Goal: Transaction & Acquisition: Purchase product/service

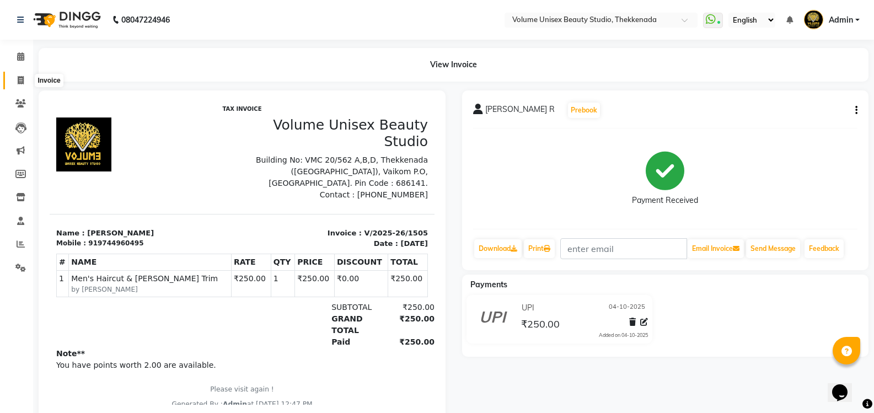
click at [23, 78] on icon at bounding box center [21, 80] width 6 height 8
select select "7432"
select select "service"
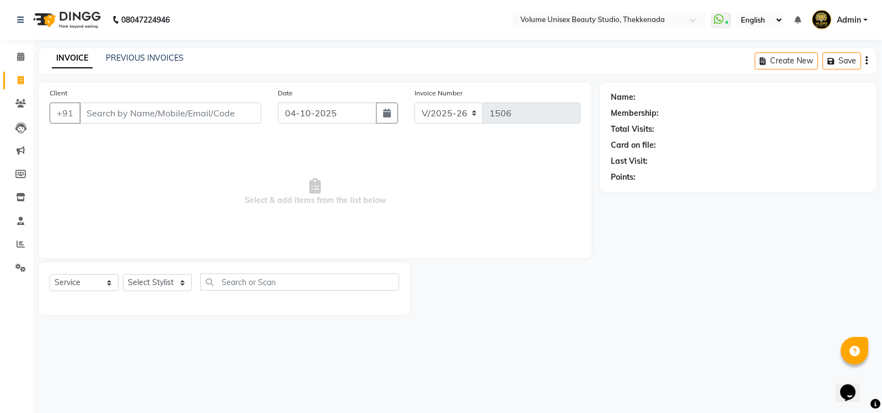
click at [110, 115] on input "Client" at bounding box center [170, 113] width 182 height 21
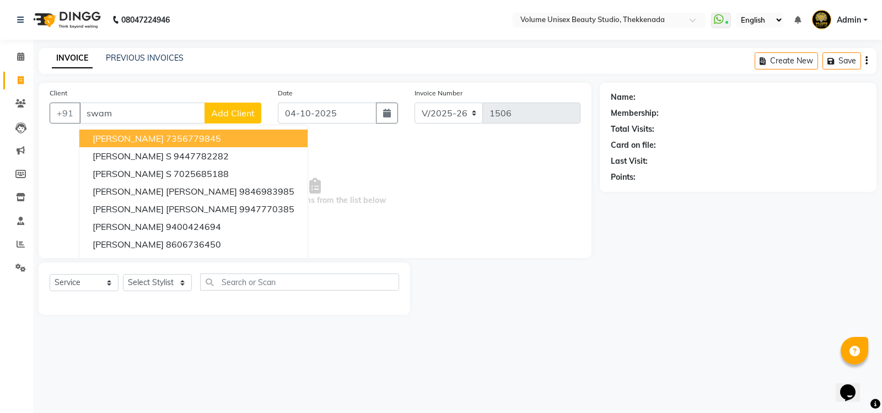
type input "swamy"
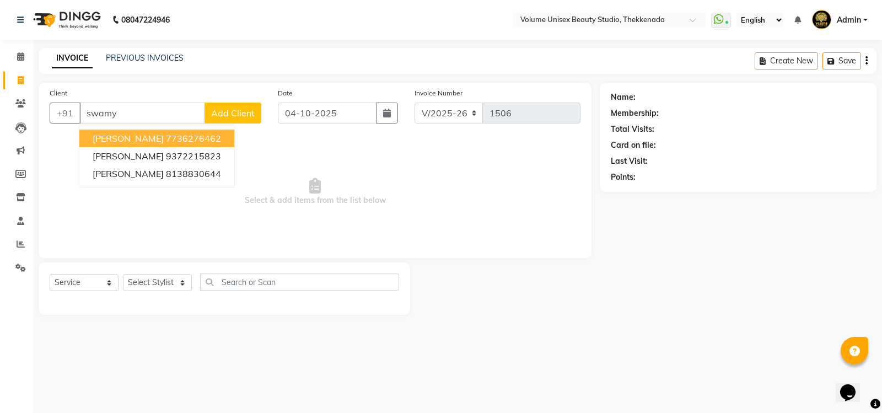
drag, startPoint x: 122, startPoint y: 113, endPoint x: 0, endPoint y: 87, distance: 125.1
click at [0, 88] on app-home "08047224946 Select Location × Volume Unisex Beauty Studio, Thekkenada WhatsApp …" at bounding box center [441, 165] width 882 height 331
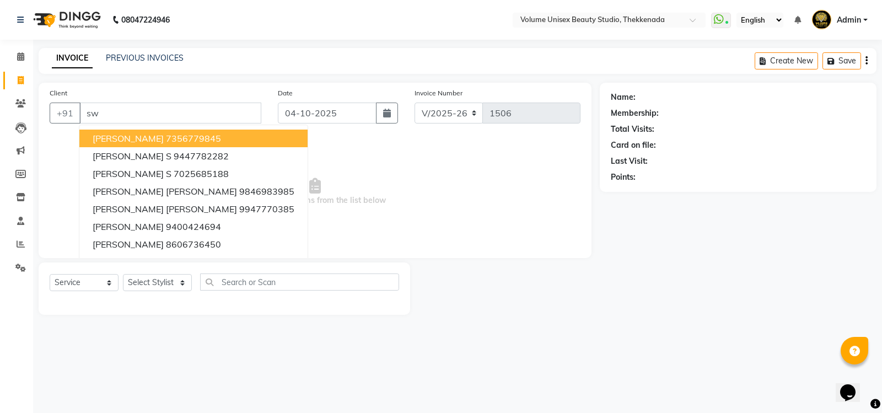
type input "s"
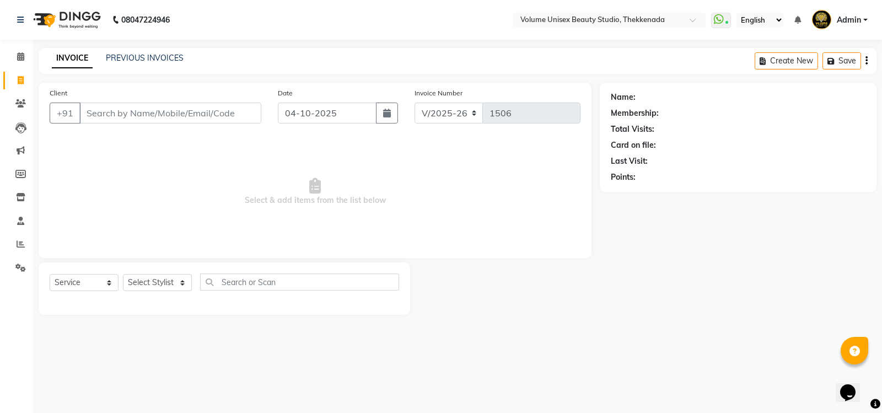
click at [113, 110] on input "Client" at bounding box center [170, 113] width 182 height 21
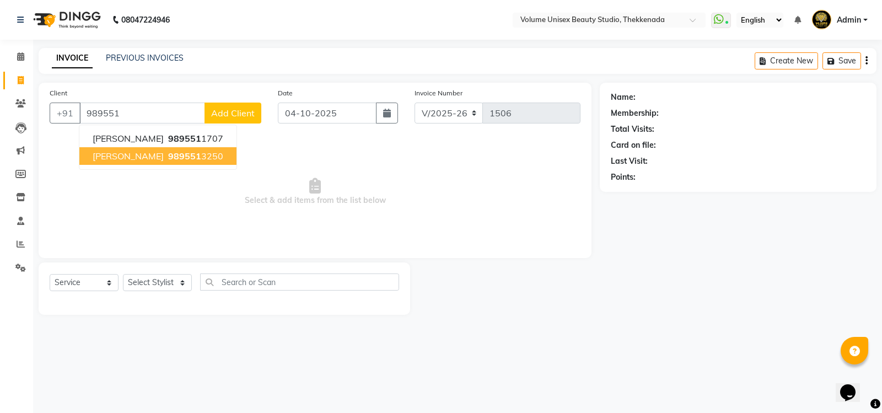
click at [125, 153] on span "M Shankar" at bounding box center [128, 156] width 71 height 11
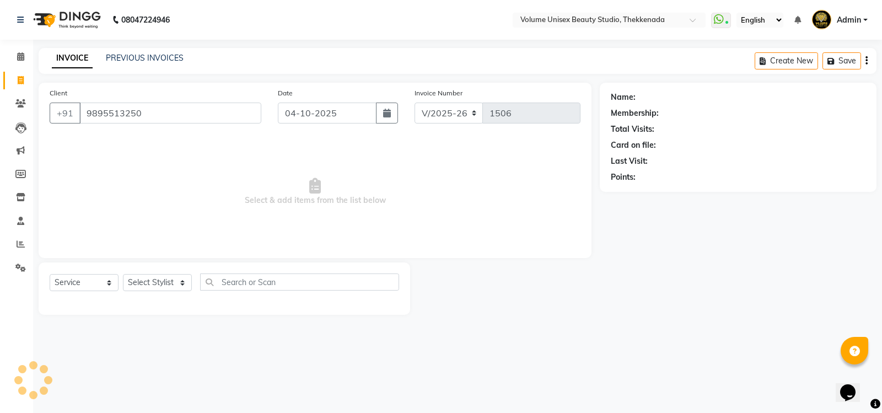
type input "9895513250"
select select "1: Object"
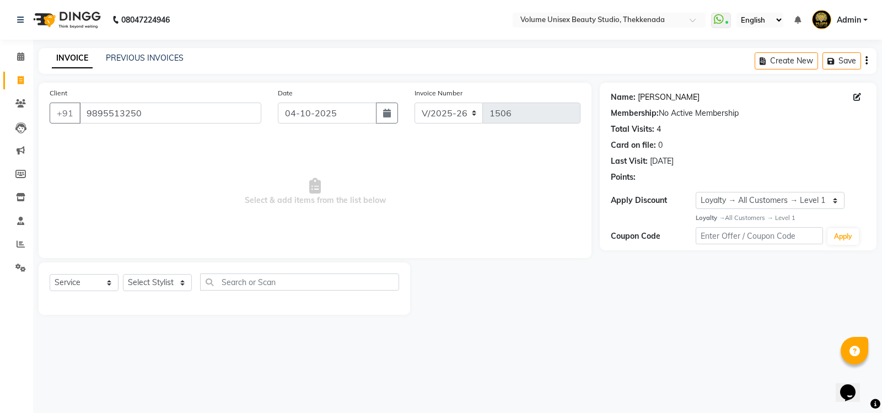
click at [655, 95] on link "M Shankar" at bounding box center [669, 98] width 62 height 12
click at [163, 281] on select "Select Stylist Adarsh Ashika Ayaan Khan Bimal Krishnan Firoj Khan Neethu S Kuma…" at bounding box center [157, 282] width 69 height 17
select select "65214"
click at [123, 274] on select "Select Stylist Adarsh Ashika Ayaan Khan Bimal Krishnan Firoj Khan Neethu S Kuma…" at bounding box center [157, 282] width 69 height 17
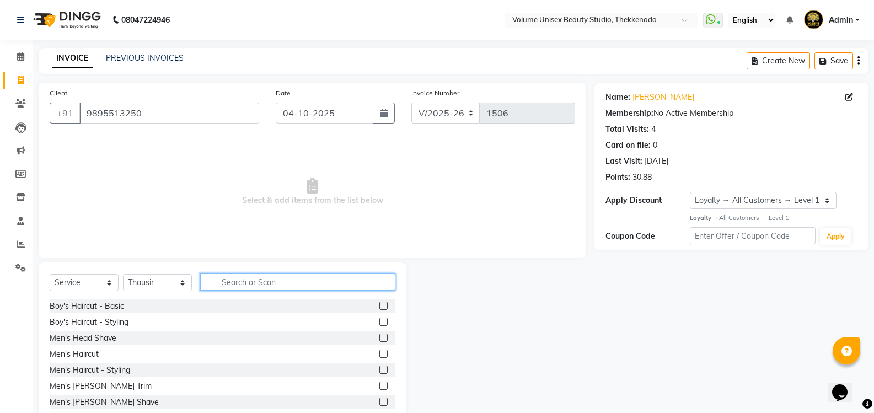
click at [242, 277] on input "text" at bounding box center [297, 282] width 195 height 17
click at [85, 357] on div "Men's Haircut" at bounding box center [74, 355] width 49 height 12
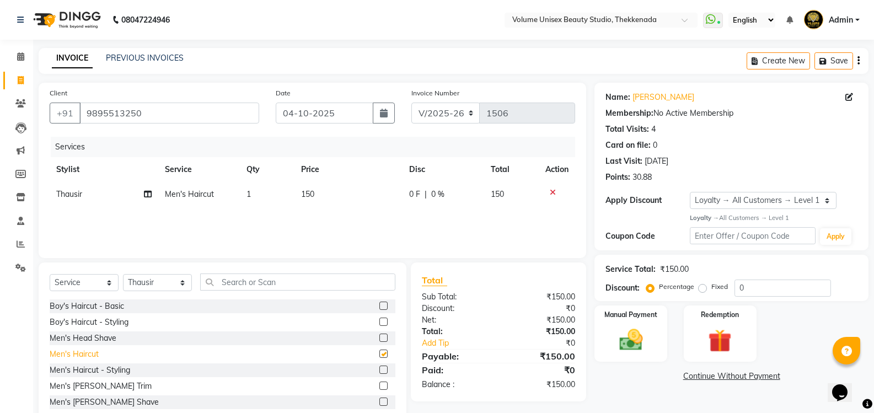
checkbox input "false"
click at [231, 283] on input "text" at bounding box center [297, 282] width 195 height 17
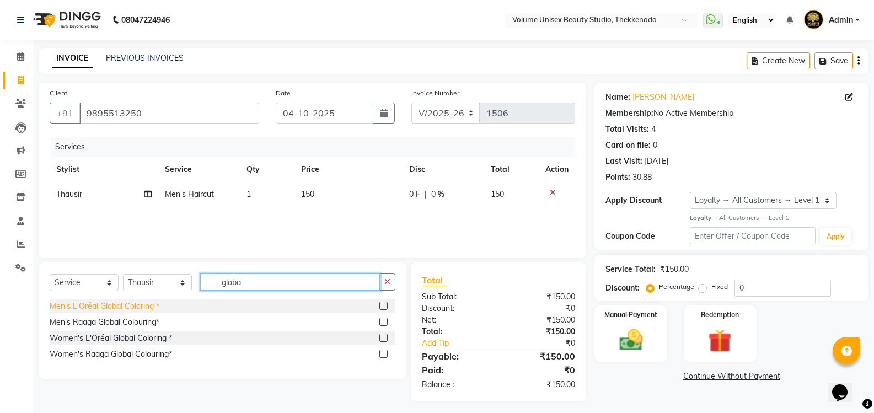
type input "globa"
click at [119, 308] on div "Men's L'Oréal Global Coloring *" at bounding box center [105, 307] width 110 height 12
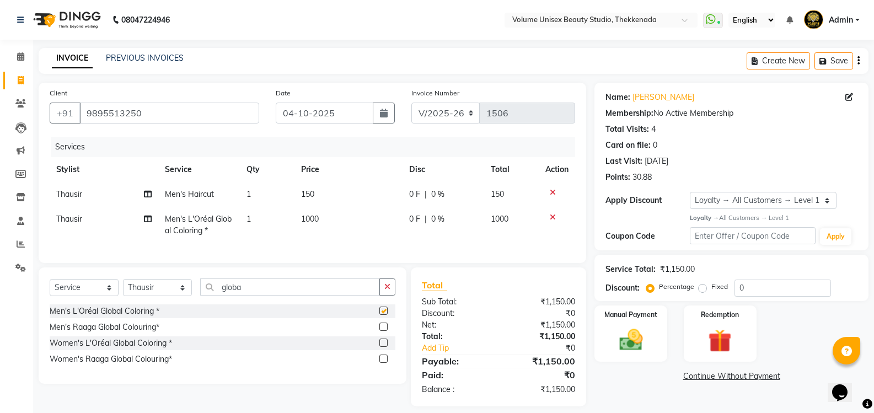
checkbox input "false"
drag, startPoint x: 255, startPoint y: 297, endPoint x: 145, endPoint y: 293, distance: 110.4
click at [153, 293] on div "Select Service Product Membership Package Voucher Prepaid Gift Card Select Styl…" at bounding box center [223, 291] width 346 height 26
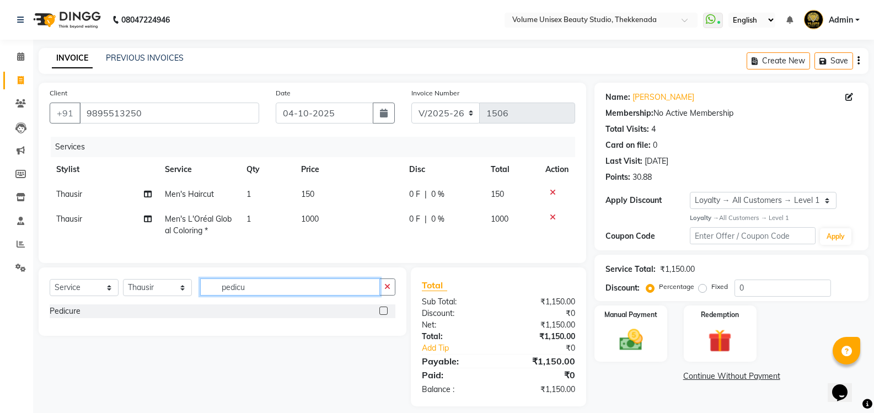
drag, startPoint x: 268, startPoint y: 292, endPoint x: 115, endPoint y: 293, distance: 153.3
click at [115, 293] on div "Select Service Product Membership Package Voucher Prepaid Gift Card Select Styl…" at bounding box center [223, 291] width 346 height 26
type input "pedi"
drag, startPoint x: 256, startPoint y: 285, endPoint x: 135, endPoint y: 292, distance: 121.0
click at [137, 292] on div "Select Service Product Membership Package Voucher Prepaid Gift Card Select Styl…" at bounding box center [223, 301] width 368 height 68
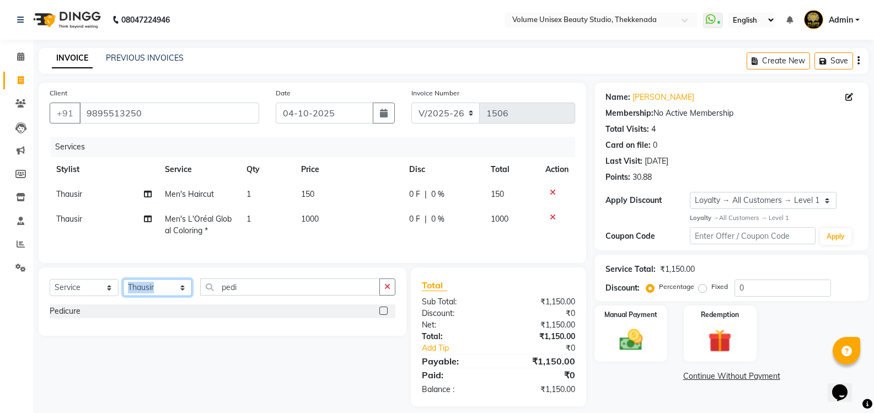
click at [155, 288] on select "Select Stylist Adarsh Ashika Ayaan Khan Bimal Krishnan Firoj Khan Neethu S Kuma…" at bounding box center [157, 287] width 69 height 17
click at [123, 287] on select "Select Stylist Adarsh Ashika Ayaan Khan Bimal Krishnan Firoj Khan Neethu S Kuma…" at bounding box center [157, 287] width 69 height 17
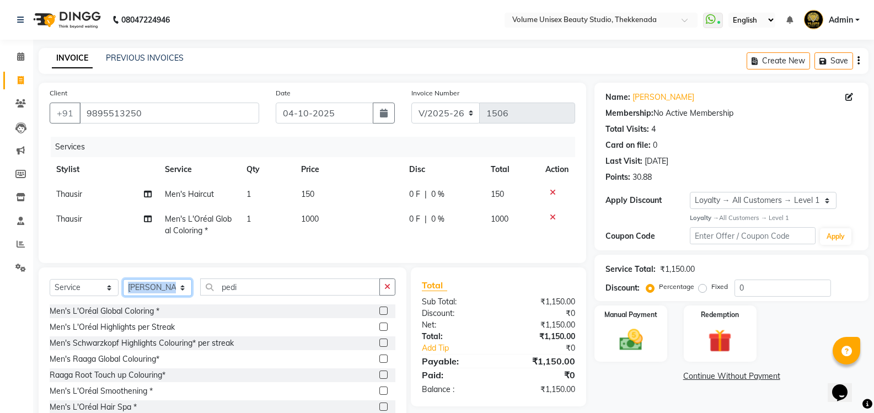
click at [143, 291] on select "Select Stylist Adarsh Ashika Ayaan Khan Bimal Krishnan Firoj Khan Neethu S Kuma…" at bounding box center [157, 287] width 69 height 17
select select "89555"
click at [123, 287] on select "Select Stylist Adarsh Ashika Ayaan Khan Bimal Krishnan Firoj Khan Neethu S Kuma…" at bounding box center [157, 287] width 69 height 17
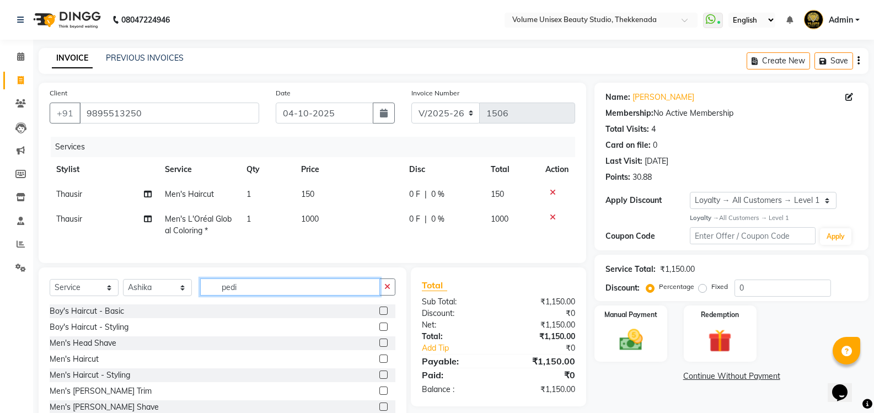
drag, startPoint x: 227, startPoint y: 293, endPoint x: 139, endPoint y: 278, distance: 89.6
click at [159, 283] on div "Select Service Product Membership Package Voucher Prepaid Gift Card Select Styl…" at bounding box center [223, 348] width 368 height 163
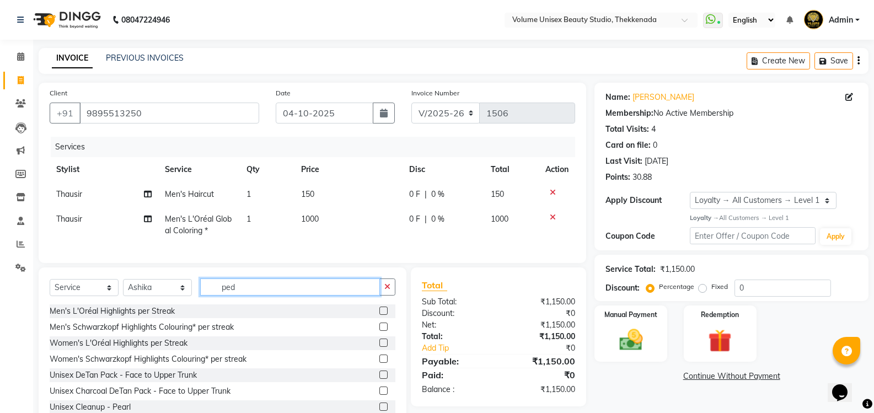
type input "pedi"
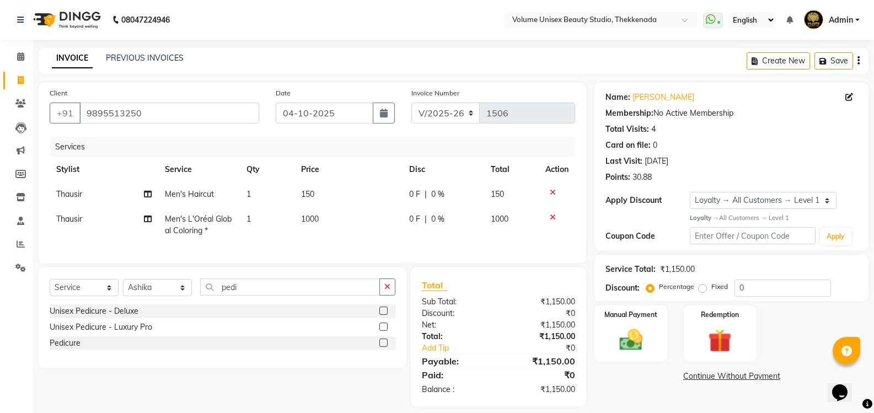
click at [122, 317] on div "Unisex Pedicure - Deluxe" at bounding box center [94, 312] width 89 height 12
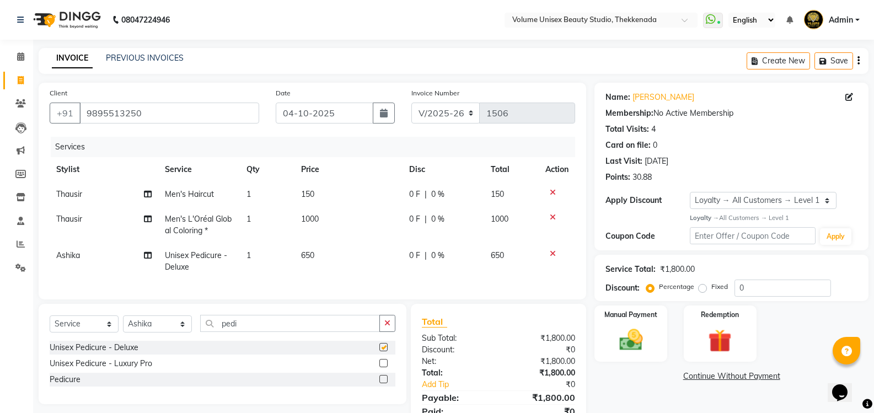
checkbox input "false"
click at [136, 369] on div "Unisex Pedicure - Luxury Pro" at bounding box center [101, 364] width 103 height 12
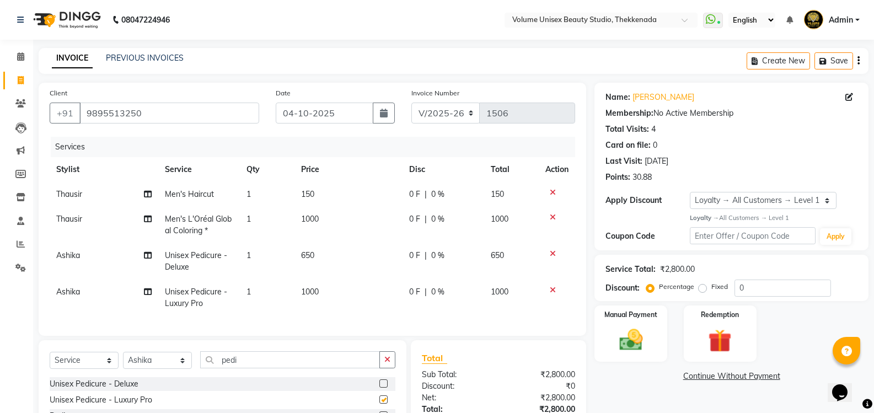
checkbox input "false"
drag, startPoint x: 553, startPoint y: 254, endPoint x: 545, endPoint y: 258, distance: 8.6
click at [549, 256] on div at bounding box center [556, 254] width 23 height 8
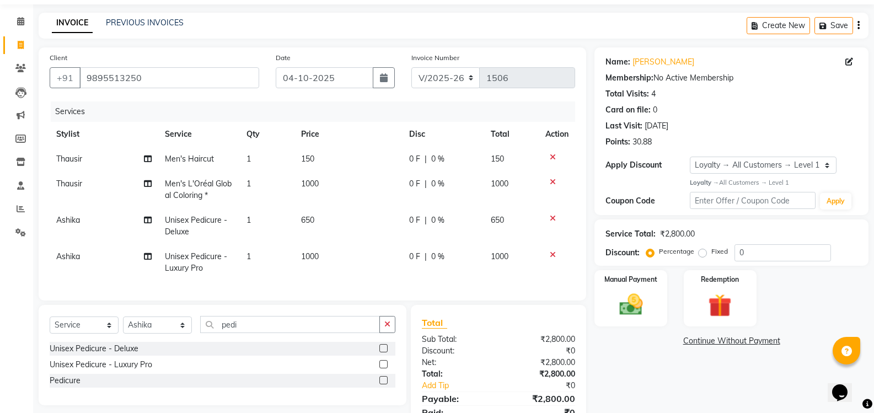
scroll to position [55, 0]
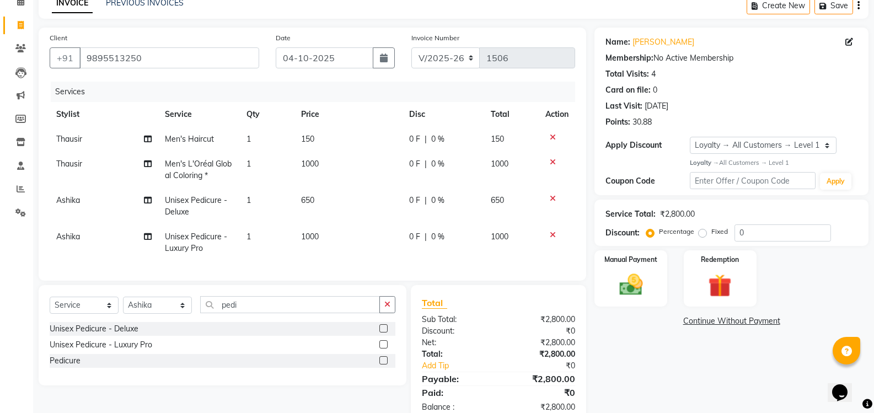
click at [555, 198] on icon at bounding box center [553, 199] width 6 height 8
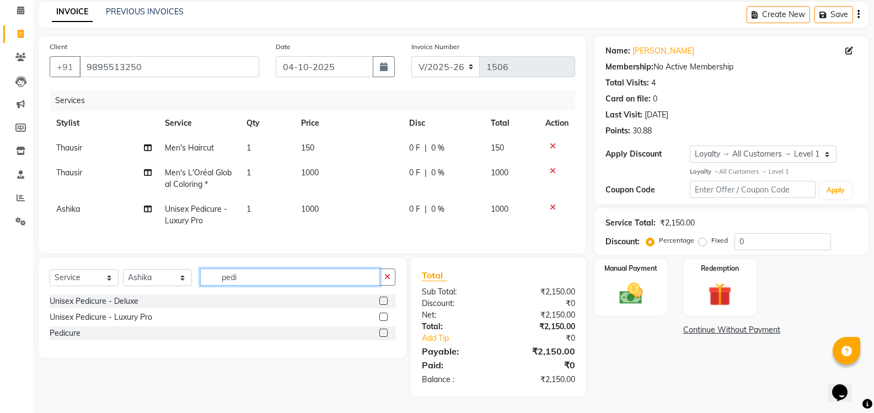
drag, startPoint x: 238, startPoint y: 278, endPoint x: 163, endPoint y: 269, distance: 76.1
click at [167, 271] on div "Select Service Product Membership Package Voucher Prepaid Gift Card Select Styl…" at bounding box center [223, 282] width 346 height 26
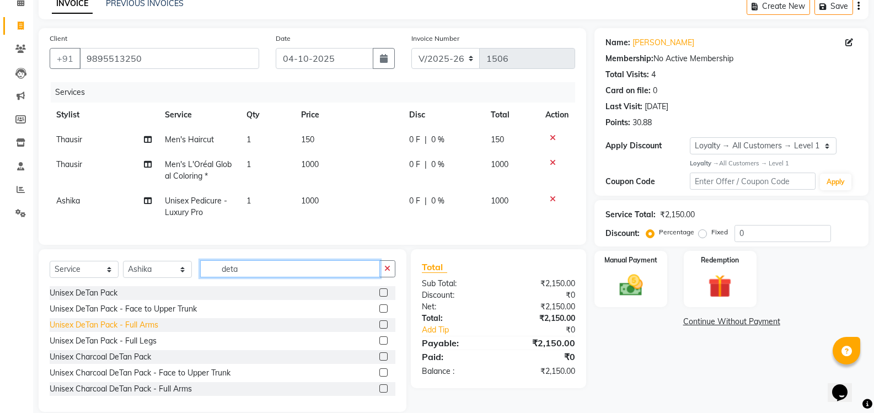
type input "deta"
click at [144, 331] on div "Unisex DeTan Pack - Full Arms" at bounding box center [104, 325] width 109 height 12
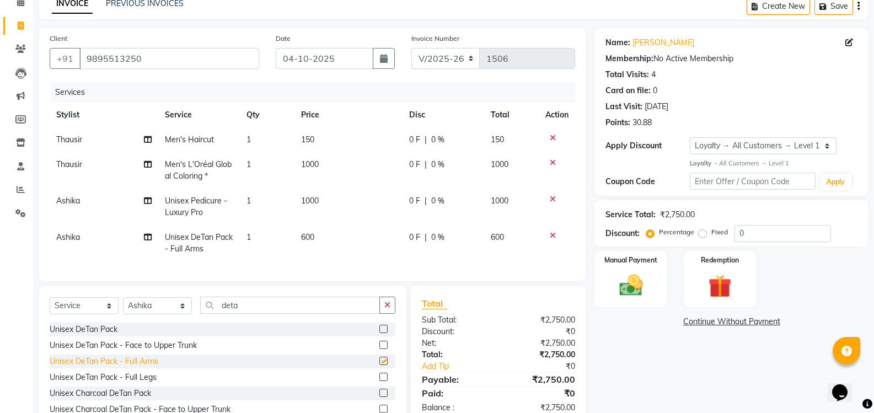
checkbox input "false"
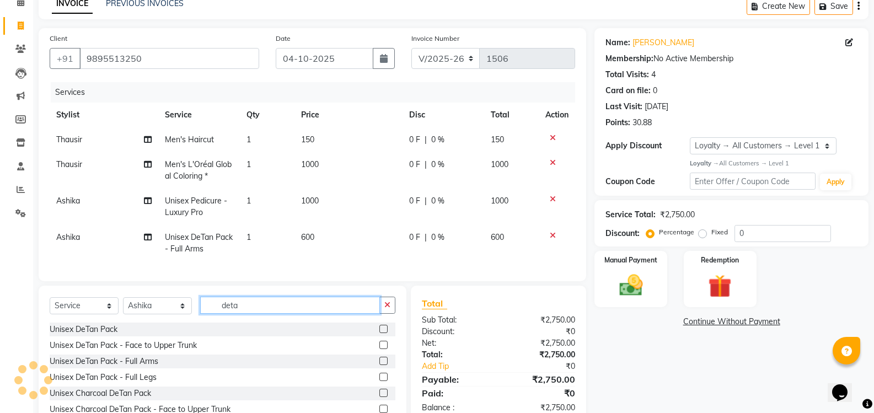
drag, startPoint x: 239, startPoint y: 314, endPoint x: 180, endPoint y: 310, distance: 59.1
click at [199, 310] on div "Select Service Product Membership Package Voucher Prepaid Gift Card Select Styl…" at bounding box center [223, 310] width 346 height 26
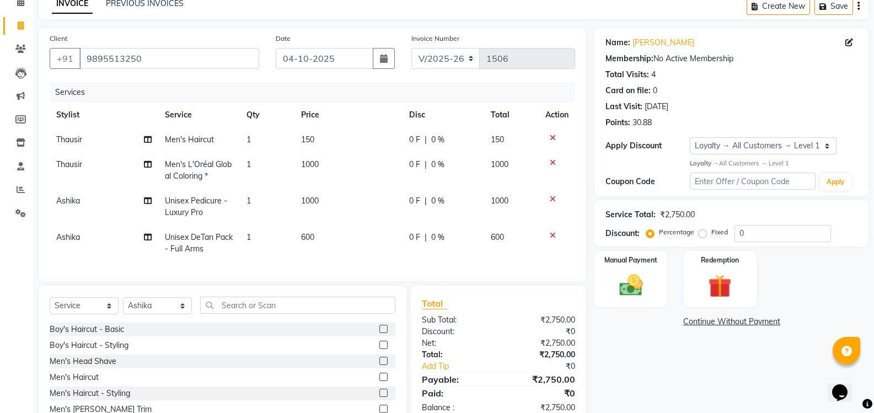
click at [319, 237] on td "600" at bounding box center [348, 243] width 109 height 36
select select "89555"
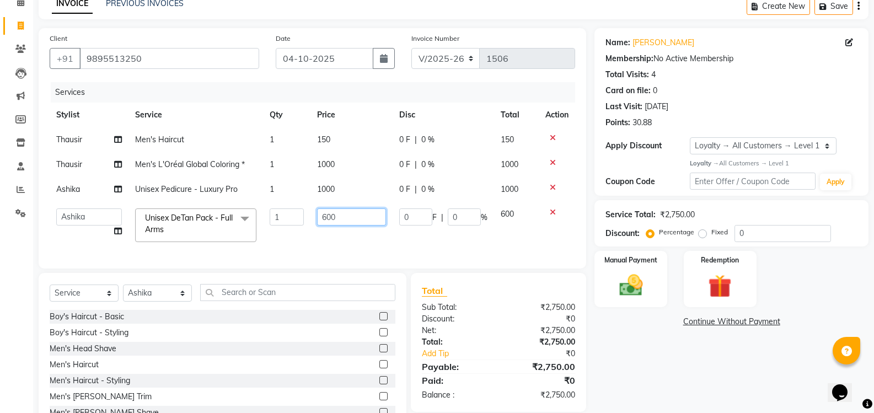
drag, startPoint x: 345, startPoint y: 215, endPoint x: 299, endPoint y: 213, distance: 46.4
click at [303, 213] on tr "Adarsh Ashika Ayaan Khan Bimal Krishnan Firoj Khan Neethu S Kumar Pramita Lama …" at bounding box center [313, 225] width 526 height 47
type input "700"
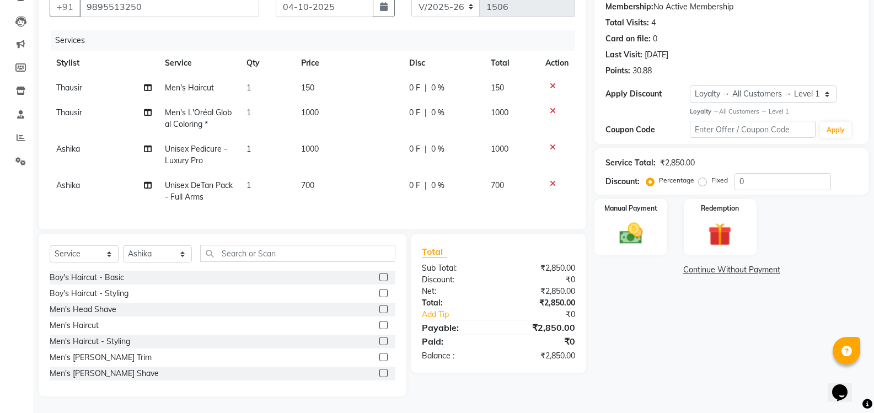
scroll to position [115, 0]
click at [234, 256] on input "text" at bounding box center [297, 253] width 195 height 17
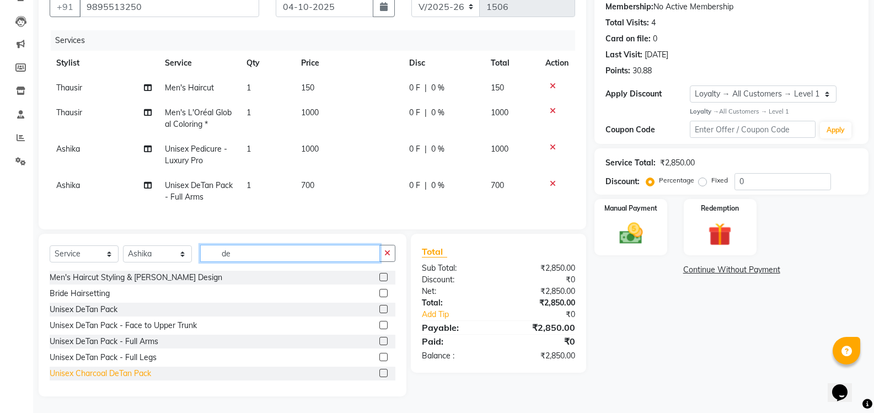
type input "de"
click at [138, 374] on div "Unisex Charcoal DeTan Pack" at bounding box center [100, 374] width 101 height 12
checkbox input "false"
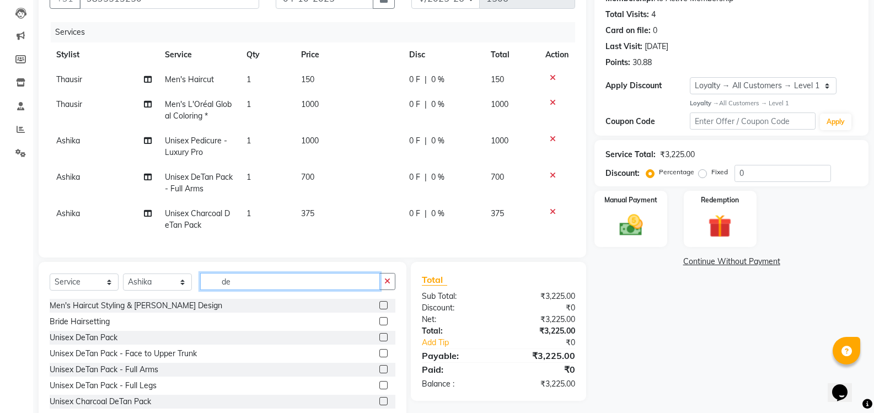
drag, startPoint x: 249, startPoint y: 293, endPoint x: 138, endPoint y: 274, distance: 113.1
click at [158, 277] on div "Select Service Product Membership Package Voucher Prepaid Gift Card Select Styl…" at bounding box center [223, 343] width 368 height 163
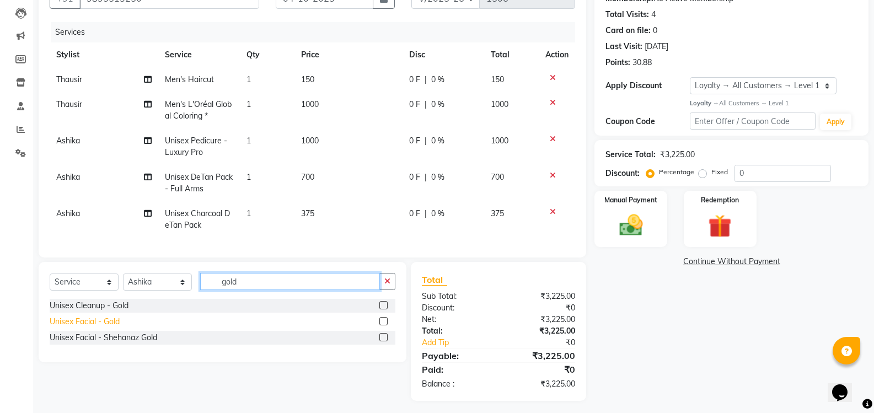
type input "gold"
click at [106, 328] on div "Unisex Facial - Gold" at bounding box center [85, 322] width 70 height 12
checkbox input "false"
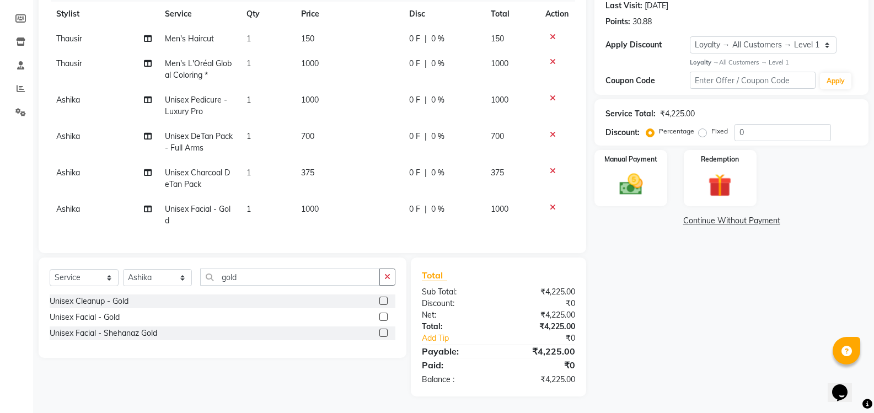
scroll to position [164, 0]
drag, startPoint x: 254, startPoint y: 278, endPoint x: 181, endPoint y: 270, distance: 73.9
click at [184, 270] on div "Select Service Product Membership Package Voucher Prepaid Gift Card Select Styl…" at bounding box center [223, 282] width 346 height 26
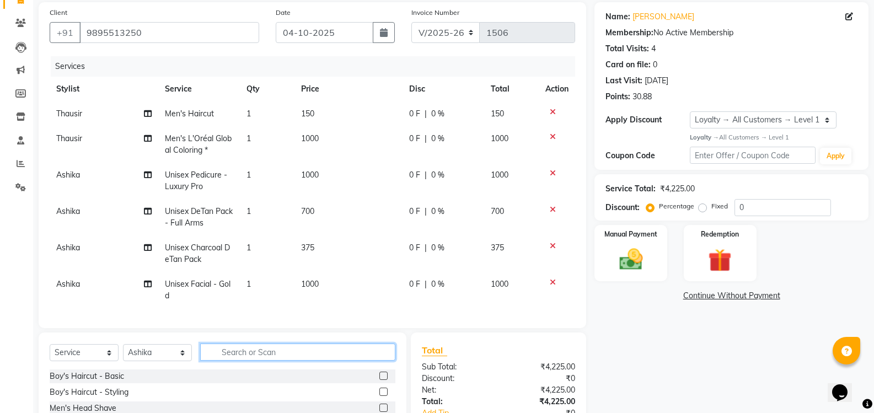
scroll to position [53, 0]
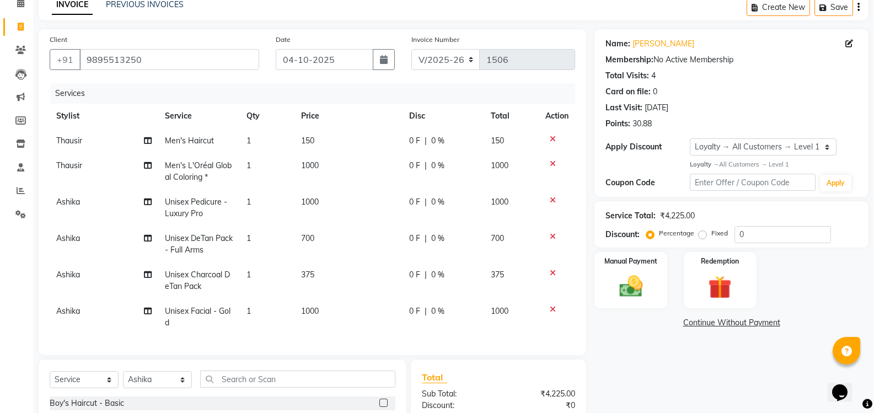
click at [410, 165] on span "0 F" at bounding box center [414, 166] width 11 height 12
select select "65214"
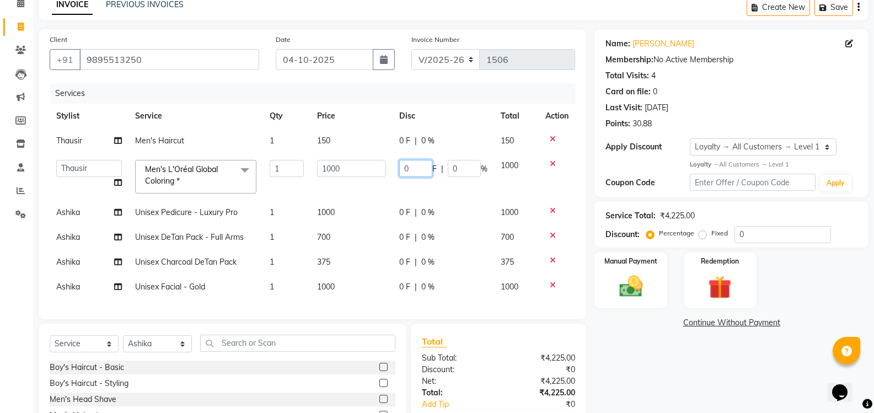
drag, startPoint x: 417, startPoint y: 164, endPoint x: 355, endPoint y: 166, distance: 61.8
click at [355, 166] on tr "Adarsh Ashika Ayaan Khan Bimal Krishnan Firoj Khan Neethu S Kumar Pramita Lama …" at bounding box center [313, 176] width 526 height 47
type input "500"
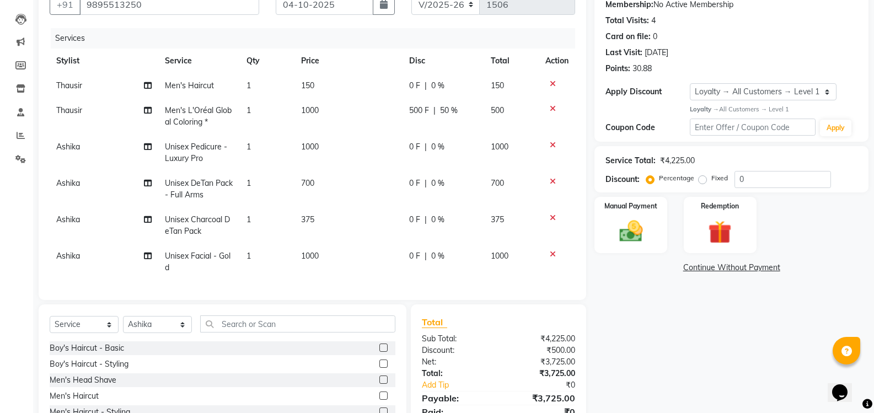
click at [650, 298] on div "Name: M Shankar Membership: No Active Membership Total Visits: 4 Card on file: …" at bounding box center [735, 220] width 282 height 493
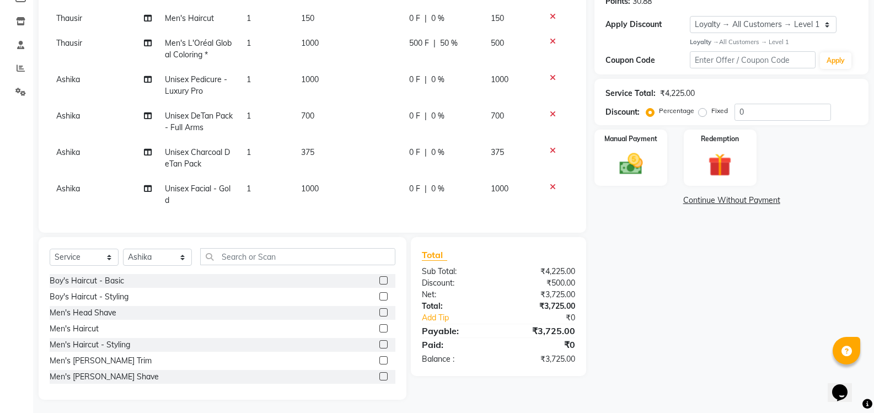
scroll to position [188, 0]
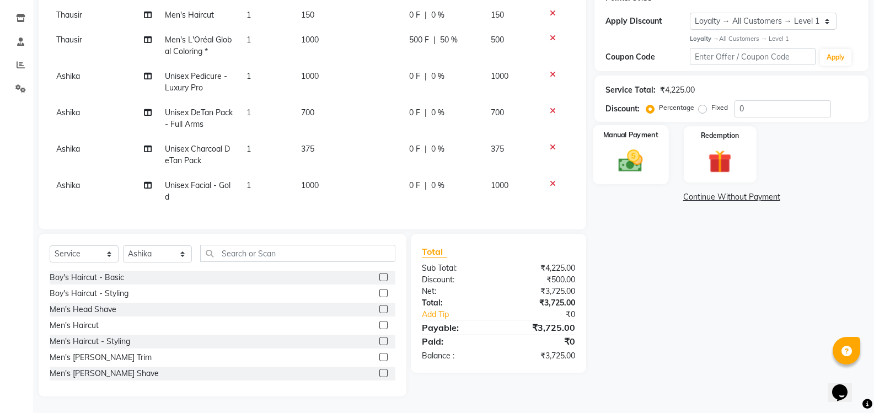
drag, startPoint x: 629, startPoint y: 151, endPoint x: 641, endPoint y: 164, distance: 17.9
click at [629, 151] on img at bounding box center [630, 161] width 39 height 28
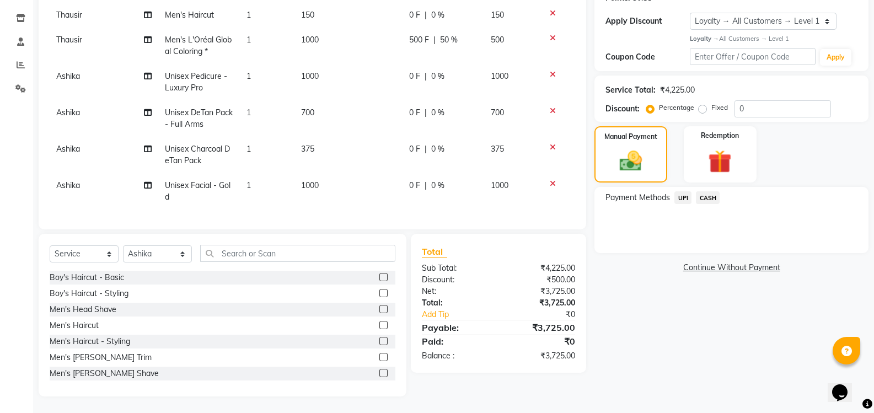
click at [684, 191] on span "UPI" at bounding box center [682, 197] width 17 height 13
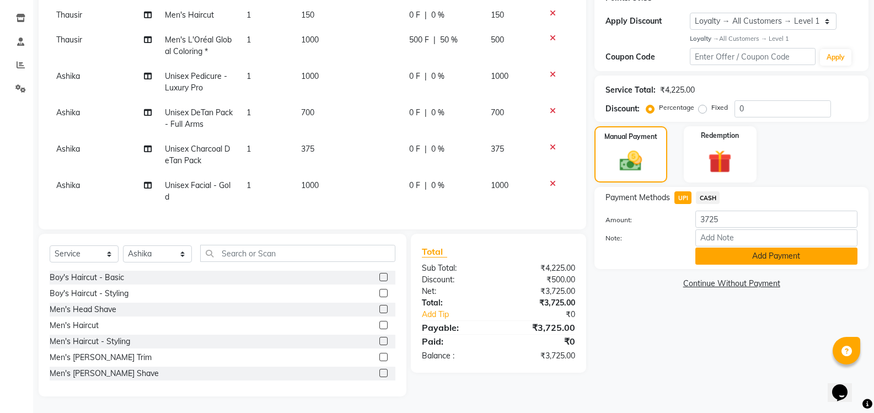
click at [730, 248] on button "Add Payment" at bounding box center [776, 256] width 162 height 17
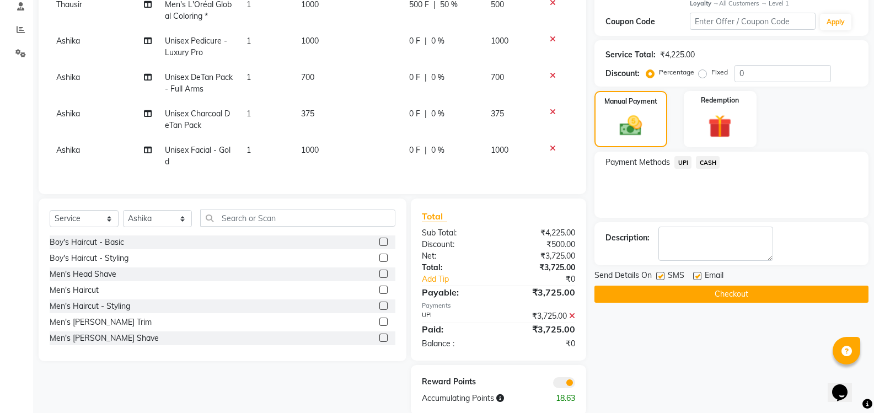
scroll to position [242, 0]
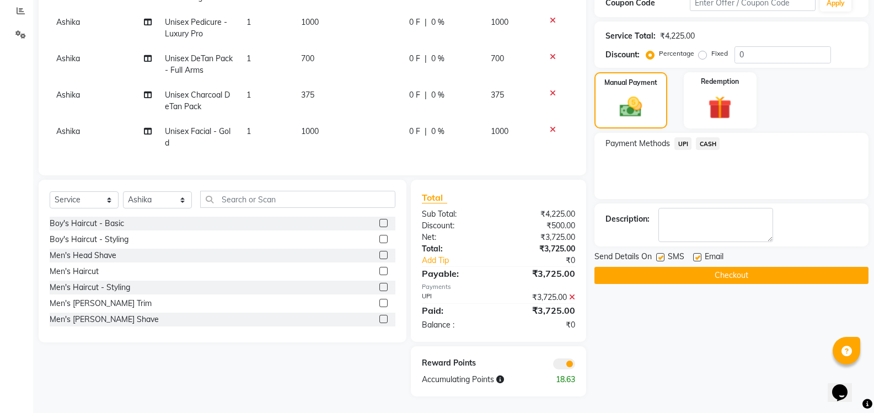
click at [725, 273] on button "Checkout" at bounding box center [731, 275] width 274 height 17
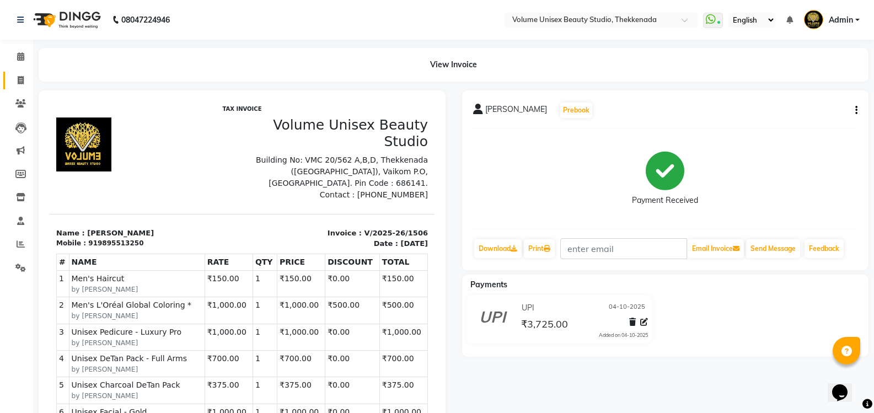
click at [18, 80] on icon at bounding box center [21, 80] width 6 height 8
select select "service"
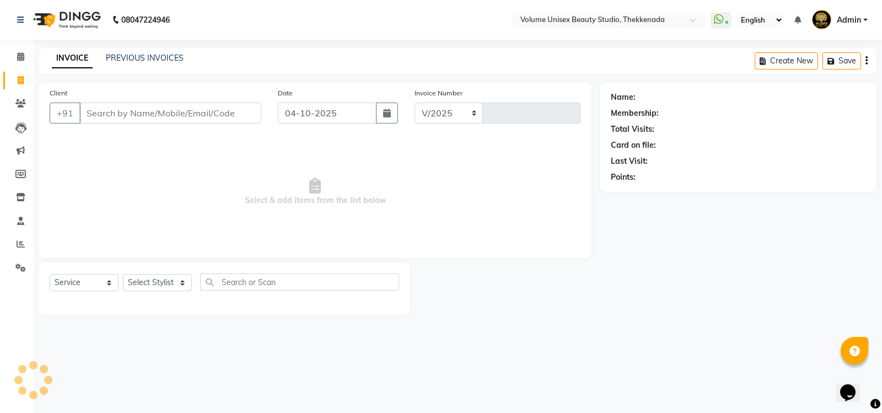
select select "7432"
type input "1507"
click at [132, 113] on input "Client" at bounding box center [170, 113] width 182 height 21
type input "8281493549"
click at [241, 108] on span "Add Client" at bounding box center [233, 113] width 44 height 11
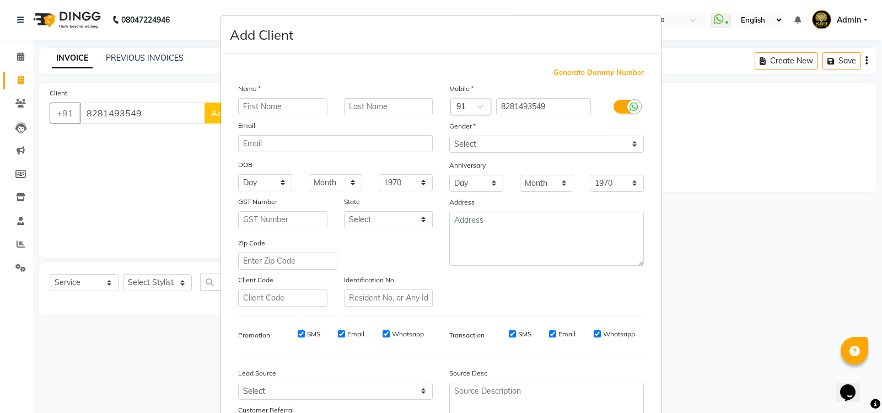
click at [256, 106] on input "text" at bounding box center [282, 106] width 89 height 17
type input "Greeshma"
click at [356, 108] on input "text" at bounding box center [388, 106] width 89 height 17
type input "Sebastian"
drag, startPoint x: 531, startPoint y: 146, endPoint x: 519, endPoint y: 152, distance: 13.3
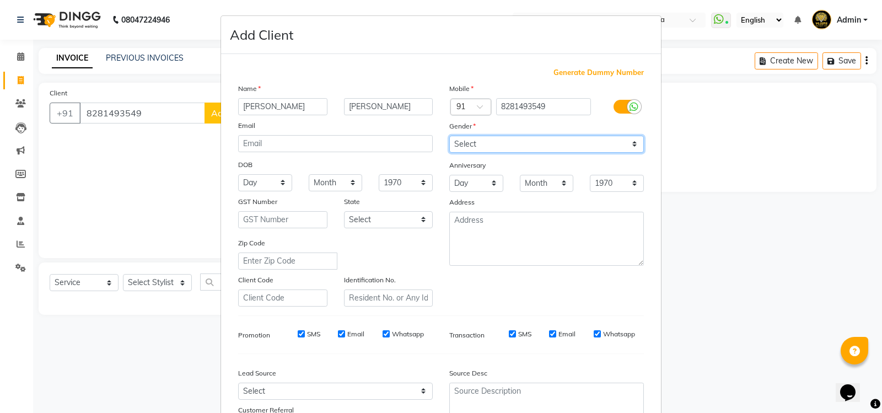
click at [525, 148] on select "Select Male Female Other Prefer Not To Say" at bounding box center [546, 144] width 195 height 17
select select "female"
click at [449, 136] on select "Select Male Female Other Prefer Not To Say" at bounding box center [546, 144] width 195 height 17
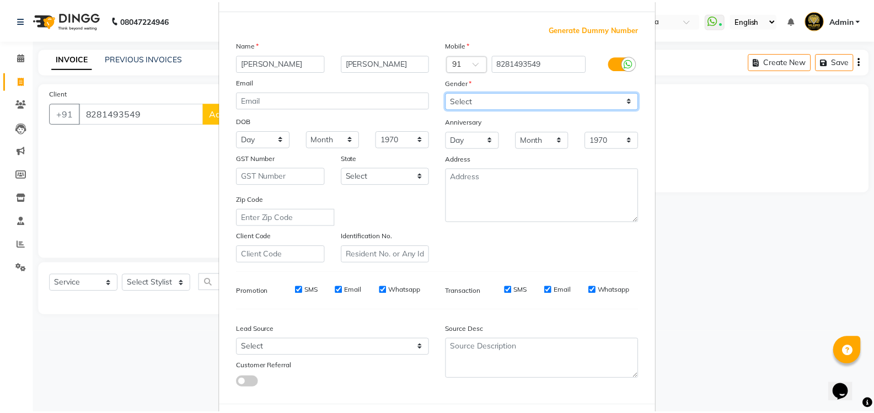
scroll to position [96, 0]
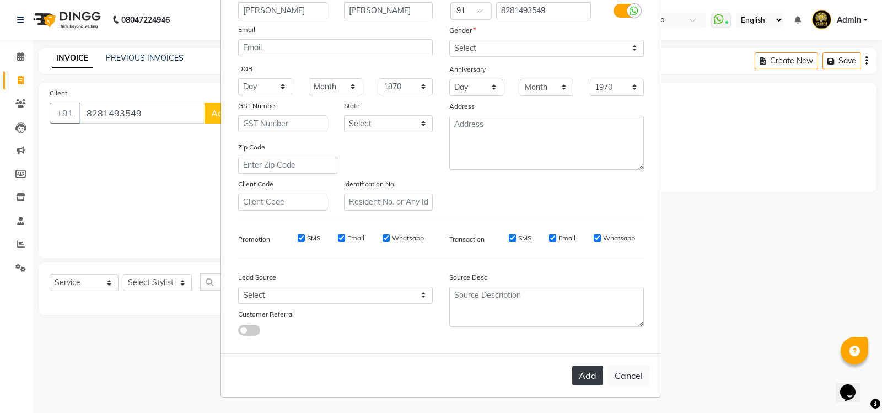
click at [576, 377] on button "Add" at bounding box center [587, 376] width 31 height 20
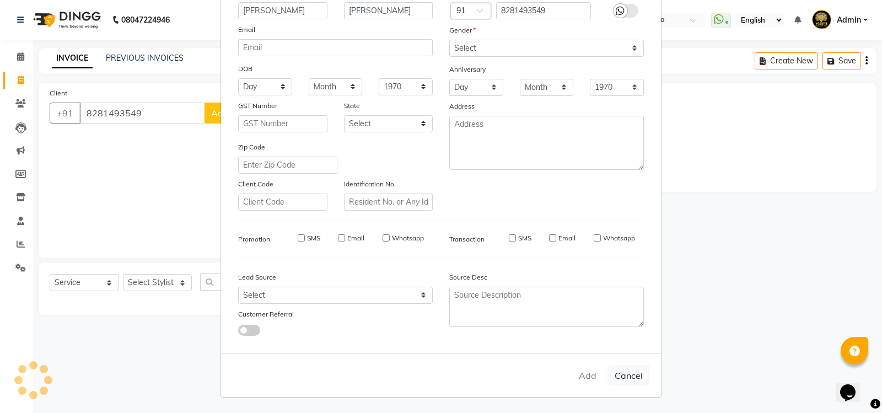
select select
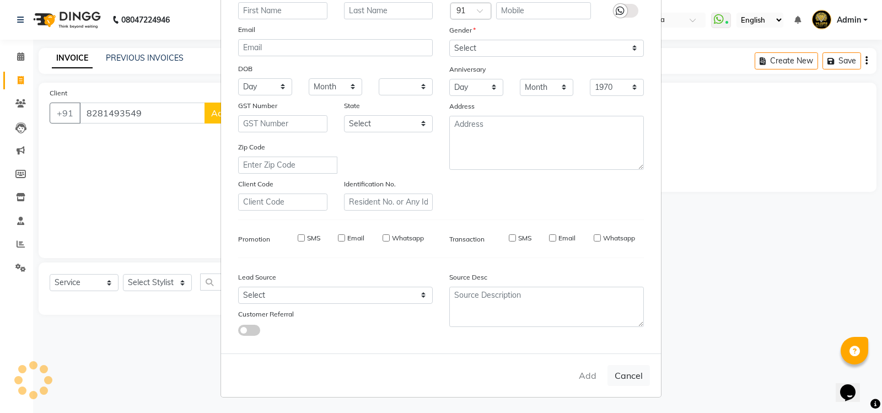
select select
checkbox input "false"
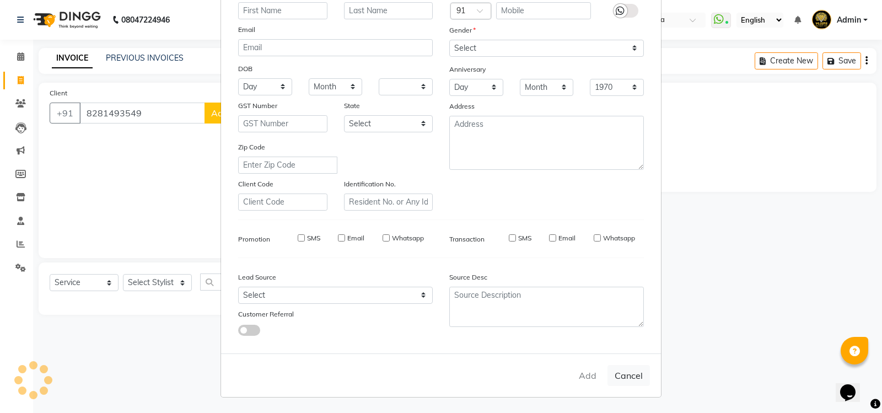
checkbox input "false"
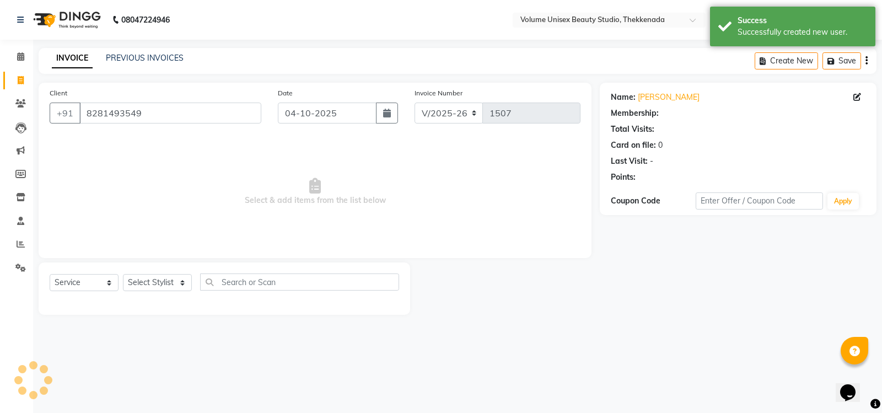
select select "1: Object"
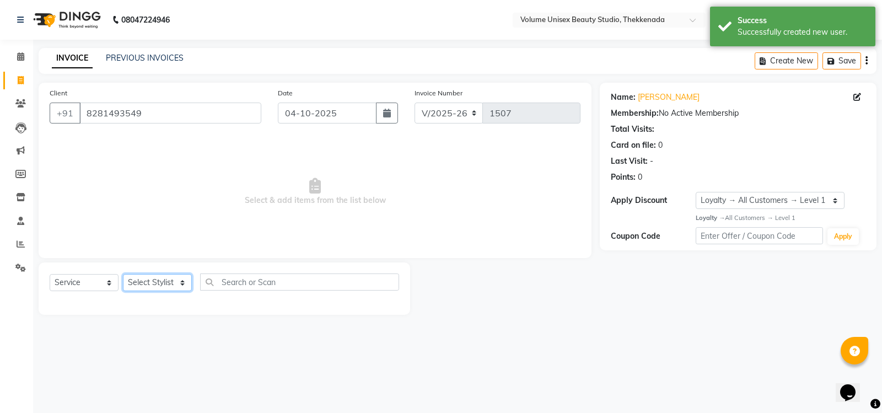
click at [174, 286] on select "Select Stylist Adarsh Ashika Ayaan Khan Bimal Krishnan Firoj Khan Neethu S Kuma…" at bounding box center [157, 282] width 69 height 17
select select "89557"
click at [123, 274] on select "Select Stylist Adarsh Ashika Ayaan Khan Bimal Krishnan Firoj Khan Neethu S Kuma…" at bounding box center [157, 282] width 69 height 17
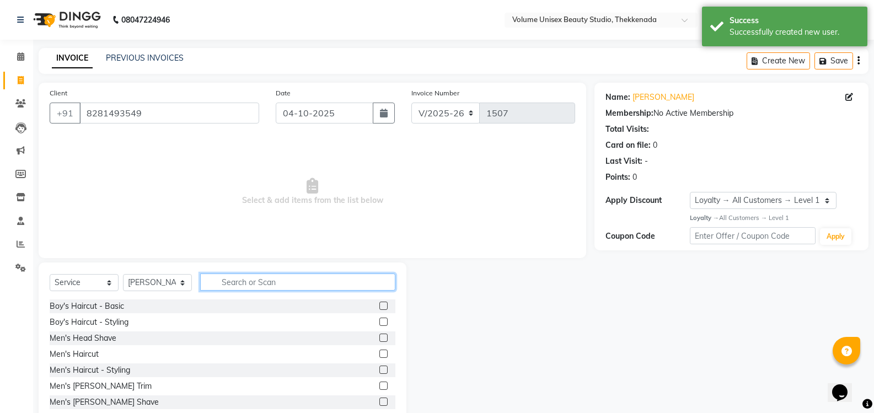
click at [231, 281] on input "text" at bounding box center [297, 282] width 195 height 17
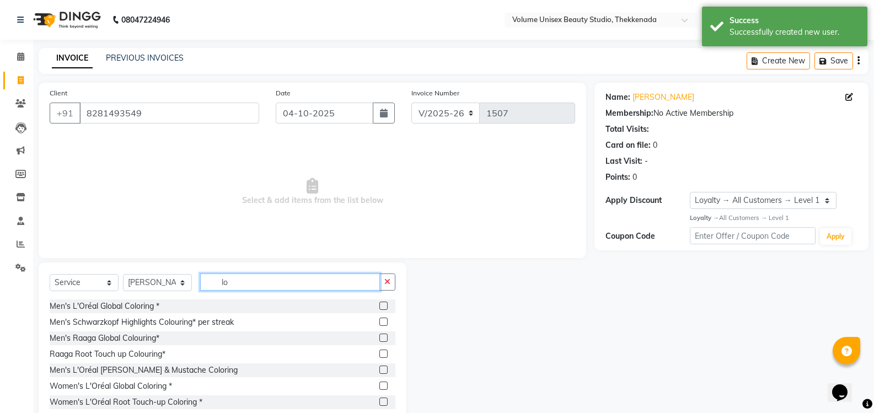
type input "l"
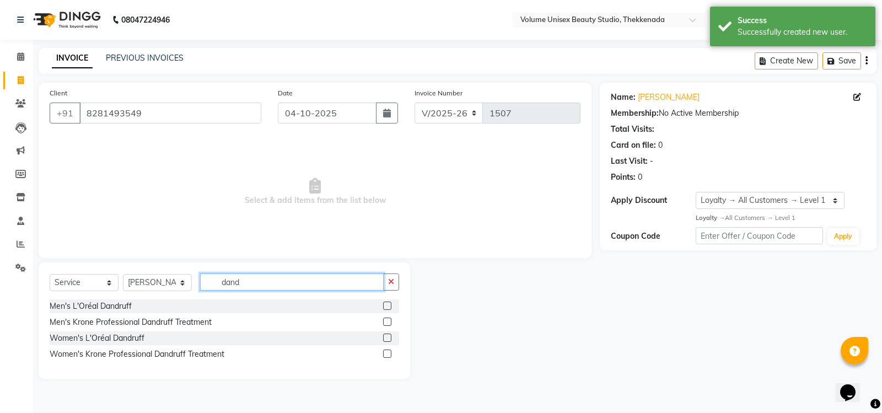
type input "dand"
click at [128, 331] on div "Women's L'Oréal Dandruff" at bounding box center [225, 338] width 350 height 14
click at [122, 340] on div "Women's L'Oréal Dandruff" at bounding box center [97, 339] width 95 height 12
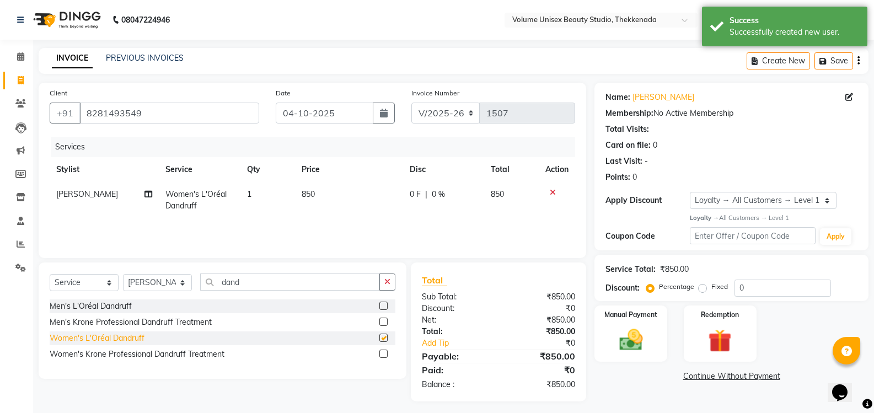
checkbox input "false"
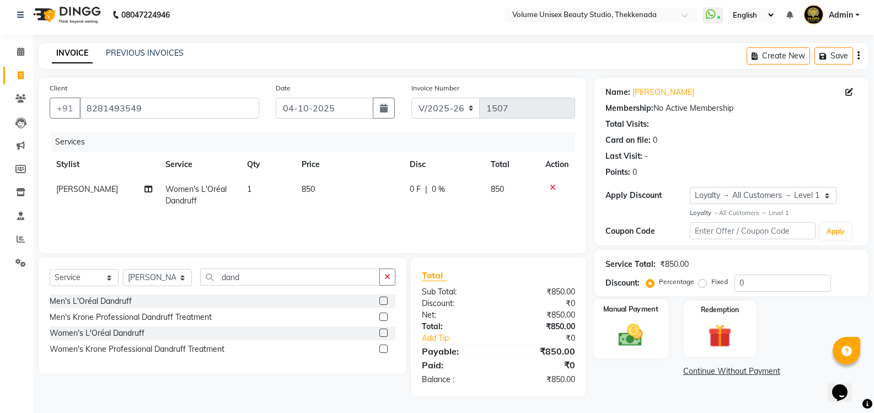
click at [627, 336] on img at bounding box center [630, 335] width 39 height 28
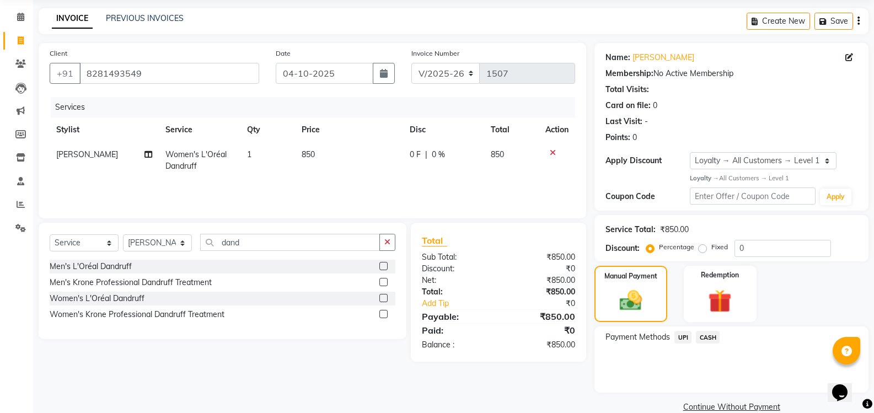
scroll to position [58, 0]
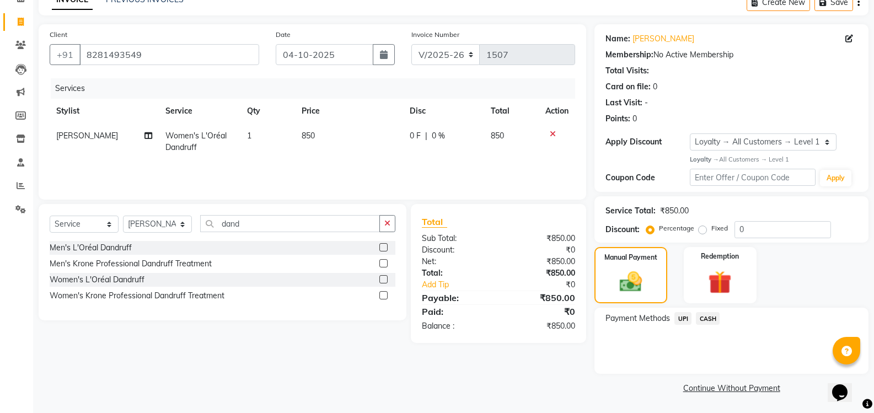
click at [685, 320] on span "UPI" at bounding box center [682, 318] width 17 height 13
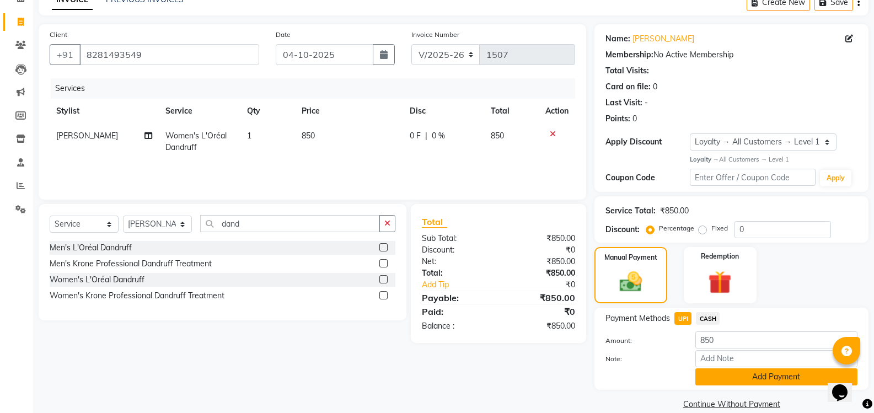
click at [769, 378] on button "Add Payment" at bounding box center [776, 376] width 162 height 17
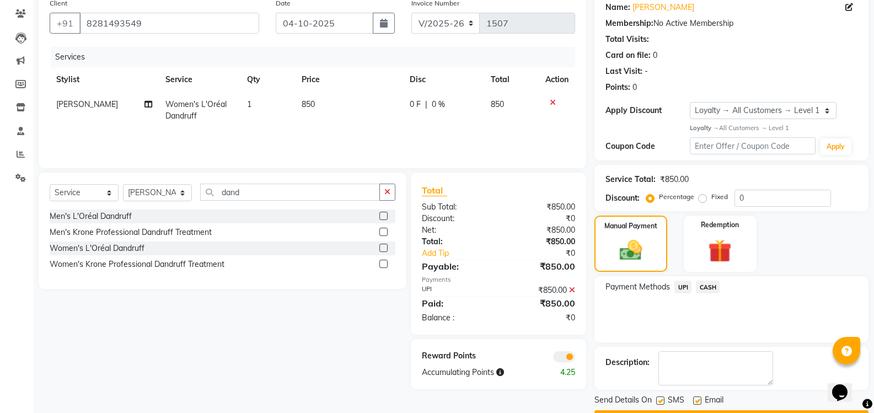
scroll to position [121, 0]
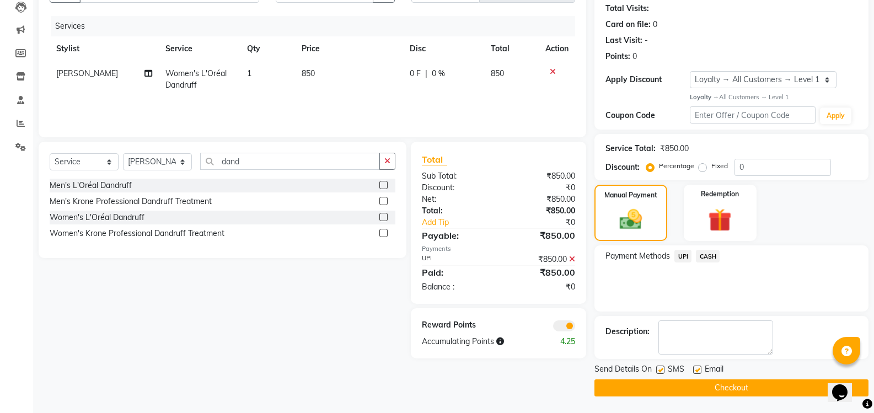
click at [731, 388] on button "Checkout" at bounding box center [731, 387] width 274 height 17
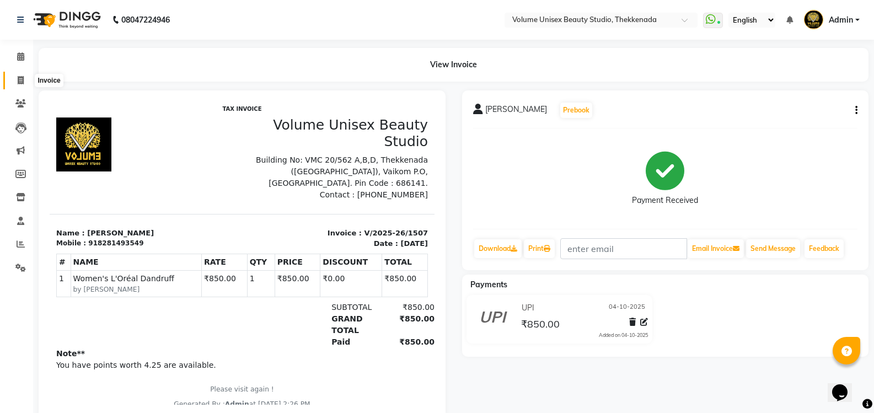
click at [21, 82] on icon at bounding box center [21, 80] width 6 height 8
select select "7432"
select select "service"
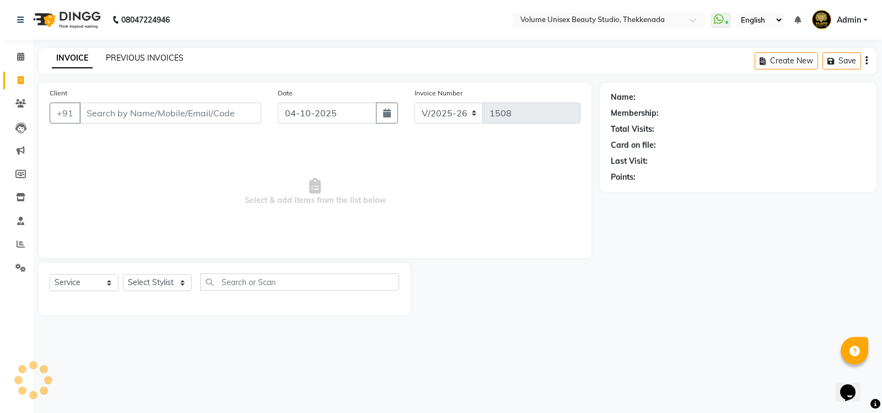
click at [149, 55] on link "PREVIOUS INVOICES" at bounding box center [145, 58] width 78 height 10
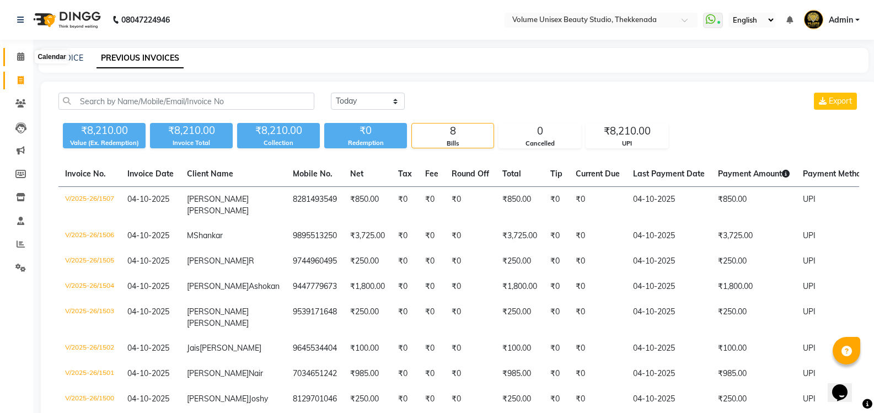
click at [22, 62] on span at bounding box center [20, 57] width 19 height 13
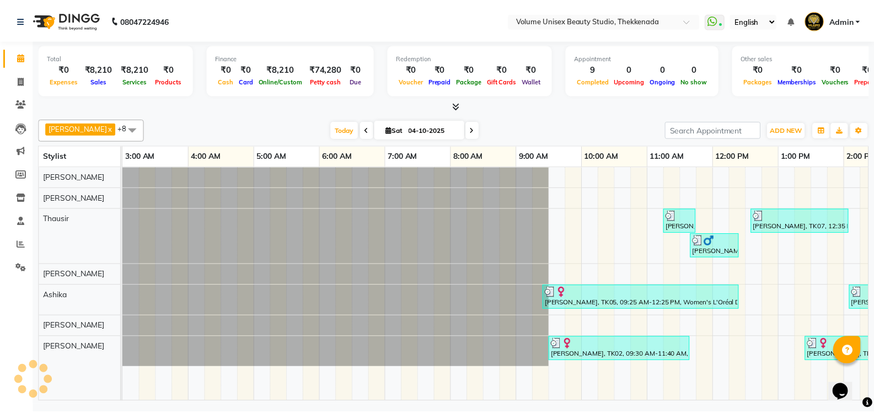
scroll to position [0, 199]
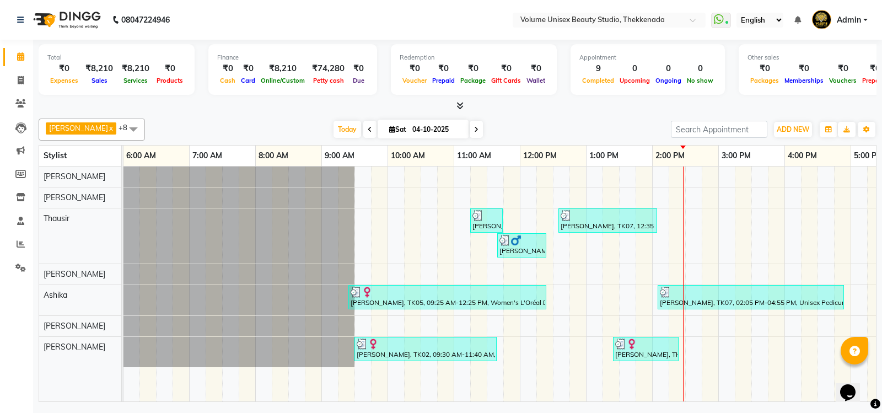
click at [77, 97] on app-home "08047224946 Select Location × Volume Unisex Beauty Studio, Thekkenada WhatsApp …" at bounding box center [441, 202] width 882 height 405
click at [195, 74] on div "Total ₹0 Expenses ₹8,210 Sales ₹8,210 Services ₹0 Products Finance ₹0 Cash ₹0 C…" at bounding box center [458, 71] width 838 height 54
drag, startPoint x: 22, startPoint y: 79, endPoint x: 64, endPoint y: 86, distance: 43.1
click at [20, 78] on icon at bounding box center [21, 80] width 6 height 8
select select "service"
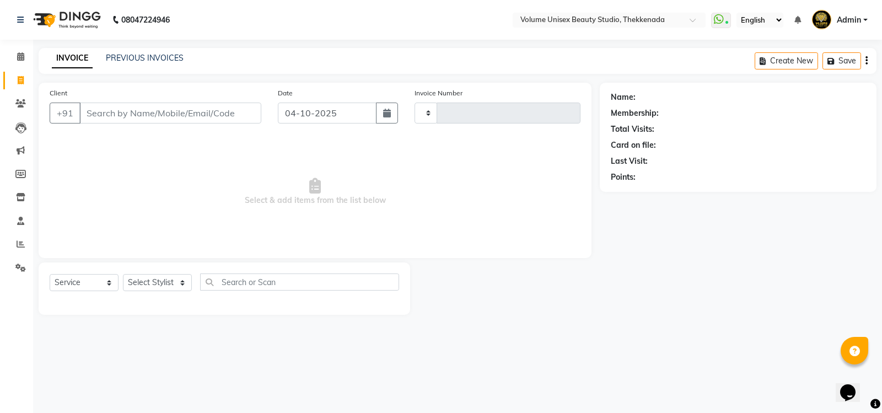
type input "1508"
select select "7432"
click at [132, 117] on input "Client" at bounding box center [170, 113] width 182 height 21
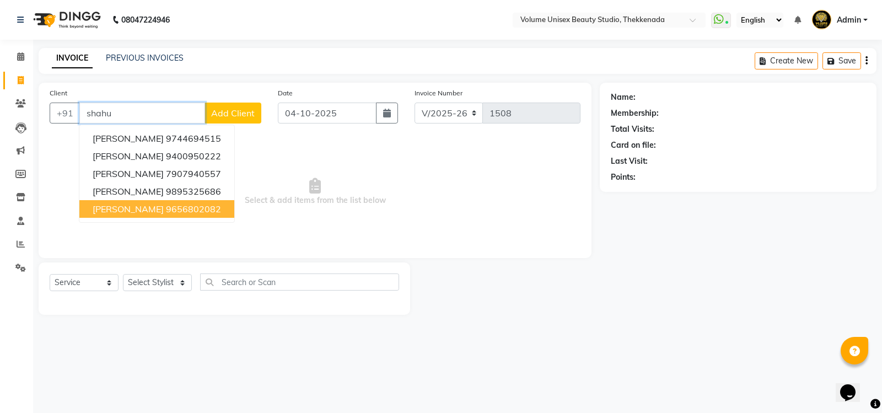
click at [166, 209] on ngb-highlight "9656802082" at bounding box center [193, 208] width 55 height 11
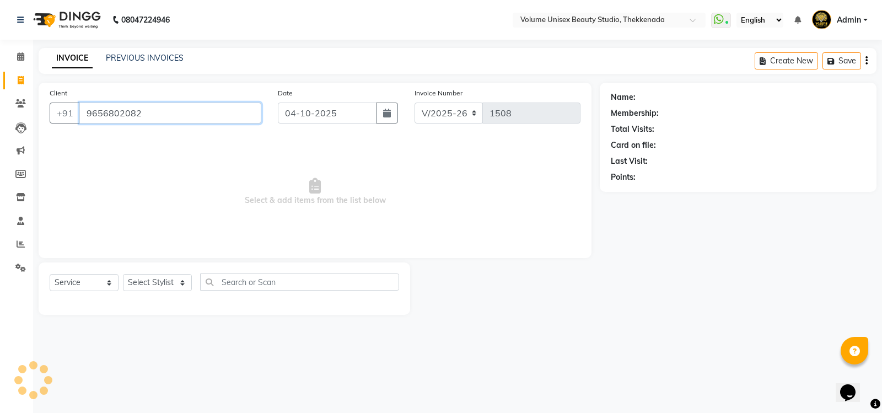
type input "9656802082"
select select "1: Object"
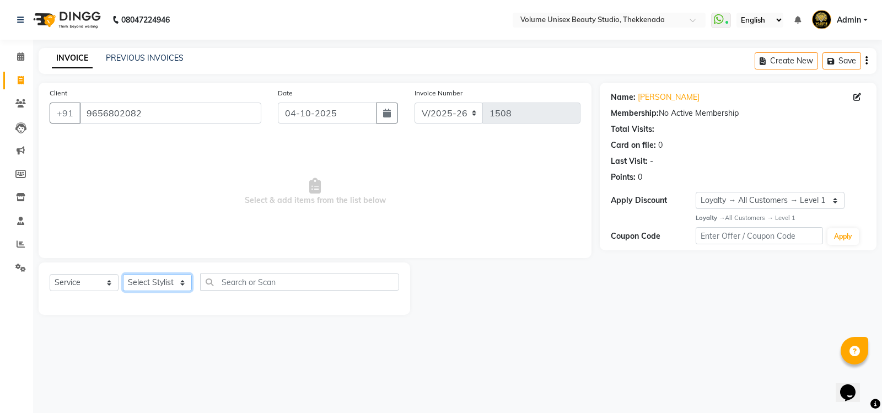
click at [156, 286] on select "Select Stylist Adarsh Ashika Ayaan Khan Bimal Krishnan Firoj Khan Neethu S Kuma…" at bounding box center [157, 282] width 69 height 17
select select "91920"
click at [123, 274] on select "Select Stylist Adarsh Ashika Ayaan Khan Bimal Krishnan Firoj Khan Neethu S Kuma…" at bounding box center [157, 282] width 69 height 17
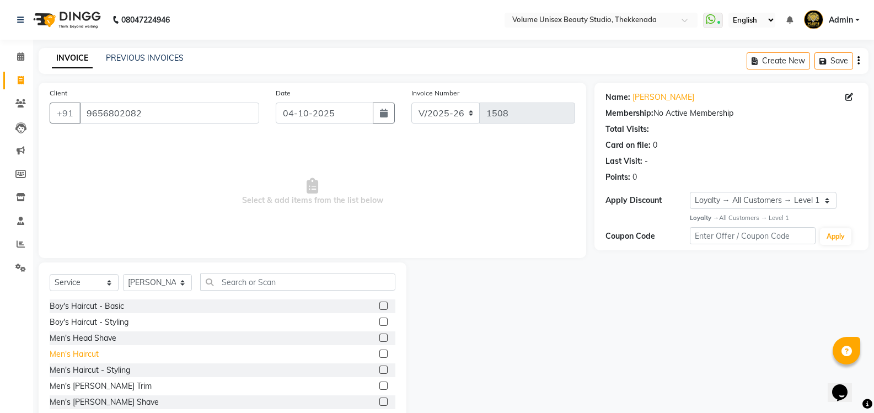
click at [90, 351] on div "Men's Haircut" at bounding box center [74, 355] width 49 height 12
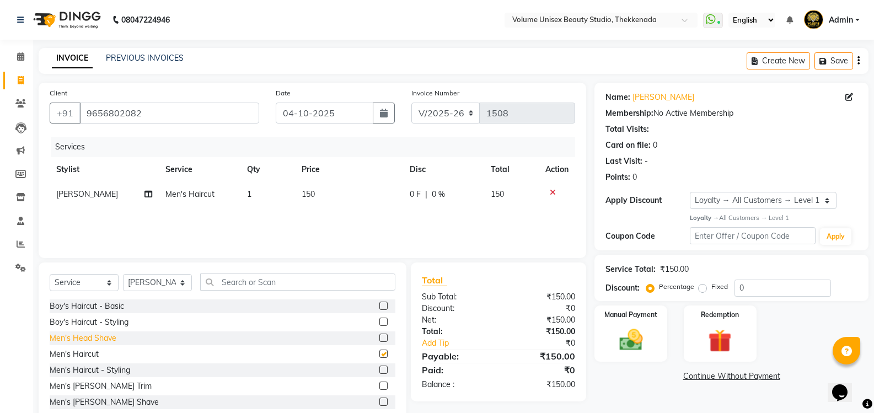
checkbox input "false"
click at [156, 280] on select "Select Stylist Adarsh Ashika Ayaan Khan Bimal Krishnan Firoj Khan Neethu S Kuma…" at bounding box center [157, 282] width 69 height 17
click at [213, 251] on div "Client +91 9656802082 Date 04-10-2025 Invoice Number V/2025 V/2025-26 1508 Serv…" at bounding box center [313, 170] width 548 height 175
click at [219, 281] on input "text" at bounding box center [297, 282] width 195 height 17
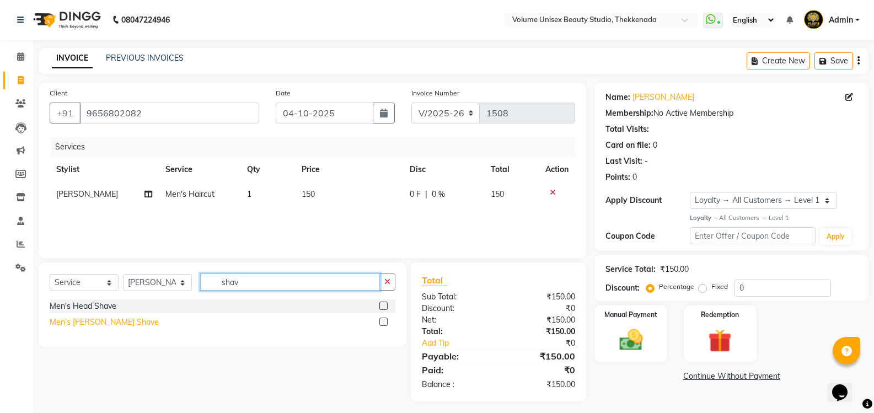
type input "shav"
click at [105, 322] on div "Men's Beard Shave" at bounding box center [104, 323] width 109 height 12
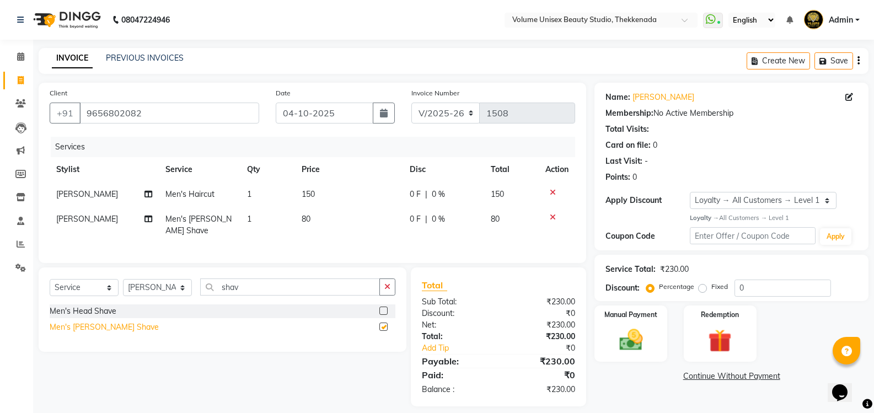
checkbox input "false"
click at [153, 296] on select "Select Stylist Adarsh Ashika Ayaan Khan Bimal Krishnan Firoj Khan Neethu S Kuma…" at bounding box center [157, 287] width 69 height 17
select select "65214"
click at [123, 287] on select "Select Stylist Adarsh Ashika Ayaan Khan Bimal Krishnan Firoj Khan Neethu S Kuma…" at bounding box center [157, 287] width 69 height 17
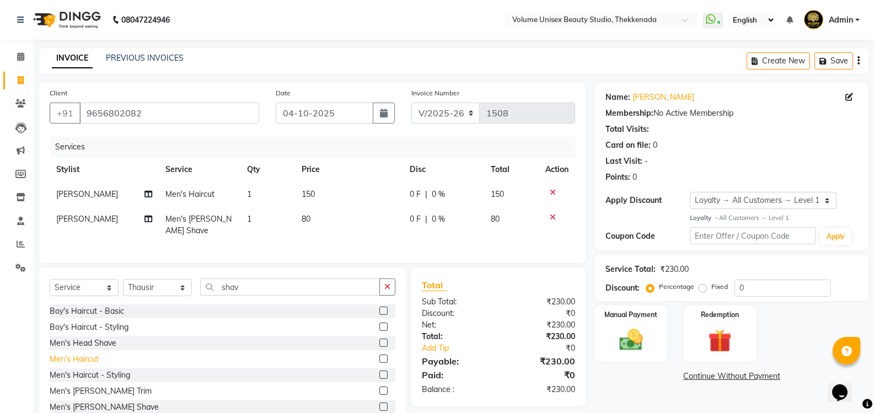
click at [93, 365] on div "Men's Haircut" at bounding box center [74, 359] width 49 height 12
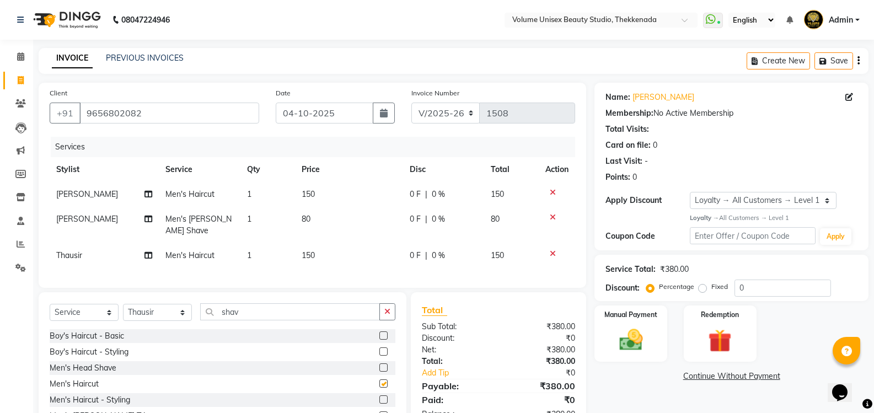
checkbox input "false"
click at [257, 320] on input "shav" at bounding box center [290, 311] width 180 height 17
type input "shav"
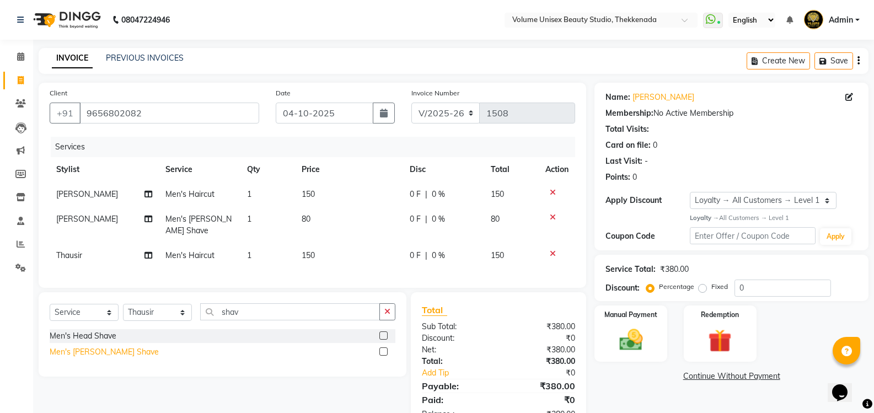
click at [107, 358] on div "Men's Beard Shave" at bounding box center [104, 352] width 109 height 12
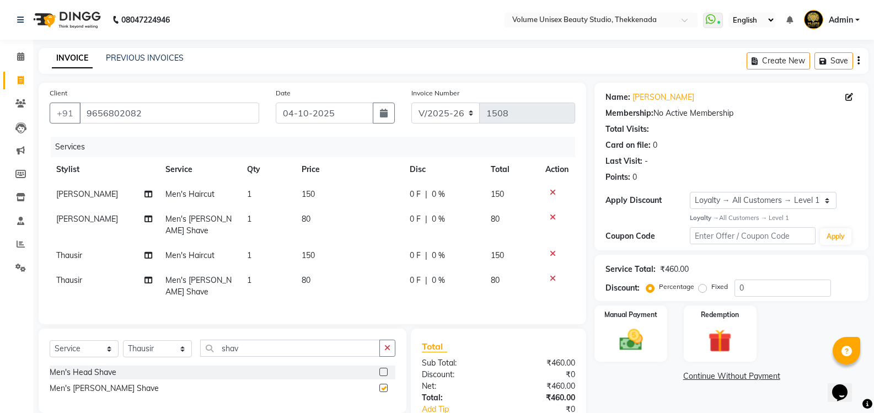
checkbox input "false"
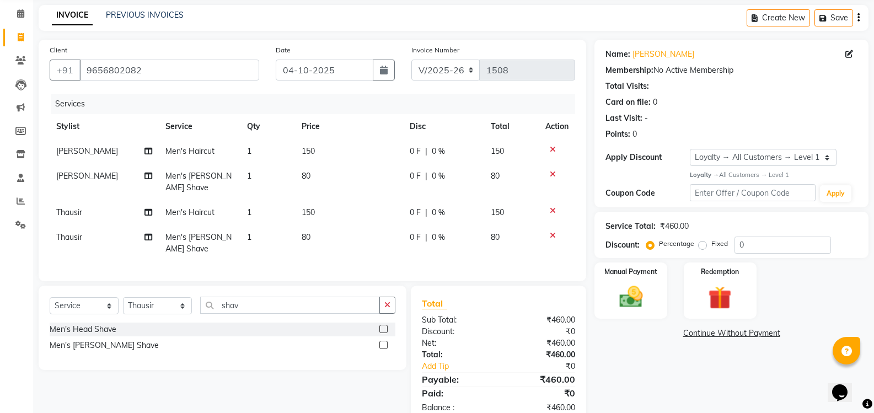
scroll to position [55, 0]
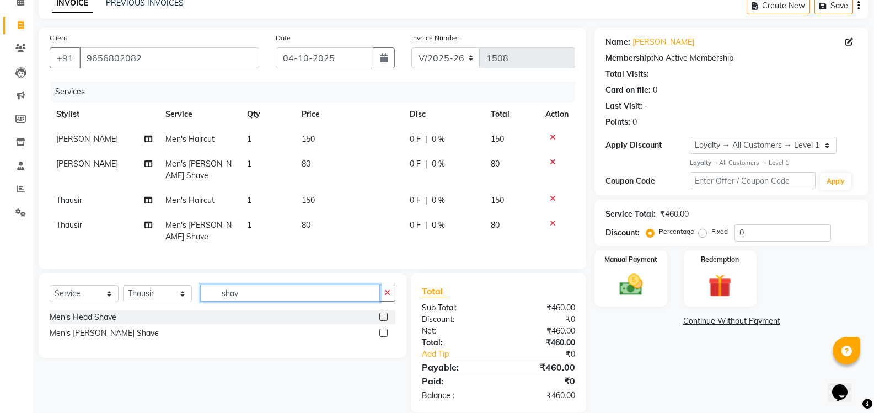
drag, startPoint x: 256, startPoint y: 304, endPoint x: 163, endPoint y: 293, distance: 94.4
click at [176, 300] on div "Select Service Product Membership Package Voucher Prepaid Gift Card Select Styl…" at bounding box center [223, 298] width 346 height 26
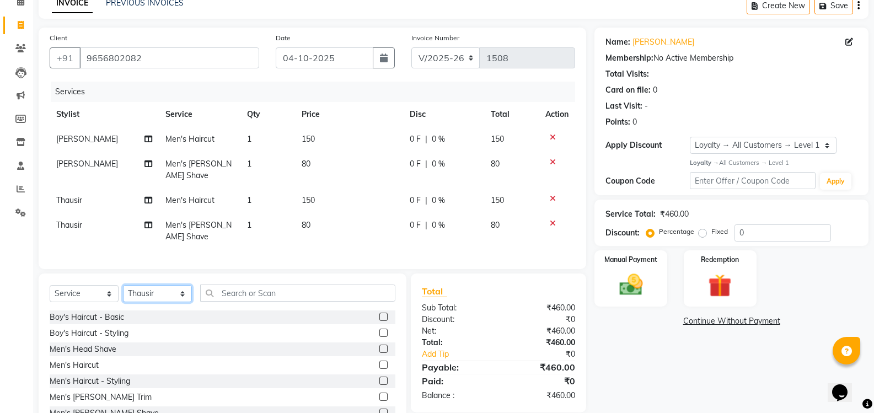
click at [156, 302] on select "Select Stylist Adarsh Ashika Ayaan Khan Bimal Krishnan Firoj Khan Neethu S Kuma…" at bounding box center [157, 293] width 69 height 17
select select "91920"
click at [123, 293] on select "Select Stylist Adarsh Ashika Ayaan Khan Bimal Krishnan Firoj Khan Neethu S Kuma…" at bounding box center [157, 293] width 69 height 17
click at [222, 301] on input "text" at bounding box center [297, 293] width 195 height 17
click at [95, 323] on div "Boy's Haircut - Basic" at bounding box center [87, 318] width 74 height 12
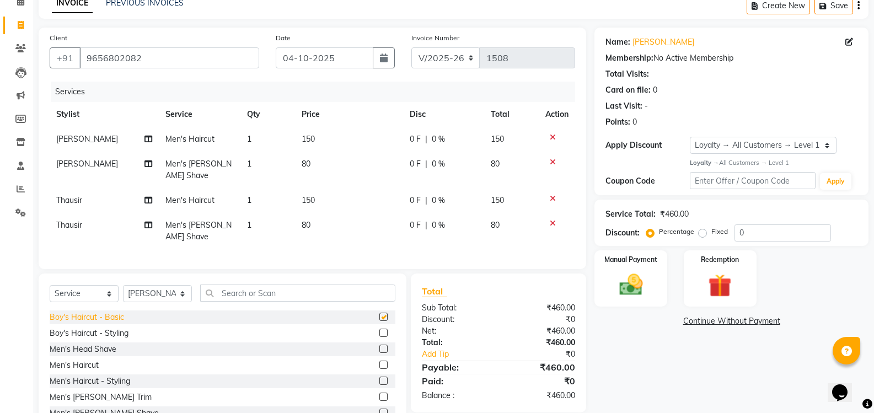
checkbox input "false"
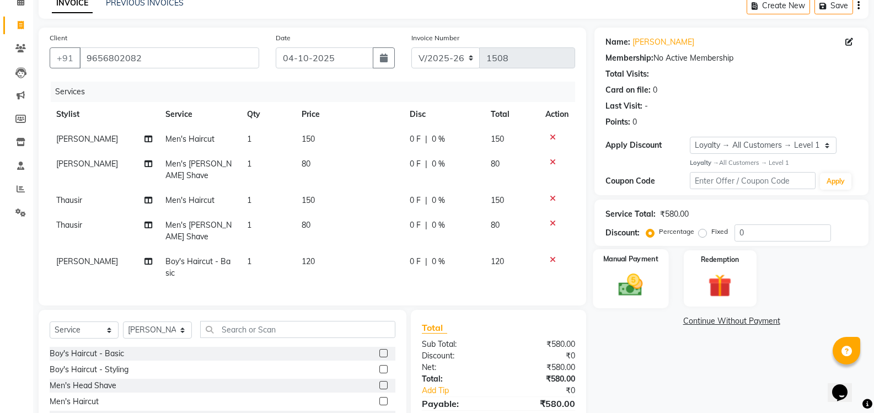
click at [633, 277] on img at bounding box center [630, 285] width 39 height 28
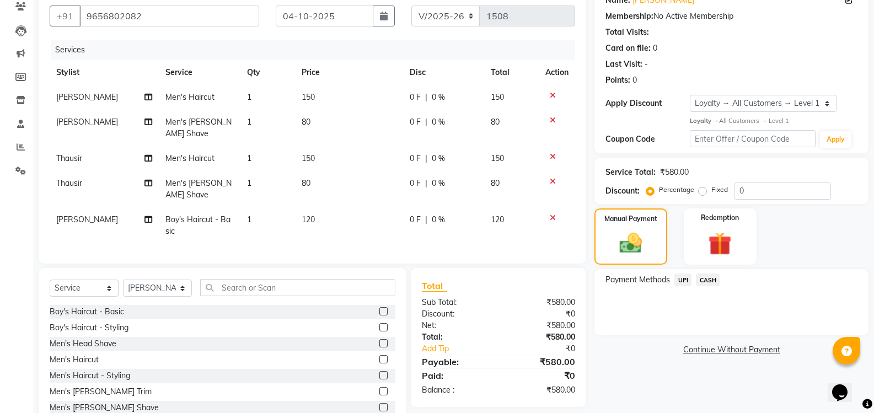
scroll to position [140, 0]
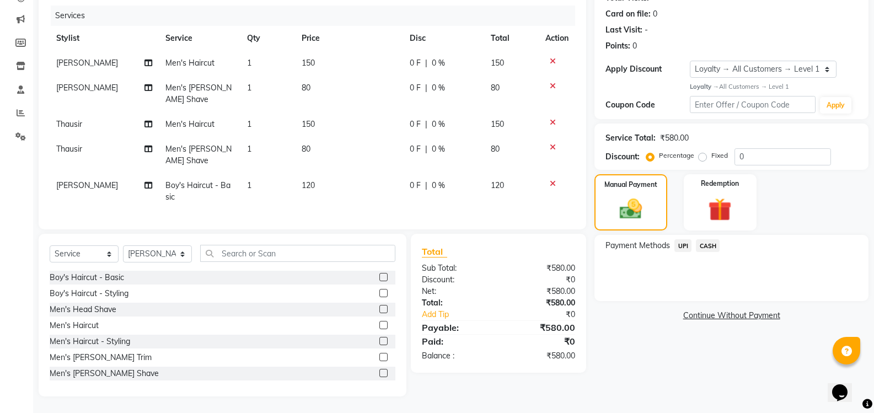
click at [680, 239] on span "UPI" at bounding box center [682, 245] width 17 height 13
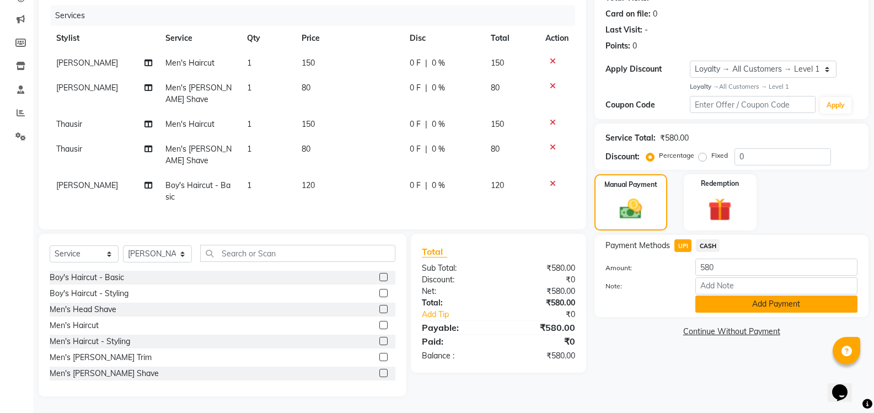
click at [736, 296] on button "Add Payment" at bounding box center [776, 304] width 162 height 17
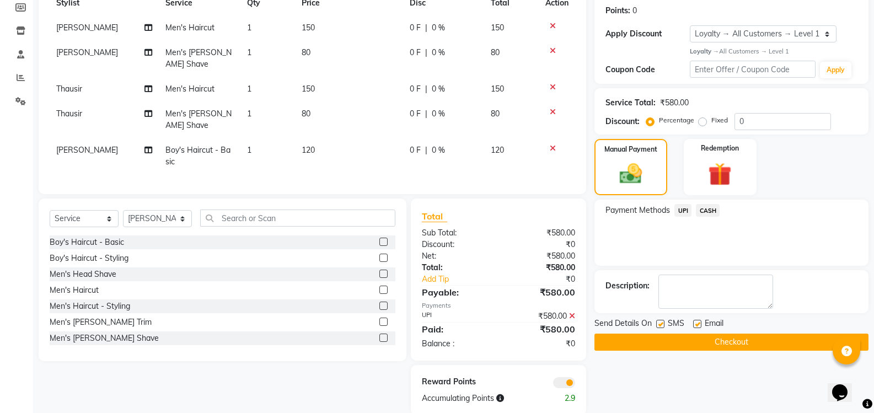
scroll to position [194, 0]
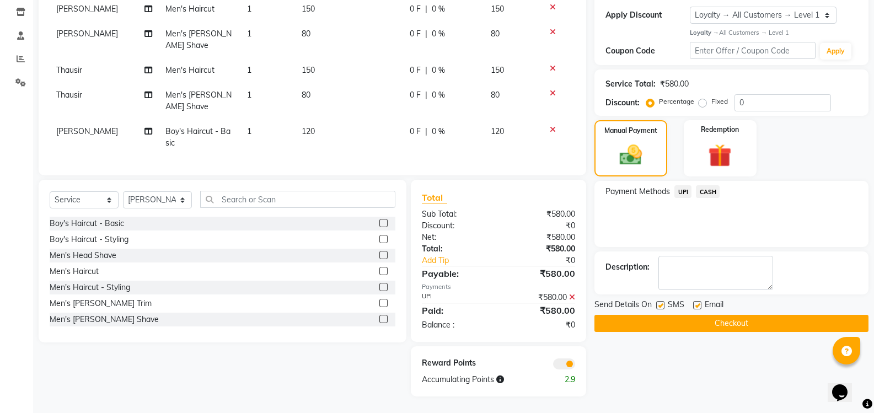
click at [725, 316] on button "Checkout" at bounding box center [731, 323] width 274 height 17
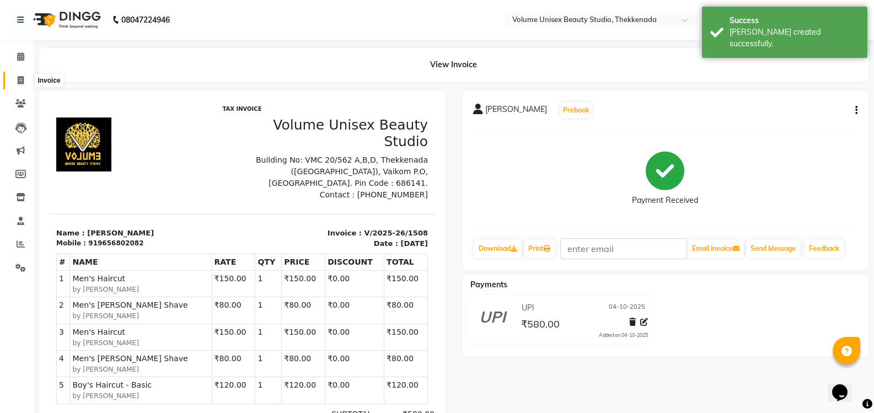
click at [24, 81] on span at bounding box center [20, 80] width 19 height 13
select select "service"
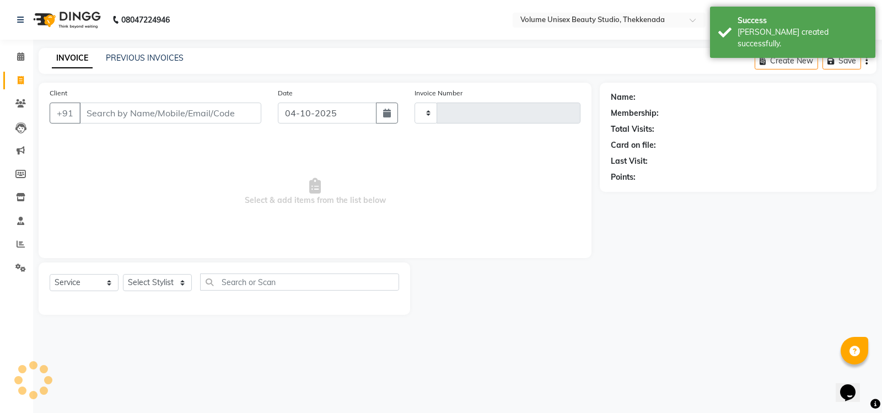
type input "1509"
select select "7432"
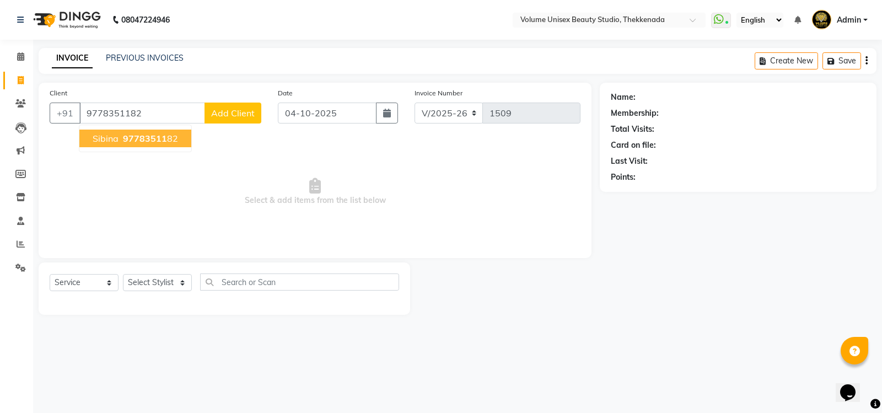
type input "9778351182"
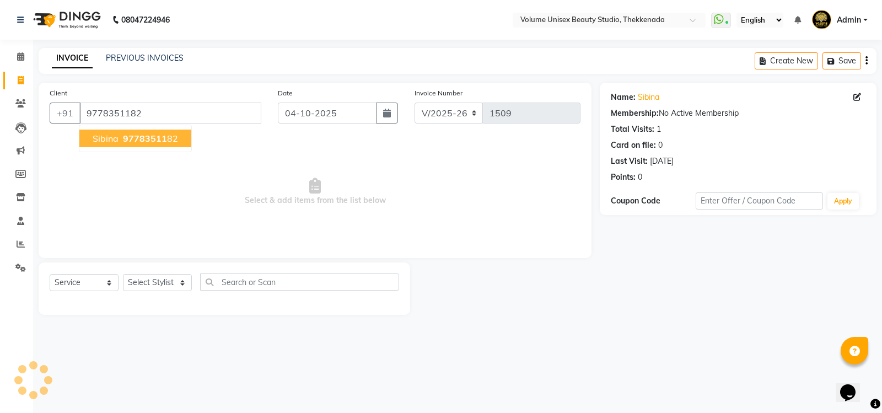
click at [121, 141] on ngb-highlight "97783511 82" at bounding box center [149, 138] width 57 height 11
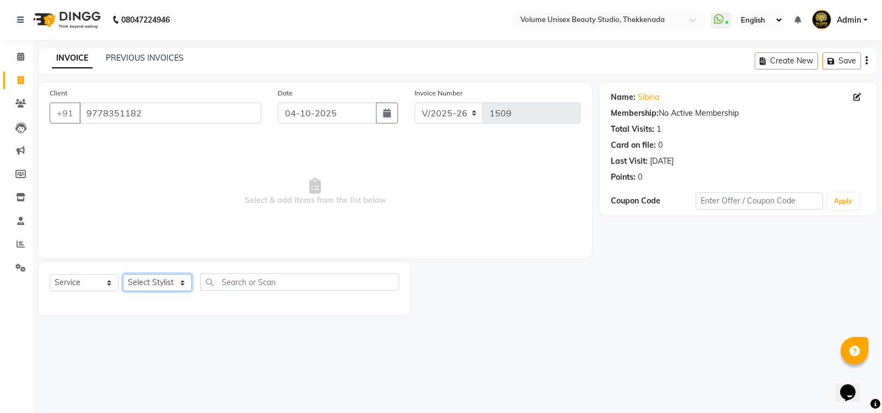
click at [151, 278] on select "Select Stylist Adarsh Ashika Ayaan Khan Bimal Krishnan Firoj Khan Neethu S Kuma…" at bounding box center [157, 282] width 69 height 17
select select "89555"
click at [123, 274] on select "Select Stylist Adarsh Ashika Ayaan Khan Bimal Krishnan Firoj Khan Neethu S Kuma…" at bounding box center [157, 282] width 69 height 17
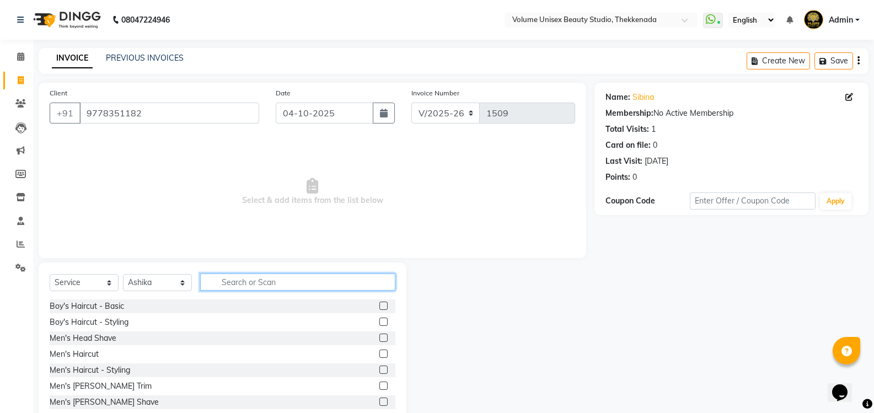
click at [235, 277] on input "text" at bounding box center [297, 282] width 195 height 17
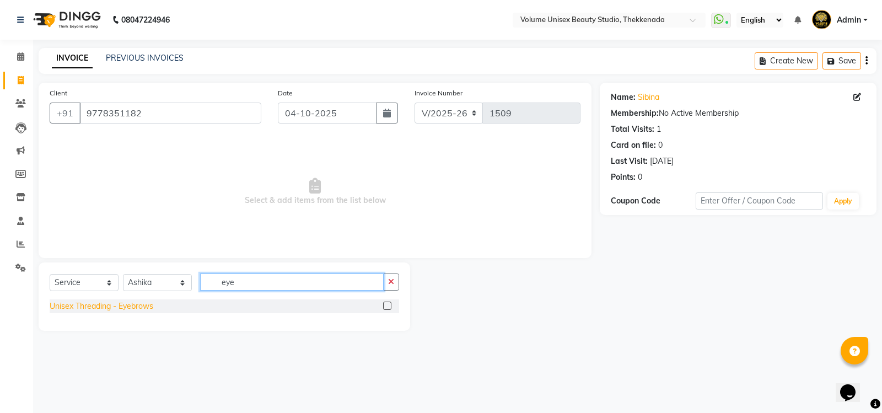
type input "eye"
click at [134, 304] on div "Unisex Threading - Eyebrows" at bounding box center [102, 307] width 104 height 12
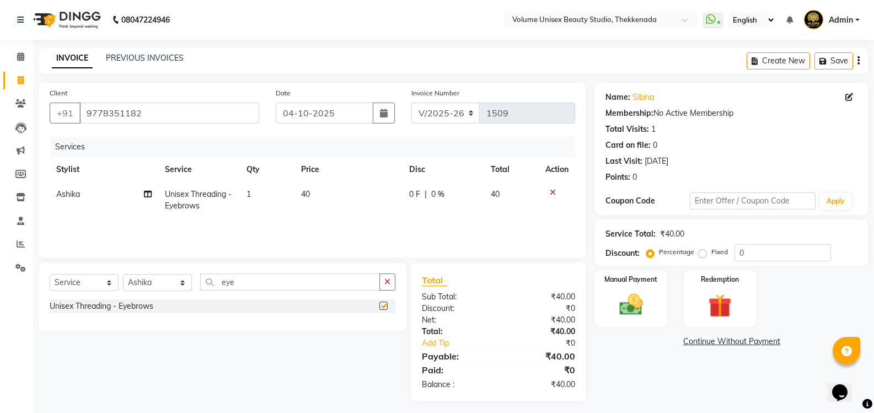
checkbox input "false"
click at [635, 302] on img at bounding box center [630, 305] width 39 height 28
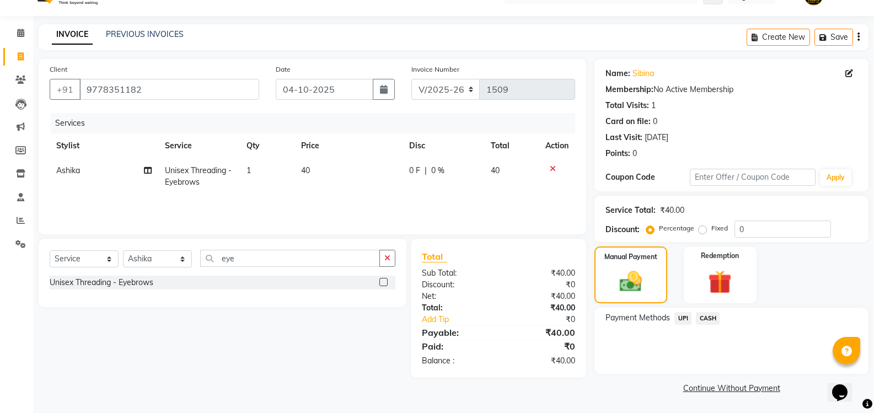
click at [680, 320] on span "UPI" at bounding box center [682, 318] width 17 height 13
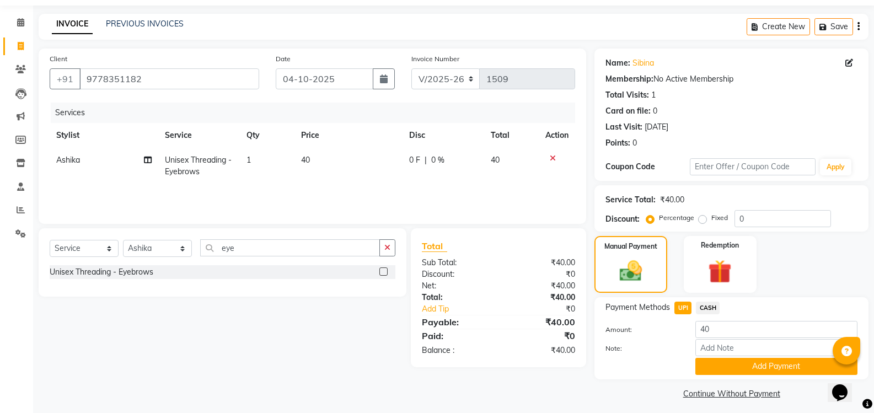
scroll to position [40, 0]
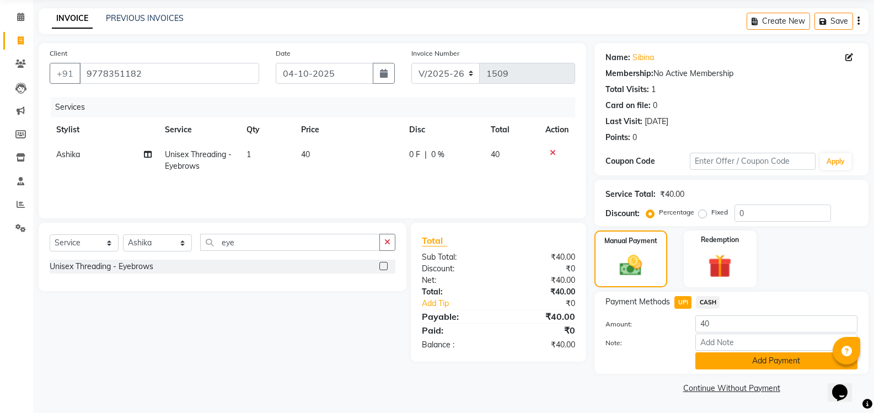
click at [741, 362] on button "Add Payment" at bounding box center [776, 360] width 162 height 17
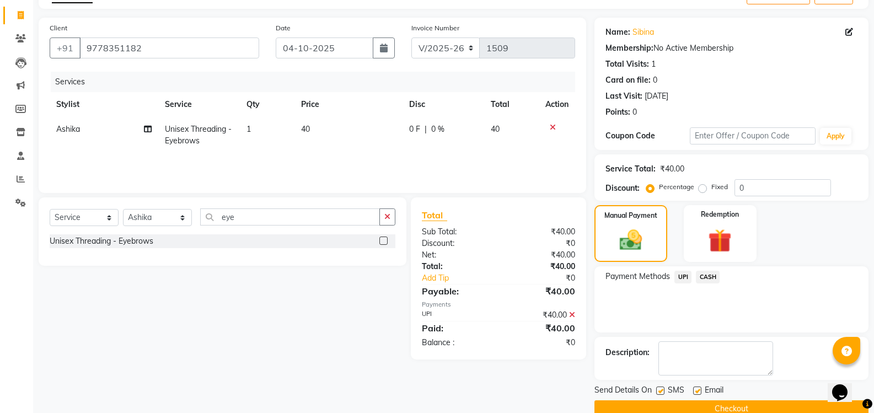
scroll to position [86, 0]
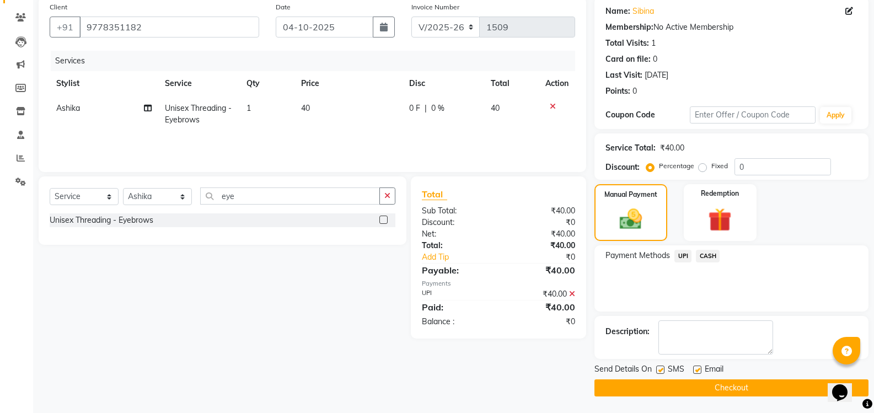
click at [695, 387] on button "Checkout" at bounding box center [731, 387] width 274 height 17
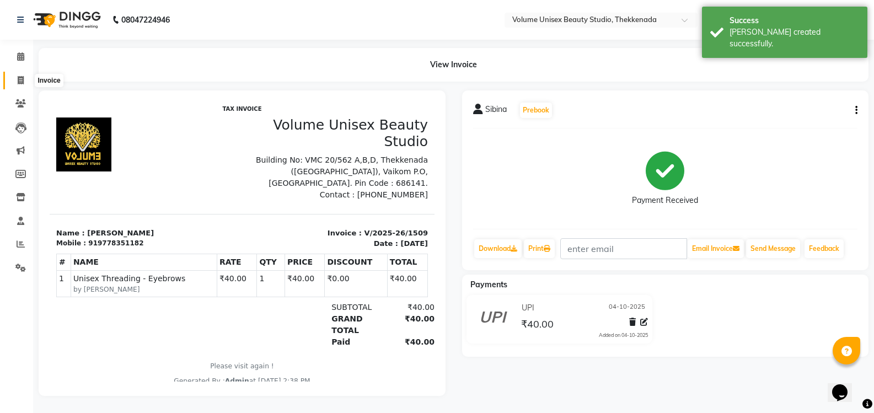
click at [20, 79] on icon at bounding box center [21, 80] width 6 height 8
select select "service"
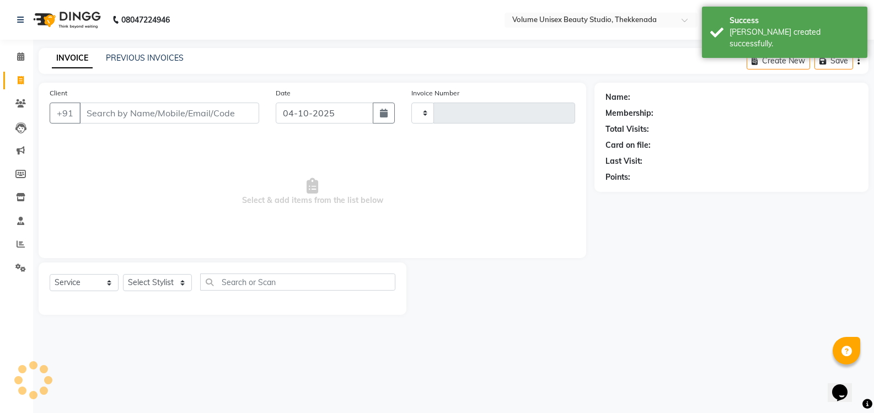
type input "1510"
select select "7432"
click at [110, 103] on input "Client" at bounding box center [170, 113] width 182 height 21
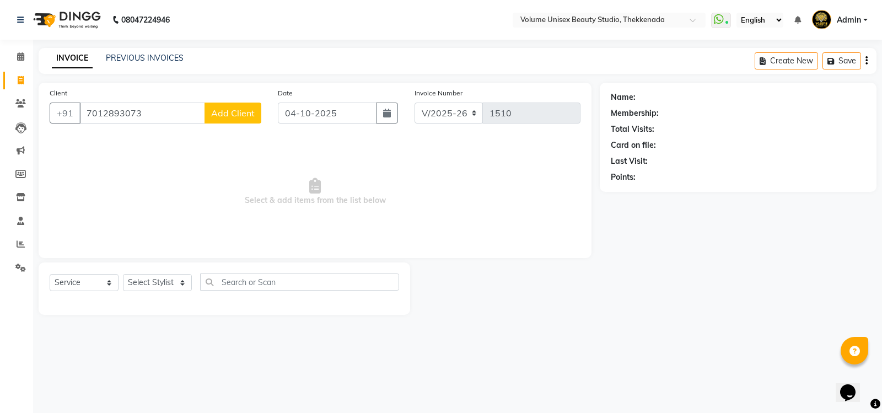
type input "7012893073"
click at [229, 110] on span "Add Client" at bounding box center [233, 113] width 44 height 11
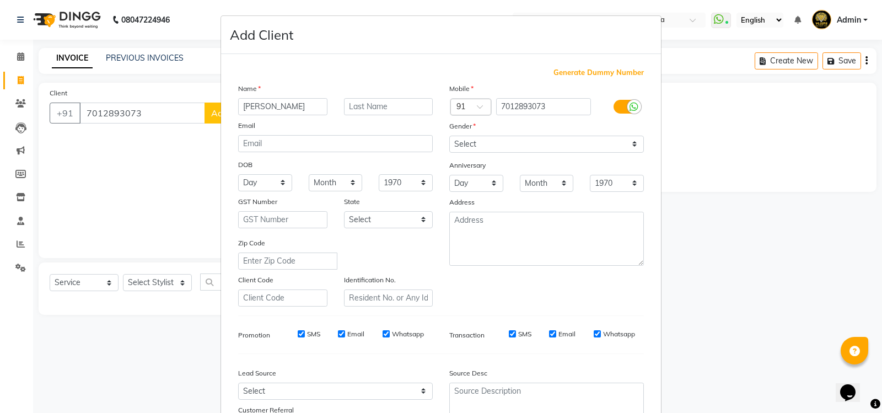
type input "Adhithya"
click at [471, 142] on select "Select Male Female Other Prefer Not To Say" at bounding box center [546, 144] width 195 height 17
select select "female"
click at [449, 136] on select "Select Male Female Other Prefer Not To Say" at bounding box center [546, 144] width 195 height 17
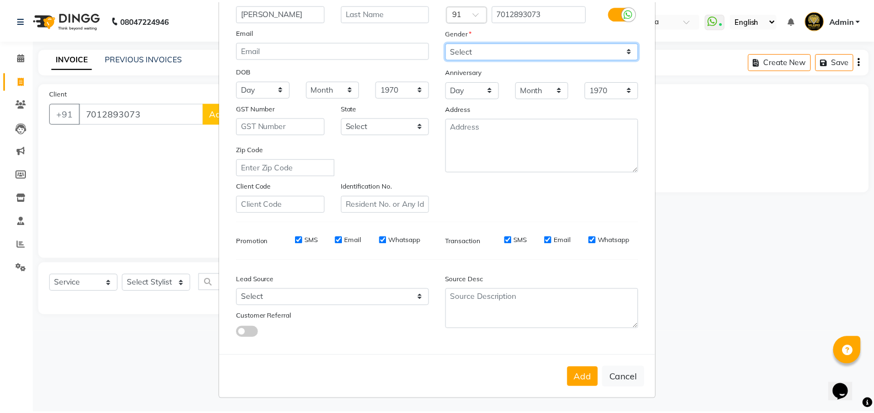
scroll to position [96, 0]
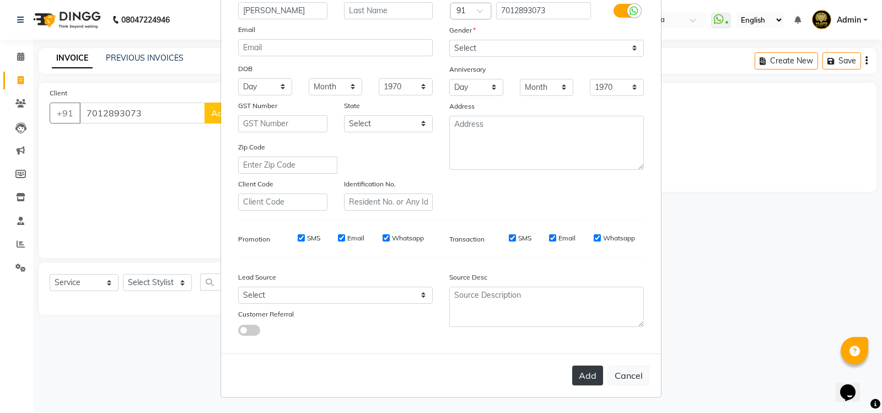
click at [580, 378] on button "Add" at bounding box center [587, 376] width 31 height 20
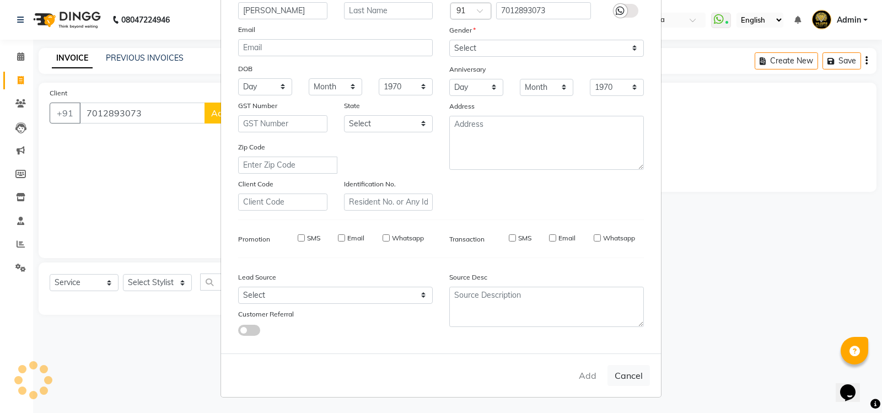
select select
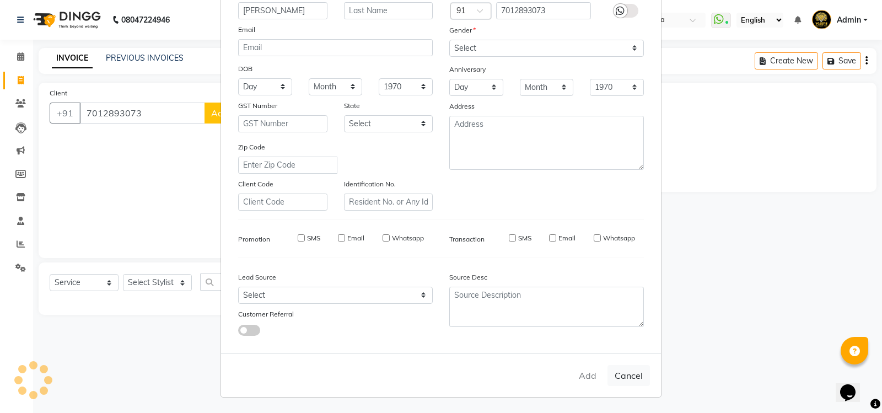
select select
checkbox input "false"
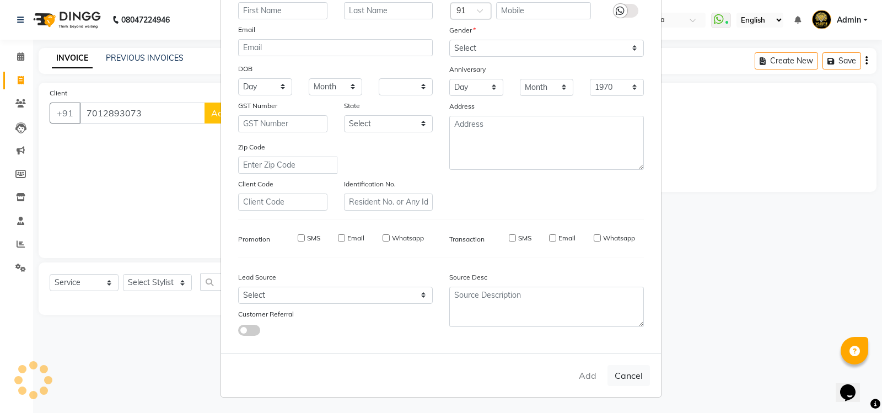
checkbox input "false"
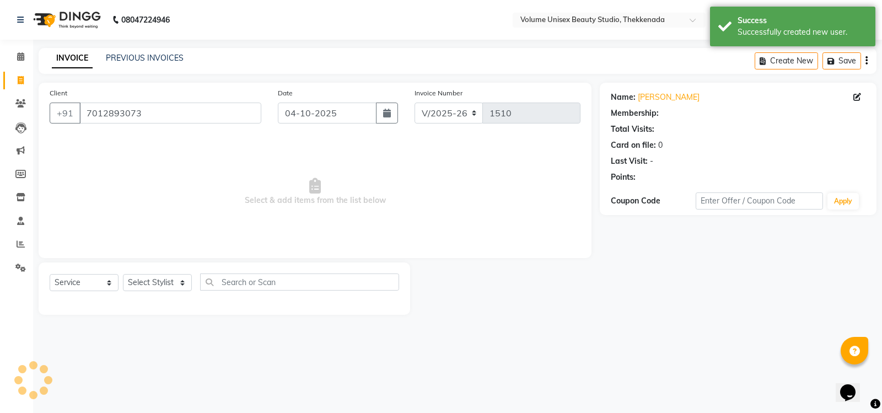
select select "1: Object"
click at [157, 282] on select "Select Stylist Adarsh Ashika Ayaan Khan Bimal Krishnan Firoj Khan Neethu S Kuma…" at bounding box center [157, 282] width 69 height 17
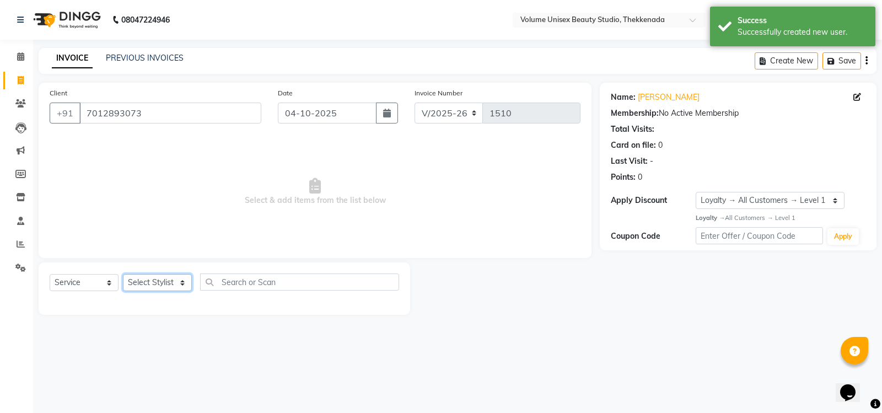
select select "89910"
click at [123, 274] on select "Select Stylist Adarsh Ashika Ayaan Khan Bimal Krishnan Firoj Khan Neethu S Kuma…" at bounding box center [157, 282] width 69 height 17
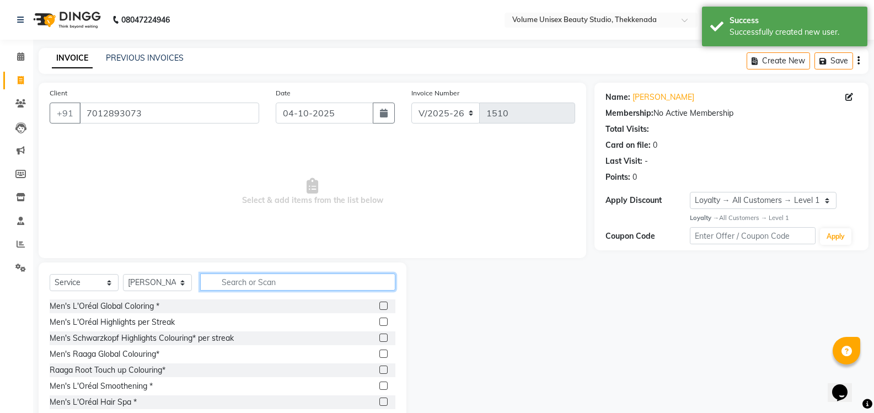
click at [241, 280] on input "text" at bounding box center [297, 282] width 195 height 17
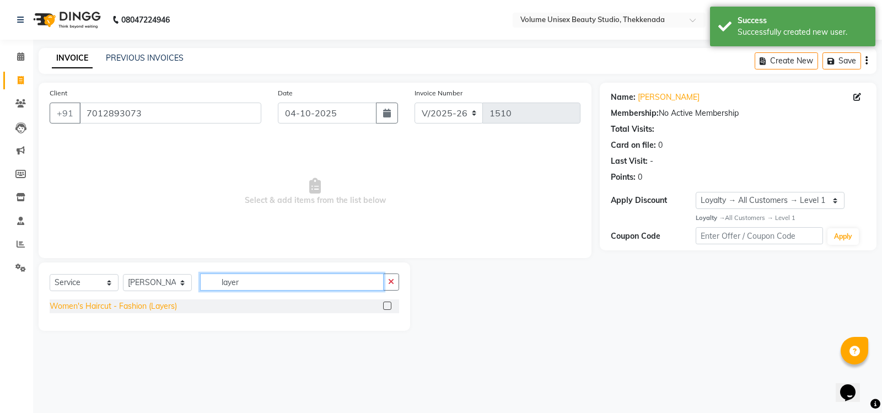
type input "layer"
click at [169, 310] on div "Women's Haircut - Fashion (Layers)" at bounding box center [113, 307] width 127 height 12
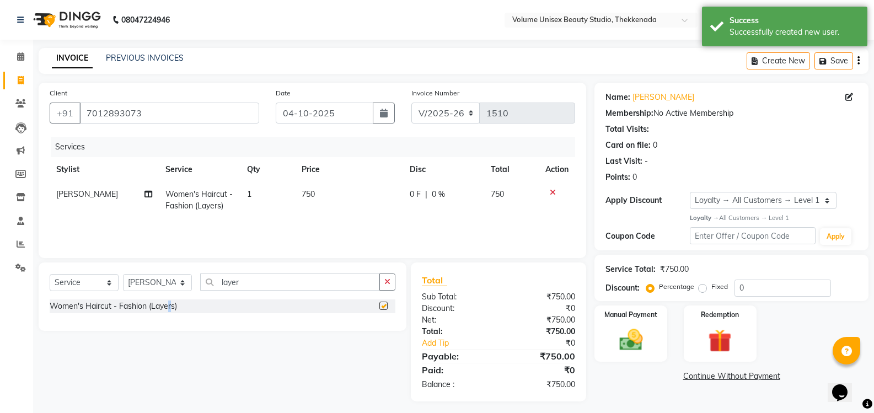
checkbox input "false"
click at [625, 345] on img at bounding box center [630, 340] width 39 height 28
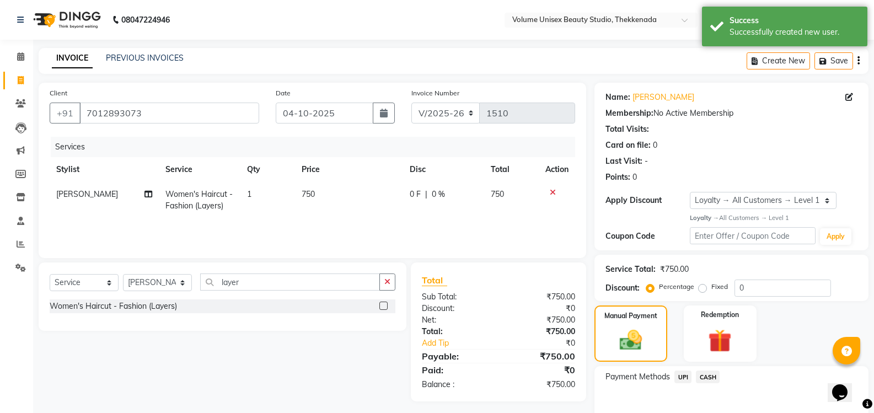
click at [679, 376] on span "UPI" at bounding box center [682, 377] width 17 height 13
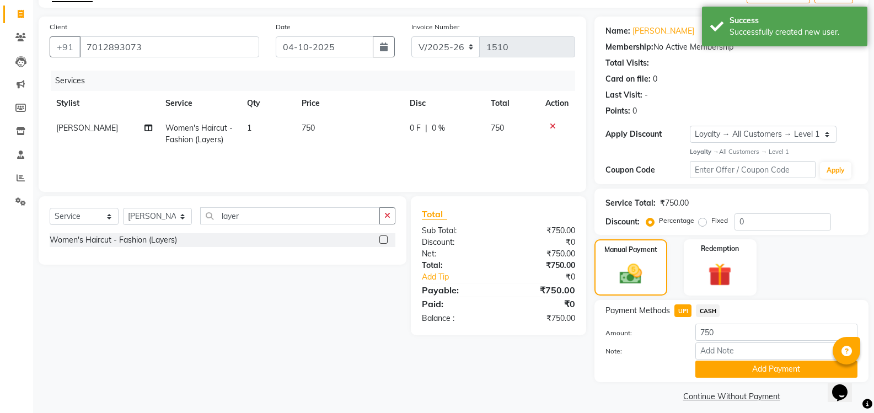
scroll to position [74, 0]
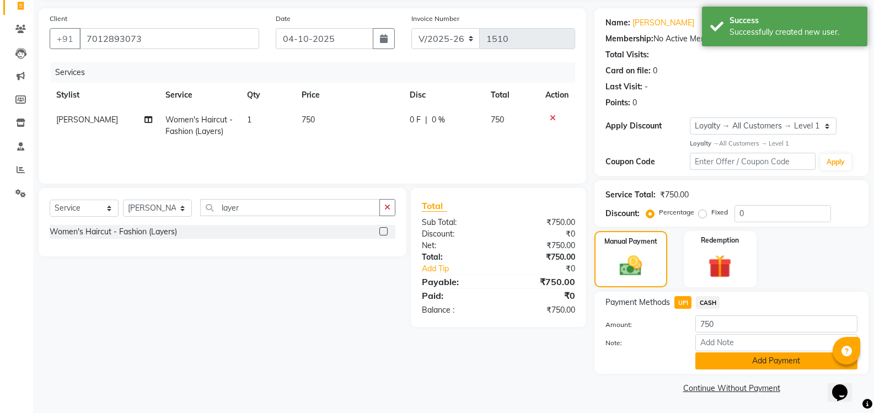
click at [736, 362] on button "Add Payment" at bounding box center [776, 360] width 162 height 17
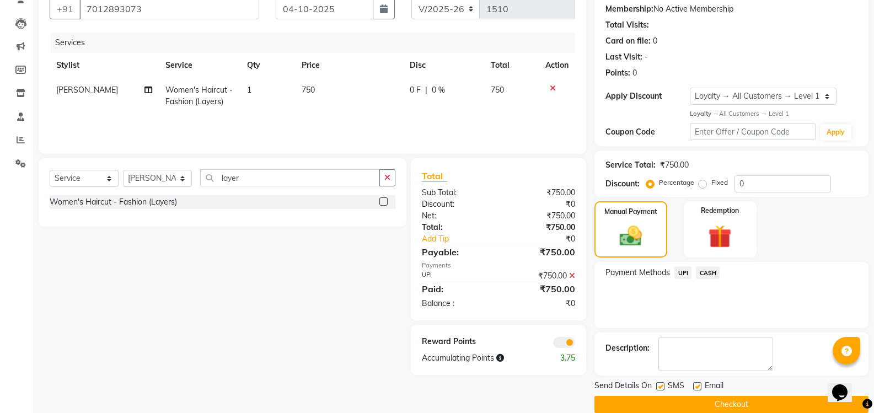
scroll to position [121, 0]
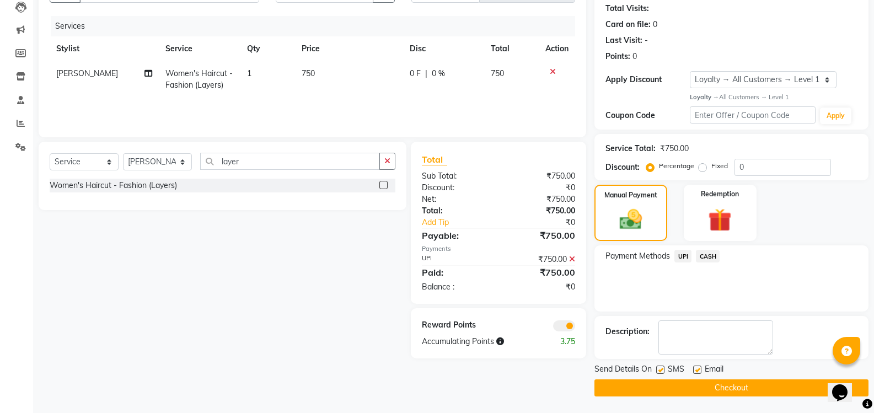
click at [699, 398] on main "INVOICE PREVIOUS INVOICES Create New Save Client +91 7012893073 Date 04-10-2025…" at bounding box center [453, 170] width 841 height 486
click at [701, 388] on button "Checkout" at bounding box center [731, 387] width 274 height 17
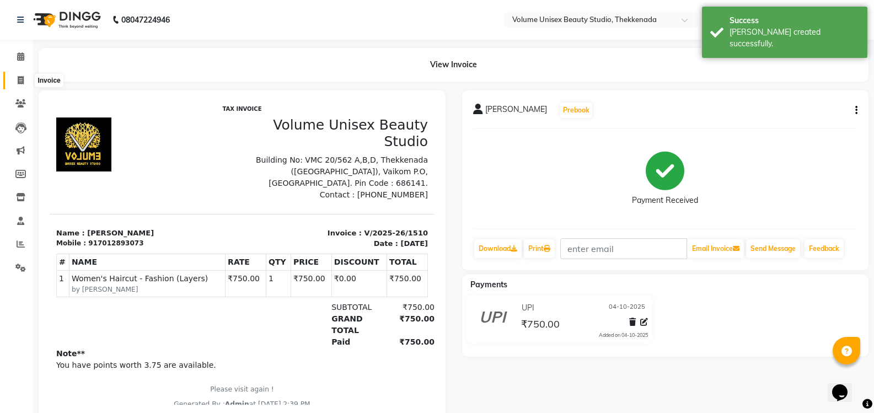
click at [22, 83] on icon at bounding box center [21, 80] width 6 height 8
select select "service"
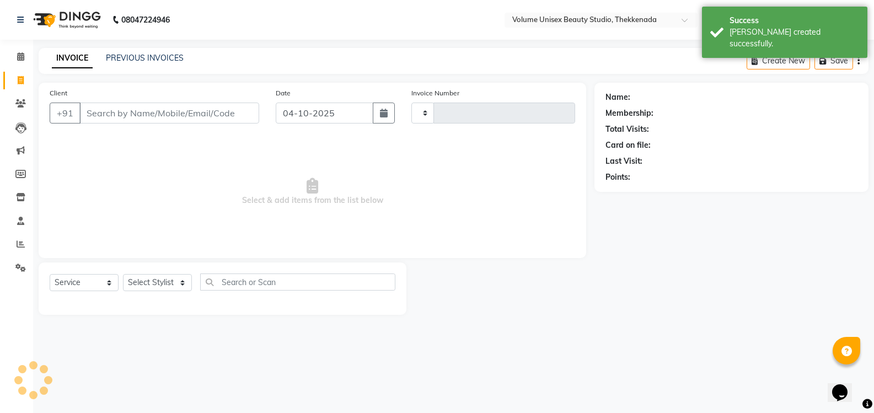
type input "1511"
select select "7432"
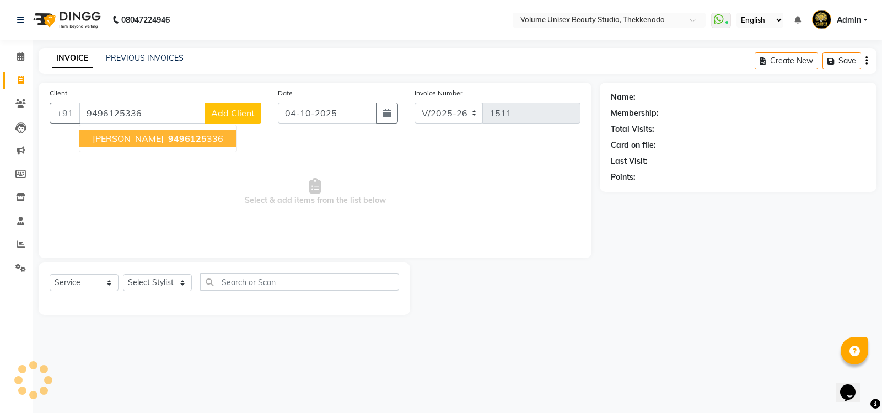
type input "9496125336"
select select "1: Object"
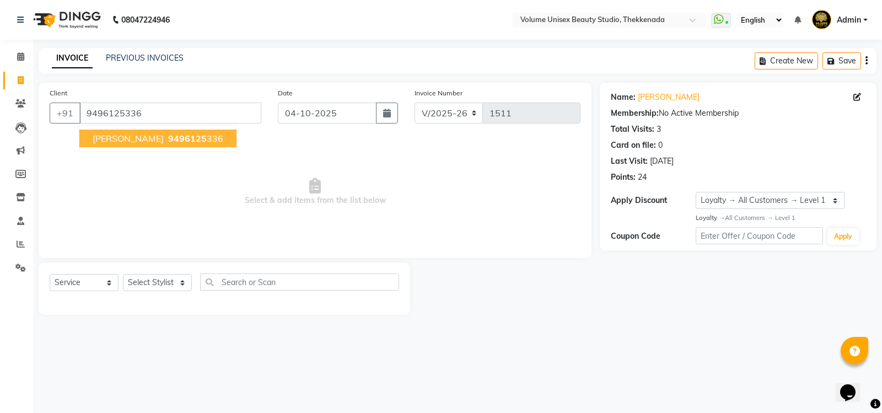
click at [145, 132] on button "Thanmaya Sarath 9496125 336" at bounding box center [157, 139] width 157 height 18
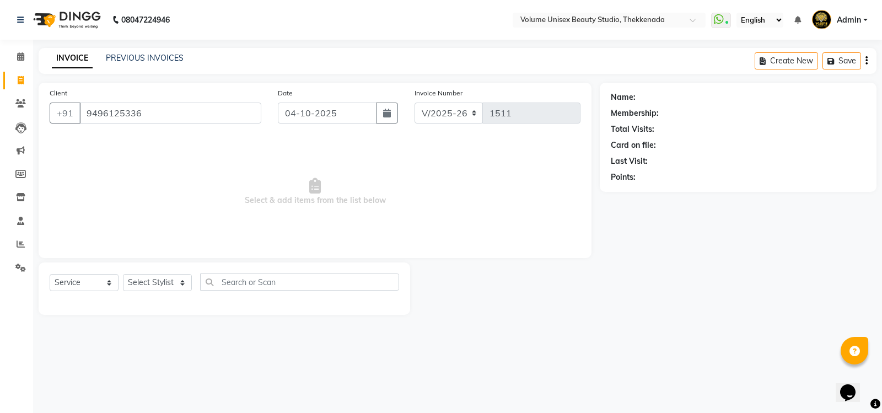
select select "1: Object"
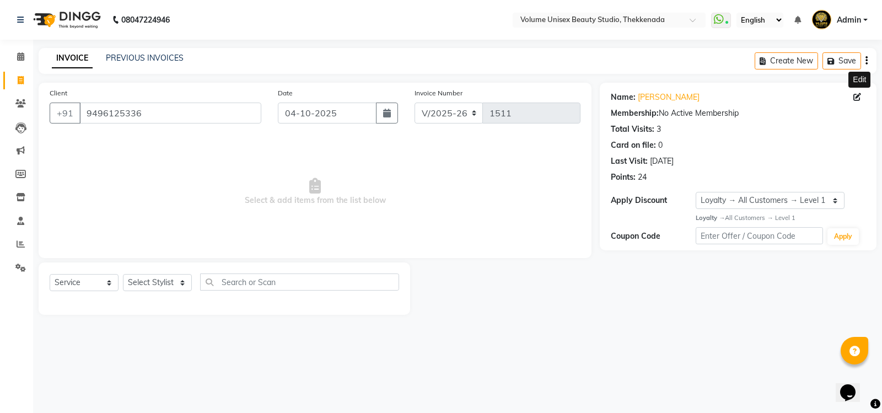
drag, startPoint x: 859, startPoint y: 98, endPoint x: 849, endPoint y: 98, distance: 10.5
click at [859, 98] on icon at bounding box center [858, 97] width 8 height 8
select select "female"
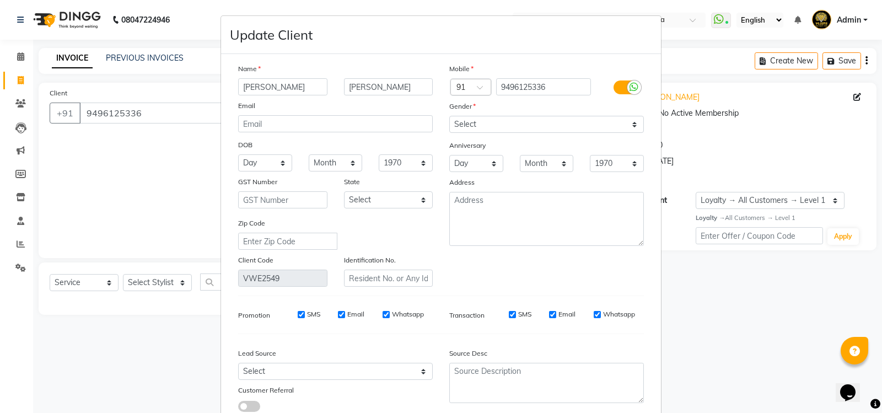
drag, startPoint x: 291, startPoint y: 89, endPoint x: 227, endPoint y: 85, distance: 64.1
click at [230, 87] on div "Thanmaya" at bounding box center [283, 86] width 106 height 17
type input "Rakhi"
type input "R"
click at [503, 123] on select "Select Male Female Other Prefer Not To Say" at bounding box center [546, 124] width 195 height 17
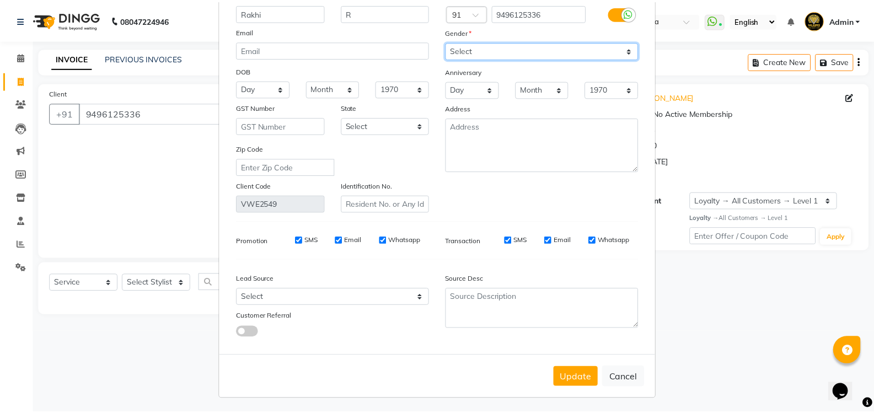
scroll to position [76, 0]
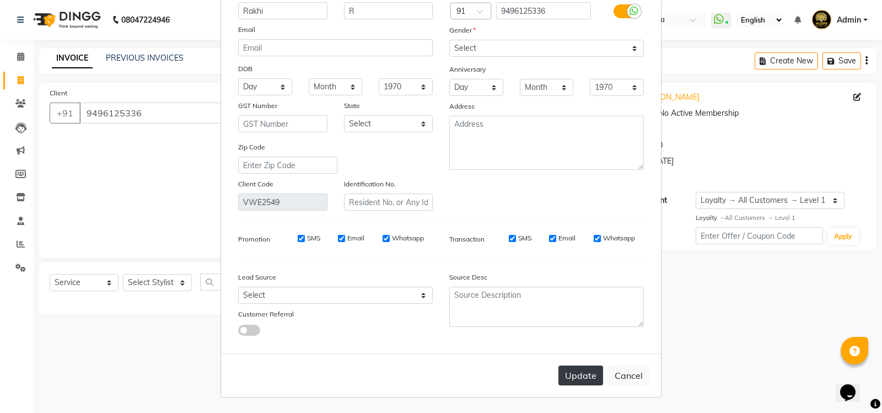
click at [581, 376] on button "Update" at bounding box center [581, 376] width 45 height 20
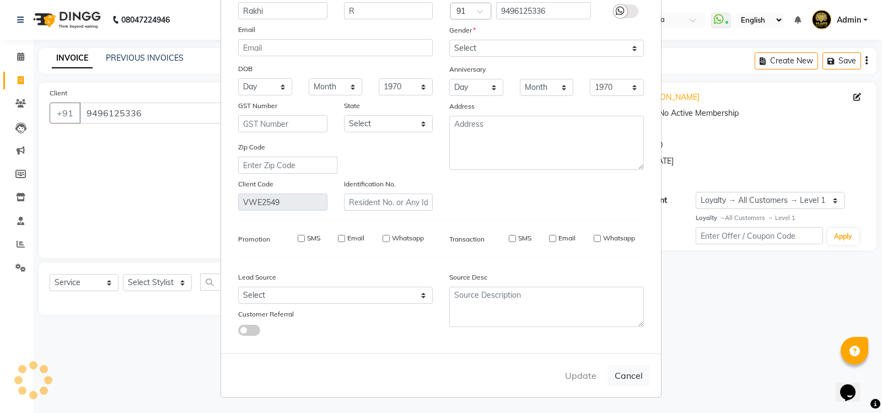
select select
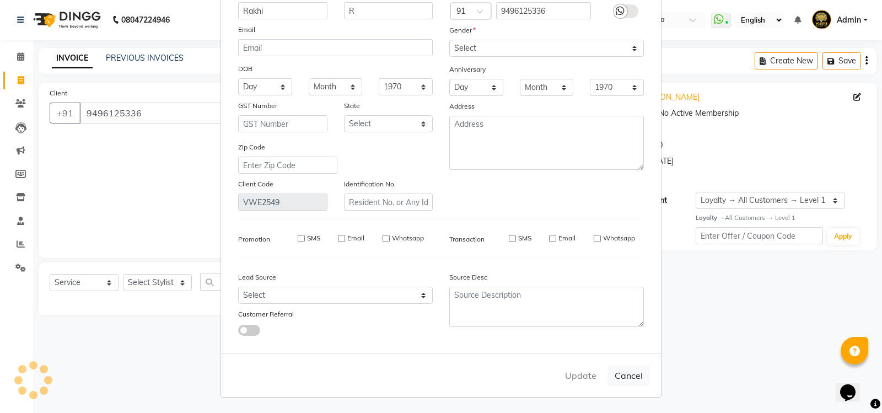
select select
checkbox input "false"
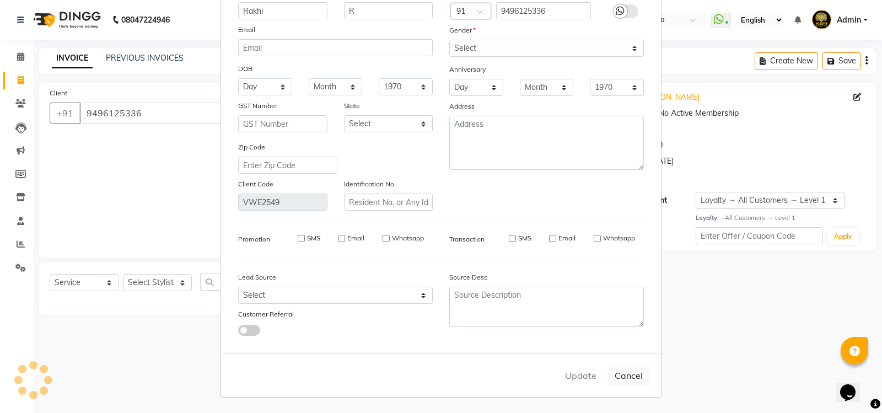
checkbox input "false"
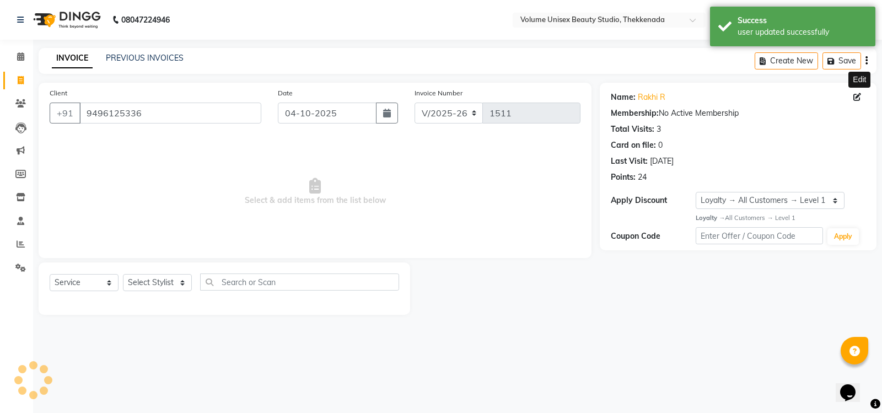
select select "1: Object"
click at [654, 95] on link "Rakhi R" at bounding box center [652, 98] width 28 height 12
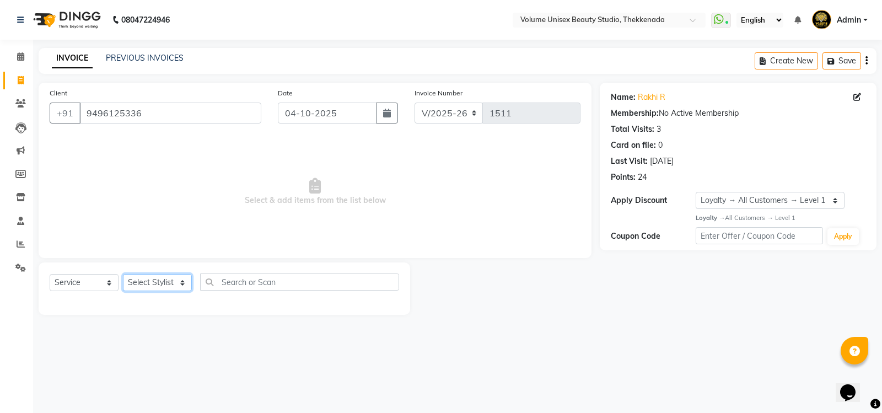
click at [156, 285] on select "Select Stylist Adarsh Ashika Ayaan Khan Bimal Krishnan Firoj Khan Neethu S Kuma…" at bounding box center [157, 282] width 69 height 17
select select "89557"
click at [123, 274] on select "Select Stylist Adarsh Ashika Ayaan Khan Bimal Krishnan Firoj Khan Neethu S Kuma…" at bounding box center [157, 282] width 69 height 17
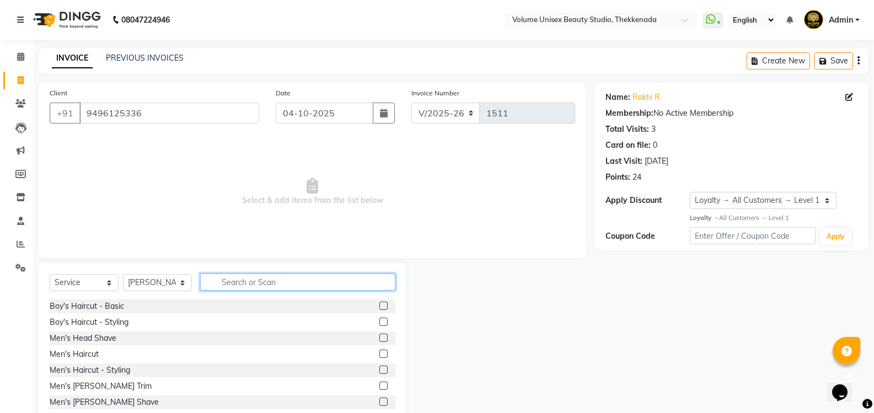
click at [237, 283] on input "text" at bounding box center [297, 282] width 195 height 17
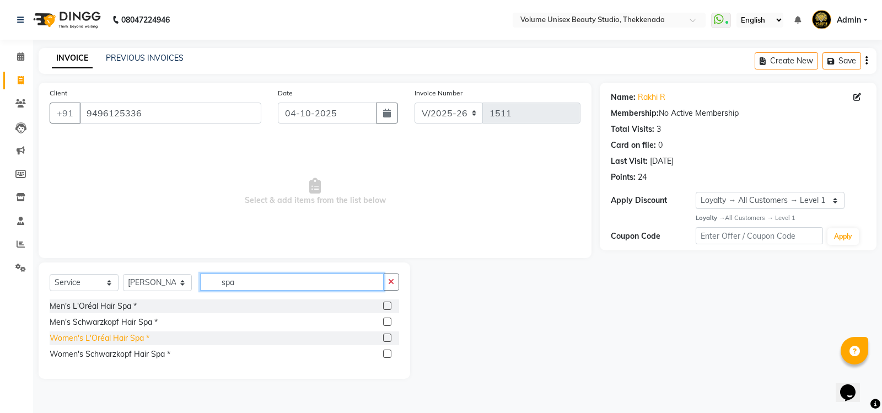
type input "spa"
click at [124, 340] on div "Women's L'Oréal Hair Spa *" at bounding box center [100, 339] width 100 height 12
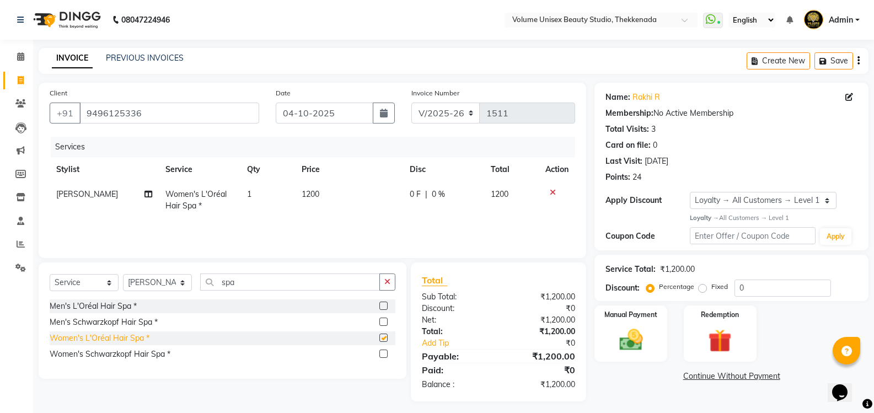
checkbox input "false"
click at [629, 335] on img at bounding box center [630, 340] width 39 height 28
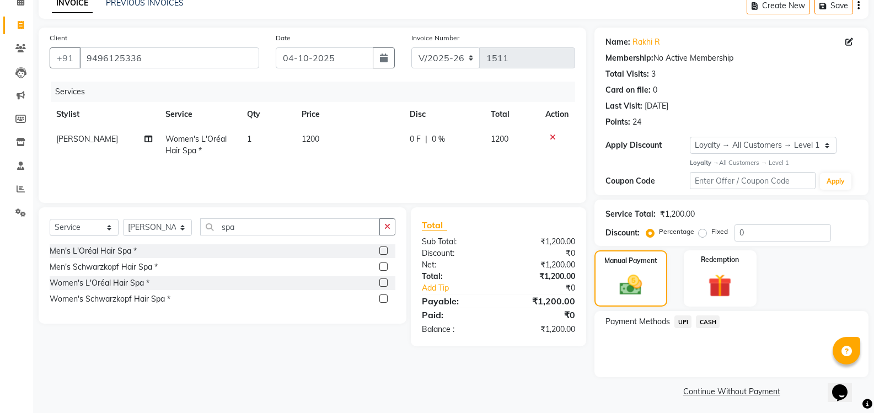
click at [682, 323] on span "UPI" at bounding box center [682, 321] width 17 height 13
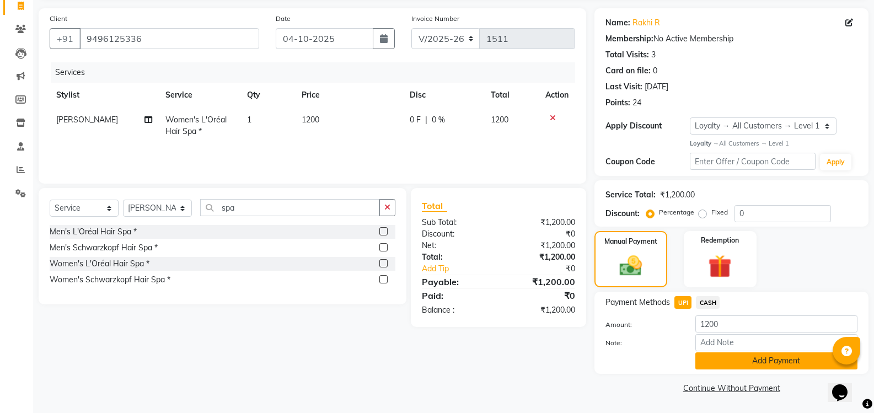
click at [726, 358] on button "Add Payment" at bounding box center [776, 360] width 162 height 17
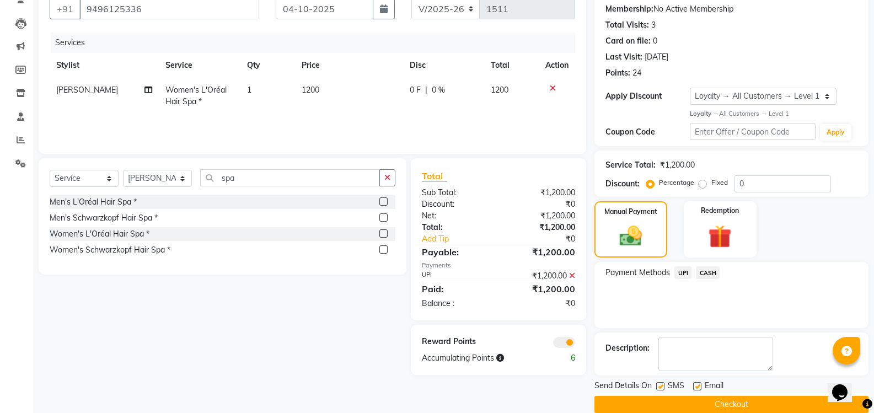
scroll to position [121, 0]
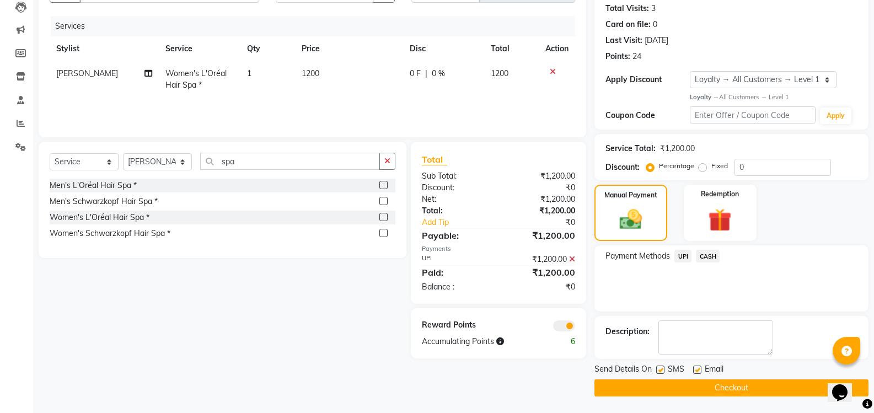
click at [731, 394] on button "Checkout" at bounding box center [731, 387] width 274 height 17
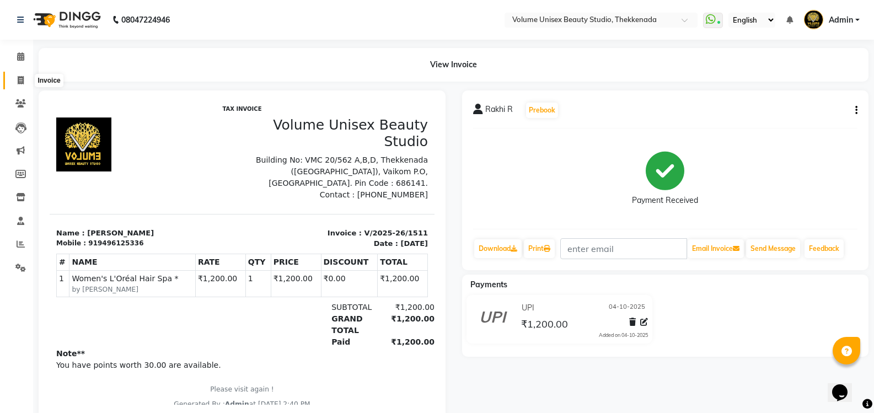
click at [21, 82] on icon at bounding box center [21, 80] width 6 height 8
select select "7432"
select select "service"
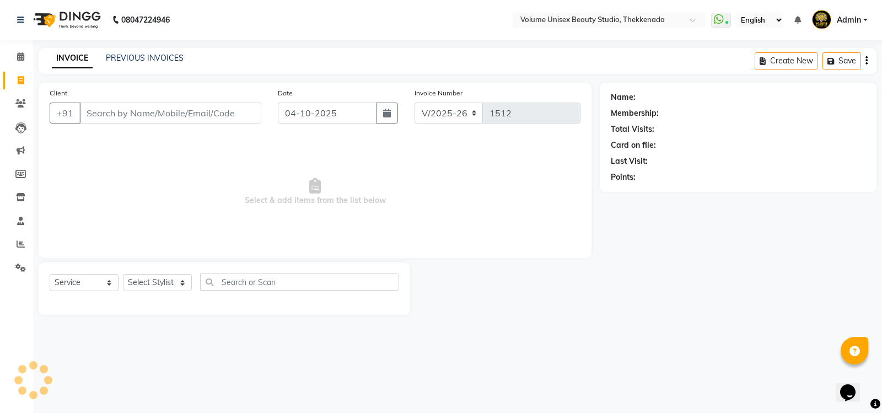
click at [133, 114] on input "Client" at bounding box center [170, 113] width 182 height 21
type input "9633631371"
click at [217, 110] on span "Add Client" at bounding box center [233, 113] width 44 height 11
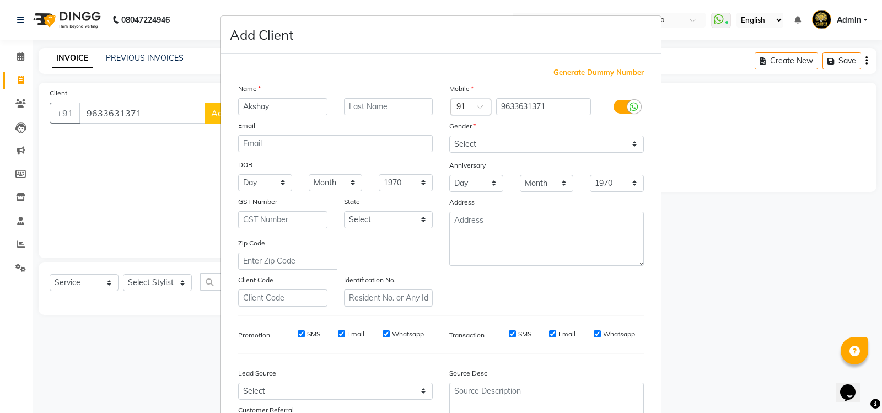
type input "Akshay"
type input "Raj"
click at [496, 144] on select "Select Male Female Other Prefer Not To Say" at bounding box center [546, 144] width 195 height 17
select select "male"
click at [449, 136] on select "Select Male Female Other Prefer Not To Say" at bounding box center [546, 144] width 195 height 17
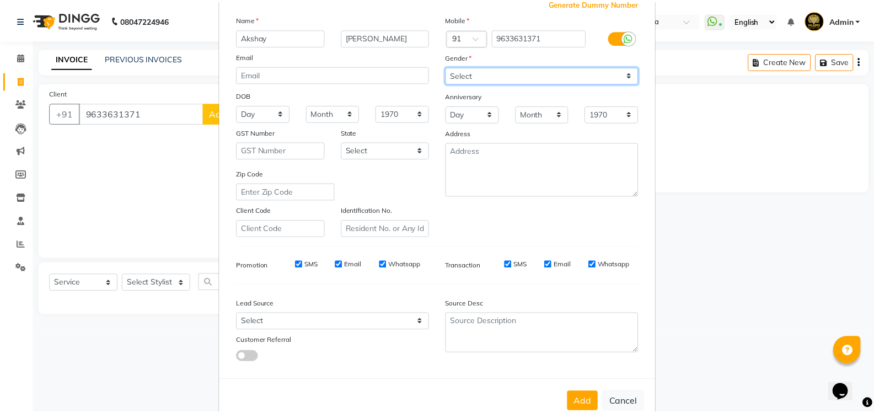
scroll to position [96, 0]
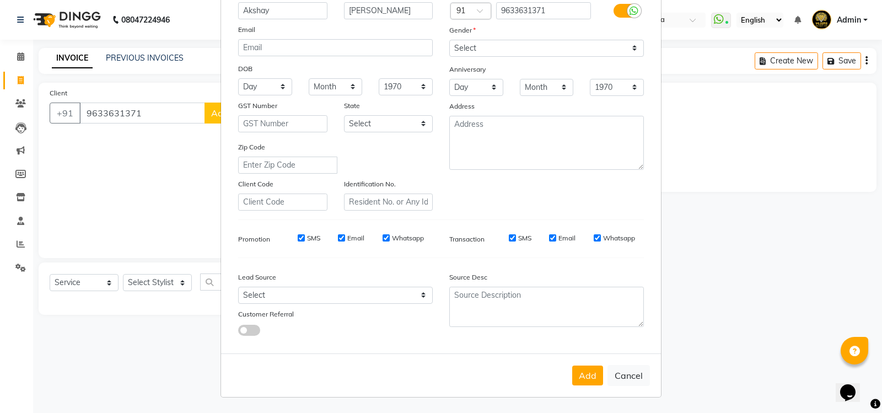
click at [582, 372] on button "Add" at bounding box center [587, 376] width 31 height 20
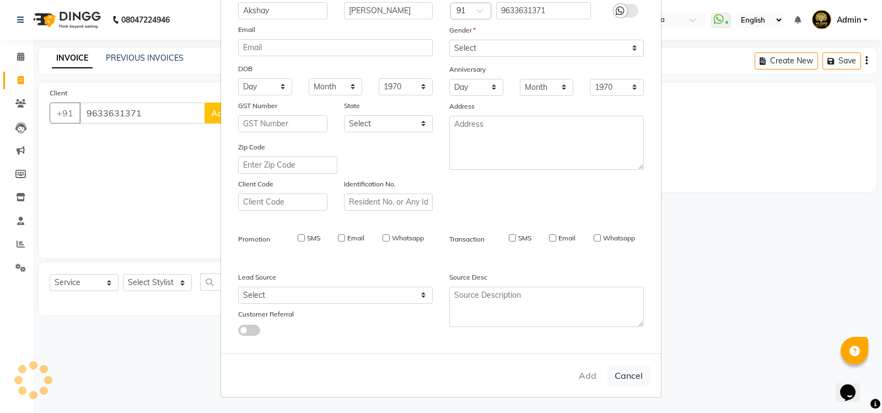
select select
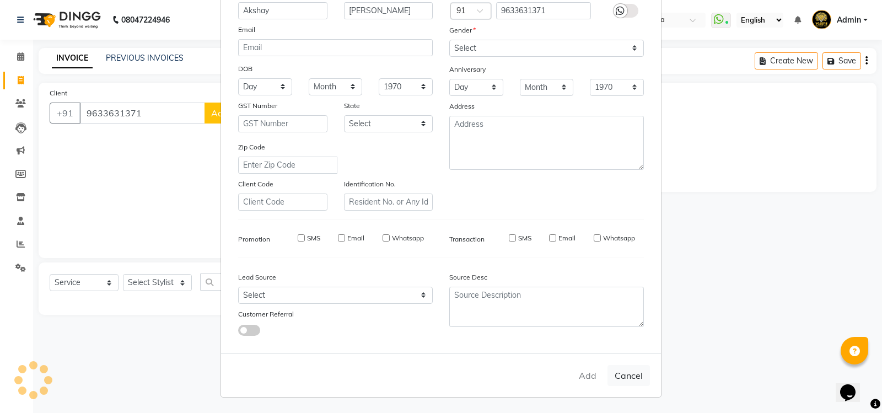
select select
checkbox input "false"
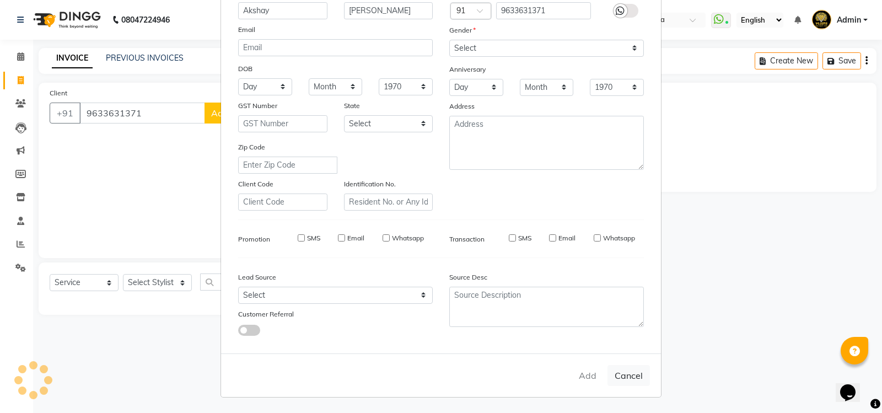
checkbox input "false"
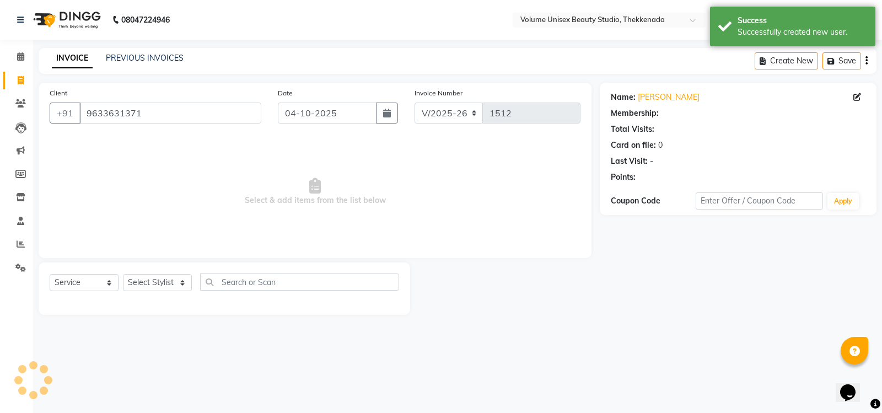
select select "1: Object"
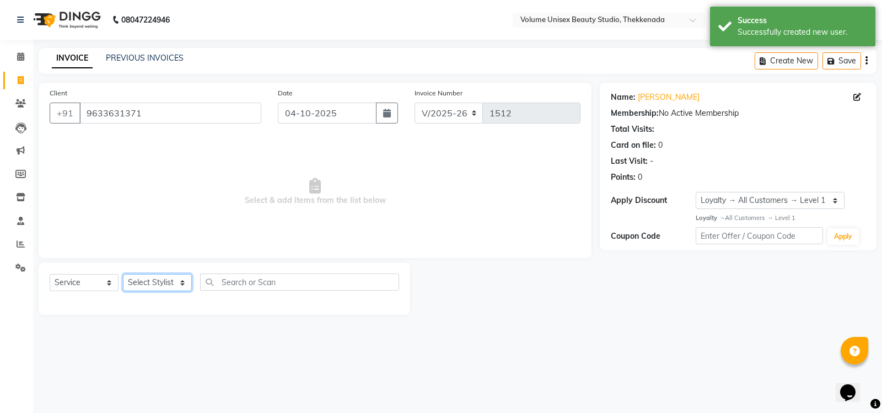
click at [164, 281] on select "Select Stylist Adarsh Ashika Ayaan Khan Bimal Krishnan Firoj Khan Neethu S Kuma…" at bounding box center [157, 282] width 69 height 17
select select "65214"
click at [123, 274] on select "Select Stylist Adarsh Ashika Ayaan Khan Bimal Krishnan Firoj Khan Neethu S Kuma…" at bounding box center [157, 282] width 69 height 17
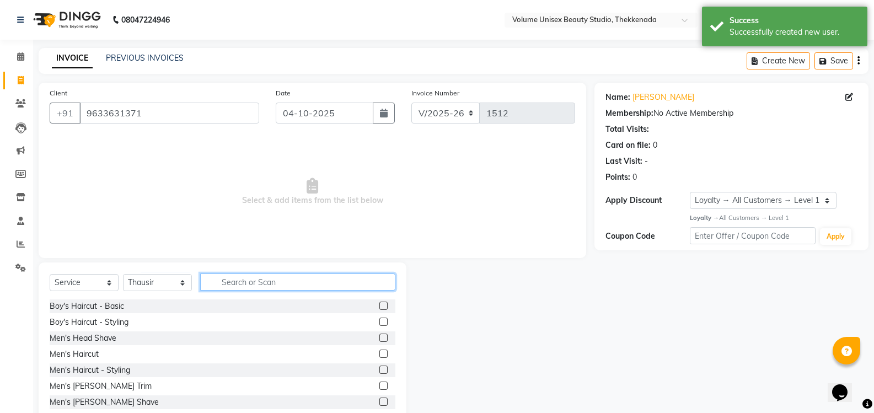
click at [233, 282] on input "text" at bounding box center [297, 282] width 195 height 17
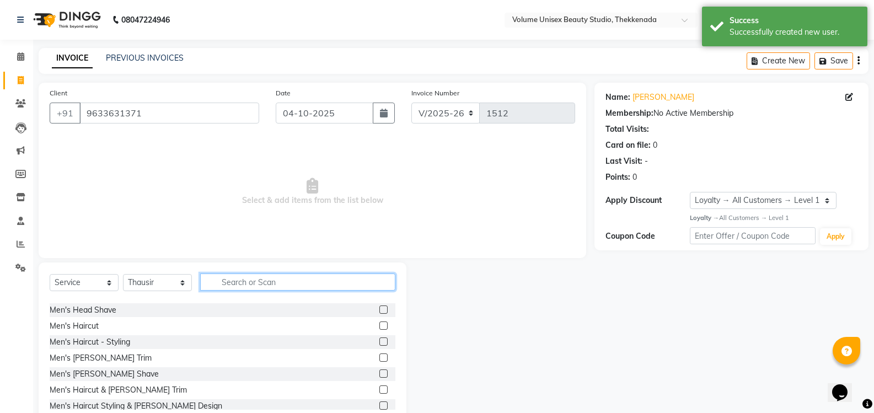
scroll to position [55, 0]
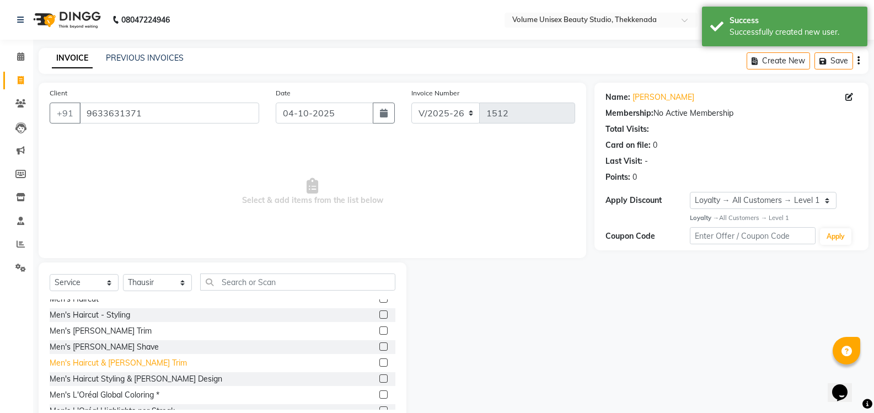
drag, startPoint x: 109, startPoint y: 363, endPoint x: 116, endPoint y: 361, distance: 7.9
click at [110, 361] on div "Men's Haircut & Beard Trim" at bounding box center [118, 363] width 137 height 12
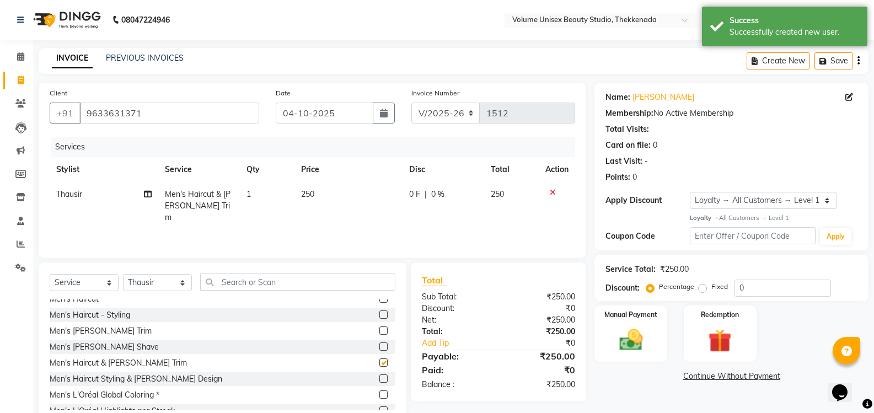
checkbox input "false"
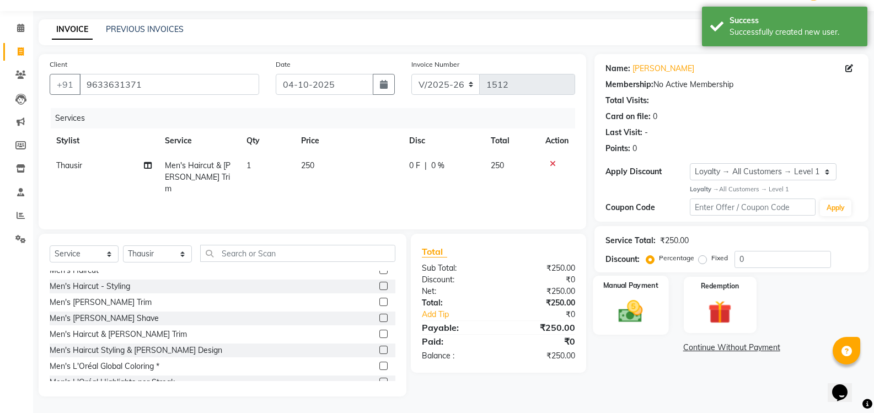
drag, startPoint x: 633, startPoint y: 315, endPoint x: 639, endPoint y: 314, distance: 6.2
click at [633, 315] on img at bounding box center [630, 311] width 39 height 28
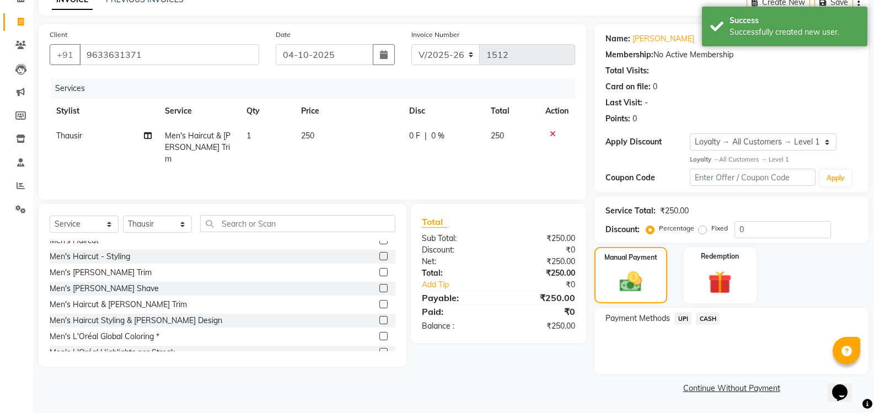
click at [681, 318] on span "UPI" at bounding box center [682, 318] width 17 height 13
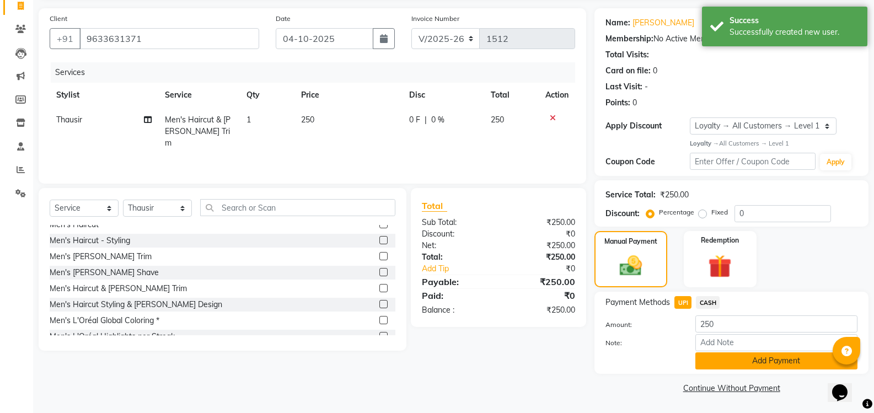
click at [739, 362] on button "Add Payment" at bounding box center [776, 360] width 162 height 17
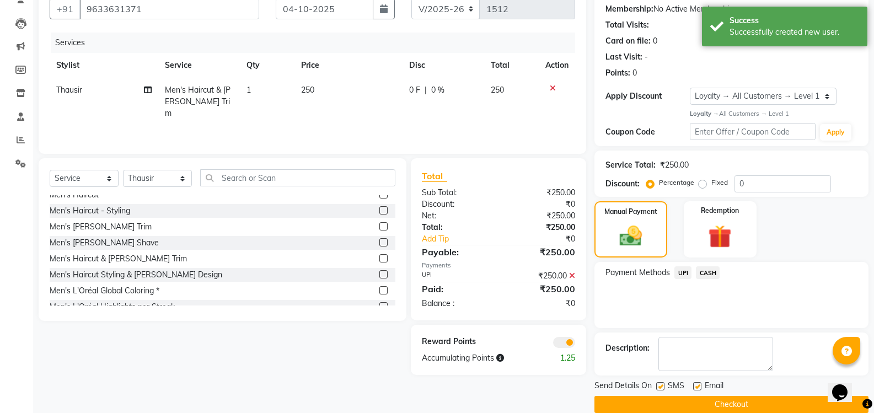
scroll to position [121, 0]
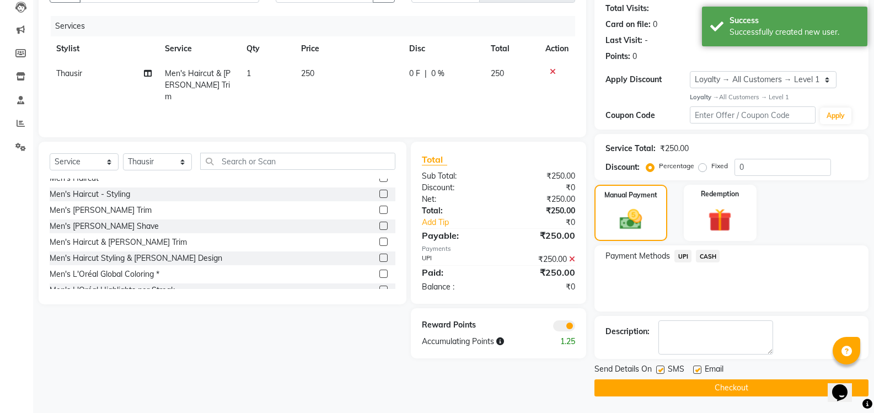
click at [737, 389] on button "Checkout" at bounding box center [731, 387] width 274 height 17
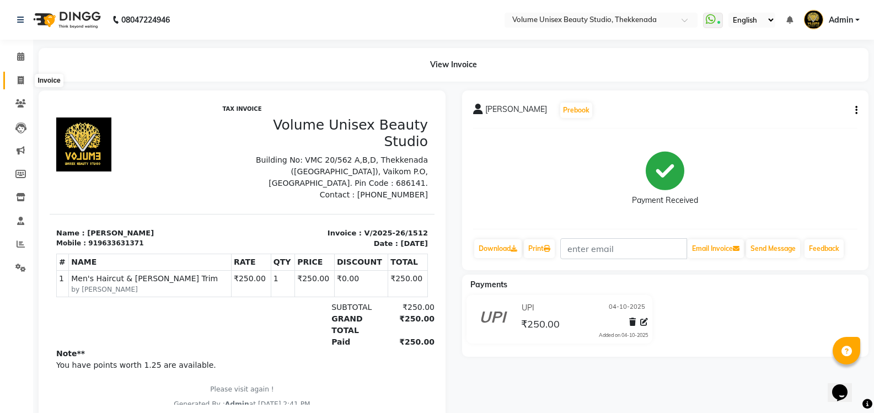
click at [22, 78] on icon at bounding box center [21, 80] width 6 height 8
select select "service"
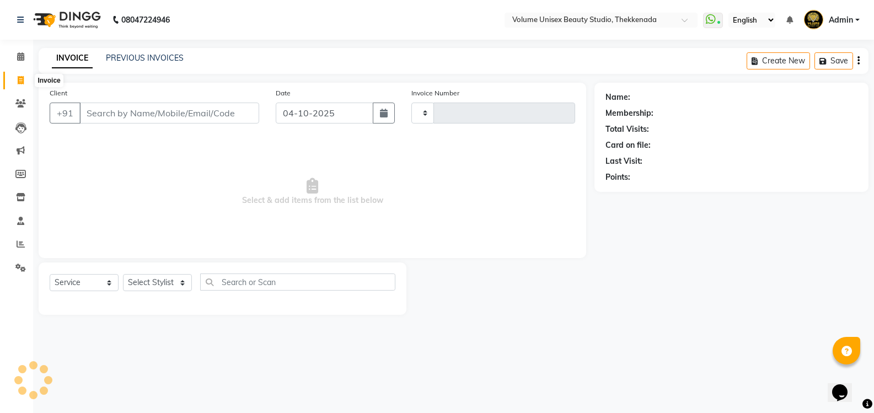
type input "1513"
select select "7432"
drag, startPoint x: 131, startPoint y: 110, endPoint x: 118, endPoint y: 120, distance: 16.1
click at [129, 111] on input "Client" at bounding box center [170, 113] width 182 height 21
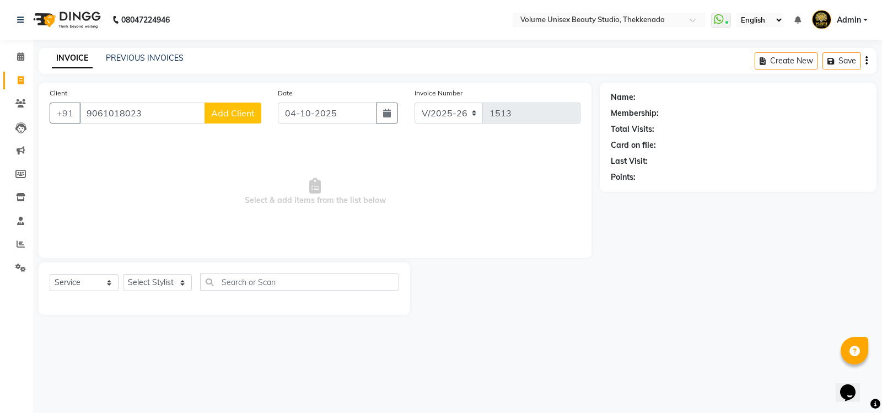
type input "9061018023"
click at [235, 116] on span "Add Client" at bounding box center [233, 113] width 44 height 11
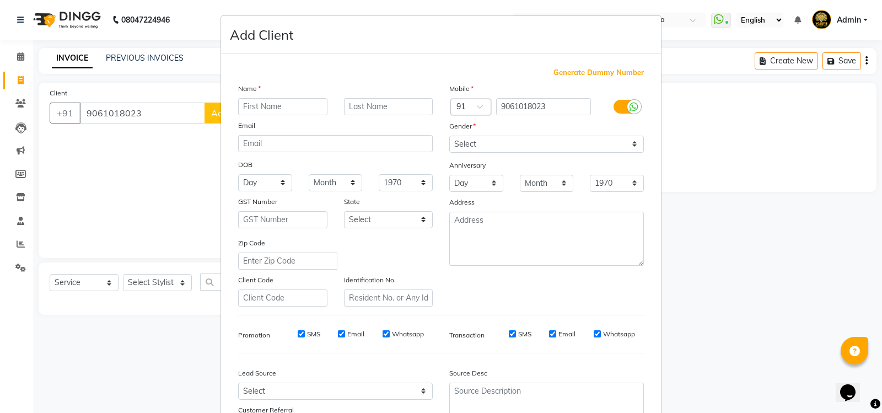
type input "A"
type input "Sony"
type input "s"
type input "SS"
click at [470, 138] on select "Select Male Female Other Prefer Not To Say" at bounding box center [546, 144] width 195 height 17
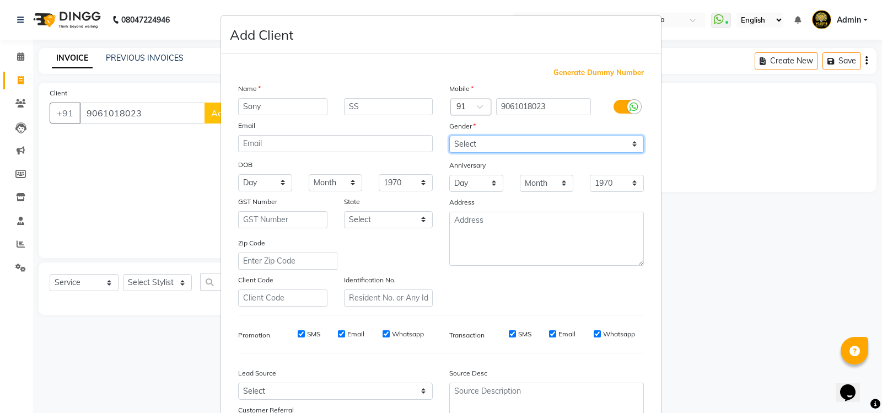
select select "female"
click at [449, 136] on select "Select Male Female Other Prefer Not To Say" at bounding box center [546, 144] width 195 height 17
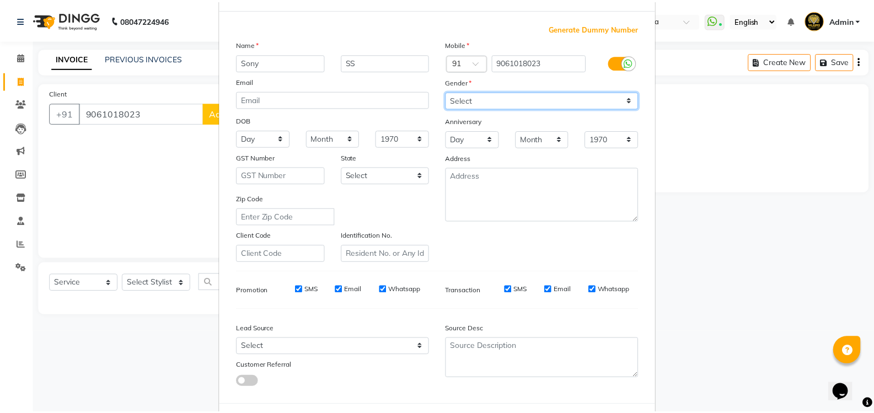
scroll to position [96, 0]
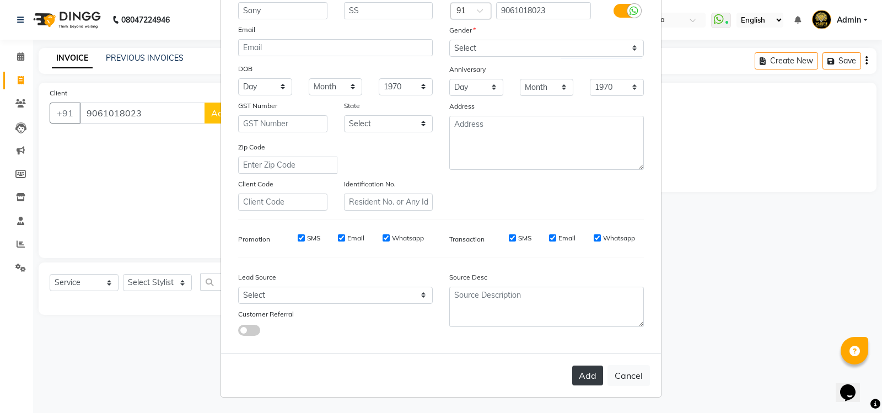
click at [586, 373] on button "Add" at bounding box center [587, 376] width 31 height 20
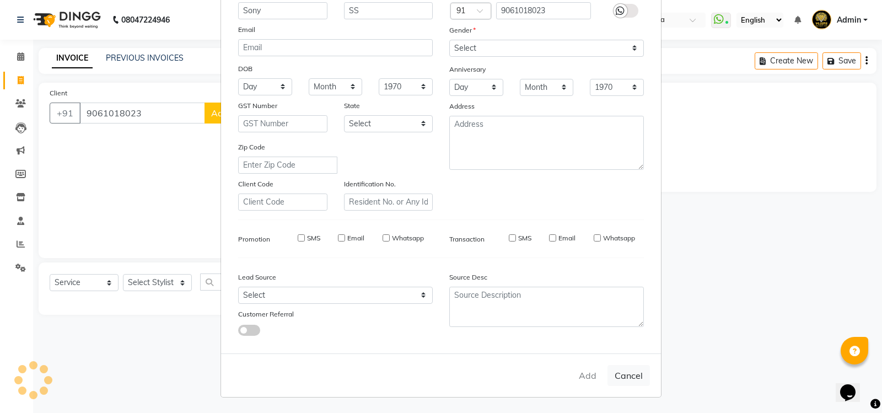
select select
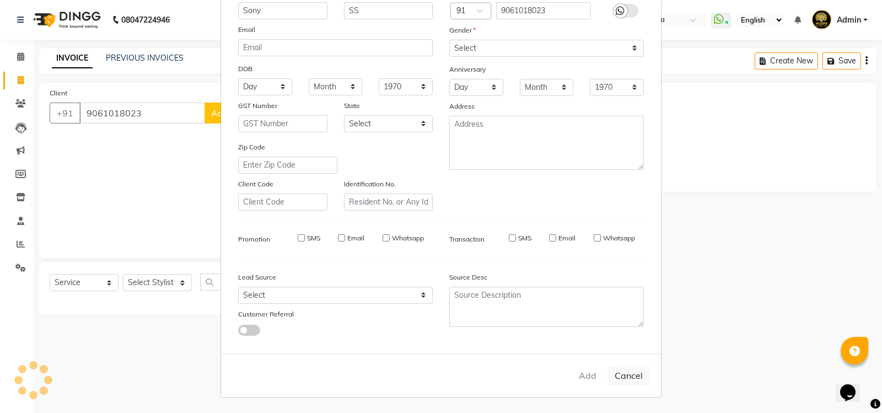
select select
checkbox input "false"
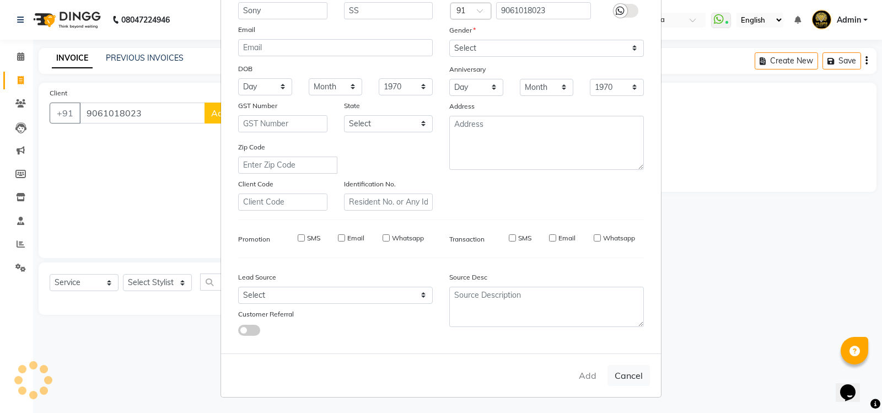
checkbox input "false"
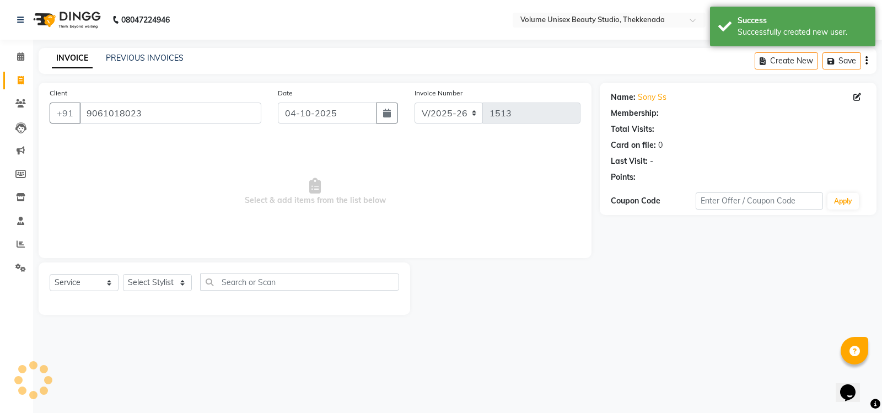
select select "1: Object"
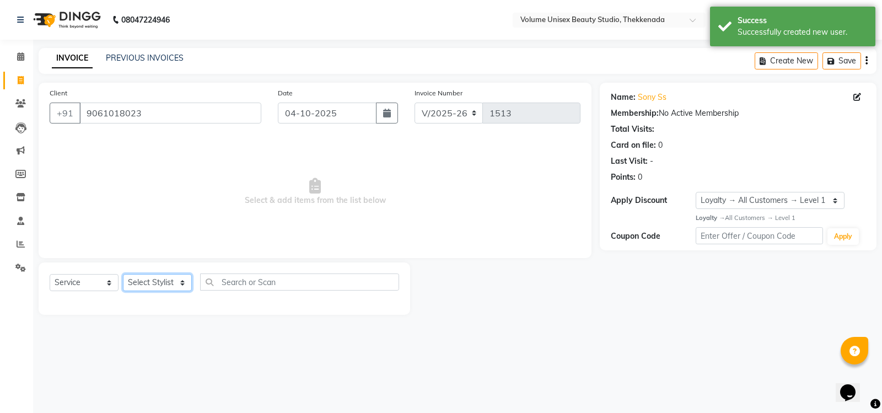
click at [152, 287] on select "Select Stylist Adarsh Ashika Ayaan Khan Bimal Krishnan Firoj Khan Neethu S Kuma…" at bounding box center [157, 282] width 69 height 17
select select "91918"
click at [123, 274] on select "Select Stylist Adarsh Ashika Ayaan Khan Bimal Krishnan Firoj Khan Neethu S Kuma…" at bounding box center [157, 282] width 69 height 17
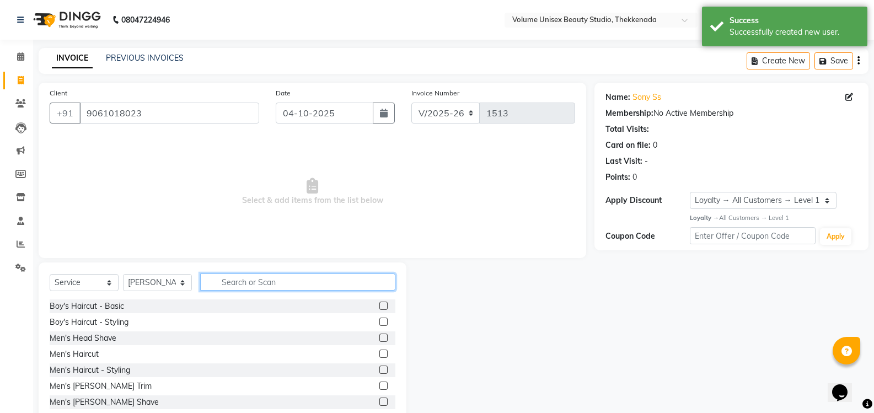
click at [244, 276] on input "text" at bounding box center [297, 282] width 195 height 17
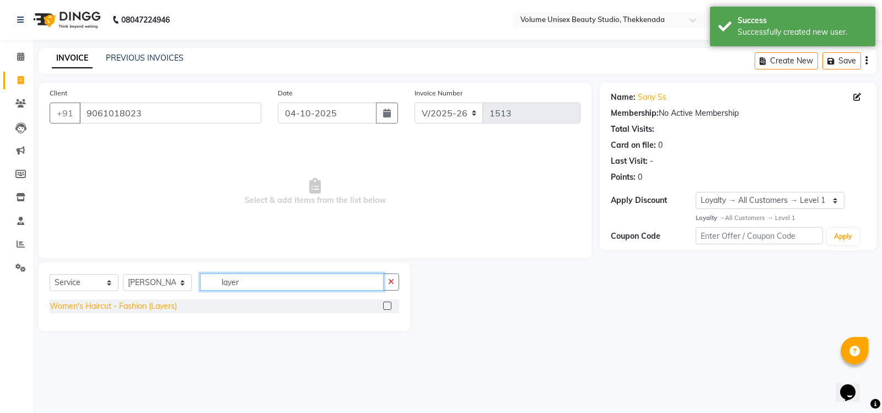
type input "layer"
click at [149, 307] on div "Women's Haircut - Fashion (Layers)" at bounding box center [113, 307] width 127 height 12
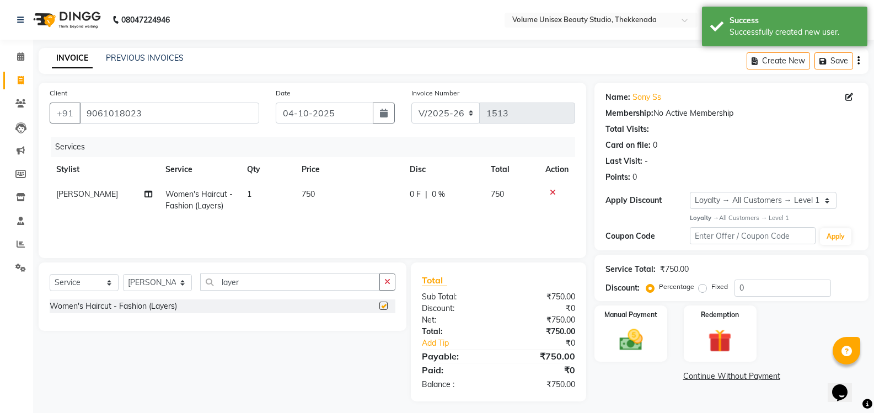
checkbox input "false"
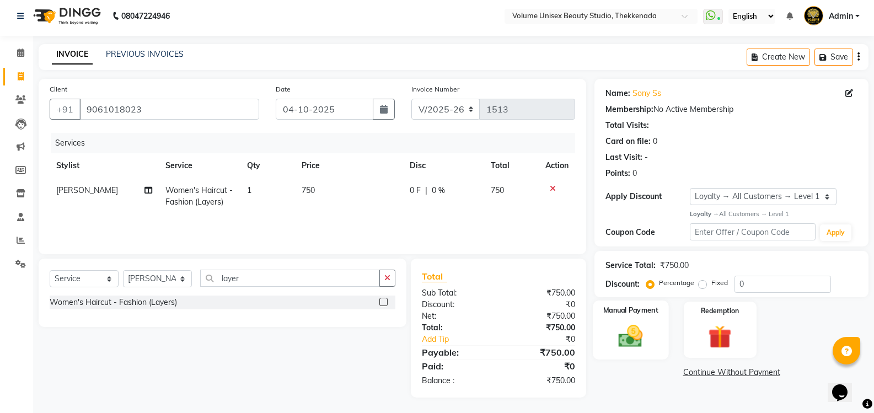
scroll to position [5, 0]
click at [626, 335] on img at bounding box center [630, 335] width 39 height 28
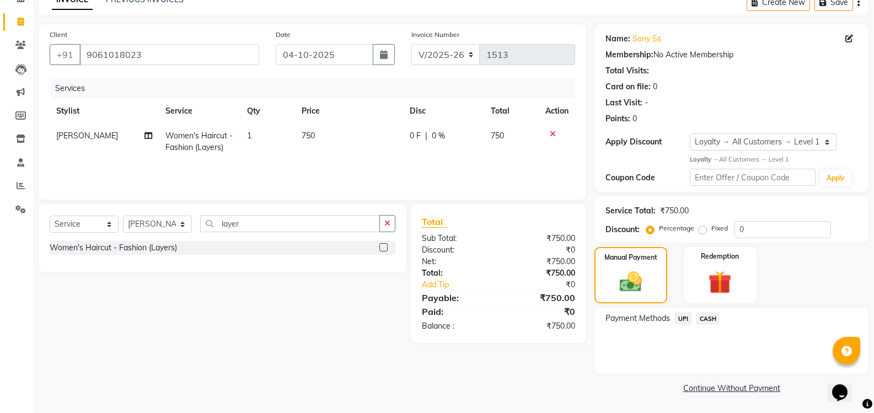
click at [687, 319] on span "UPI" at bounding box center [682, 318] width 17 height 13
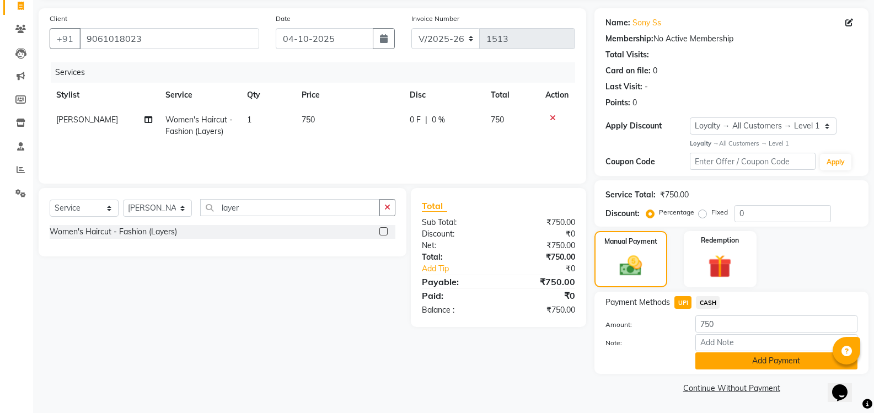
click at [756, 363] on button "Add Payment" at bounding box center [776, 360] width 162 height 17
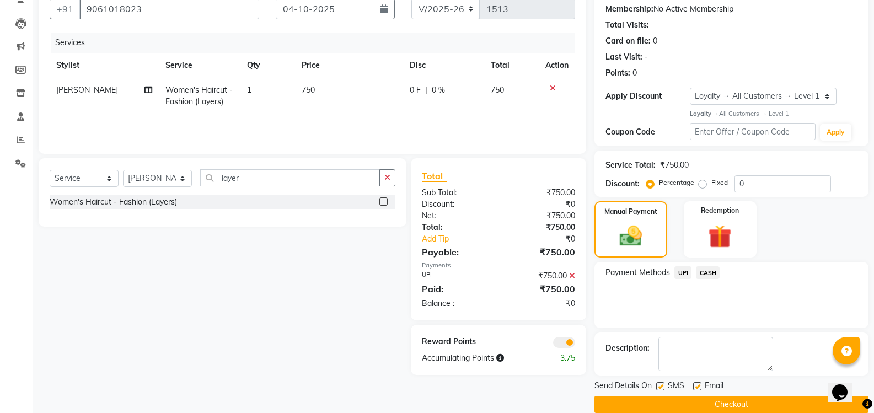
scroll to position [121, 0]
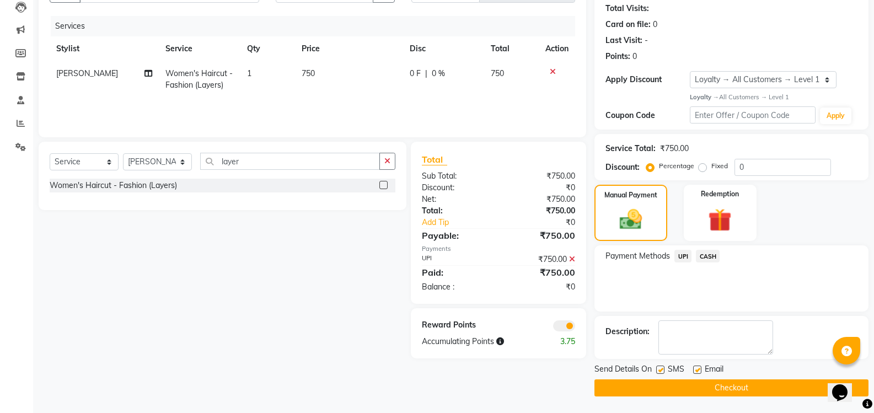
click at [749, 390] on button "Checkout" at bounding box center [731, 387] width 274 height 17
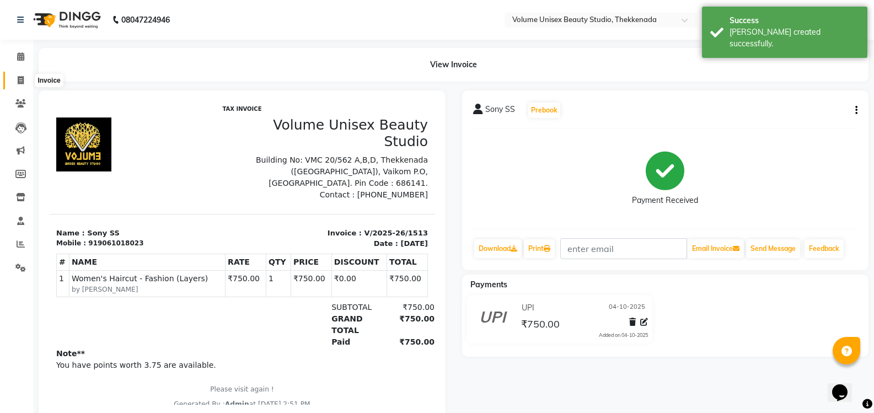
click at [19, 80] on icon at bounding box center [21, 80] width 6 height 8
select select "service"
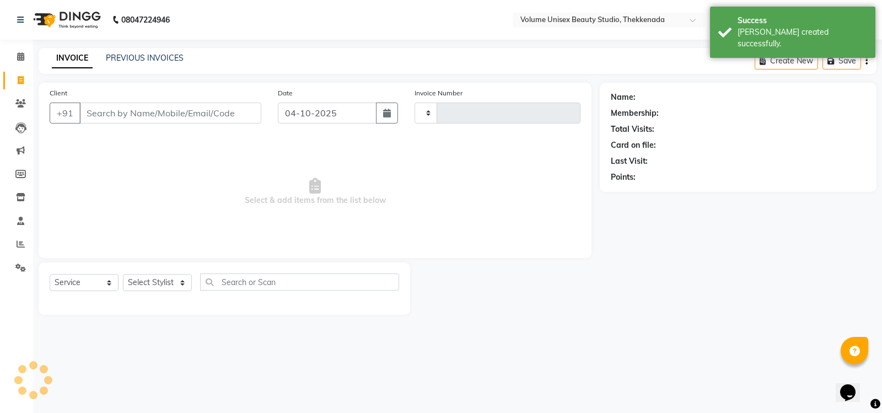
type input "1514"
select select "7432"
click at [137, 55] on link "PREVIOUS INVOICES" at bounding box center [145, 58] width 78 height 10
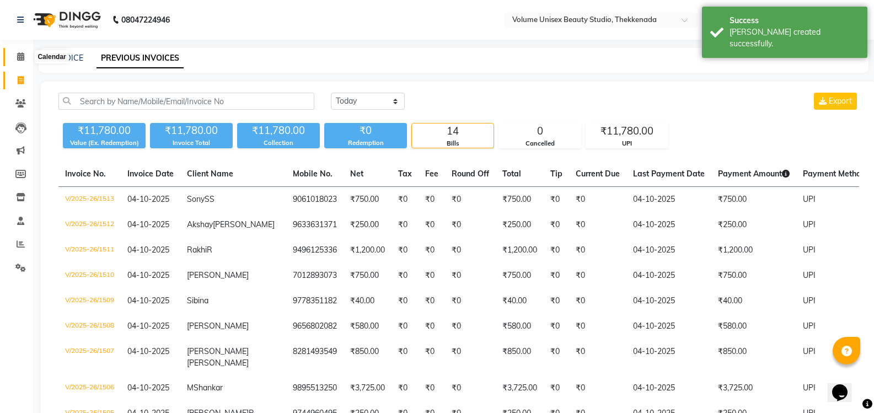
drag, startPoint x: 19, startPoint y: 57, endPoint x: 27, endPoint y: 100, distance: 43.8
click at [19, 56] on icon at bounding box center [20, 56] width 7 height 8
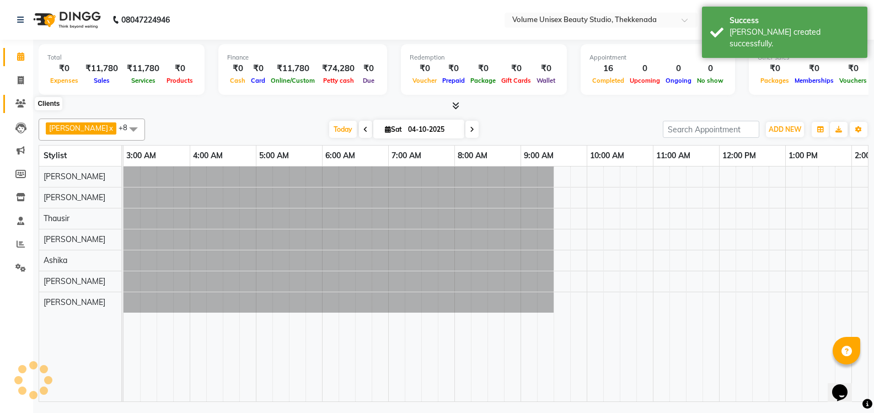
click at [24, 103] on icon at bounding box center [20, 103] width 10 height 8
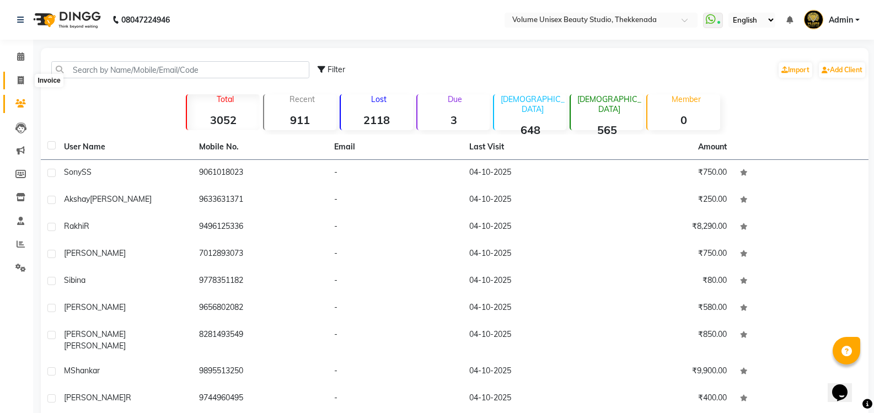
drag, startPoint x: 20, startPoint y: 78, endPoint x: 66, endPoint y: 81, distance: 45.8
click at [20, 79] on icon at bounding box center [21, 80] width 6 height 8
select select "service"
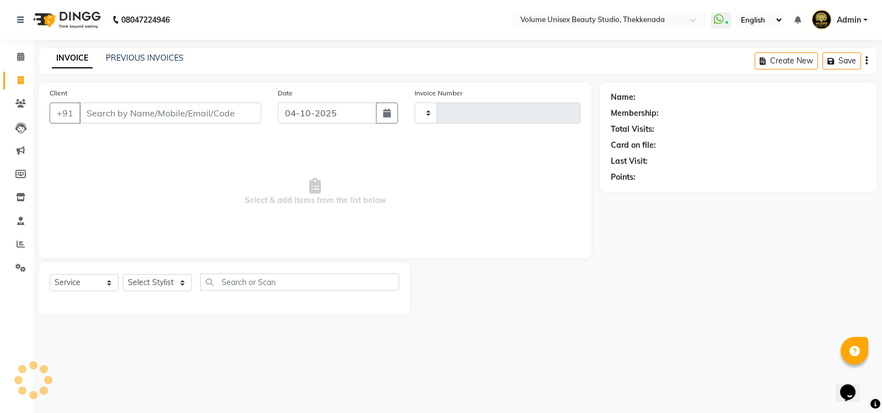
type input "1514"
select select "7432"
click at [94, 110] on input "Client" at bounding box center [170, 113] width 182 height 21
type input "9188233661"
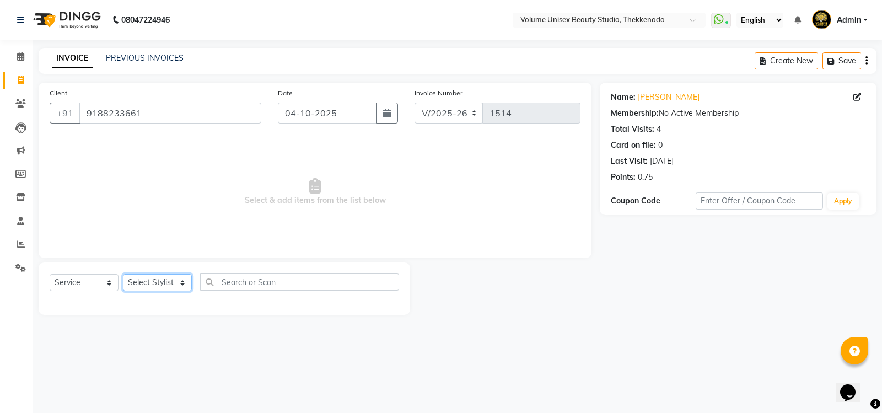
drag, startPoint x: 158, startPoint y: 281, endPoint x: 138, endPoint y: 280, distance: 20.4
click at [155, 281] on select "Select Stylist Adarsh Ashika Ayaan Khan Bimal Krishnan Firoj Khan Neethu S Kuma…" at bounding box center [157, 282] width 69 height 17
select select "91920"
click at [123, 274] on select "Select Stylist Adarsh Ashika Ayaan Khan Bimal Krishnan Firoj Khan Neethu S Kuma…" at bounding box center [157, 282] width 69 height 17
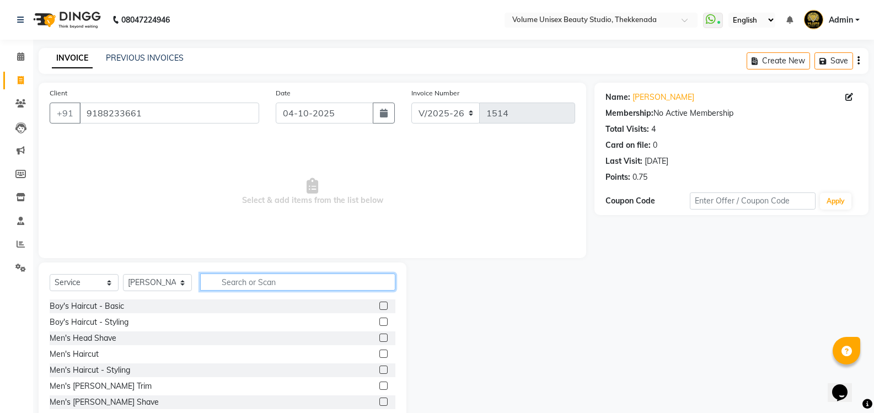
click at [239, 281] on input "text" at bounding box center [297, 282] width 195 height 17
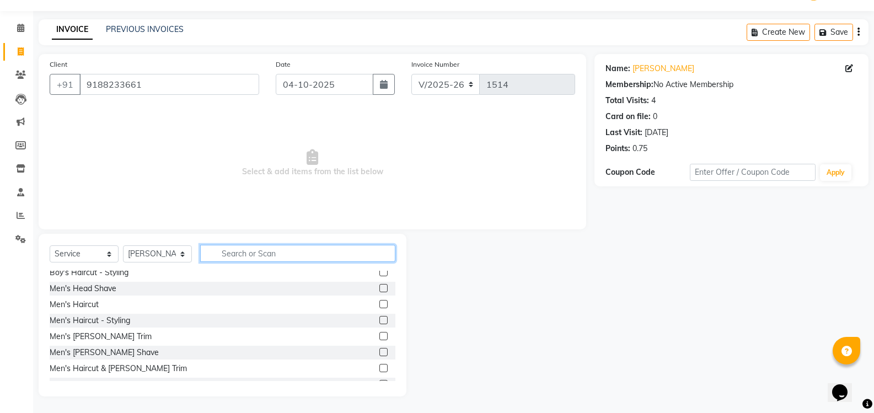
scroll to position [55, 0]
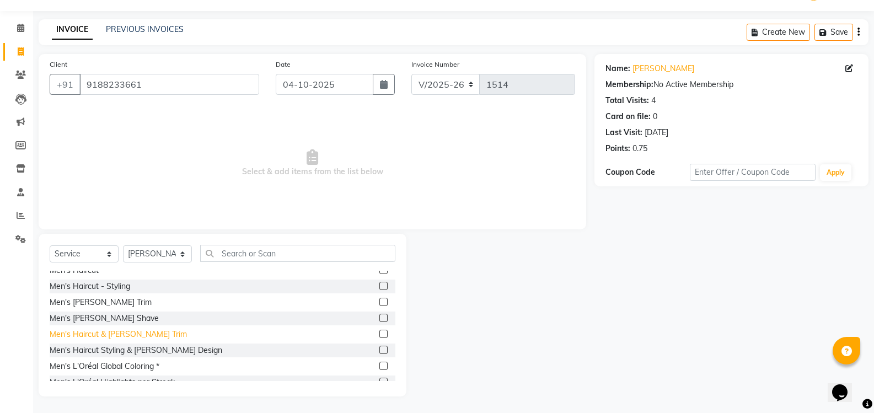
click at [117, 338] on div "Men's Haircut & Beard Trim" at bounding box center [118, 335] width 137 height 12
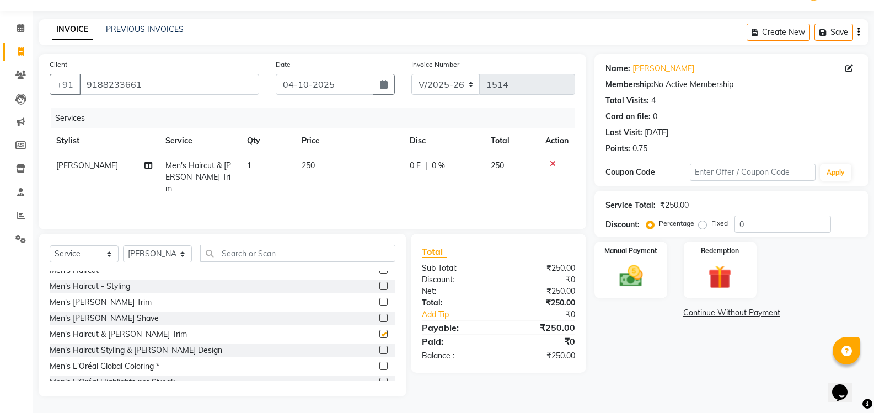
checkbox input "false"
click at [637, 281] on img at bounding box center [630, 276] width 39 height 28
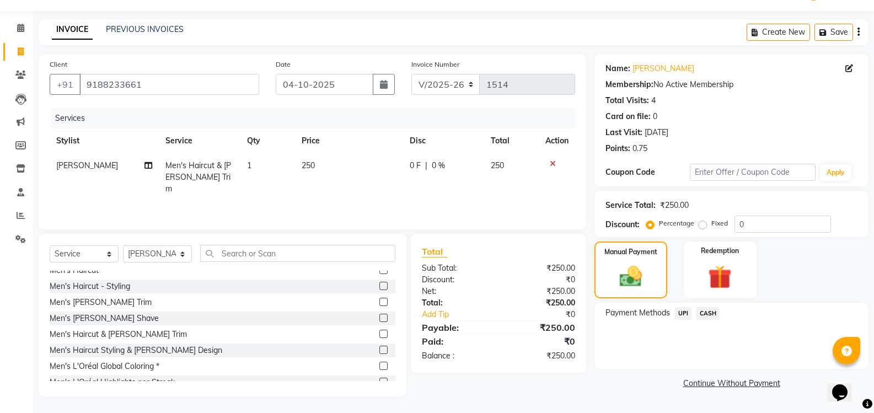
click at [683, 309] on span "UPI" at bounding box center [682, 313] width 17 height 13
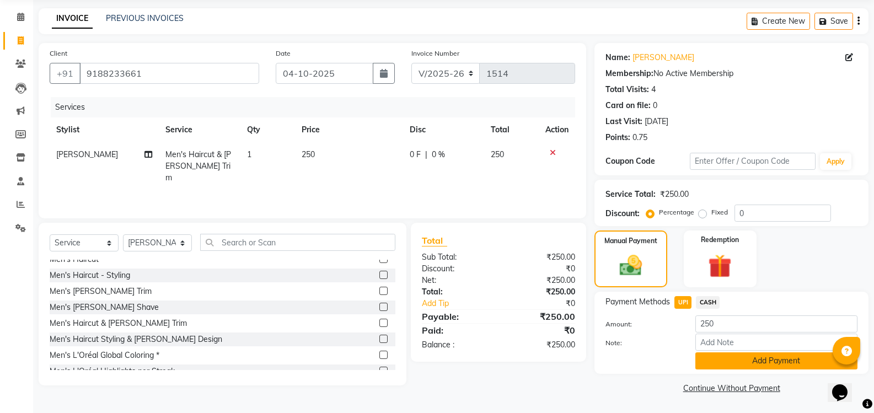
click at [752, 361] on button "Add Payment" at bounding box center [776, 360] width 162 height 17
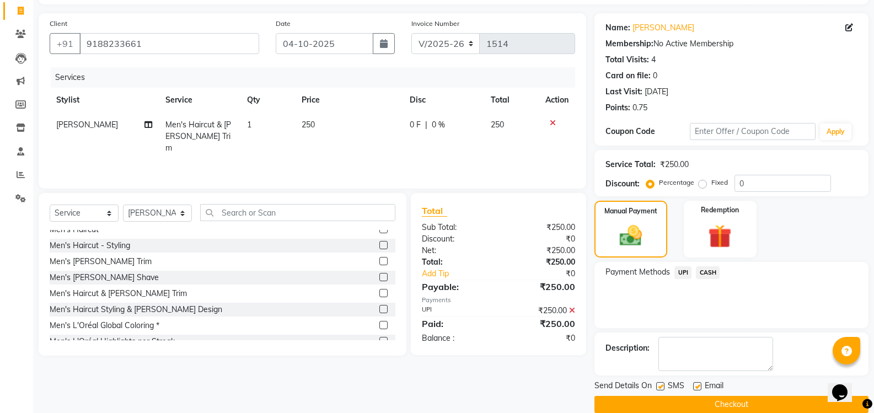
scroll to position [86, 0]
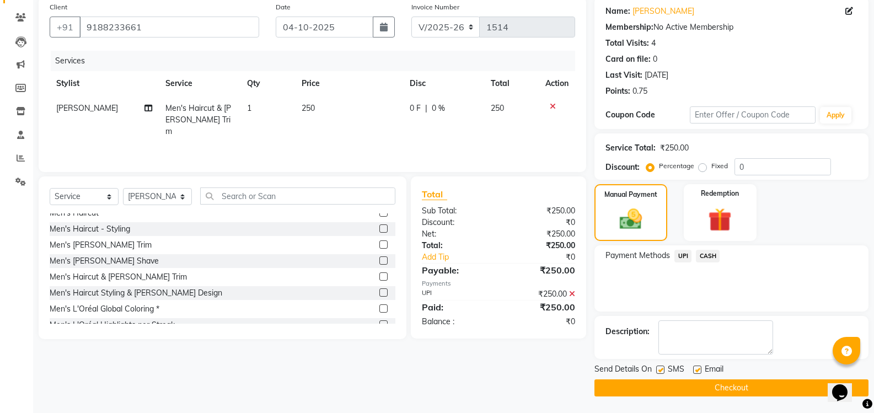
click at [710, 387] on button "Checkout" at bounding box center [731, 387] width 274 height 17
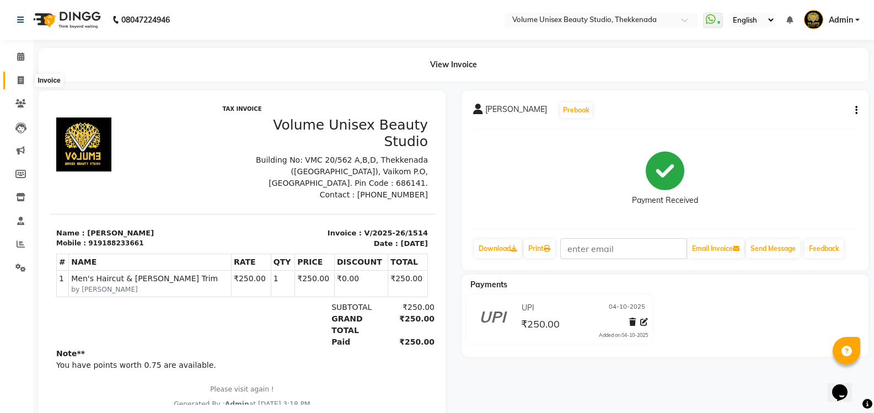
click at [21, 82] on icon at bounding box center [21, 80] width 6 height 8
select select "7432"
select select "service"
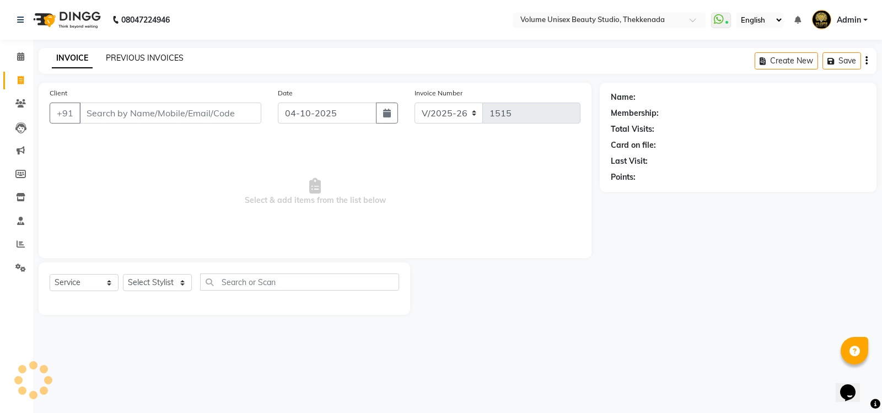
click at [151, 53] on link "PREVIOUS INVOICES" at bounding box center [145, 58] width 78 height 10
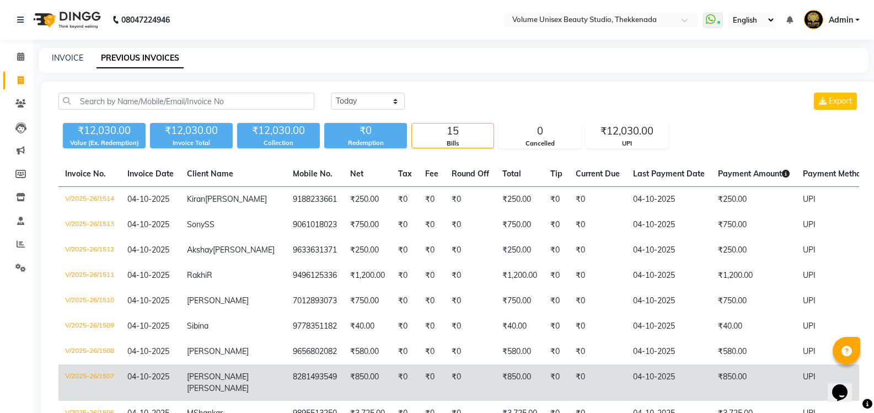
click at [195, 382] on span "Greeshma" at bounding box center [218, 377] width 62 height 10
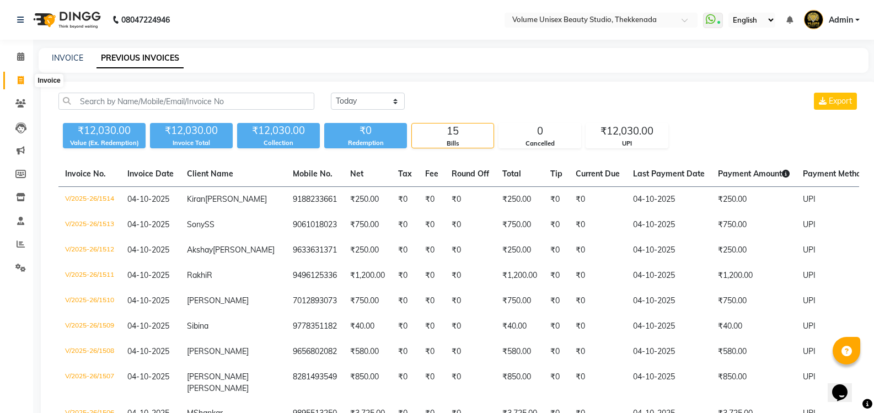
click at [22, 76] on icon at bounding box center [21, 80] width 6 height 8
select select "service"
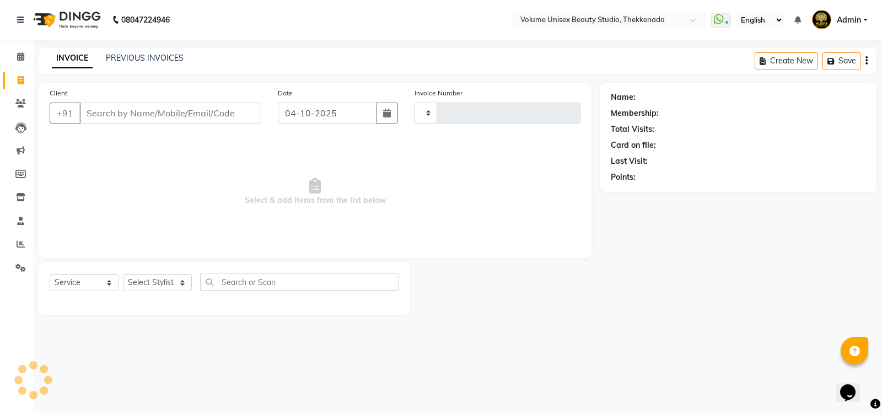
type input "1515"
select select "7432"
click at [95, 113] on input "Client" at bounding box center [170, 113] width 182 height 21
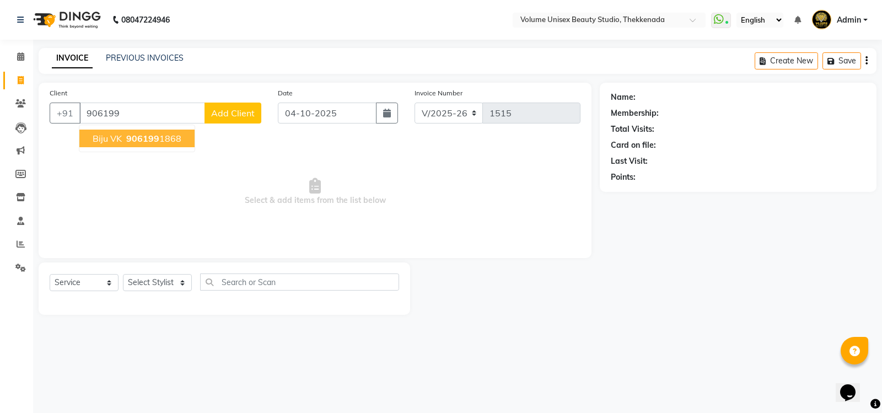
click at [115, 140] on span "Biju VK" at bounding box center [107, 138] width 29 height 11
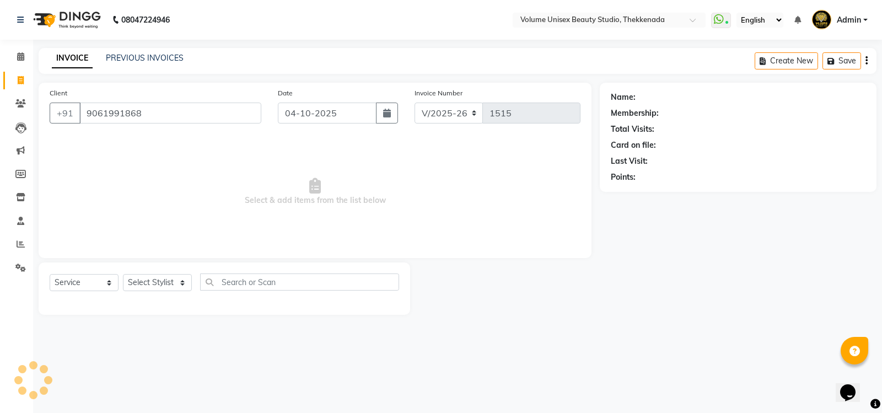
type input "9061991868"
click at [154, 286] on select "Select Stylist Adarsh Ashika Ayaan Khan Bimal Krishnan Firoj Khan Neethu S Kuma…" at bounding box center [157, 282] width 69 height 17
select select "1: Object"
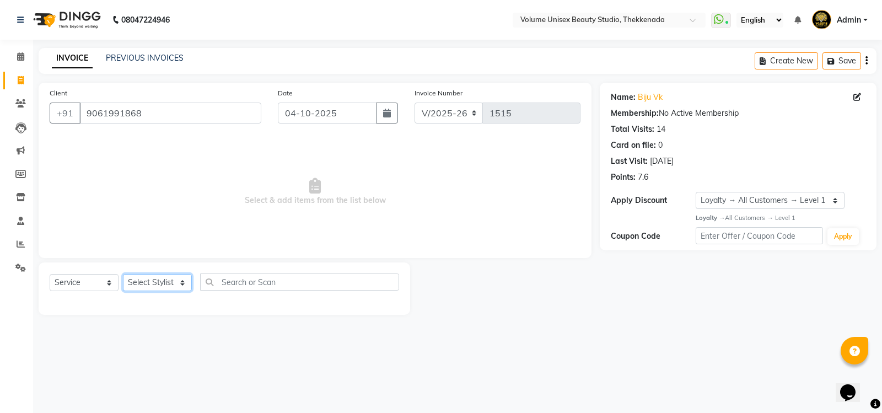
select select "65214"
click at [123, 274] on select "Select Stylist Adarsh Ashika Ayaan Khan Bimal Krishnan Firoj Khan Neethu S Kuma…" at bounding box center [157, 282] width 69 height 17
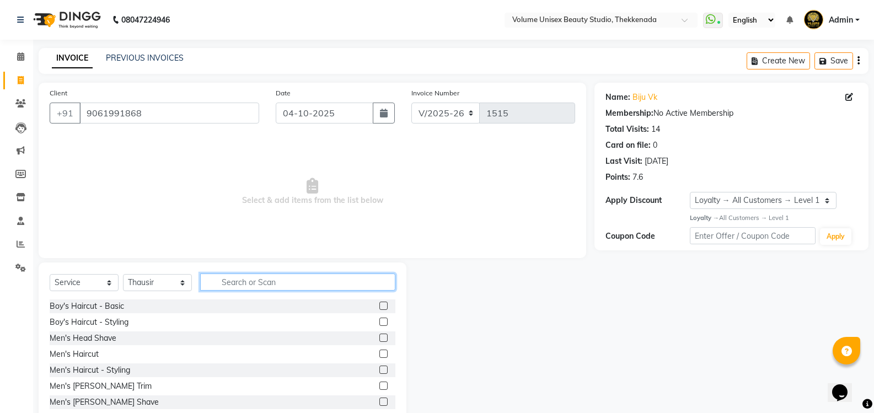
click at [219, 285] on input "text" at bounding box center [297, 282] width 195 height 17
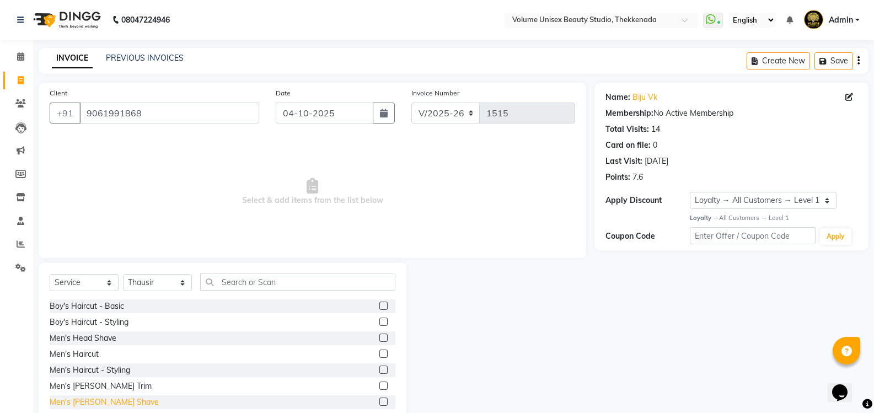
click at [82, 404] on div "Men's Beard Shave" at bounding box center [104, 403] width 109 height 12
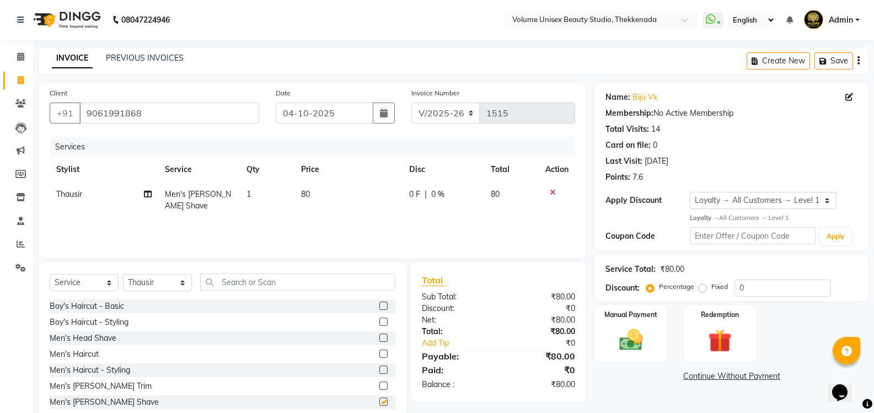
checkbox input "false"
drag, startPoint x: 631, startPoint y: 345, endPoint x: 635, endPoint y: 338, distance: 7.4
click at [631, 344] on img at bounding box center [630, 340] width 39 height 28
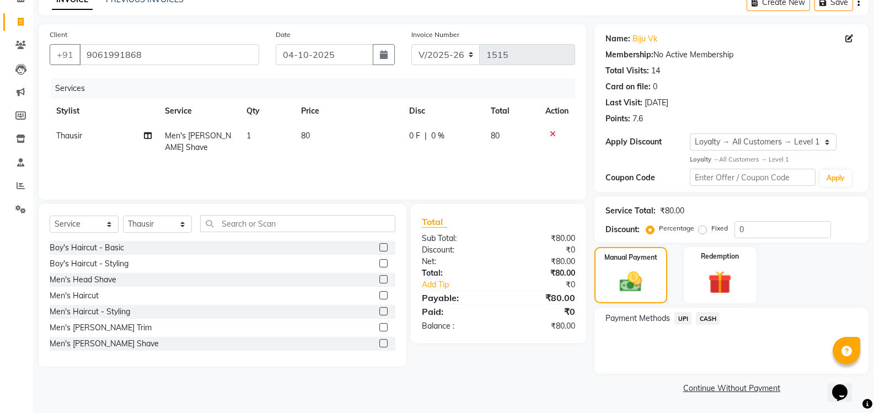
click at [684, 320] on span "UPI" at bounding box center [682, 318] width 17 height 13
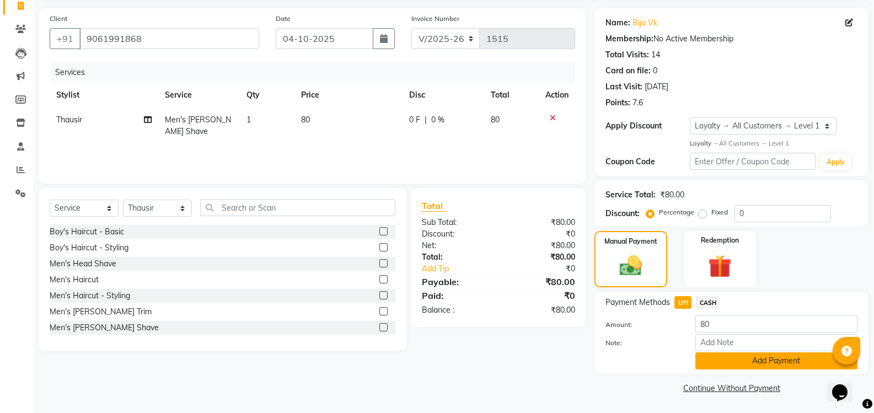
click at [739, 360] on button "Add Payment" at bounding box center [776, 360] width 162 height 17
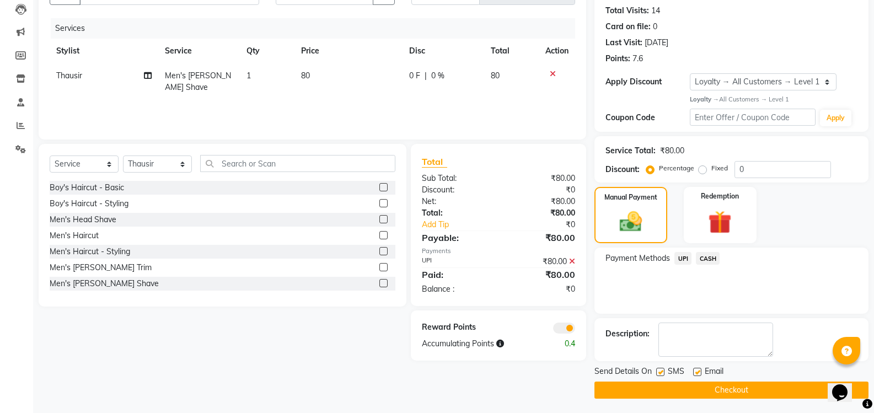
scroll to position [121, 0]
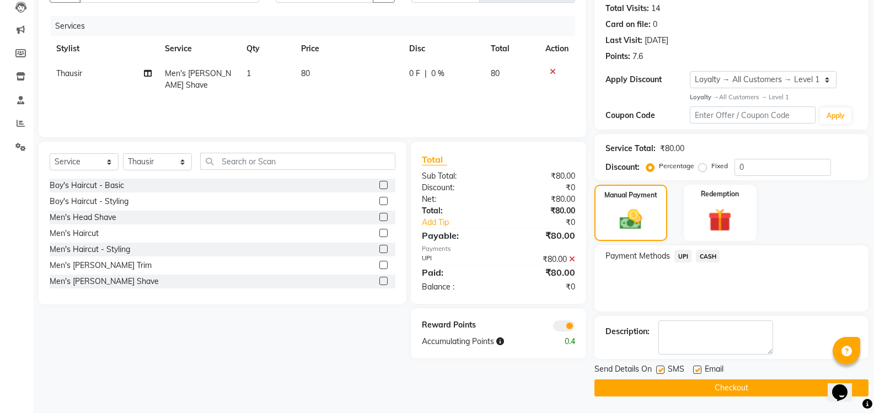
click at [748, 384] on button "Checkout" at bounding box center [731, 387] width 274 height 17
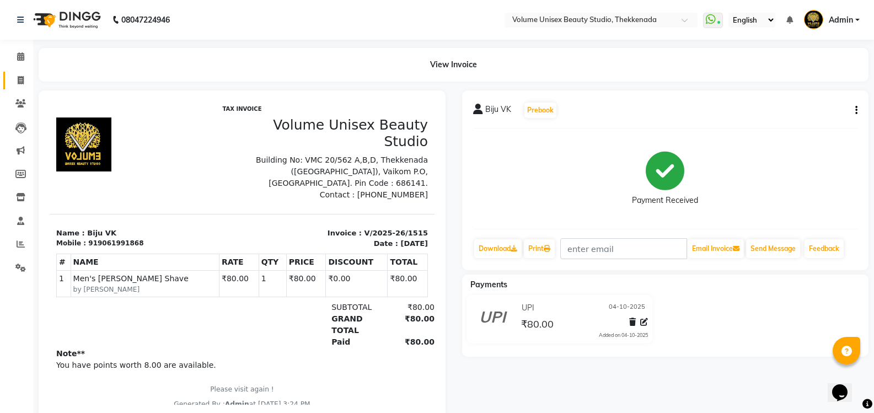
click at [21, 85] on span at bounding box center [20, 80] width 19 height 13
select select "service"
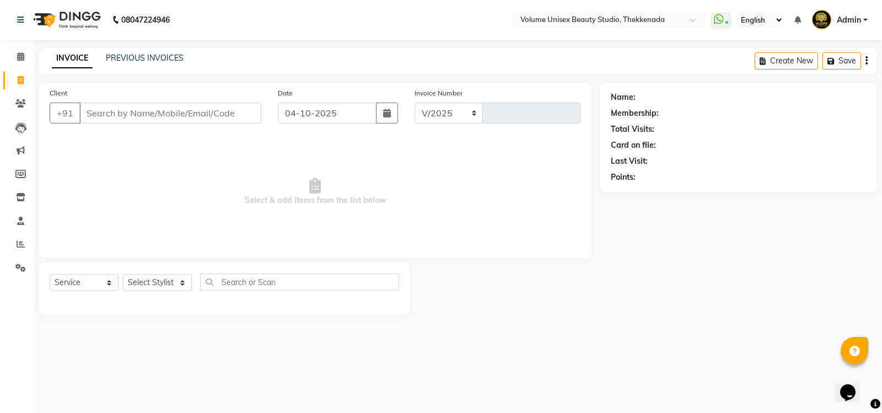
select select "7432"
type input "1516"
click at [152, 61] on link "PREVIOUS INVOICES" at bounding box center [145, 58] width 78 height 10
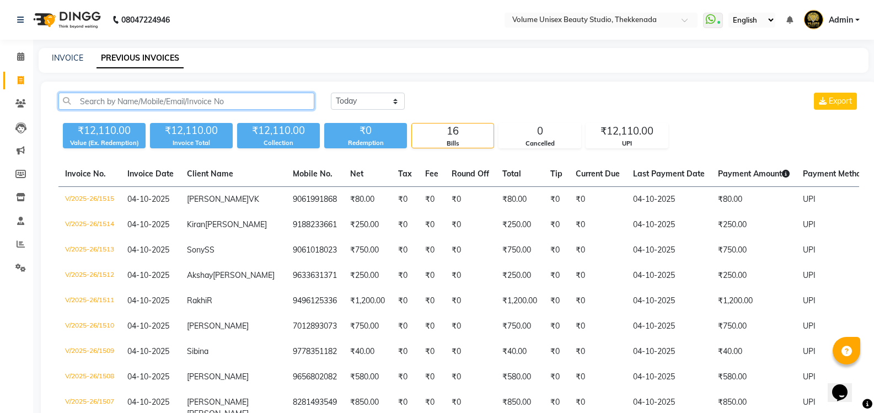
click at [114, 104] on input "text" at bounding box center [186, 101] width 256 height 17
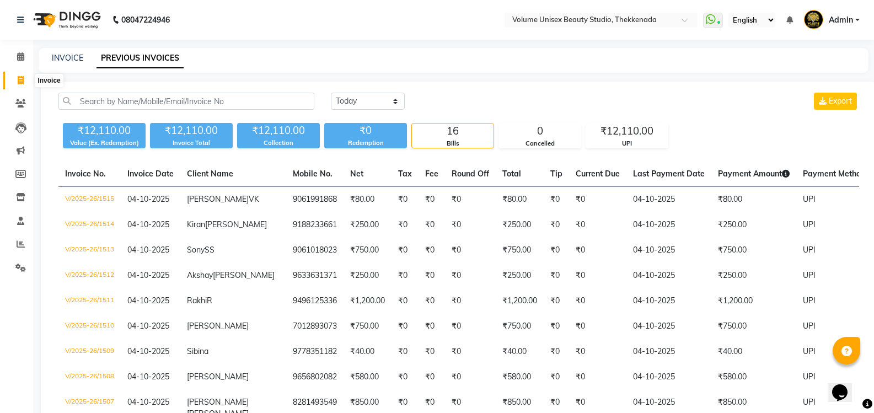
drag, startPoint x: 24, startPoint y: 84, endPoint x: 44, endPoint y: 72, distance: 22.5
click at [25, 84] on span at bounding box center [20, 80] width 19 height 13
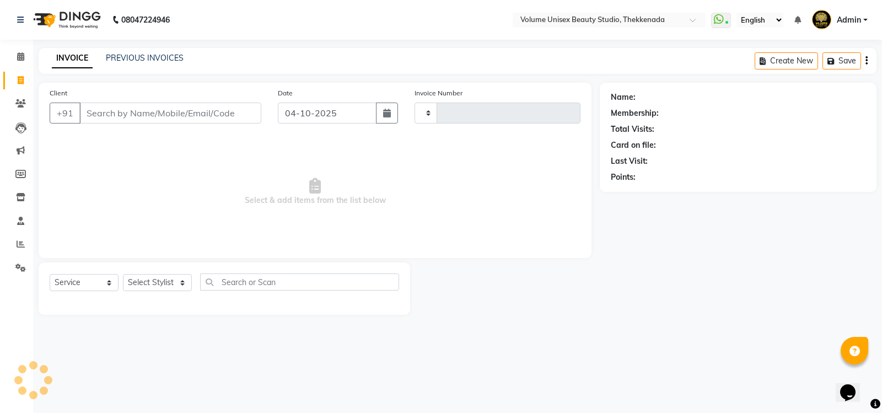
click at [65, 62] on link "INVOICE" at bounding box center [72, 59] width 41 height 20
click at [101, 120] on input "Client" at bounding box center [170, 113] width 182 height 21
click at [109, 115] on input "Client" at bounding box center [170, 113] width 182 height 21
drag, startPoint x: 105, startPoint y: 115, endPoint x: 111, endPoint y: 108, distance: 9.0
click at [106, 115] on input "Client" at bounding box center [170, 113] width 182 height 21
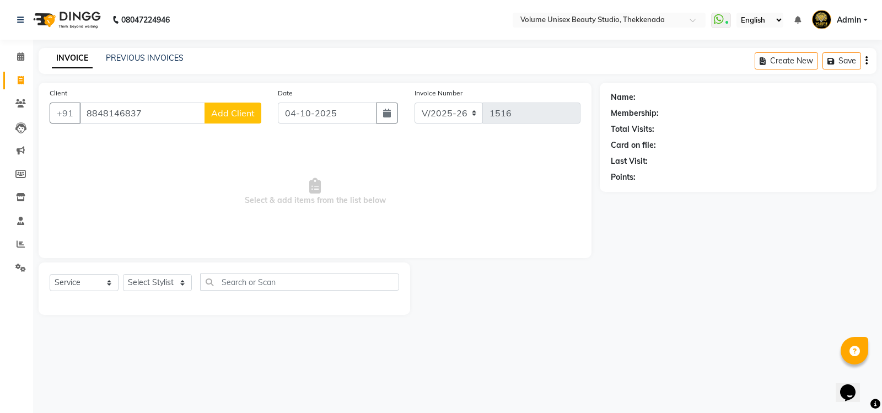
click at [239, 110] on span "Add Client" at bounding box center [233, 113] width 44 height 11
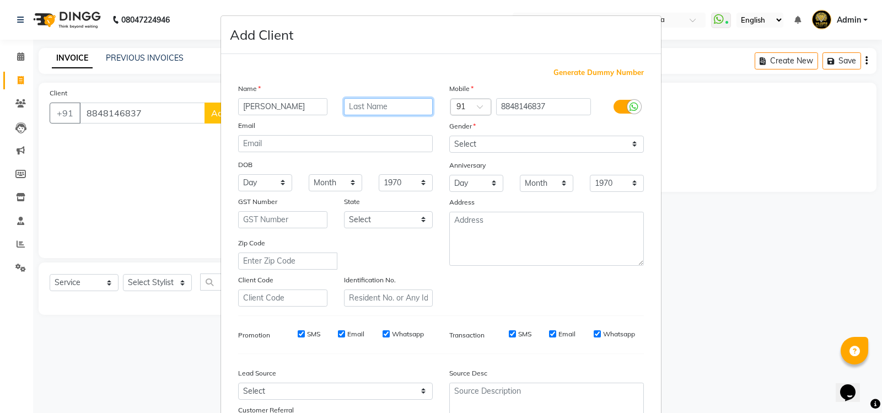
click at [382, 104] on input "text" at bounding box center [388, 106] width 89 height 17
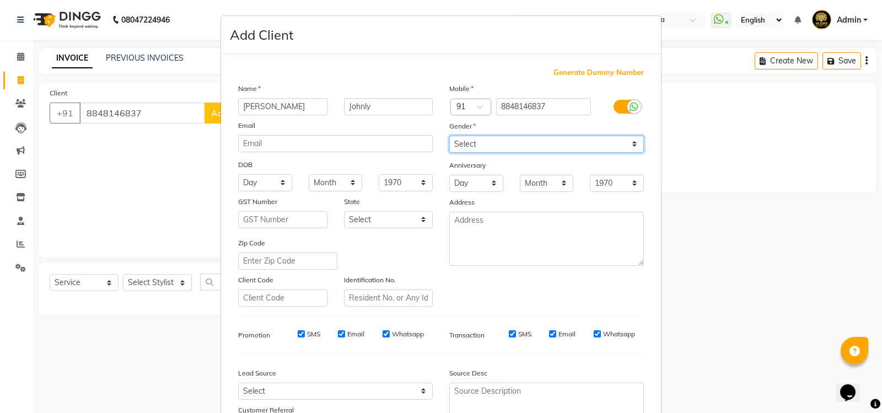
click at [481, 147] on select "Select Male Female Other Prefer Not To Say" at bounding box center [546, 144] width 195 height 17
click at [449, 136] on select "Select Male Female Other Prefer Not To Say" at bounding box center [546, 144] width 195 height 17
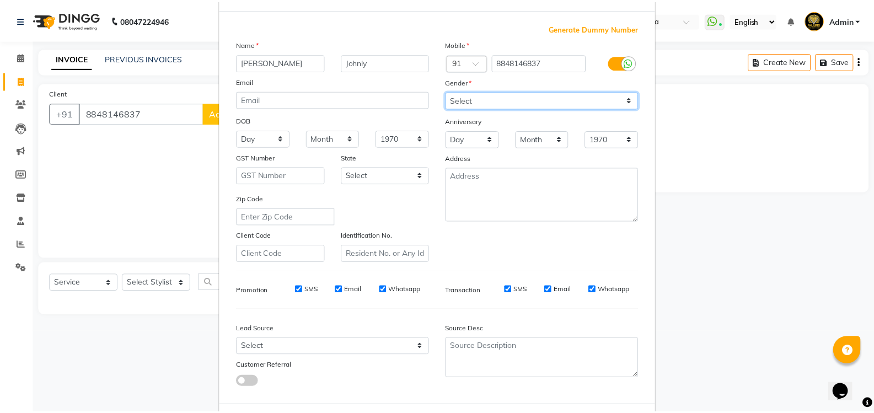
scroll to position [96, 0]
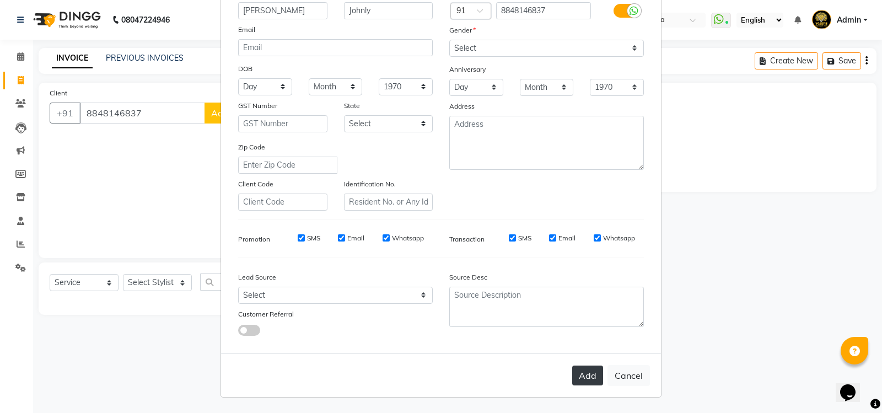
click at [583, 378] on button "Add" at bounding box center [587, 376] width 31 height 20
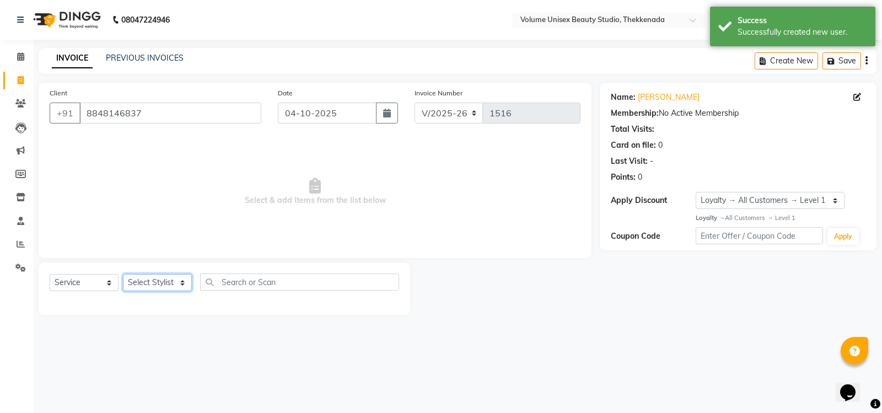
click at [145, 285] on select "Select Stylist Adarsh Ashika Ayaan Khan Bimal Krishnan Firoj Khan Neethu S Kuma…" at bounding box center [157, 282] width 69 height 17
click at [123, 274] on select "Select Stylist Adarsh Ashika Ayaan Khan Bimal Krishnan Firoj Khan Neethu S Kuma…" at bounding box center [157, 282] width 69 height 17
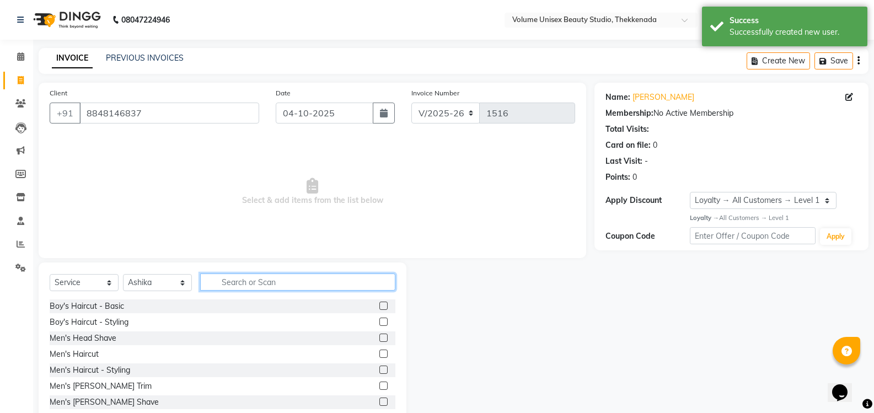
click at [232, 277] on input "text" at bounding box center [297, 282] width 195 height 17
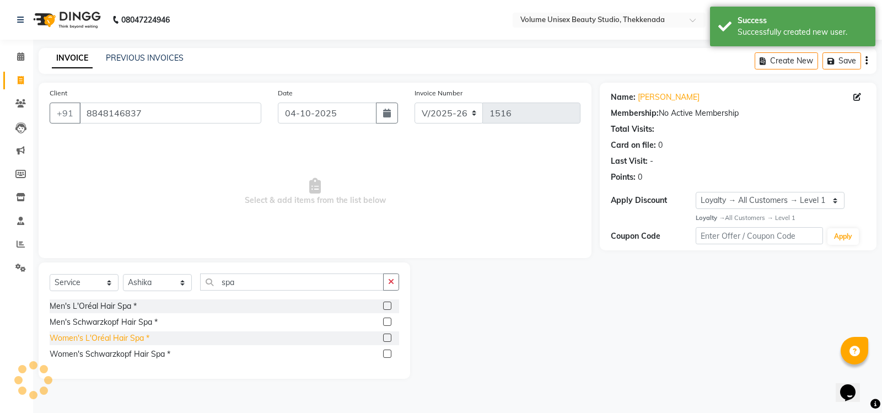
click at [124, 339] on div "Women's L'Oréal Hair Spa *" at bounding box center [100, 339] width 100 height 12
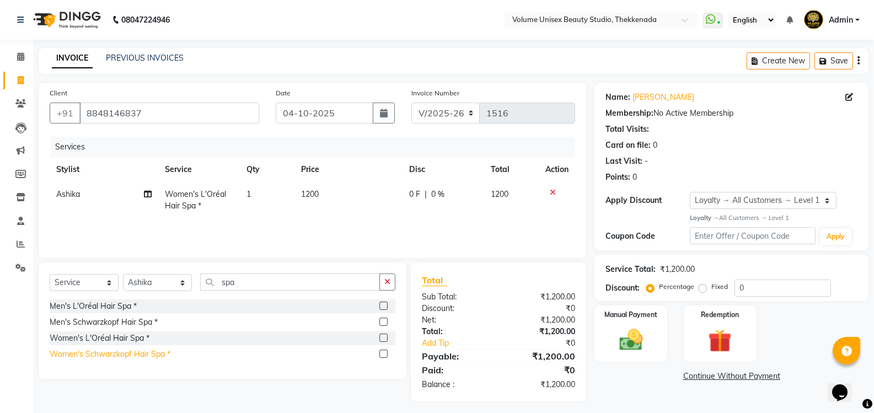
click at [136, 353] on div "Women's Schwarzkopf Hair Spa *" at bounding box center [110, 355] width 121 height 12
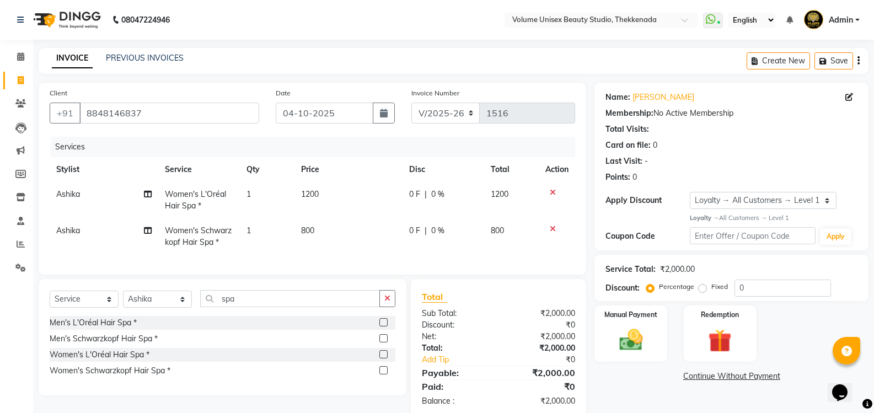
click at [553, 193] on icon at bounding box center [553, 193] width 6 height 8
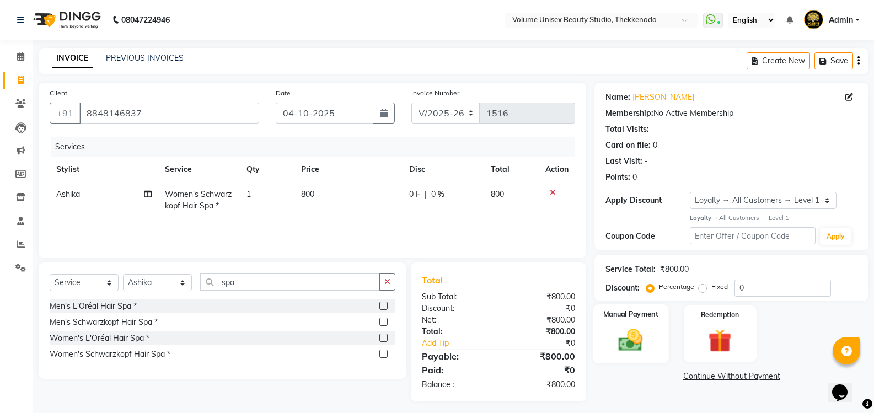
drag, startPoint x: 625, startPoint y: 340, endPoint x: 630, endPoint y: 341, distance: 5.6
click at [625, 340] on img at bounding box center [630, 340] width 39 height 28
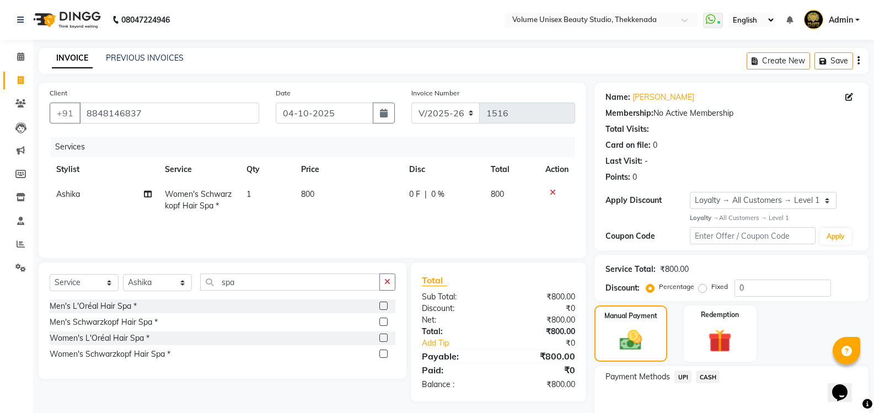
click at [683, 373] on span "UPI" at bounding box center [682, 377] width 17 height 13
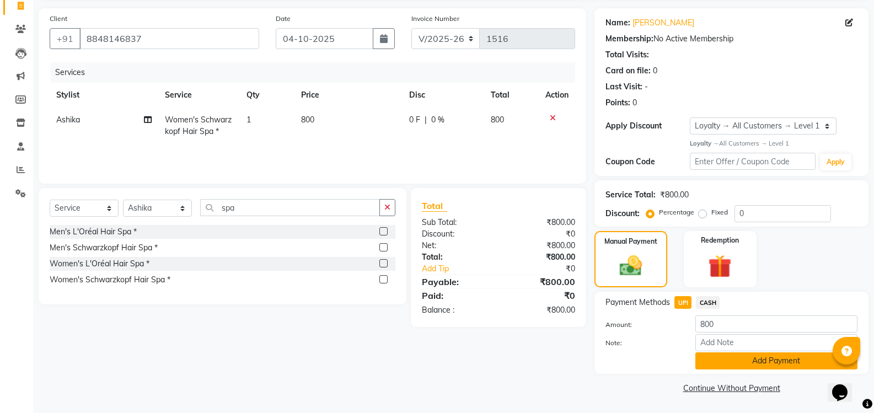
click at [734, 353] on button "Add Payment" at bounding box center [776, 360] width 162 height 17
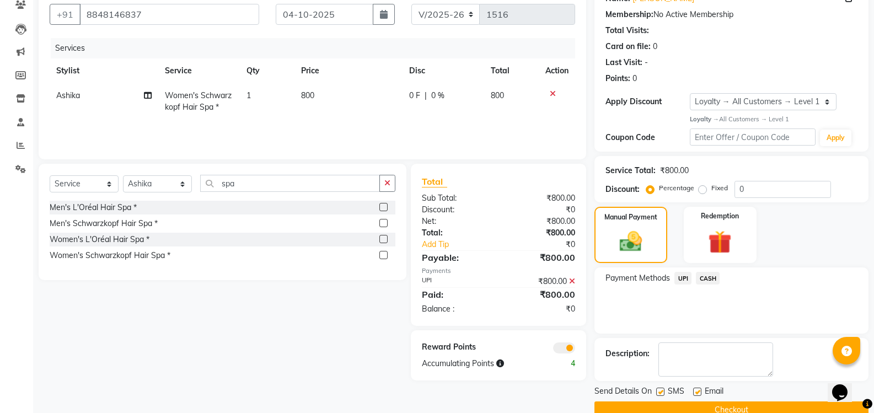
scroll to position [121, 0]
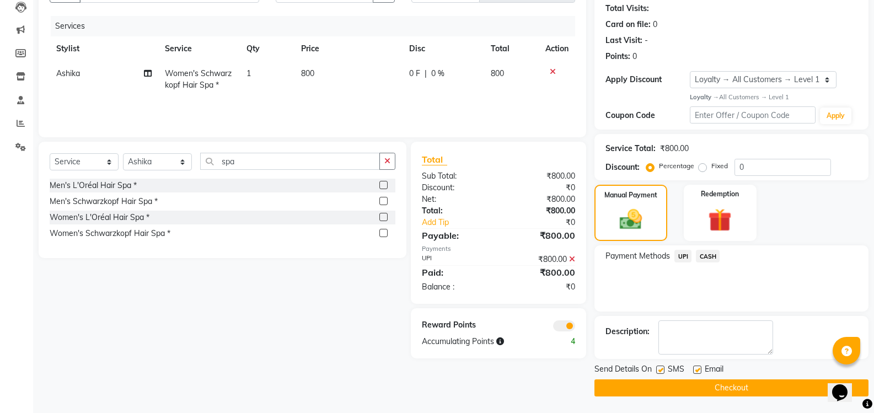
click at [705, 390] on button "Checkout" at bounding box center [731, 387] width 274 height 17
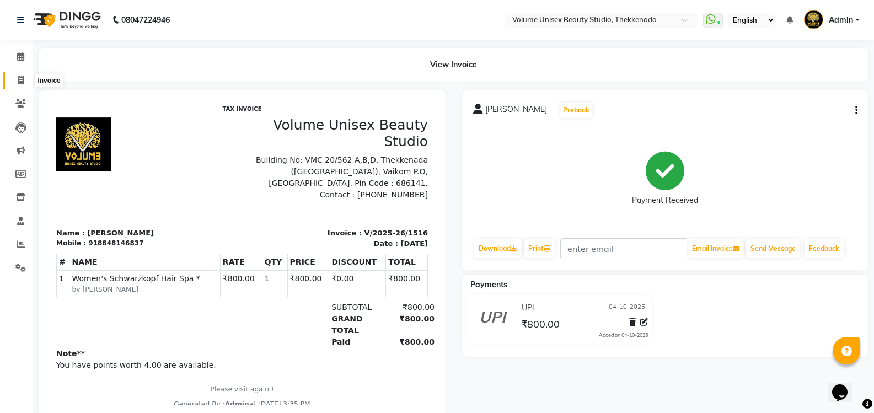
click at [22, 84] on span at bounding box center [20, 80] width 19 height 13
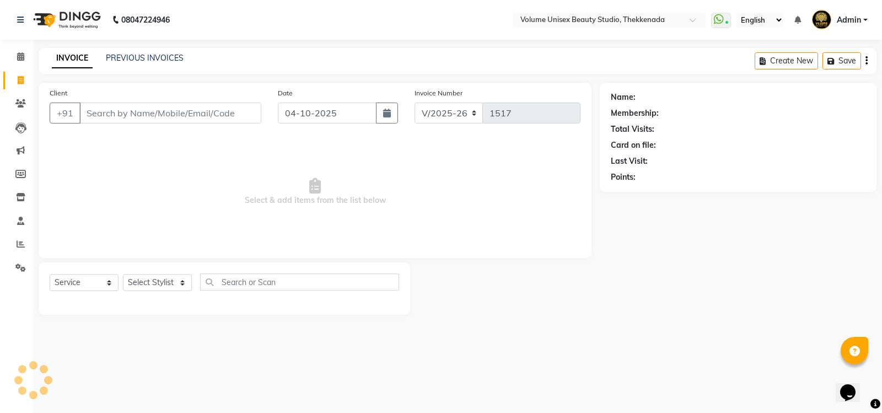
click at [110, 109] on input "Client" at bounding box center [170, 113] width 182 height 21
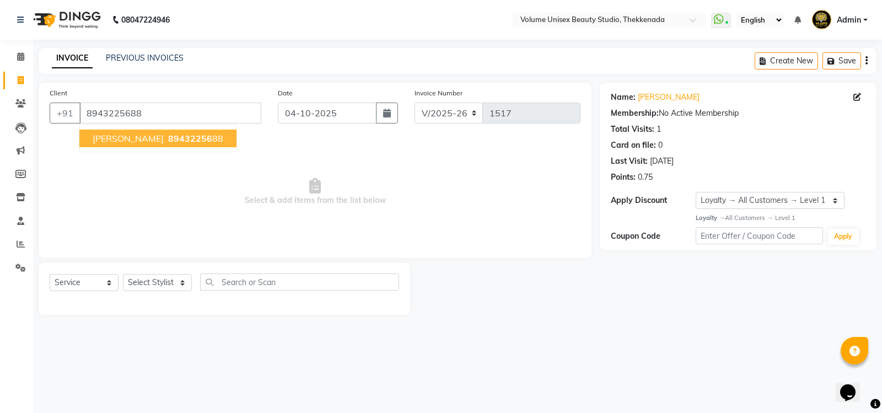
click at [120, 139] on span "Midhun Mahesh" at bounding box center [128, 138] width 71 height 11
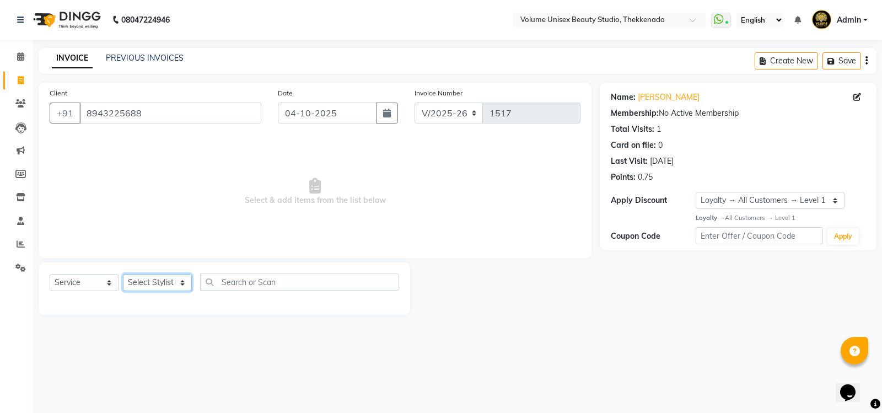
click at [167, 280] on select "Select Stylist Adarsh Ashika Ayaan Khan Bimal Krishnan Firoj Khan Neethu S Kuma…" at bounding box center [157, 282] width 69 height 17
click at [123, 274] on select "Select Stylist Adarsh Ashika Ayaan Khan Bimal Krishnan Firoj Khan Neethu S Kuma…" at bounding box center [157, 282] width 69 height 17
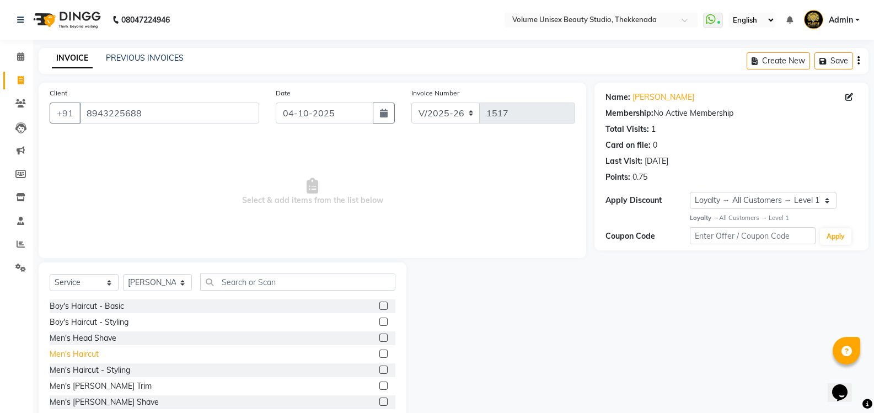
click at [89, 357] on div "Men's Haircut" at bounding box center [74, 355] width 49 height 12
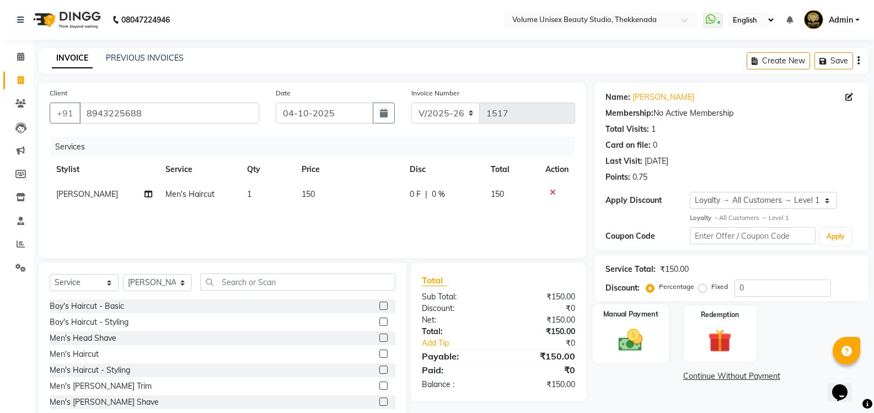
drag, startPoint x: 629, startPoint y: 344, endPoint x: 691, endPoint y: 362, distance: 64.5
click at [629, 342] on img at bounding box center [630, 340] width 39 height 28
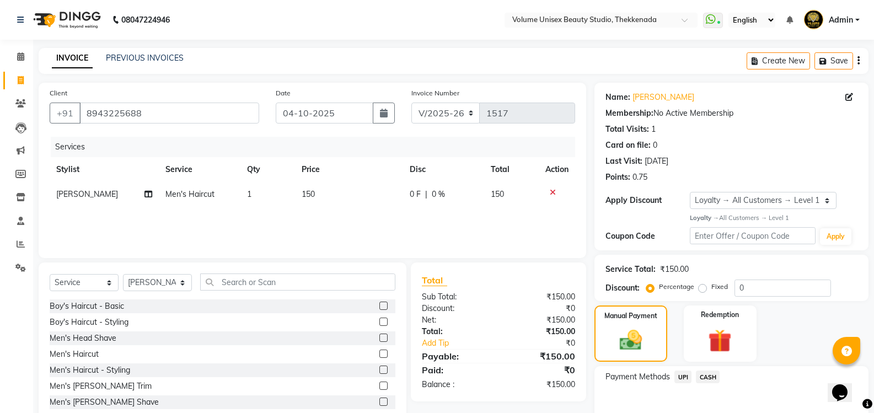
drag, startPoint x: 683, startPoint y: 374, endPoint x: 704, endPoint y: 379, distance: 21.4
click at [683, 374] on span "UPI" at bounding box center [682, 377] width 17 height 13
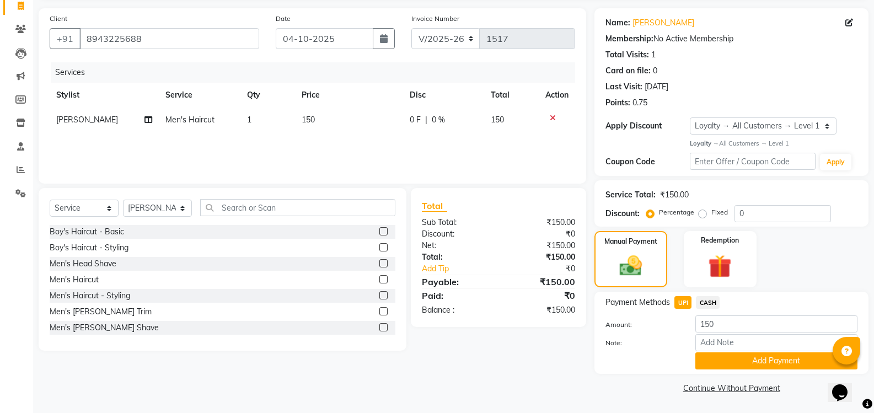
click at [744, 358] on button "Add Payment" at bounding box center [776, 360] width 162 height 17
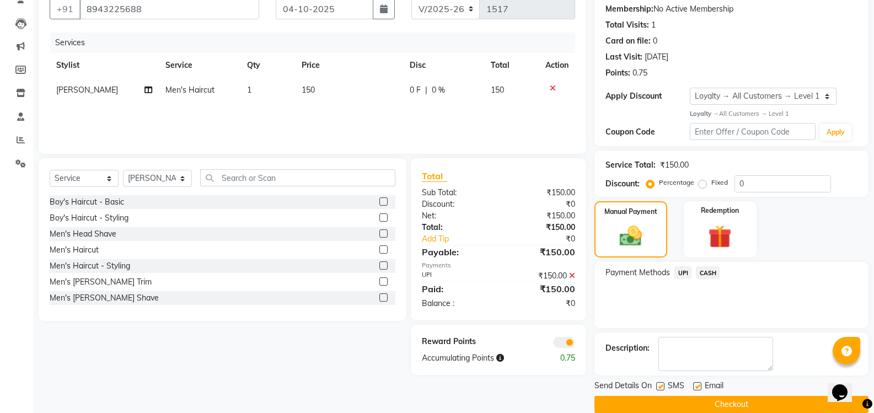
scroll to position [121, 0]
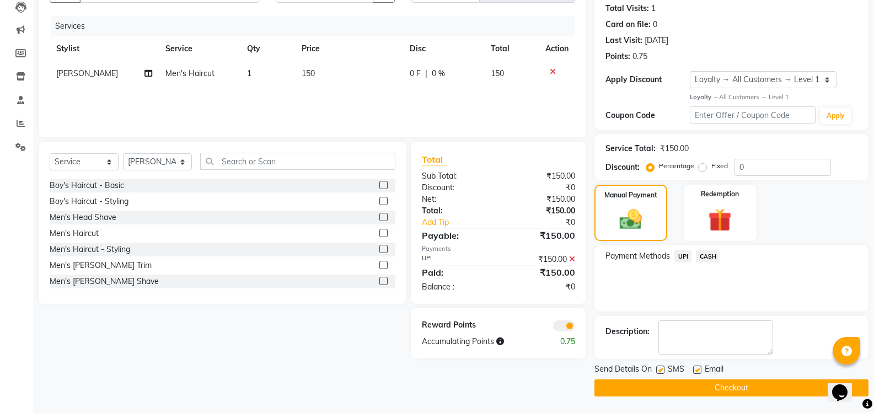
click at [738, 386] on button "Checkout" at bounding box center [731, 387] width 274 height 17
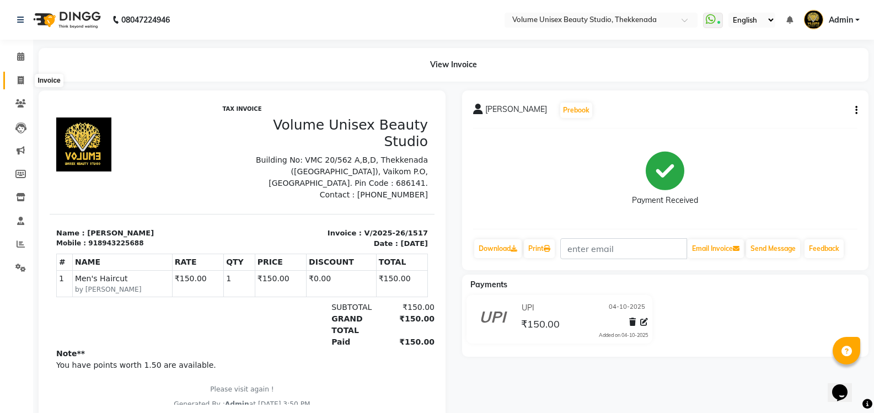
click at [24, 79] on span at bounding box center [20, 80] width 19 height 13
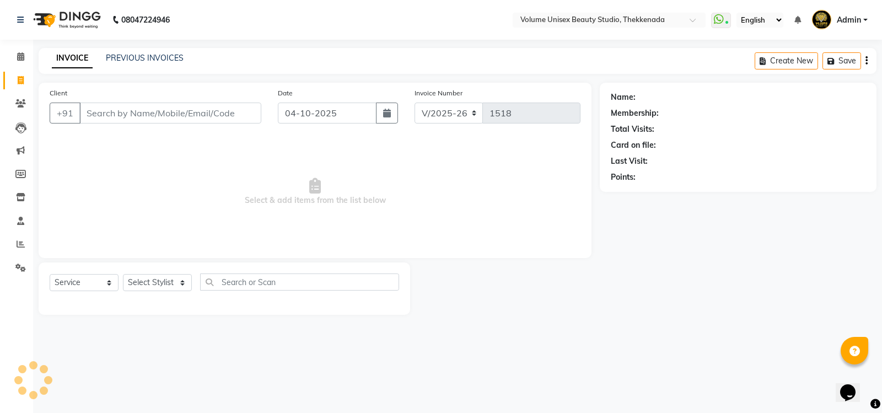
click at [96, 109] on input "Client" at bounding box center [170, 113] width 182 height 21
click at [235, 111] on span "Add Client" at bounding box center [233, 113] width 44 height 11
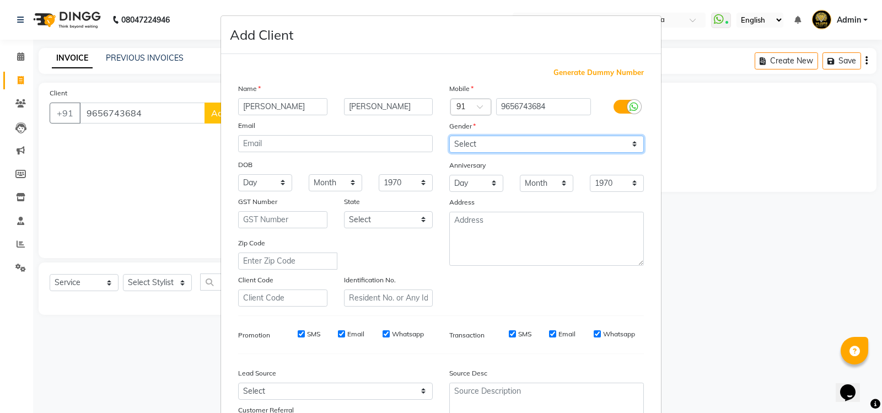
click at [485, 149] on select "Select Male Female Other Prefer Not To Say" at bounding box center [546, 144] width 195 height 17
click at [449, 136] on select "Select Male Female Other Prefer Not To Say" at bounding box center [546, 144] width 195 height 17
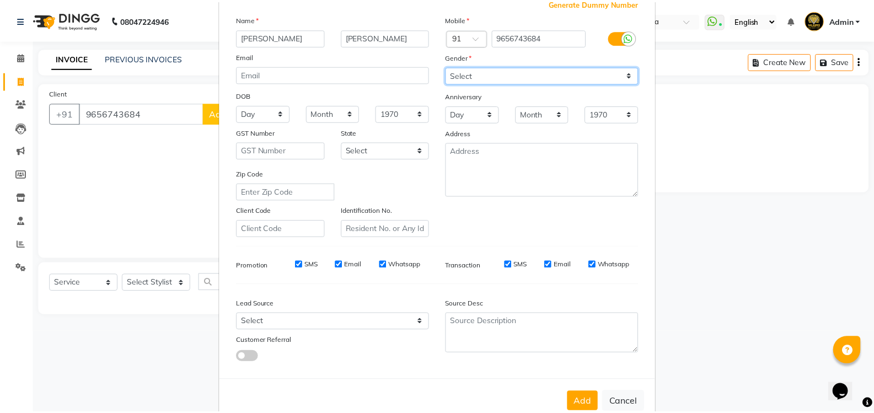
scroll to position [96, 0]
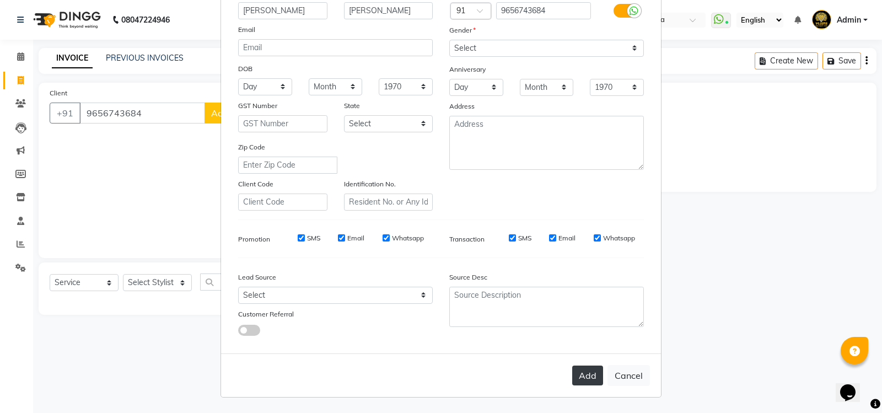
click at [589, 383] on button "Add" at bounding box center [587, 376] width 31 height 20
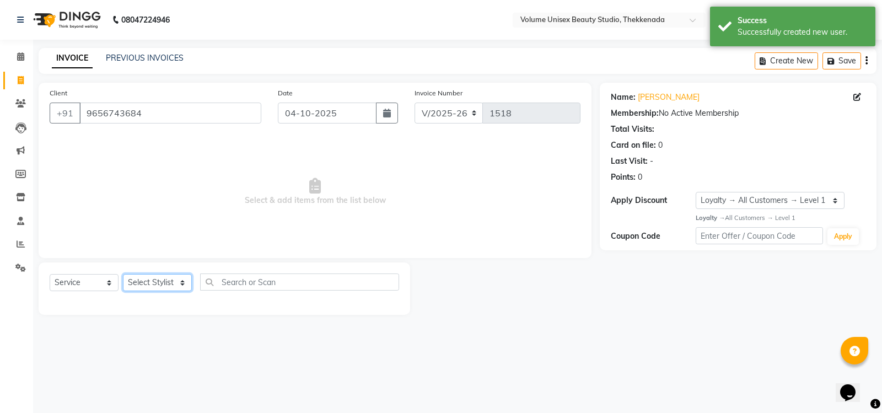
drag, startPoint x: 165, startPoint y: 286, endPoint x: 163, endPoint y: 281, distance: 5.7
click at [165, 286] on select "Select Stylist Adarsh Ashika Ayaan Khan Bimal Krishnan Firoj Khan Neethu S Kuma…" at bounding box center [157, 282] width 69 height 17
click at [123, 274] on select "Select Stylist Adarsh Ashika Ayaan Khan Bimal Krishnan Firoj Khan Neethu S Kuma…" at bounding box center [157, 282] width 69 height 17
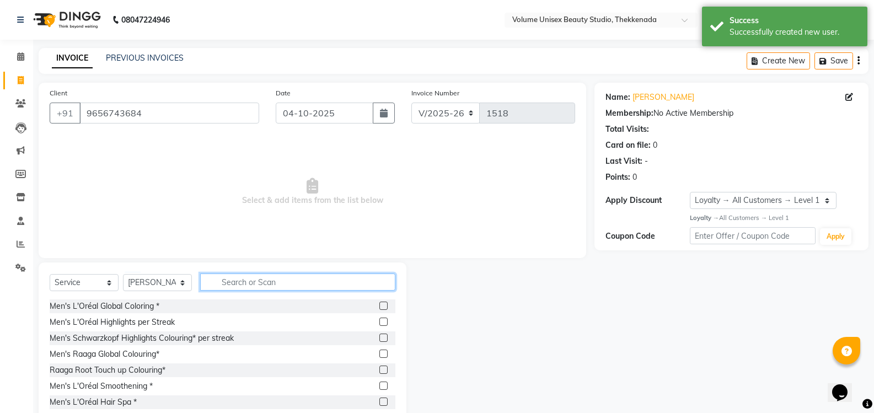
click at [239, 281] on input "text" at bounding box center [297, 282] width 195 height 17
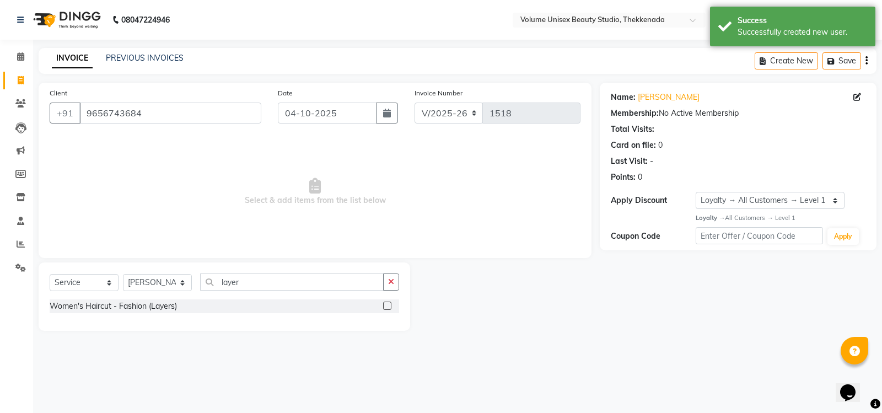
drag, startPoint x: 140, startPoint y: 308, endPoint x: 163, endPoint y: 298, distance: 25.9
click at [138, 308] on div "Women's Haircut - Fashion (Layers)" at bounding box center [113, 307] width 127 height 12
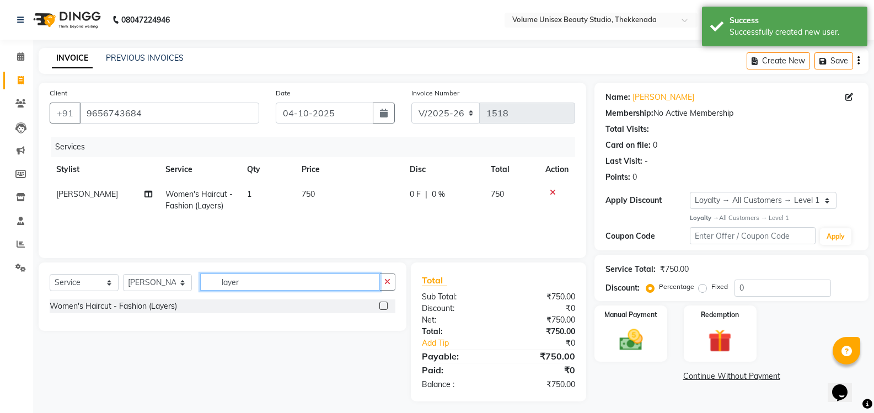
drag, startPoint x: 248, startPoint y: 279, endPoint x: 176, endPoint y: 269, distance: 72.4
click at [179, 270] on div "Select Service Product Membership Package Voucher Prepaid Gift Card Select Styl…" at bounding box center [223, 297] width 368 height 68
click at [131, 276] on select "Select Stylist Adarsh Ashika Ayaan Khan Bimal Krishnan Firoj Khan Neethu S Kuma…" at bounding box center [157, 282] width 69 height 17
click at [123, 274] on select "Select Stylist Adarsh Ashika Ayaan Khan Bimal Krishnan Firoj Khan Neethu S Kuma…" at bounding box center [157, 282] width 69 height 17
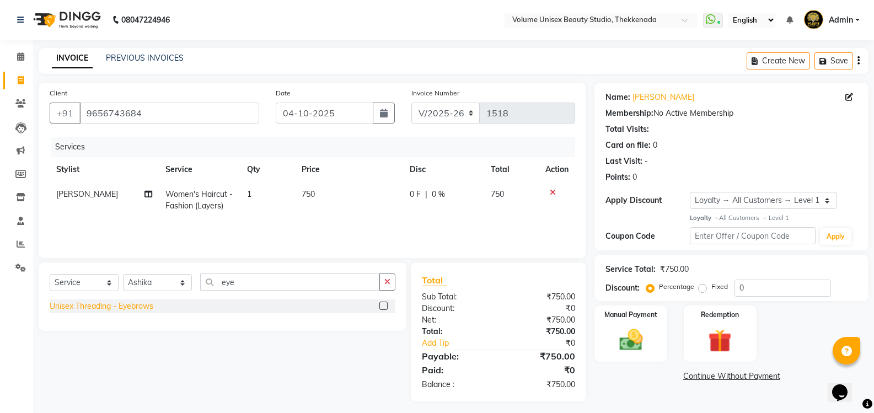
click at [131, 310] on div "Unisex Threading - Eyebrows" at bounding box center [102, 307] width 104 height 12
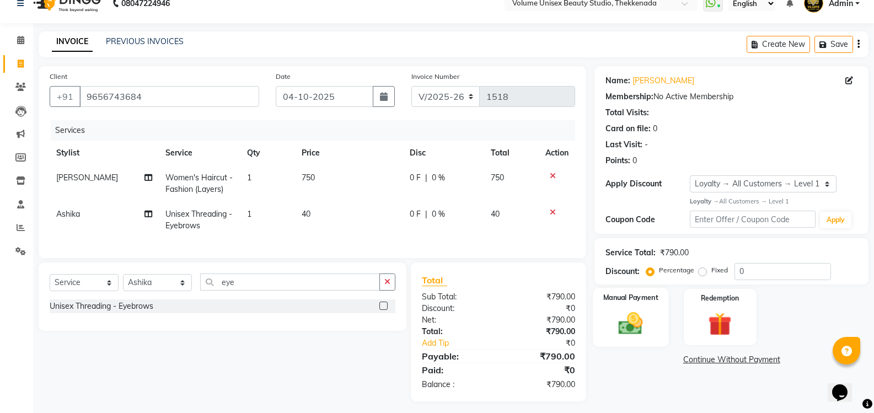
scroll to position [30, 0]
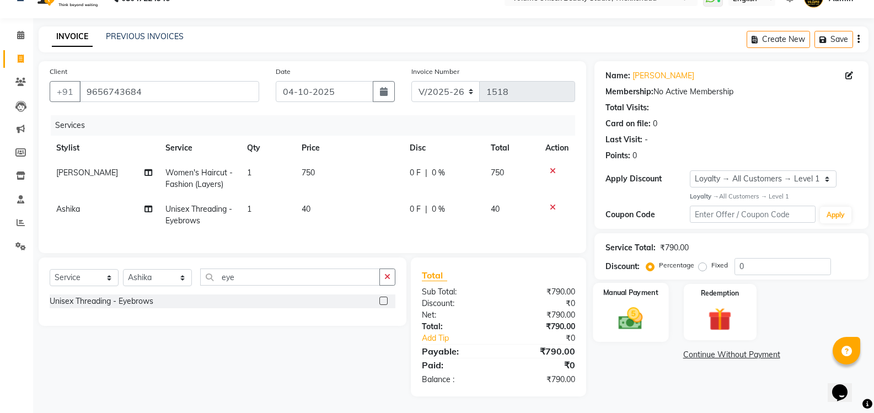
click at [631, 316] on img at bounding box center [630, 318] width 39 height 28
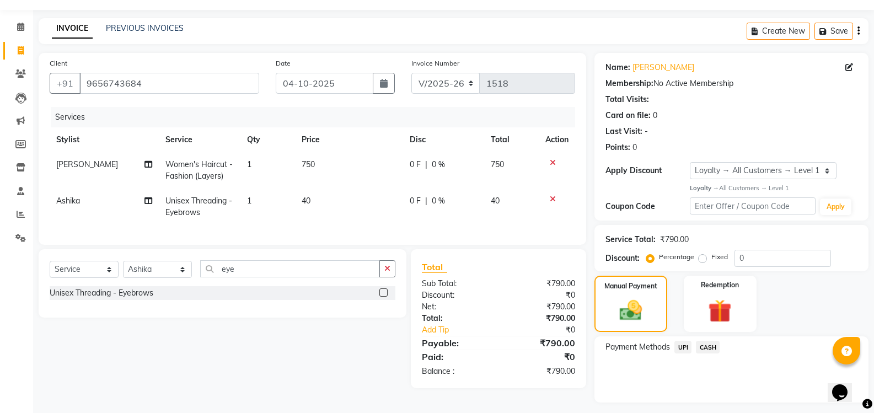
click at [685, 346] on span "UPI" at bounding box center [682, 347] width 17 height 13
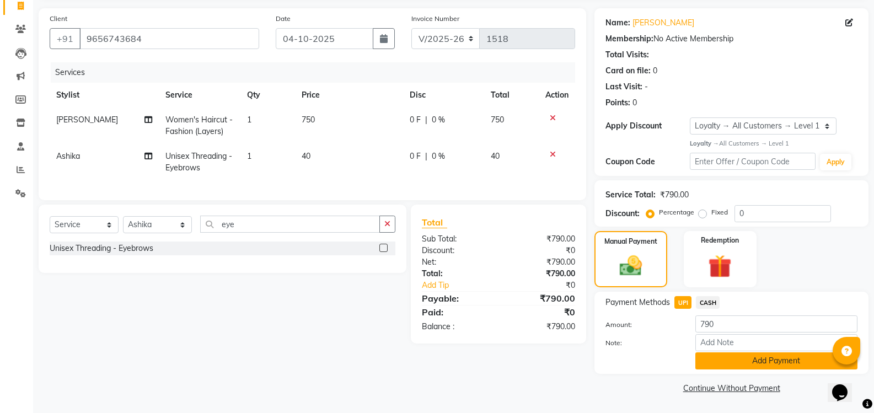
click at [746, 360] on button "Add Payment" at bounding box center [776, 360] width 162 height 17
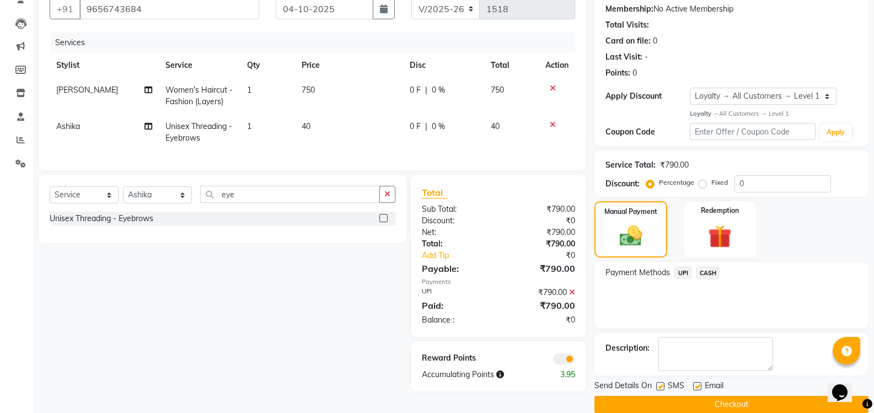
scroll to position [121, 0]
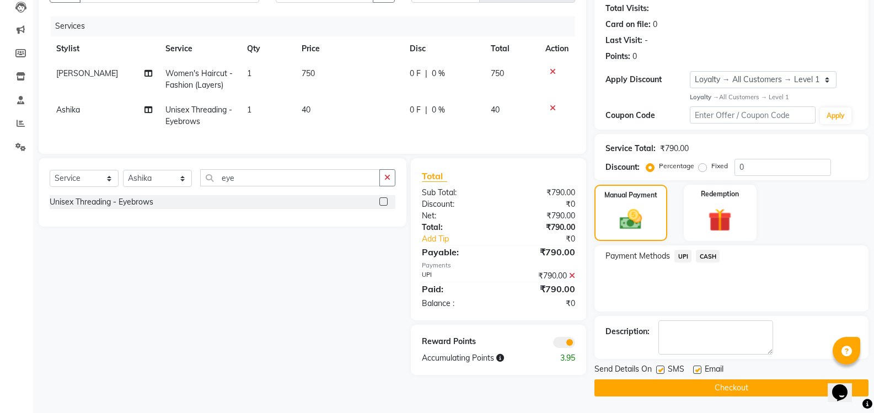
click at [728, 390] on button "Checkout" at bounding box center [731, 387] width 274 height 17
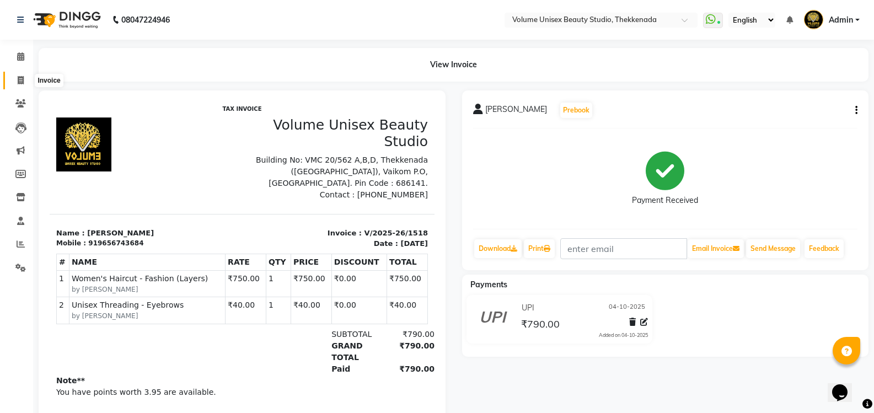
click at [21, 84] on span at bounding box center [20, 80] width 19 height 13
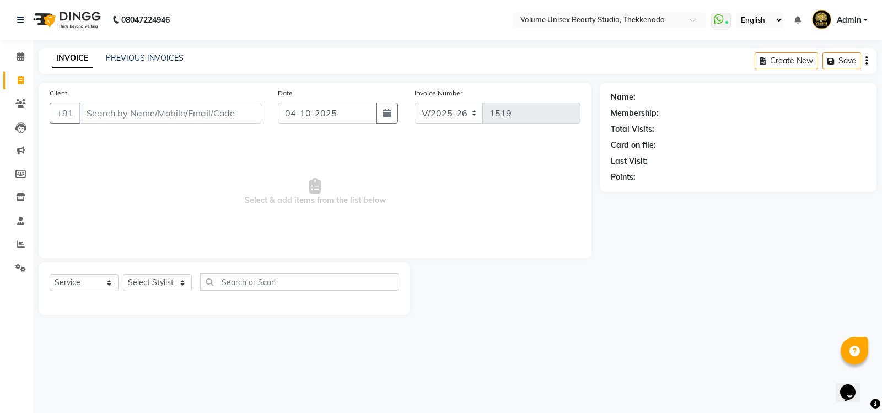
click at [126, 106] on input "Client" at bounding box center [170, 113] width 182 height 21
click at [143, 117] on input "Client" at bounding box center [170, 113] width 182 height 21
click at [143, 108] on input "Client" at bounding box center [170, 113] width 182 height 21
click at [113, 116] on input "Client" at bounding box center [170, 113] width 182 height 21
click at [235, 111] on span "Add Client" at bounding box center [233, 113] width 44 height 11
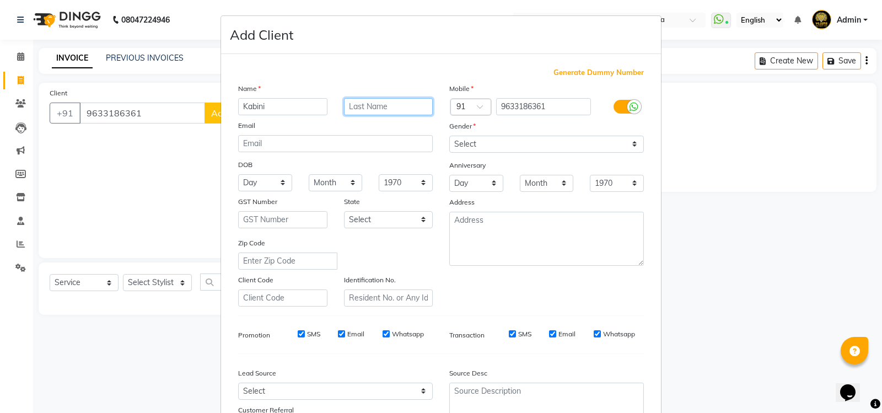
click at [372, 110] on input "text" at bounding box center [388, 106] width 89 height 17
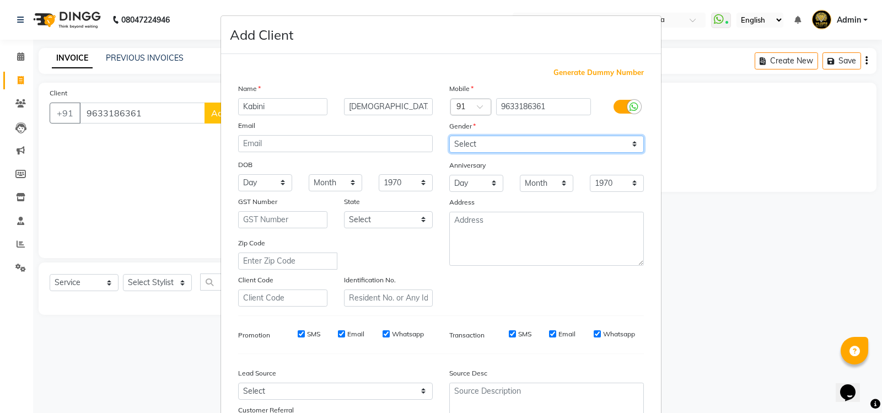
drag, startPoint x: 502, startPoint y: 142, endPoint x: 496, endPoint y: 147, distance: 7.1
click at [502, 142] on select "Select Male Female Other Prefer Not To Say" at bounding box center [546, 144] width 195 height 17
click at [449, 136] on select "Select Male Female Other Prefer Not To Say" at bounding box center [546, 144] width 195 height 17
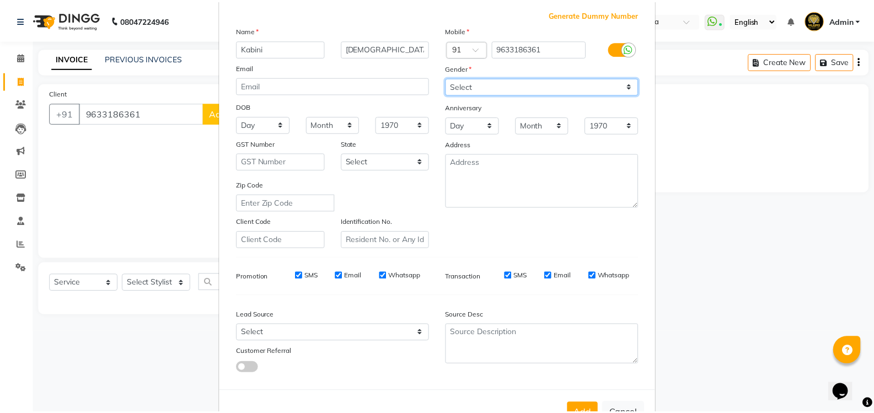
scroll to position [96, 0]
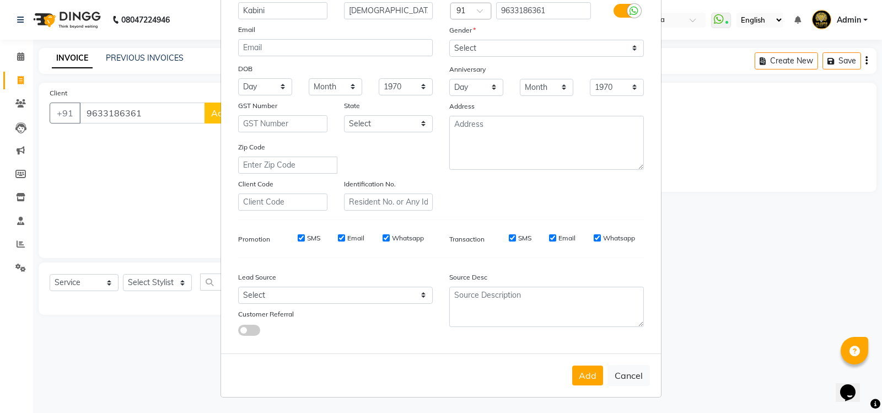
click at [589, 378] on button "Add" at bounding box center [587, 376] width 31 height 20
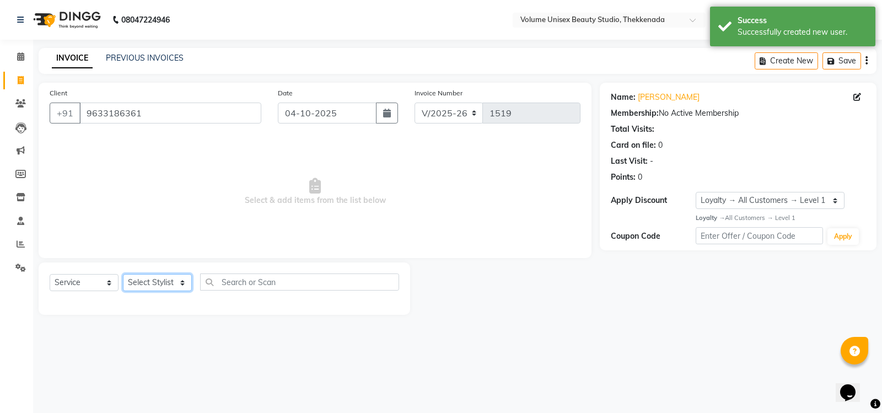
click at [158, 281] on select "Select Stylist Adarsh Ashika Ayaan Khan Bimal Krishnan Firoj Khan Neethu S Kuma…" at bounding box center [157, 282] width 69 height 17
click at [123, 274] on select "Select Stylist Adarsh Ashika Ayaan Khan Bimal Krishnan Firoj Khan Neethu S Kuma…" at bounding box center [157, 282] width 69 height 17
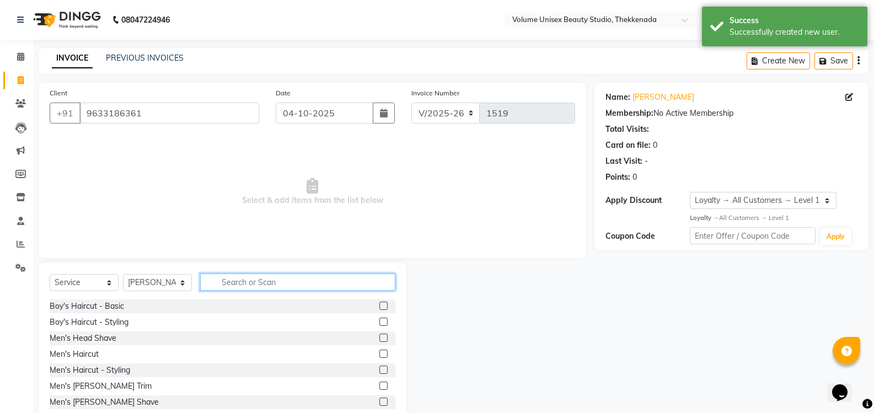
click at [246, 278] on input "text" at bounding box center [297, 282] width 195 height 17
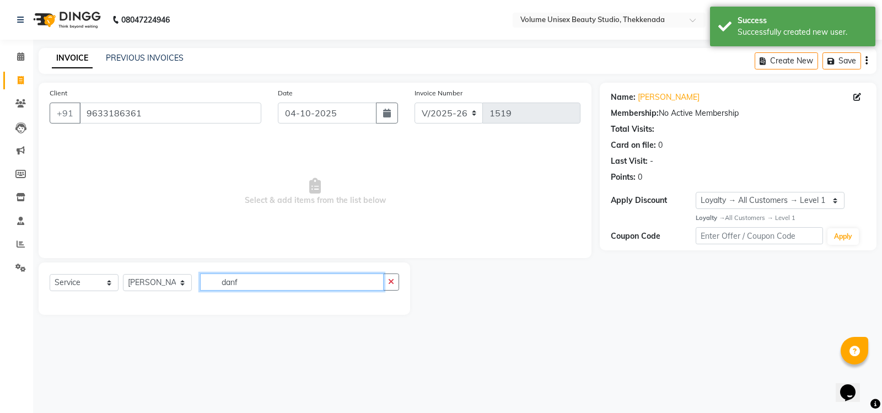
drag, startPoint x: 249, startPoint y: 280, endPoint x: 117, endPoint y: 256, distance: 133.5
click at [122, 258] on div "Client +91 9633186361 Date 04-10-2025 Invoice Number V/2025 V/2025-26 1519 Sele…" at bounding box center [315, 199] width 570 height 232
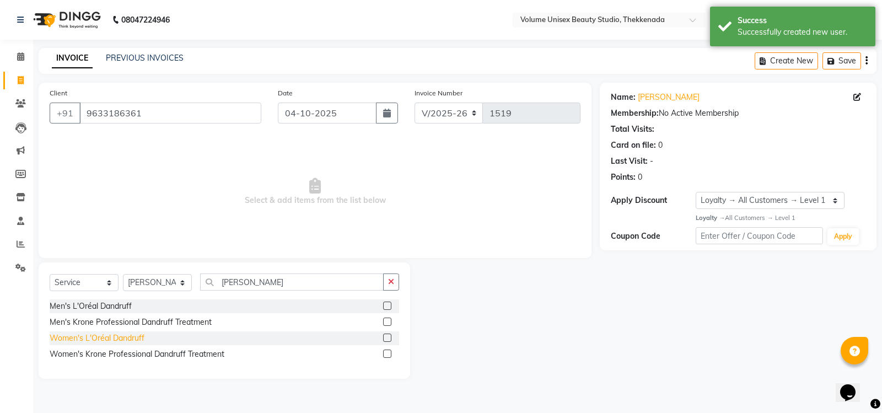
click at [63, 339] on div "Women's L'Oréal Dandruff" at bounding box center [97, 339] width 95 height 12
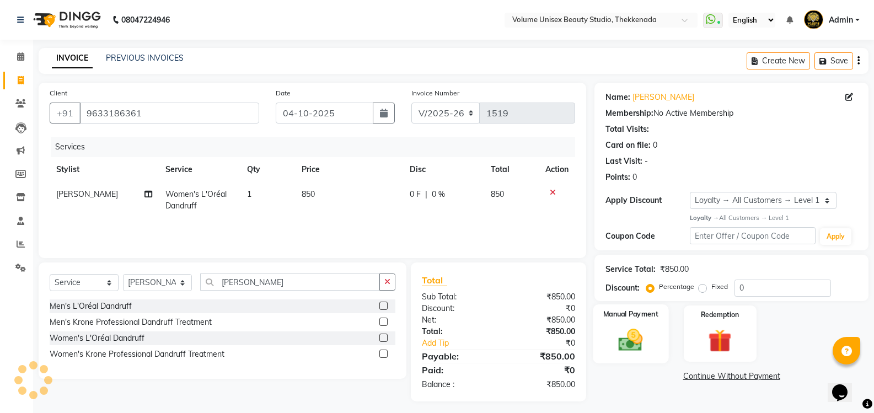
click at [625, 329] on img at bounding box center [630, 340] width 39 height 28
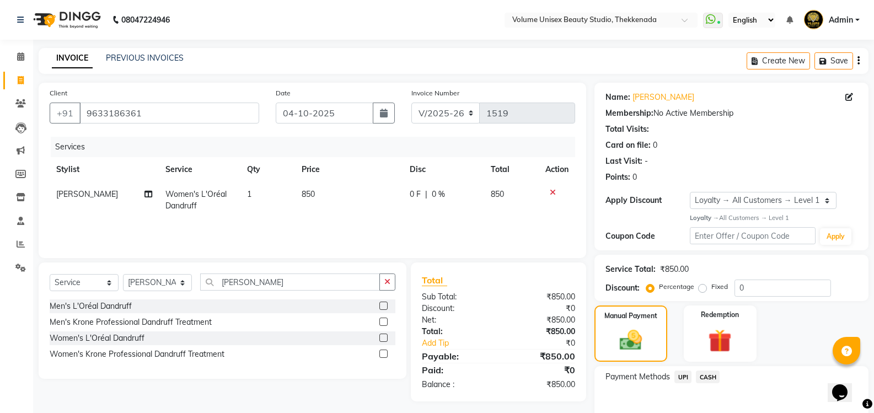
click at [682, 380] on span "UPI" at bounding box center [682, 377] width 17 height 13
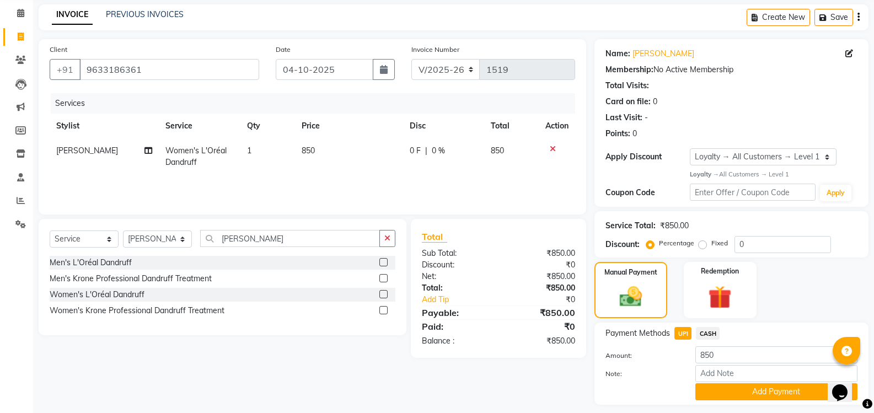
scroll to position [74, 0]
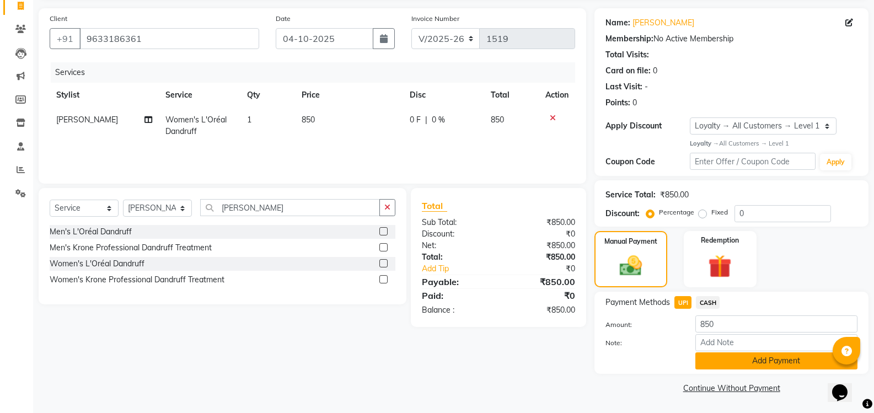
click at [747, 367] on button "Add Payment" at bounding box center [776, 360] width 162 height 17
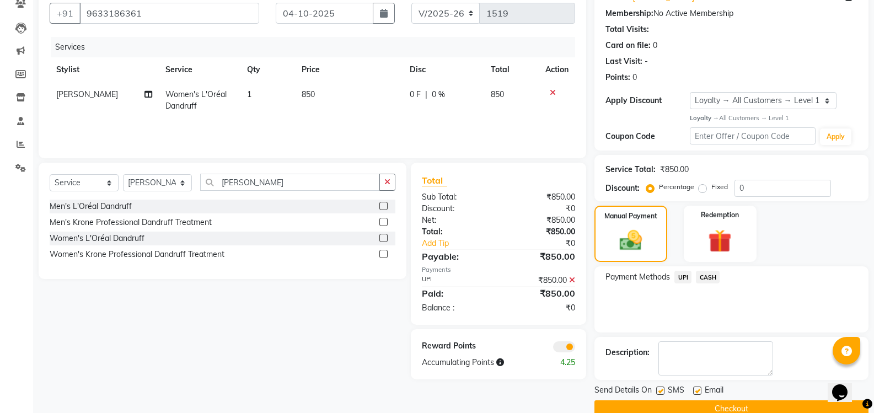
scroll to position [121, 0]
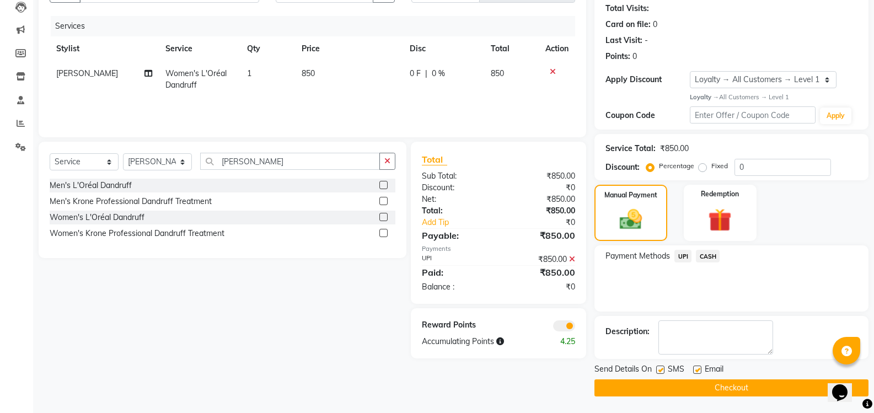
click at [701, 389] on button "Checkout" at bounding box center [731, 387] width 274 height 17
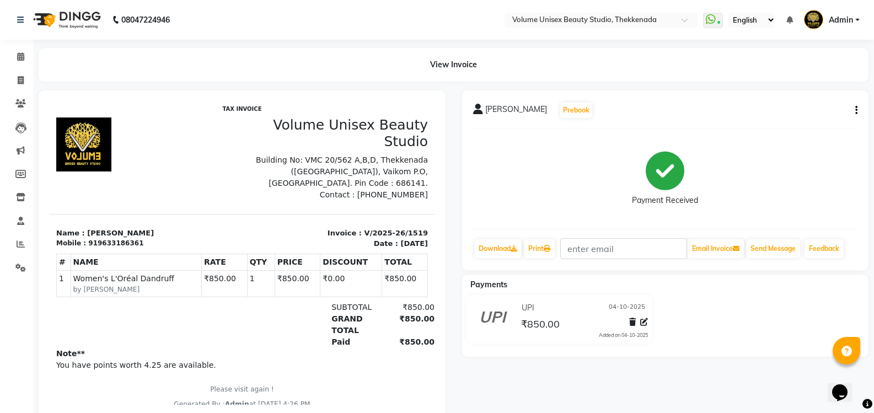
click at [253, 349] on div "Note** You have points worth 4.25 are available. Please visit again ! Generated…" at bounding box center [242, 378] width 372 height 61
click at [20, 77] on icon at bounding box center [21, 80] width 6 height 8
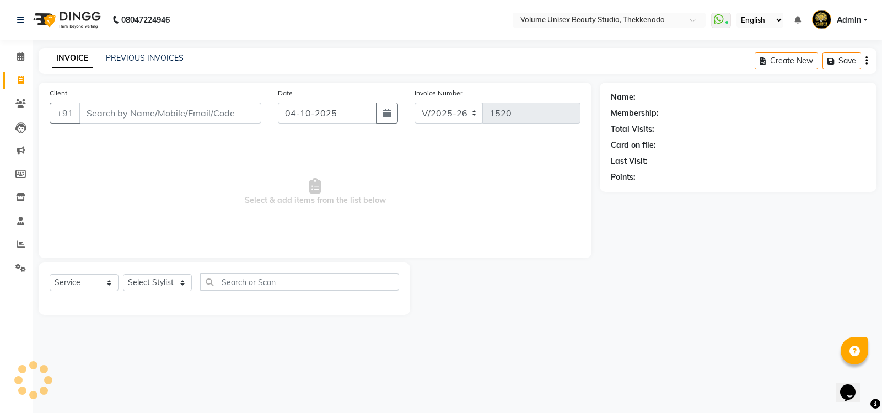
click at [108, 113] on input "Client" at bounding box center [170, 113] width 182 height 21
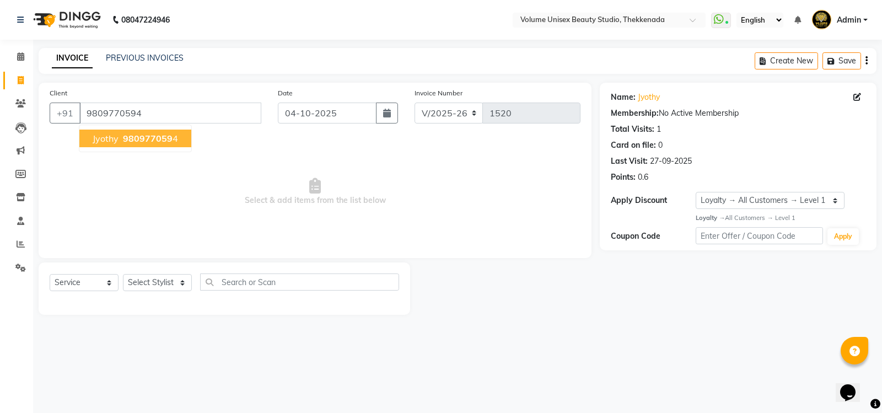
click at [140, 136] on span "980977059" at bounding box center [148, 138] width 50 height 11
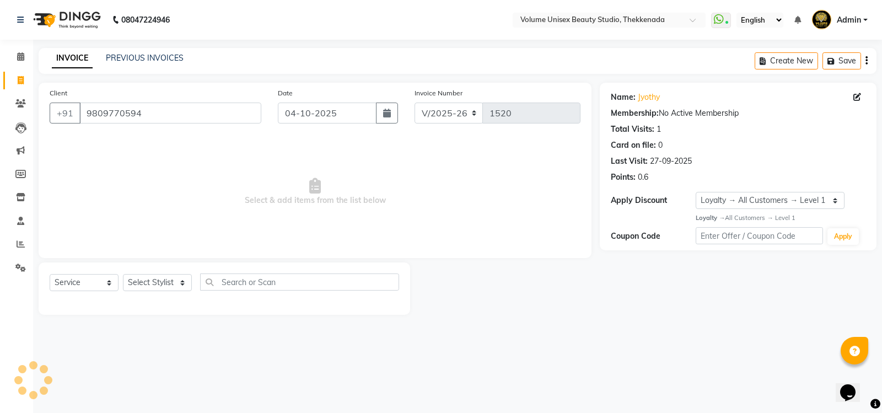
drag, startPoint x: 168, startPoint y: 162, endPoint x: 202, endPoint y: 193, distance: 45.7
click at [167, 163] on span "Select & add items from the list below" at bounding box center [315, 192] width 531 height 110
click at [151, 286] on select "Select Stylist Adarsh Ashika Ayaan Khan Bimal Krishnan Firoj Khan Neethu S Kuma…" at bounding box center [157, 282] width 69 height 17
click at [123, 274] on select "Select Stylist Adarsh Ashika Ayaan Khan Bimal Krishnan Firoj Khan Neethu S Kuma…" at bounding box center [157, 282] width 69 height 17
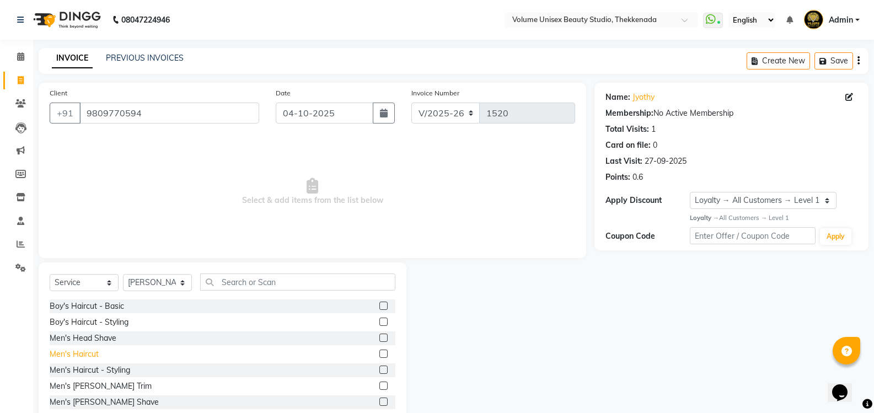
click at [82, 353] on div "Men's Haircut" at bounding box center [74, 355] width 49 height 12
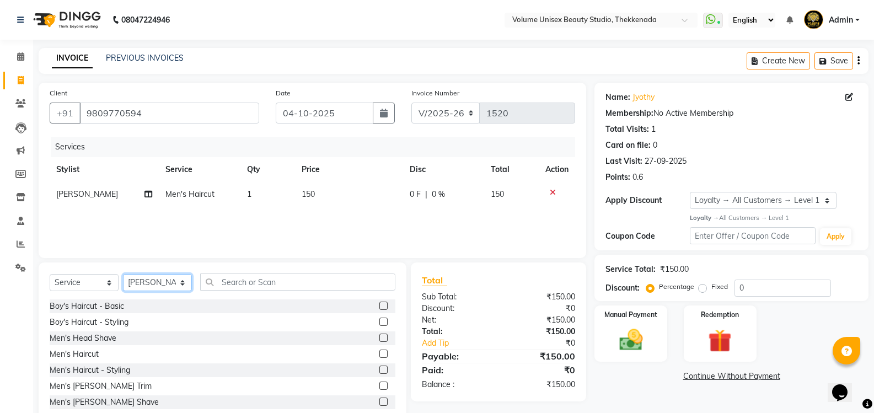
click at [148, 281] on select "Select Stylist Adarsh Ashika Ayaan Khan Bimal Krishnan Firoj Khan Neethu S Kuma…" at bounding box center [157, 282] width 69 height 17
click at [123, 274] on select "Select Stylist Adarsh Ashika Ayaan Khan Bimal Krishnan Firoj Khan Neethu S Kuma…" at bounding box center [157, 282] width 69 height 17
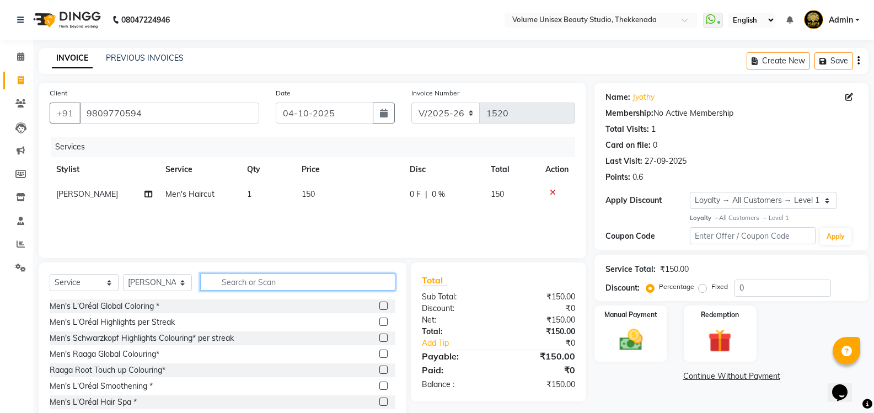
click at [224, 284] on input "text" at bounding box center [297, 282] width 195 height 17
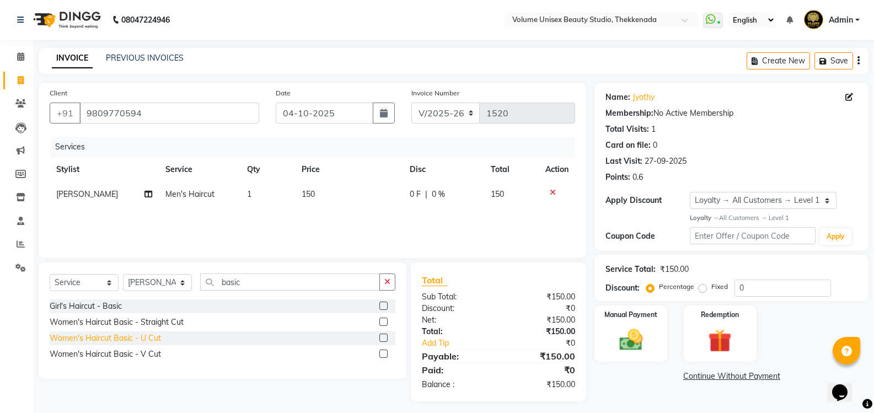
click at [147, 340] on div "Women's Haircut Basic - U Cut" at bounding box center [105, 339] width 111 height 12
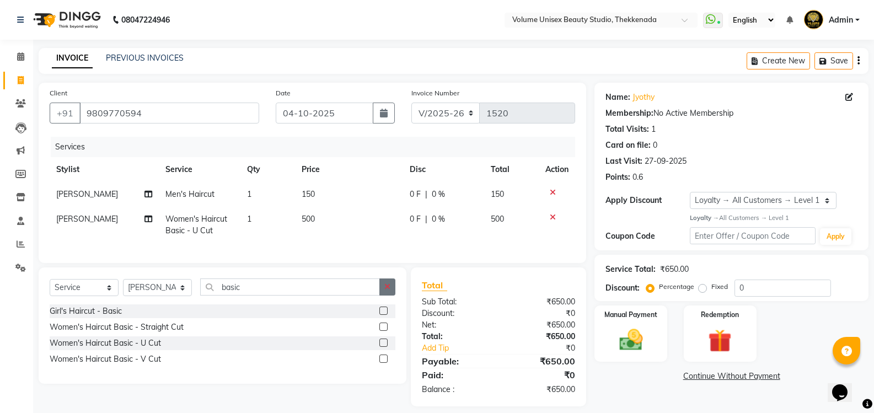
click at [384, 291] on icon "button" at bounding box center [387, 287] width 6 height 8
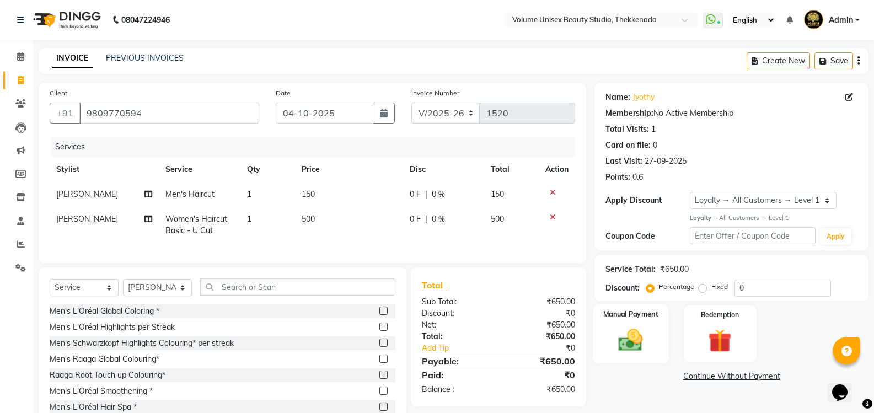
click at [630, 345] on img at bounding box center [630, 340] width 39 height 28
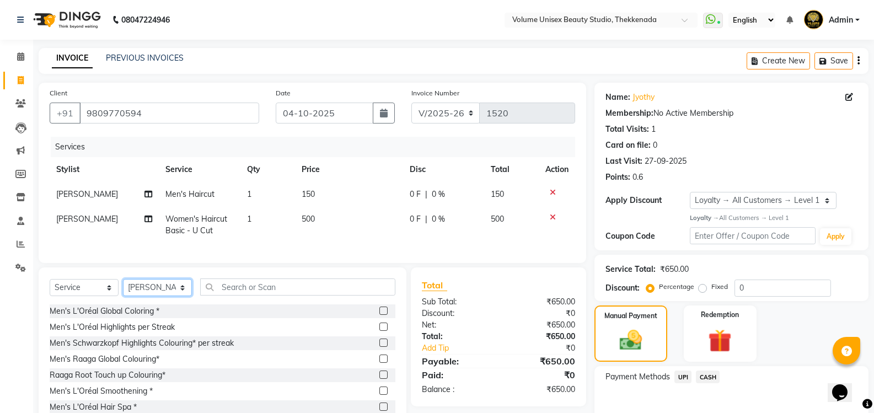
drag, startPoint x: 154, startPoint y: 297, endPoint x: 148, endPoint y: 290, distance: 9.4
click at [151, 296] on select "Select Stylist Adarsh Ashika Ayaan Khan Bimal Krishnan Firoj Khan Neethu S Kuma…" at bounding box center [157, 287] width 69 height 17
click at [123, 287] on select "Select Stylist Adarsh Ashika Ayaan Khan Bimal Krishnan Firoj Khan Neethu S Kuma…" at bounding box center [157, 287] width 69 height 17
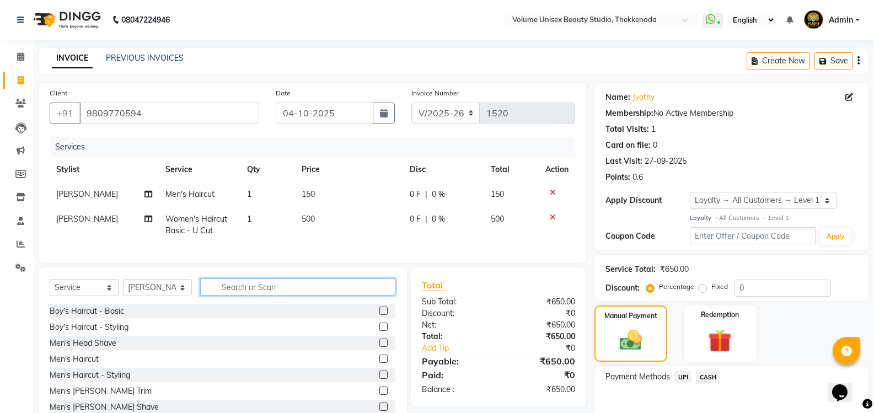
click at [228, 290] on input "text" at bounding box center [297, 286] width 195 height 17
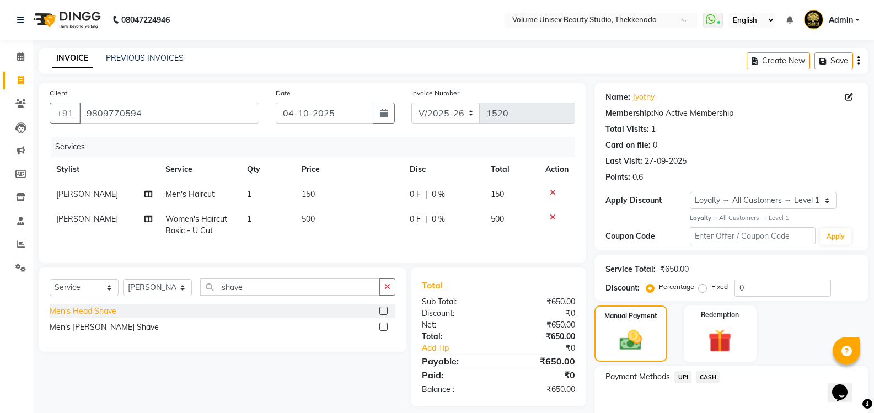
click at [101, 317] on div "Men's Head Shave" at bounding box center [83, 312] width 67 height 12
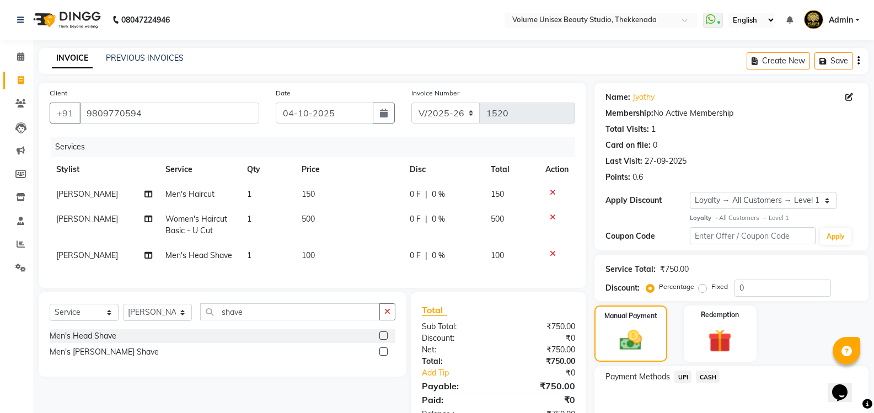
click at [551, 255] on icon at bounding box center [553, 254] width 6 height 8
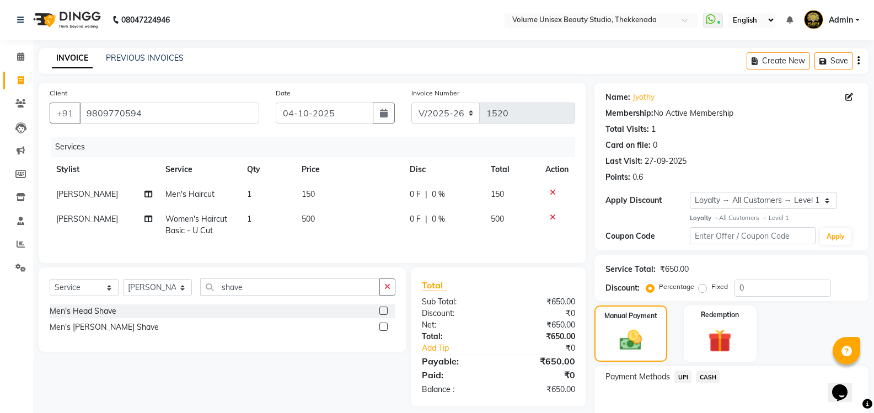
drag, startPoint x: 78, startPoint y: 335, endPoint x: 128, endPoint y: 324, distance: 50.7
click at [78, 333] on div "Men's Beard Shave" at bounding box center [104, 328] width 109 height 12
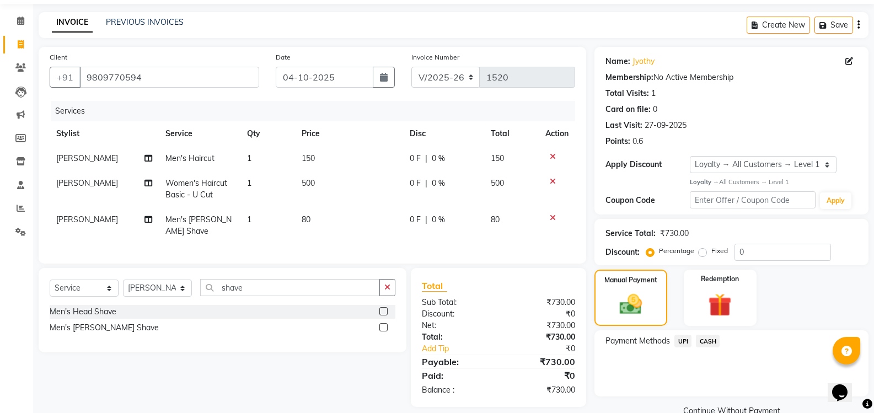
scroll to position [55, 0]
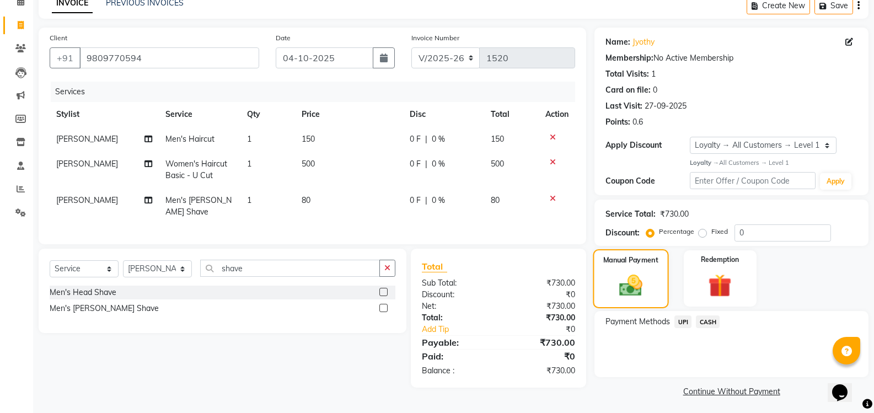
click at [633, 286] on img at bounding box center [631, 285] width 38 height 26
click at [682, 322] on span "UPI" at bounding box center [682, 321] width 17 height 13
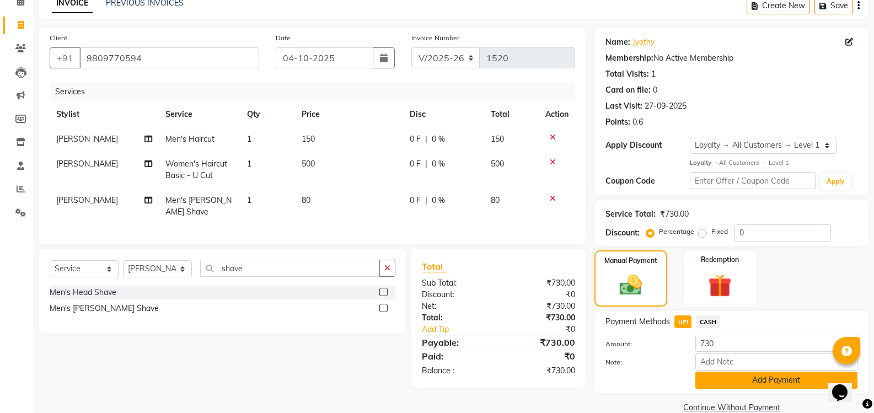
click at [765, 383] on button "Add Payment" at bounding box center [776, 380] width 162 height 17
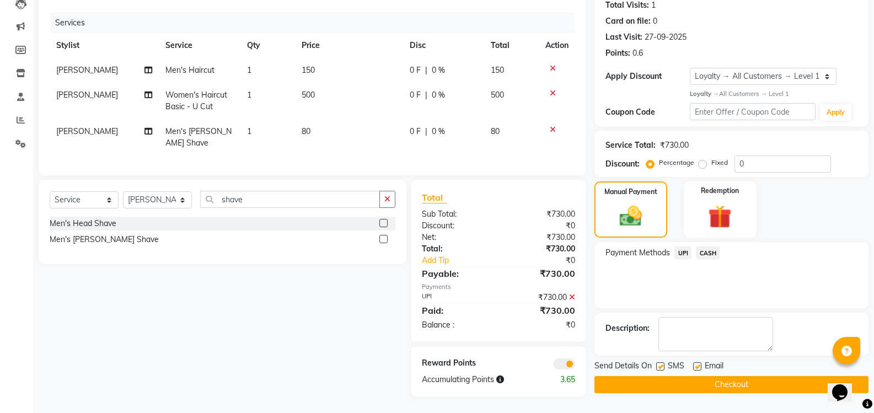
scroll to position [132, 0]
click at [699, 377] on button "Checkout" at bounding box center [731, 384] width 274 height 17
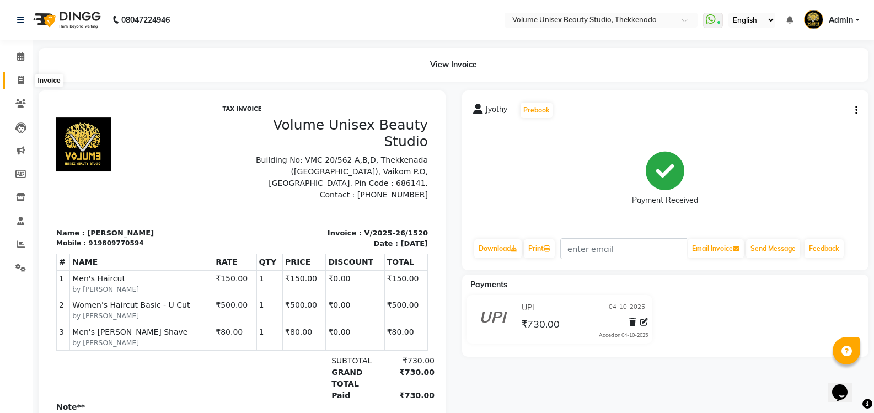
click at [26, 79] on span at bounding box center [20, 80] width 19 height 13
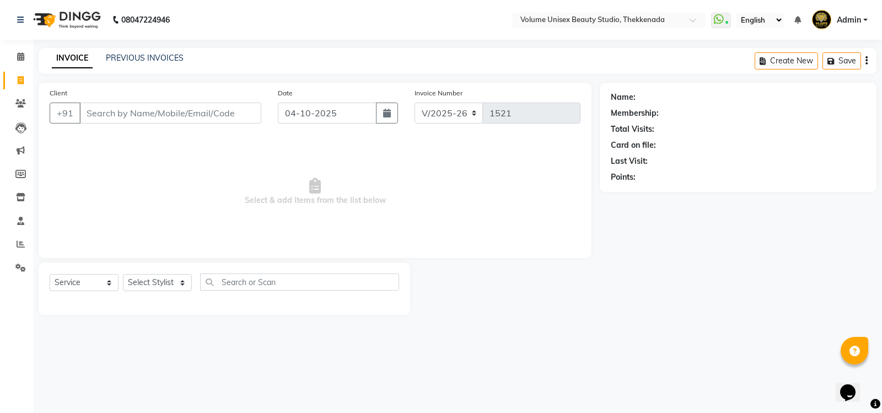
click at [117, 118] on input "Client" at bounding box center [170, 113] width 182 height 21
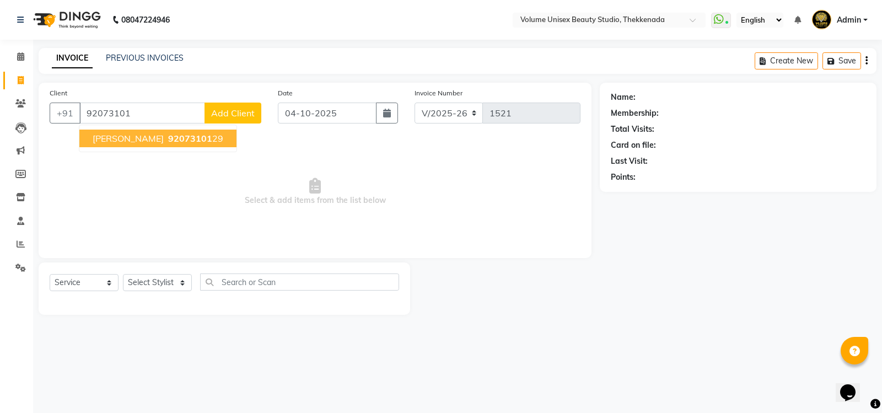
click at [157, 142] on span "Ambily Sandeep" at bounding box center [128, 138] width 71 height 11
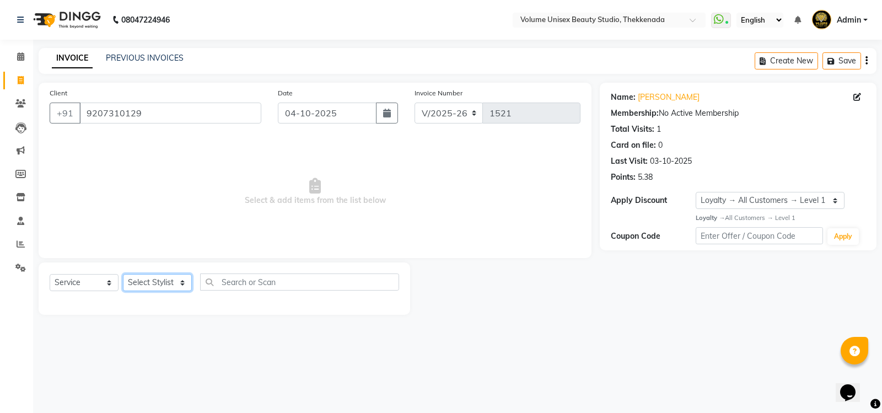
click at [154, 278] on select "Select Stylist Adarsh Ashika Ayaan Khan Bimal Krishnan Firoj Khan Neethu S Kuma…" at bounding box center [157, 282] width 69 height 17
click at [123, 274] on select "Select Stylist Adarsh Ashika Ayaan Khan Bimal Krishnan Firoj Khan Neethu S Kuma…" at bounding box center [157, 282] width 69 height 17
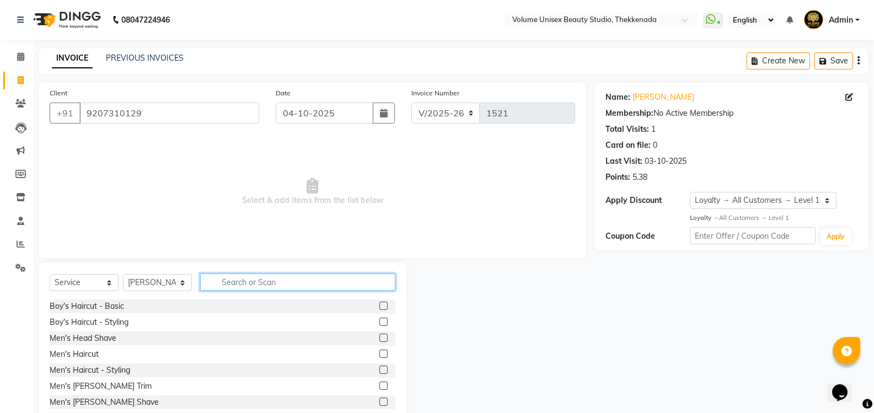
click at [226, 280] on input "text" at bounding box center [297, 282] width 195 height 17
drag, startPoint x: 222, startPoint y: 277, endPoint x: 178, endPoint y: 273, distance: 44.3
click at [178, 273] on div "Select Service Product Membership Package Voucher Prepaid Gift Card Select Styl…" at bounding box center [223, 344] width 368 height 163
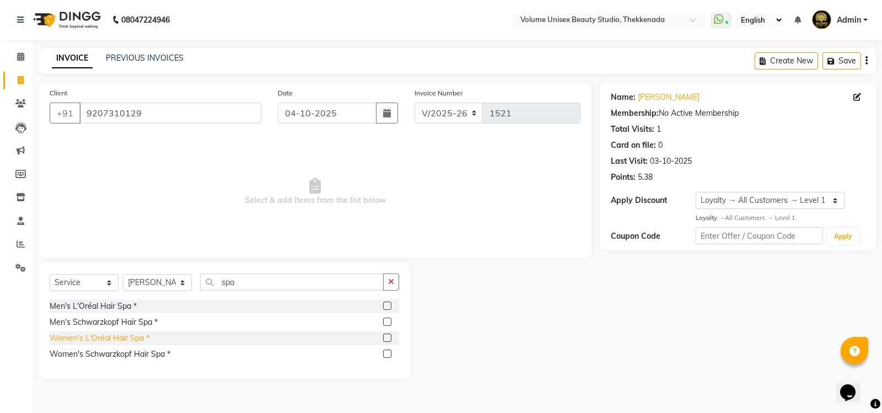
click at [124, 339] on div "Women's L'Oréal Hair Spa *" at bounding box center [100, 339] width 100 height 12
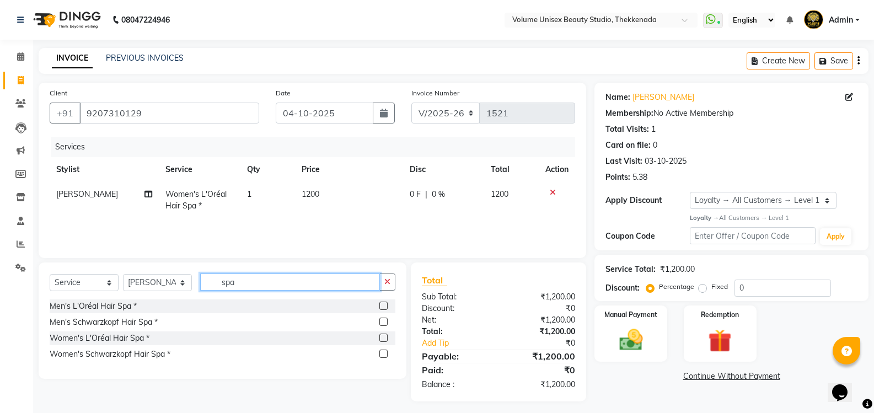
drag, startPoint x: 250, startPoint y: 281, endPoint x: 176, endPoint y: 276, distance: 74.0
click at [182, 278] on div "Select Service Product Membership Package Voucher Prepaid Gift Card Select Styl…" at bounding box center [223, 287] width 346 height 26
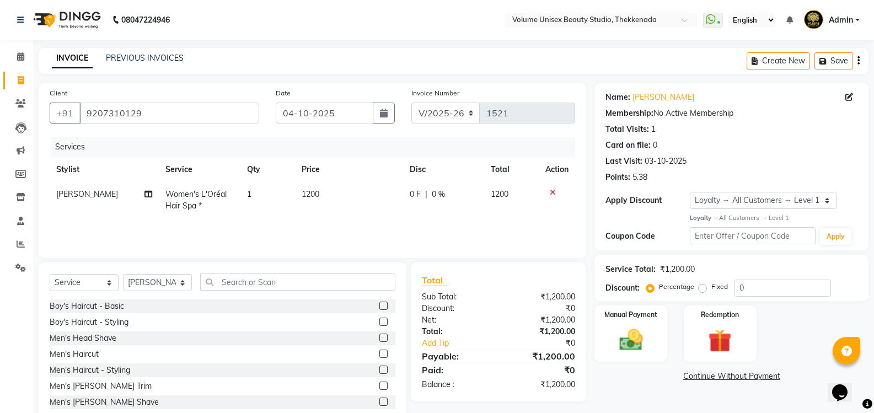
click at [343, 194] on td "1200" at bounding box center [349, 200] width 108 height 36
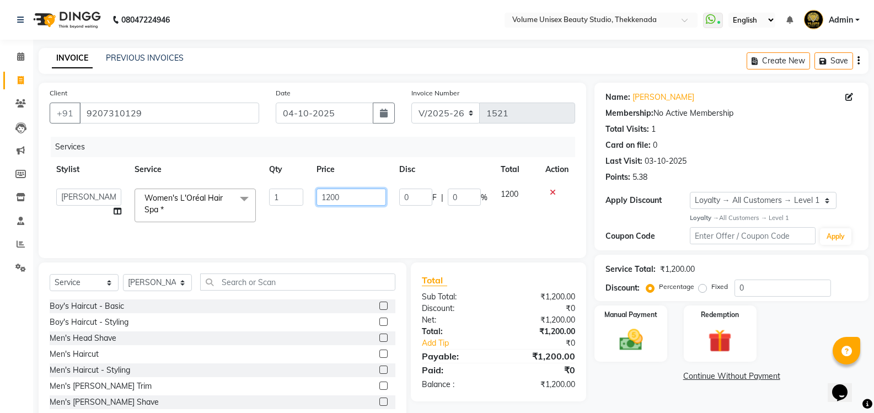
drag, startPoint x: 340, startPoint y: 195, endPoint x: 280, endPoint y: 198, distance: 60.7
click at [282, 197] on tr "Adarsh Ashika Ayaan Khan Bimal Krishnan Firoj Khan Neethu S Kumar Pramita Lama …" at bounding box center [313, 205] width 526 height 47
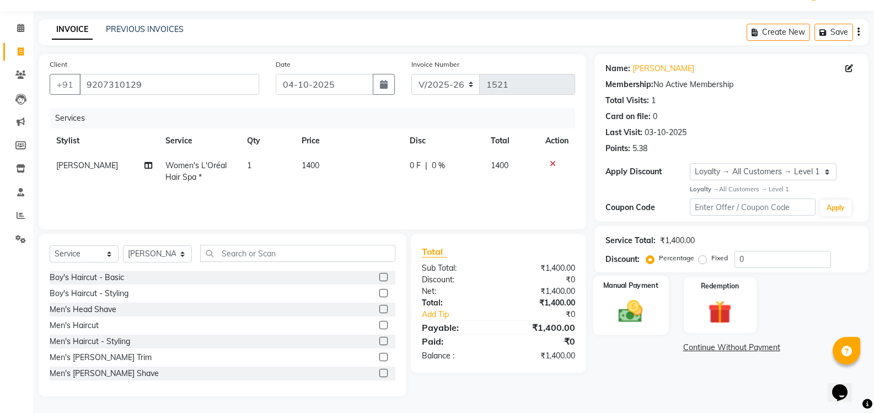
click at [635, 306] on img at bounding box center [630, 311] width 39 height 28
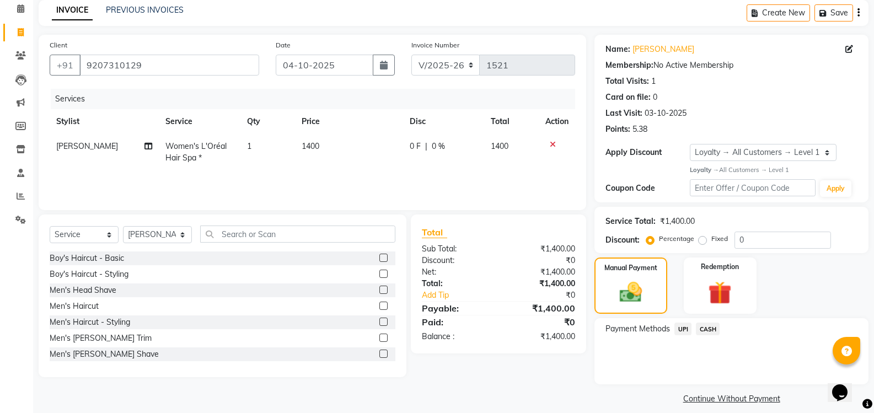
scroll to position [58, 0]
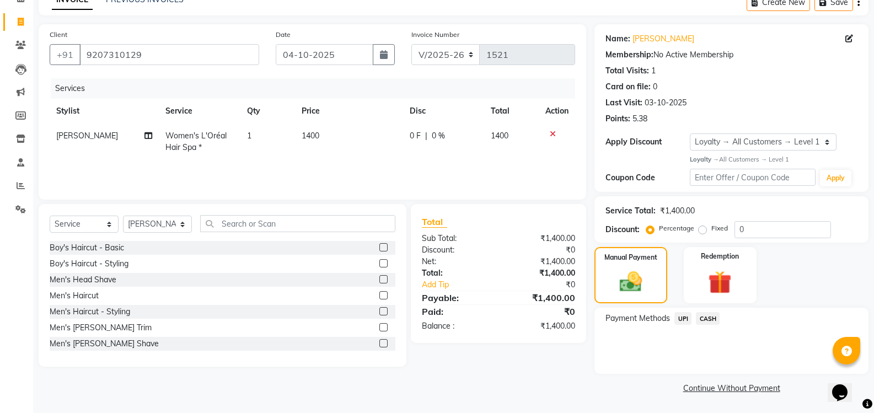
click at [347, 142] on td "1400" at bounding box center [349, 142] width 108 height 36
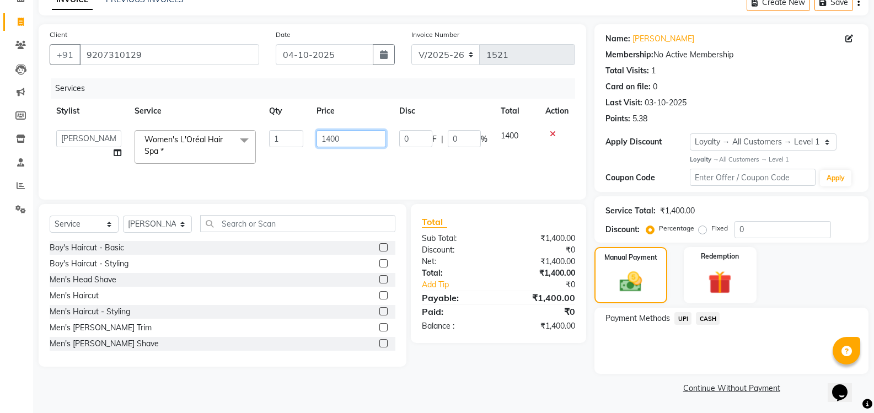
click at [338, 138] on input "1400" at bounding box center [351, 138] width 69 height 17
click at [280, 142] on tr "Adarsh Ashika Ayaan Khan Bimal Krishnan Firoj Khan Neethu S Kumar Pramita Lama …" at bounding box center [313, 147] width 526 height 47
click at [681, 314] on span "UPI" at bounding box center [682, 318] width 17 height 13
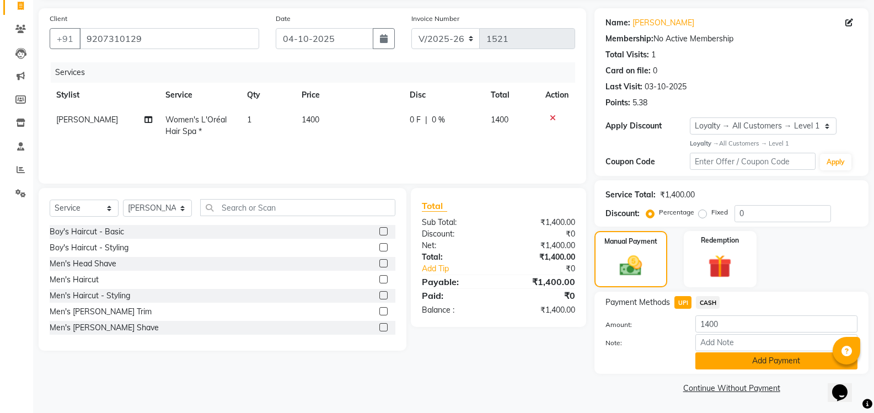
click at [749, 360] on button "Add Payment" at bounding box center [776, 360] width 162 height 17
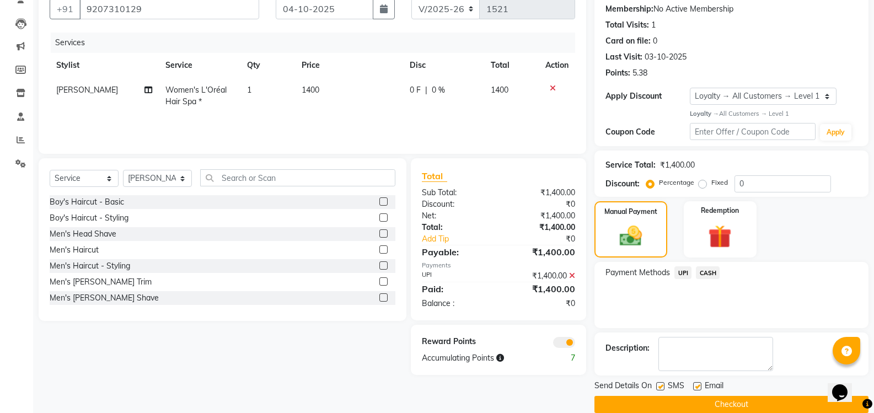
scroll to position [121, 0]
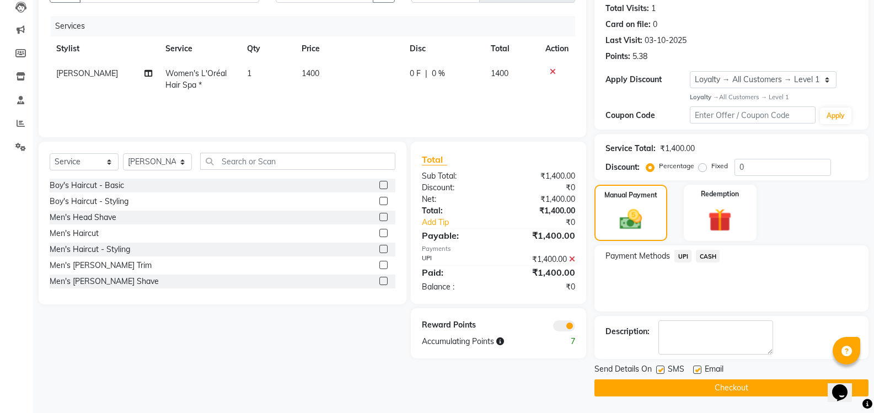
click at [743, 399] on main "INVOICE PREVIOUS INVOICES Create New Save Client +91 9207310129 Date 04-10-2025…" at bounding box center [453, 170] width 841 height 486
click at [742, 386] on button "Checkout" at bounding box center [731, 387] width 274 height 17
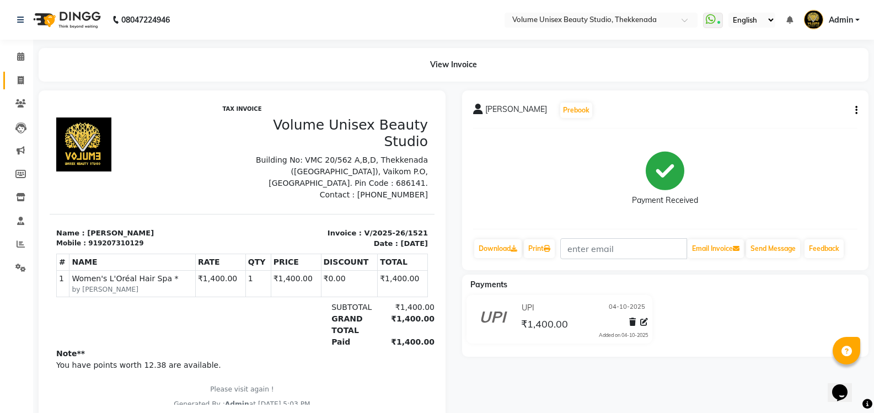
click at [27, 83] on span at bounding box center [20, 80] width 19 height 13
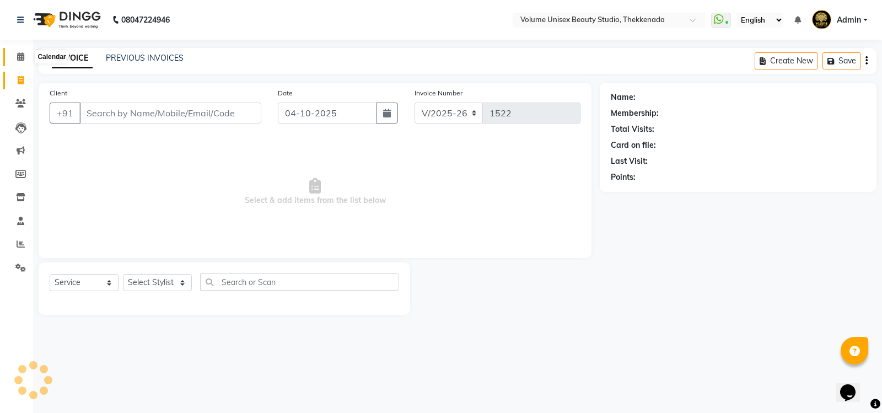
click at [18, 56] on icon at bounding box center [20, 56] width 7 height 8
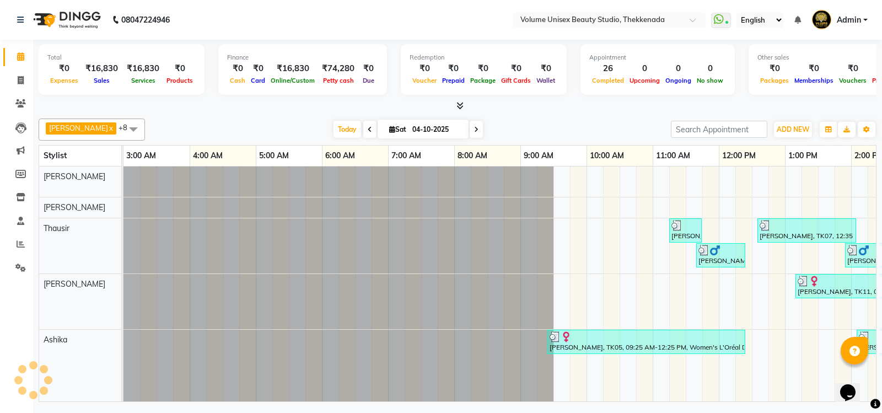
scroll to position [0, 199]
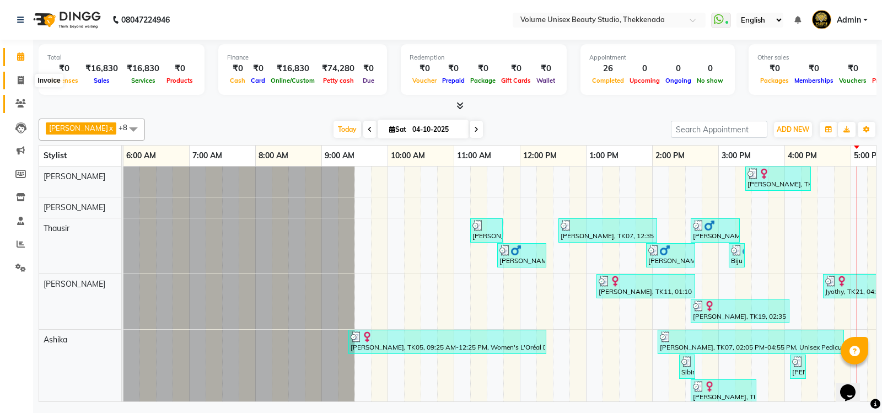
drag, startPoint x: 21, startPoint y: 83, endPoint x: 29, endPoint y: 105, distance: 23.4
click at [22, 83] on icon at bounding box center [21, 80] width 6 height 8
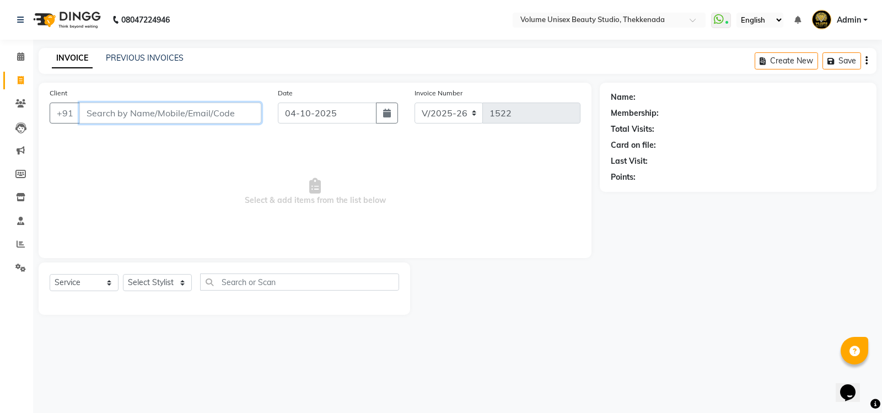
click at [99, 119] on input "Client" at bounding box center [170, 113] width 182 height 21
click at [104, 110] on input "Client" at bounding box center [170, 113] width 182 height 21
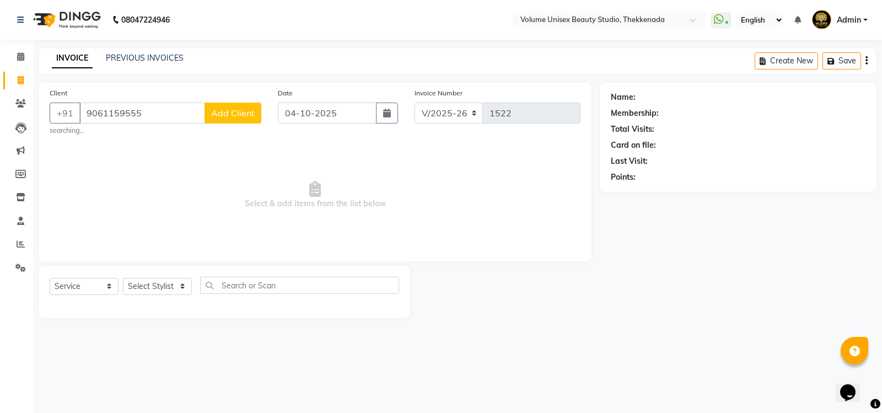
click at [232, 113] on span "Add Client" at bounding box center [233, 113] width 44 height 11
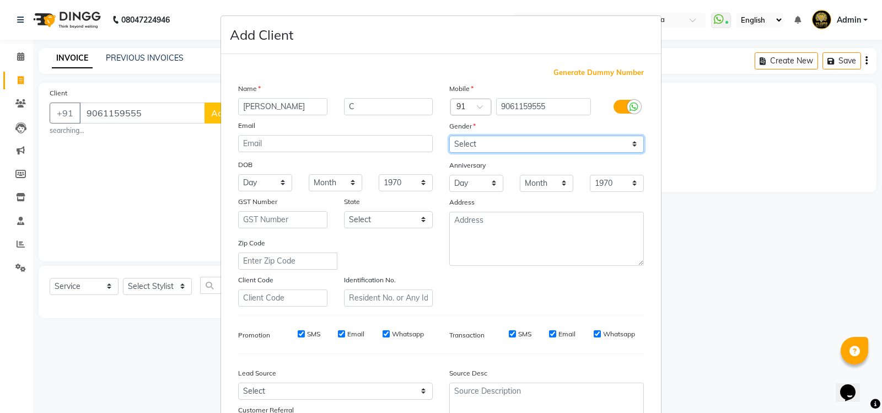
drag, startPoint x: 453, startPoint y: 149, endPoint x: 460, endPoint y: 147, distance: 7.5
click at [456, 147] on select "Select Male Female Other Prefer Not To Say" at bounding box center [546, 144] width 195 height 17
click at [449, 136] on select "Select Male Female Other Prefer Not To Say" at bounding box center [546, 144] width 195 height 17
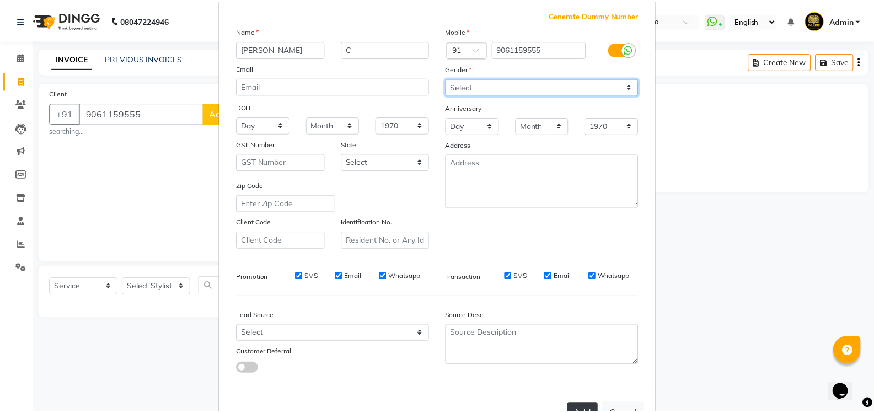
scroll to position [96, 0]
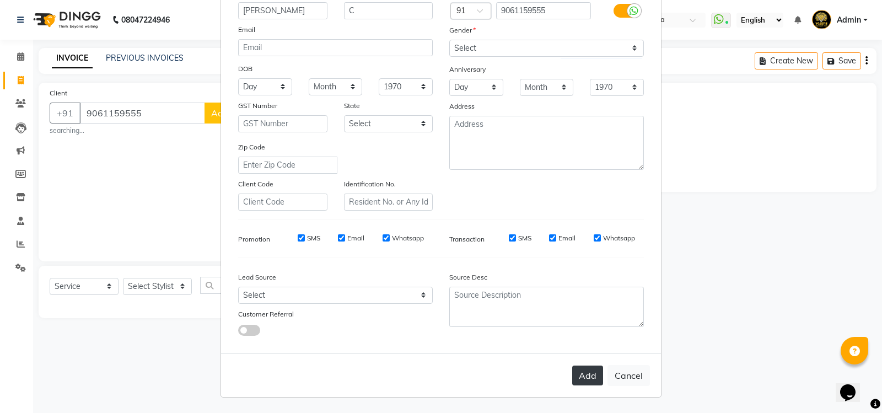
click at [580, 378] on button "Add" at bounding box center [587, 376] width 31 height 20
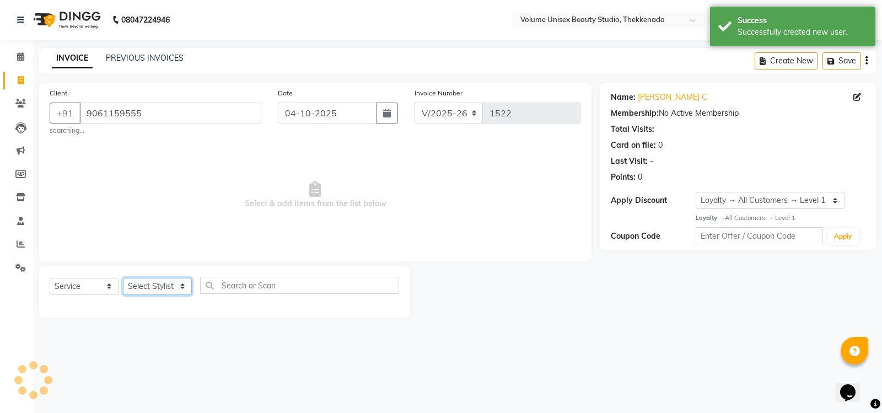
click at [136, 284] on select "Select Stylist Adarsh Ashika Ayaan Khan Bimal Krishnan Firoj Khan Neethu S Kuma…" at bounding box center [157, 286] width 69 height 17
click at [123, 278] on select "Select Stylist Adarsh Ashika Ayaan Khan Bimal Krishnan Firoj Khan Neethu S Kuma…" at bounding box center [157, 286] width 69 height 17
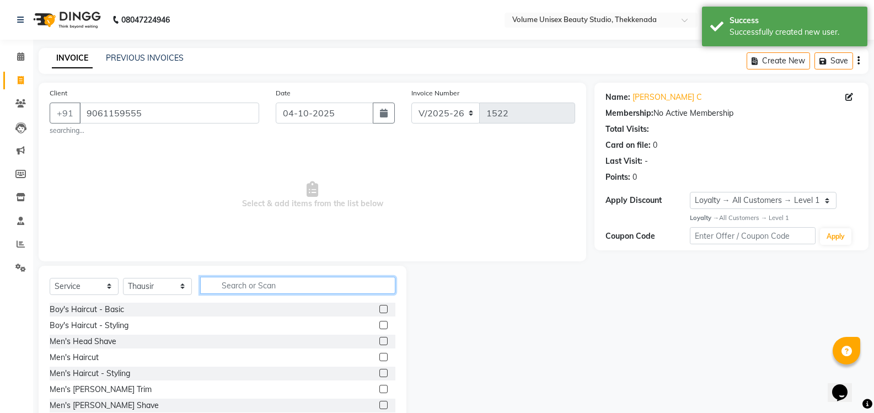
click at [227, 285] on input "text" at bounding box center [297, 285] width 195 height 17
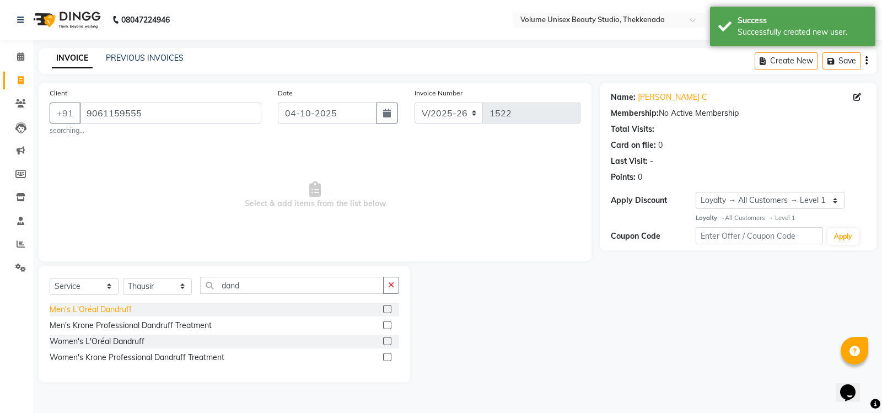
click at [104, 308] on div "Men's L'Oréal Dandruff" at bounding box center [91, 310] width 82 height 12
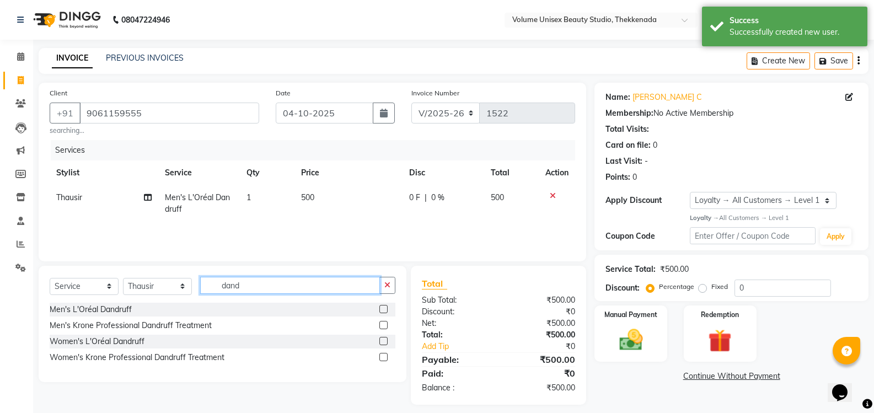
drag, startPoint x: 259, startPoint y: 288, endPoint x: 174, endPoint y: 277, distance: 85.6
click at [202, 280] on input "dand" at bounding box center [290, 285] width 180 height 17
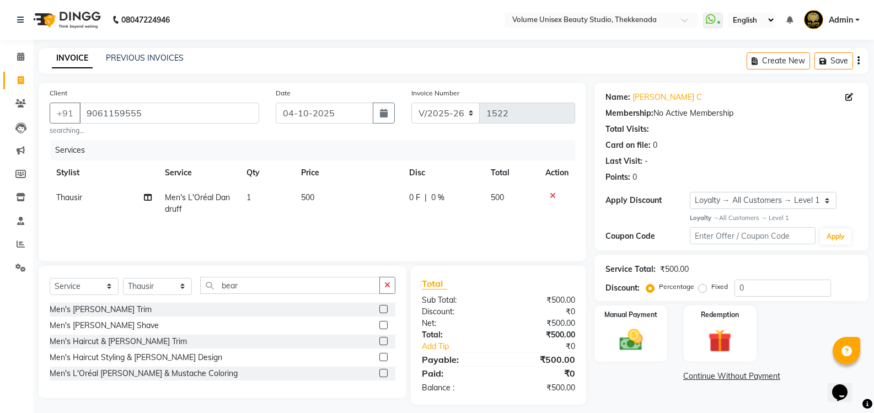
click at [98, 306] on div "Men's Beard Trim" at bounding box center [101, 310] width 102 height 12
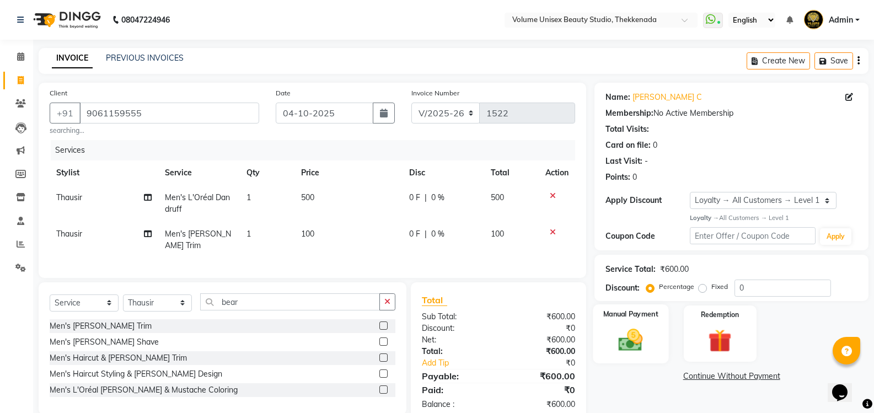
click at [638, 344] on img at bounding box center [630, 340] width 39 height 28
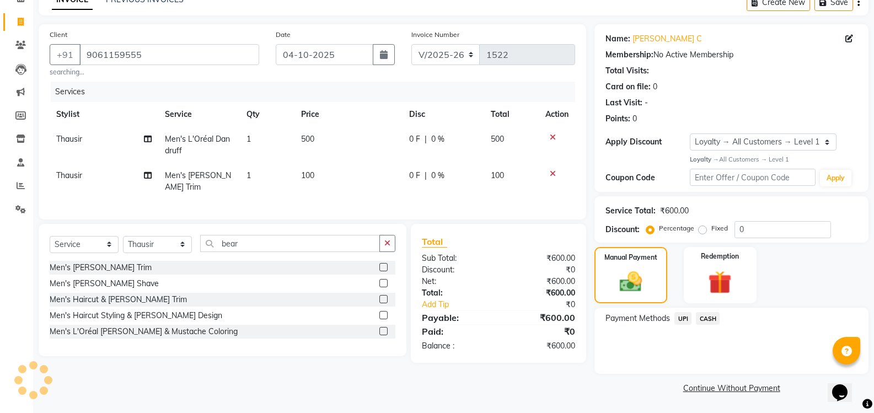
click at [687, 322] on span "UPI" at bounding box center [682, 318] width 17 height 13
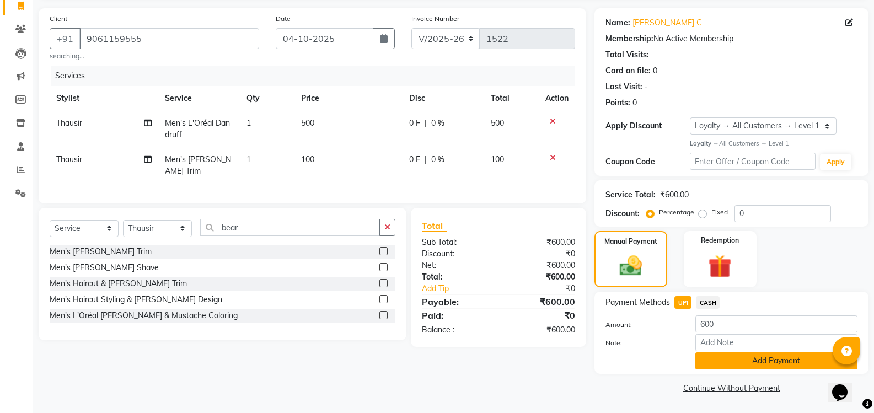
click at [728, 356] on button "Add Payment" at bounding box center [776, 360] width 162 height 17
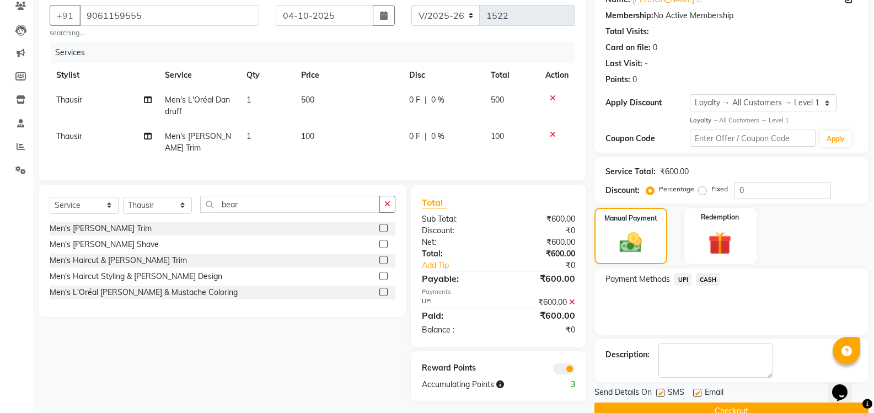
scroll to position [121, 0]
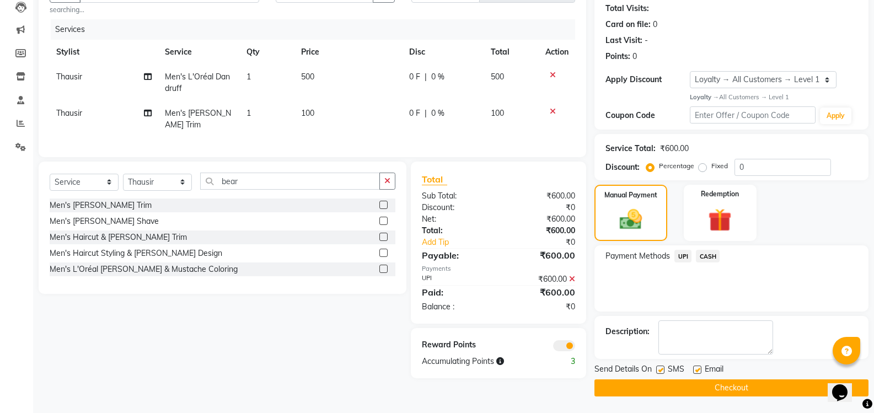
click at [726, 387] on button "Checkout" at bounding box center [731, 387] width 274 height 17
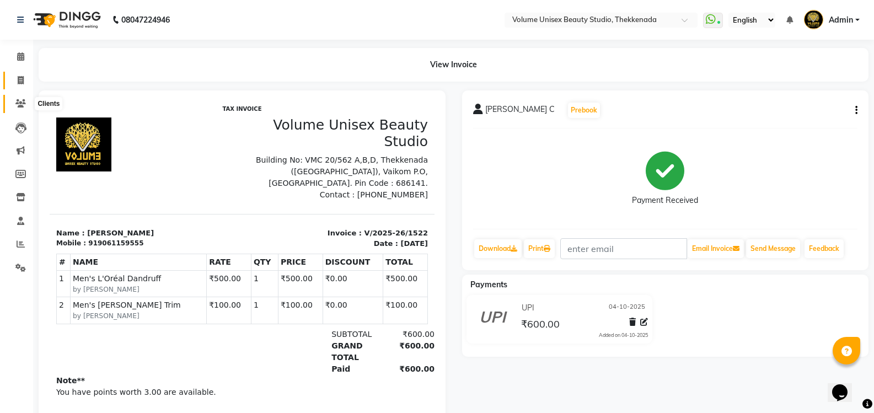
drag, startPoint x: 20, startPoint y: 105, endPoint x: 19, endPoint y: 83, distance: 22.1
click at [20, 103] on icon at bounding box center [20, 103] width 10 height 8
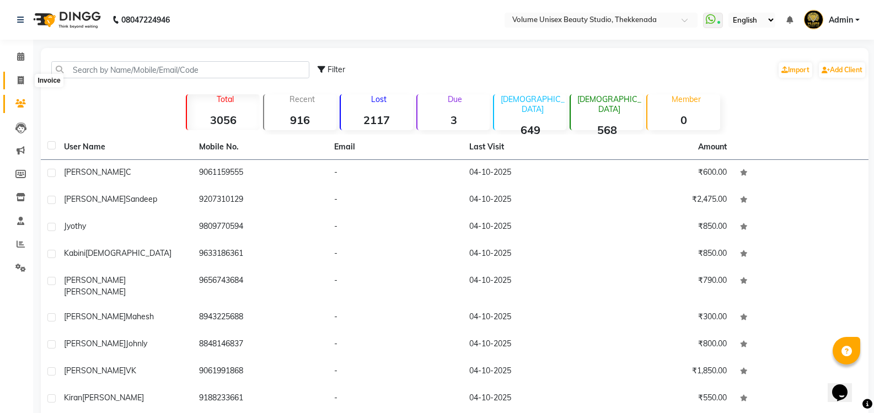
click at [19, 78] on icon at bounding box center [21, 80] width 6 height 8
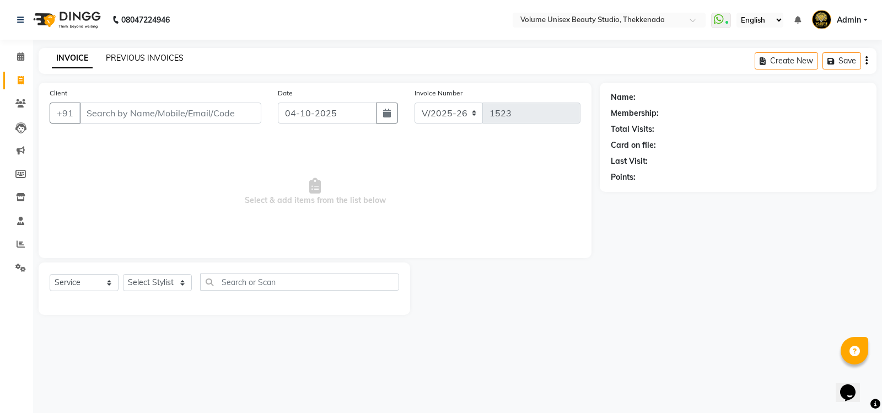
click at [127, 54] on link "PREVIOUS INVOICES" at bounding box center [145, 58] width 78 height 10
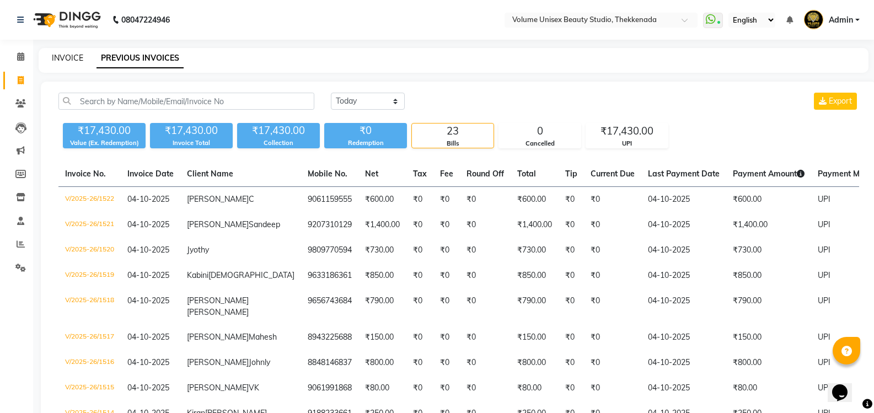
click at [61, 57] on link "INVOICE" at bounding box center [67, 58] width 31 height 10
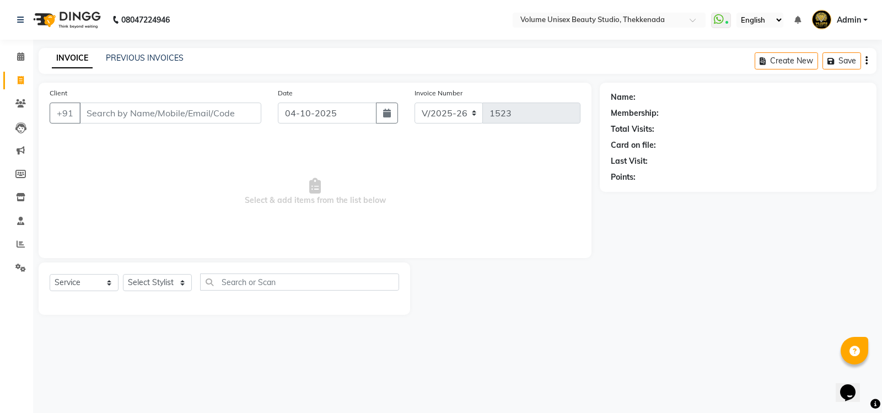
click at [122, 116] on input "Client" at bounding box center [170, 113] width 182 height 21
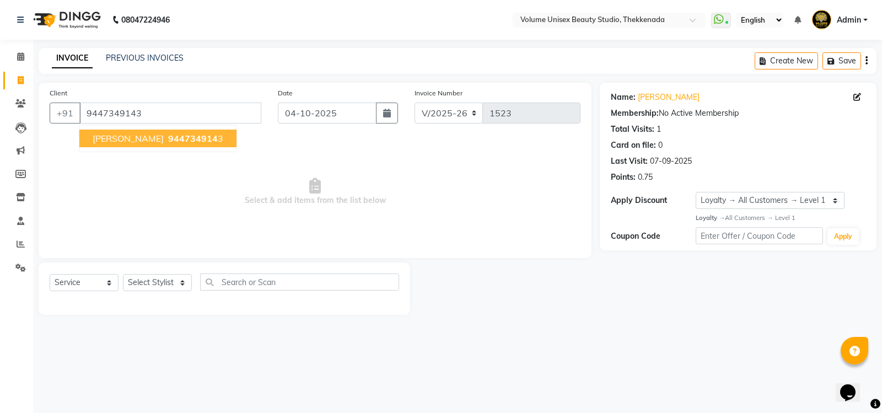
click at [163, 142] on span "Goutham Praveen" at bounding box center [128, 138] width 71 height 11
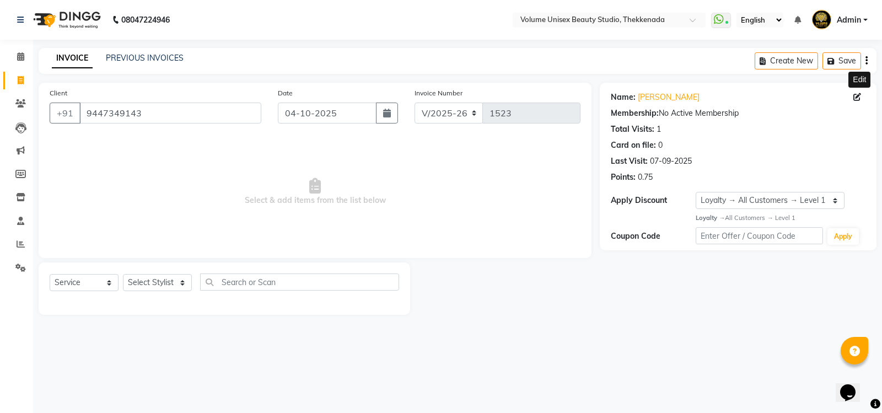
click at [859, 96] on icon at bounding box center [858, 97] width 8 height 8
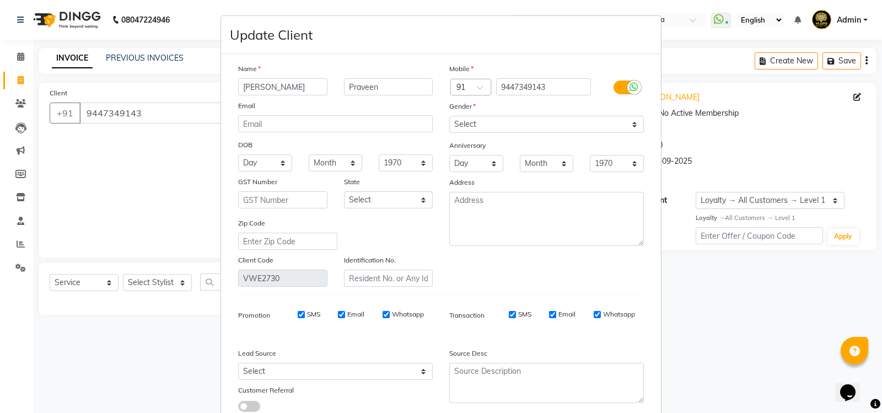
drag, startPoint x: 218, startPoint y: 83, endPoint x: 167, endPoint y: 89, distance: 51.0
click at [173, 88] on ngb-modal-window "Update Client Name Goutham Praveen Email DOB Day 01 02 03 04 05 06 07 08 09 10 …" at bounding box center [441, 206] width 882 height 413
click at [489, 116] on select "Select Male Female Other Prefer Not To Say" at bounding box center [546, 124] width 195 height 17
click at [449, 116] on select "Select Male Female Other Prefer Not To Say" at bounding box center [546, 124] width 195 height 17
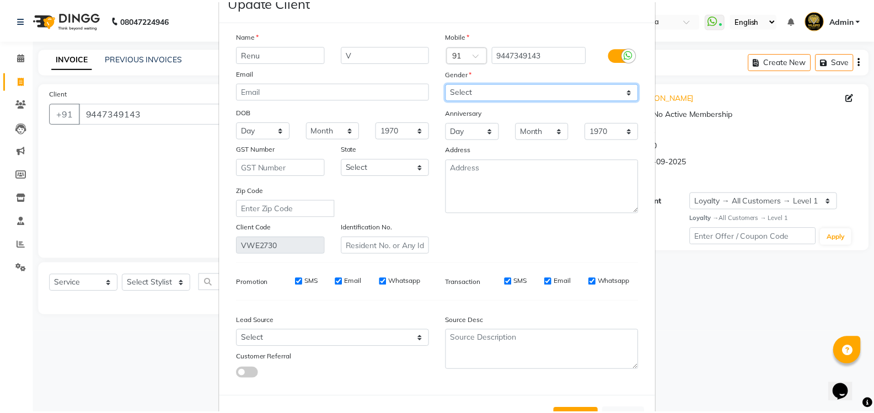
scroll to position [76, 0]
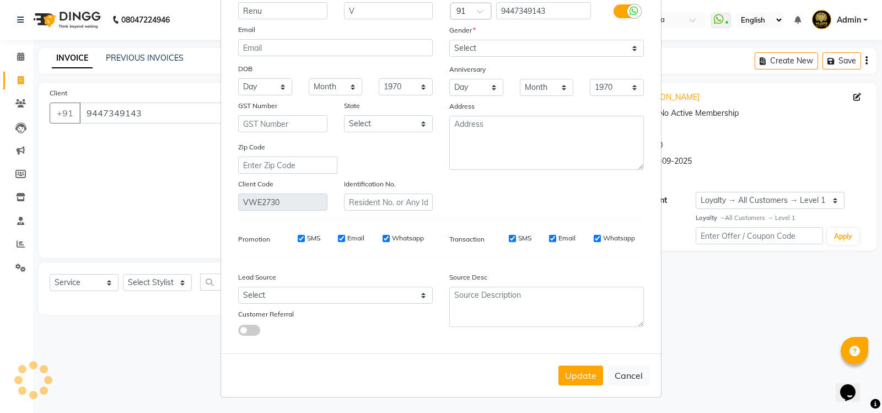
click at [577, 384] on button "Update" at bounding box center [581, 376] width 45 height 20
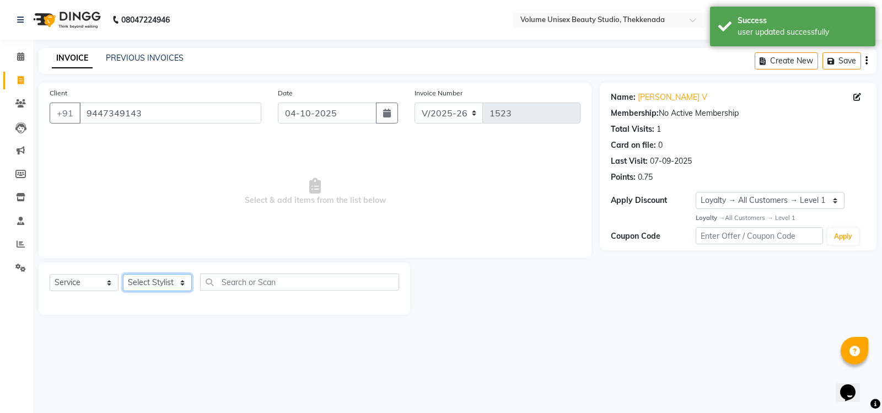
click at [158, 283] on select "Select Stylist Adarsh Ashika Ayaan Khan Bimal Krishnan Firoj Khan Neethu S Kuma…" at bounding box center [157, 282] width 69 height 17
click at [123, 274] on select "Select Stylist Adarsh Ashika Ayaan Khan Bimal Krishnan Firoj Khan Neethu S Kuma…" at bounding box center [157, 282] width 69 height 17
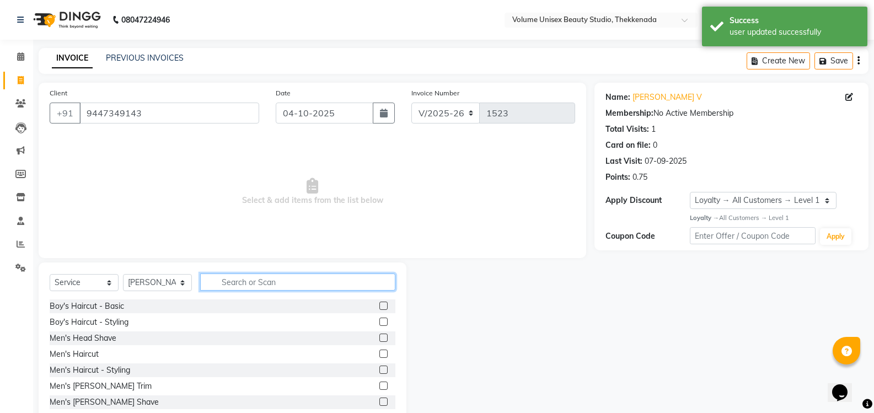
drag, startPoint x: 242, startPoint y: 290, endPoint x: 240, endPoint y: 282, distance: 7.8
click at [241, 288] on input "text" at bounding box center [297, 282] width 195 height 17
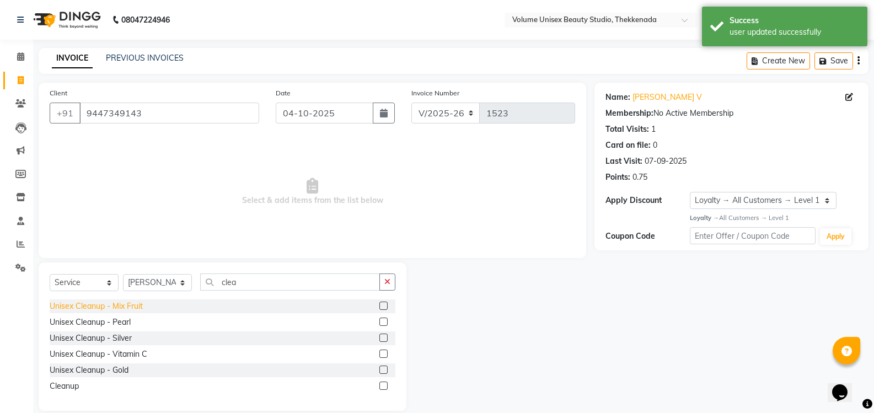
click at [114, 306] on div "Unisex Cleanup - Mix Fruit" at bounding box center [96, 307] width 93 height 12
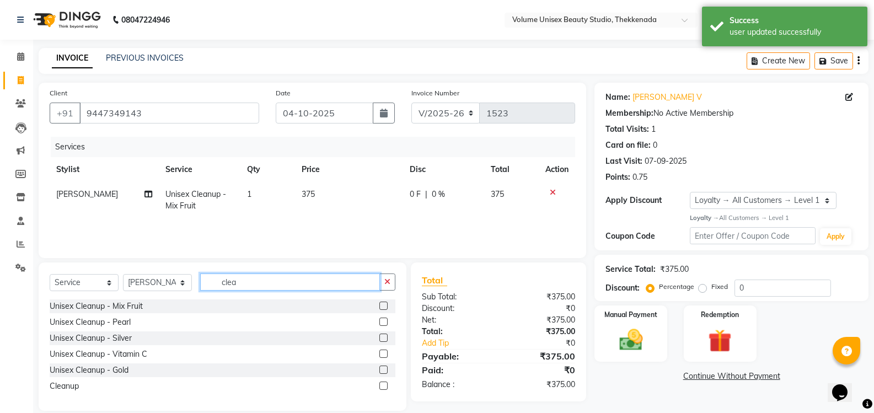
drag, startPoint x: 266, startPoint y: 280, endPoint x: 124, endPoint y: 267, distance: 143.4
click at [124, 267] on div "Select Service Product Membership Package Voucher Prepaid Gift Card Select Styl…" at bounding box center [223, 337] width 368 height 148
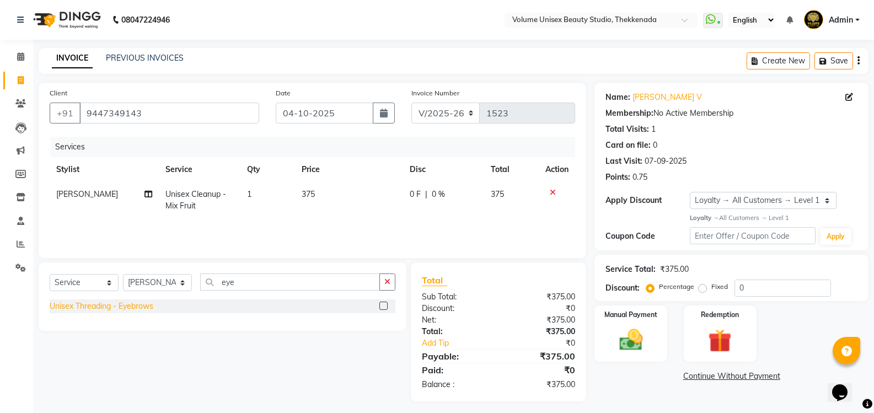
click at [113, 306] on div "Unisex Threading - Eyebrows" at bounding box center [102, 307] width 104 height 12
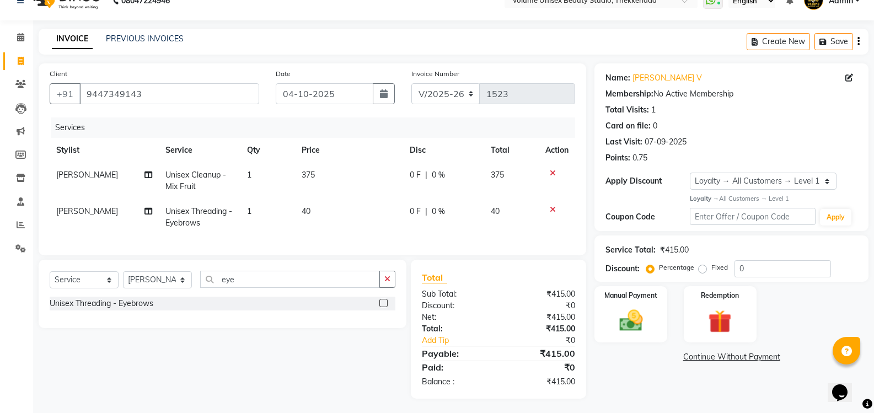
scroll to position [30, 0]
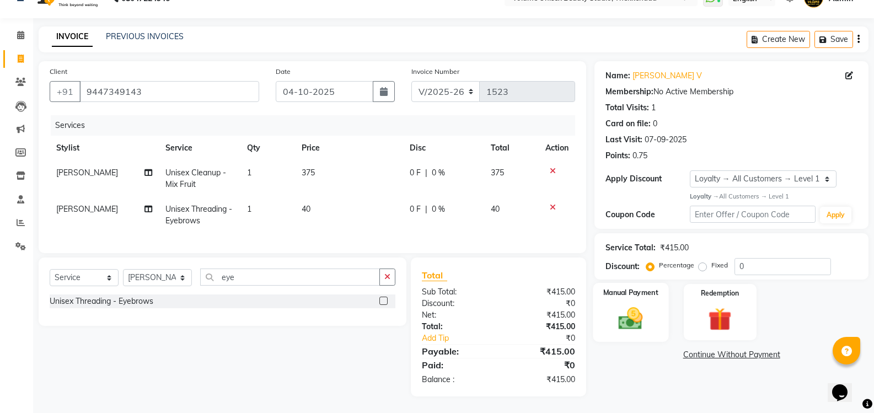
click at [628, 314] on img at bounding box center [630, 318] width 39 height 28
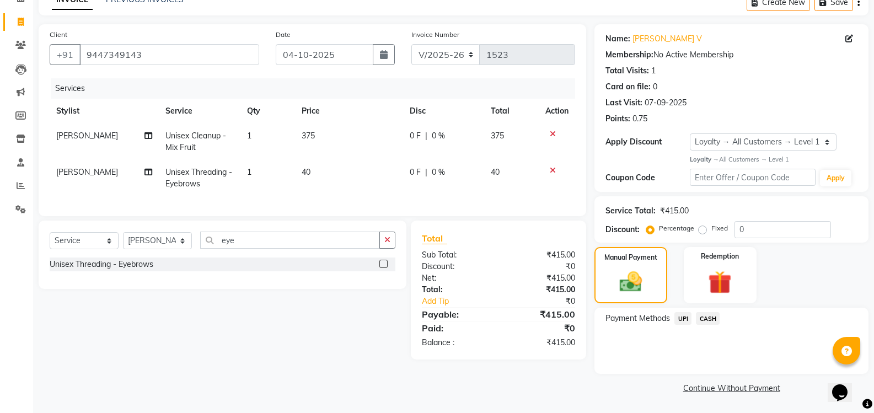
click at [684, 317] on span "UPI" at bounding box center [682, 318] width 17 height 13
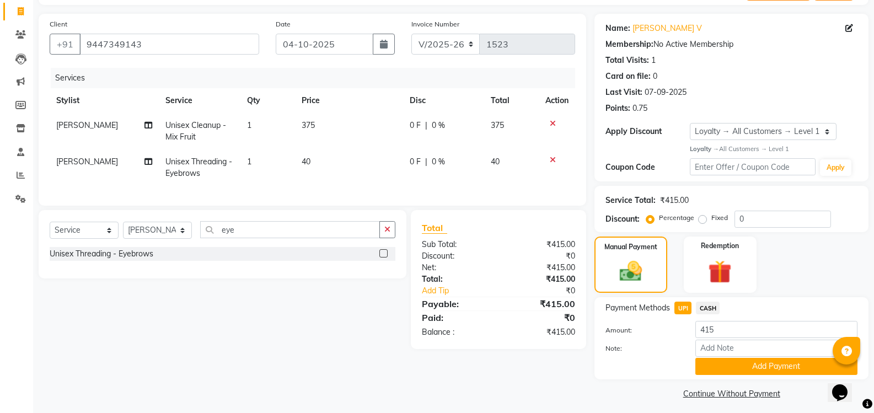
scroll to position [74, 0]
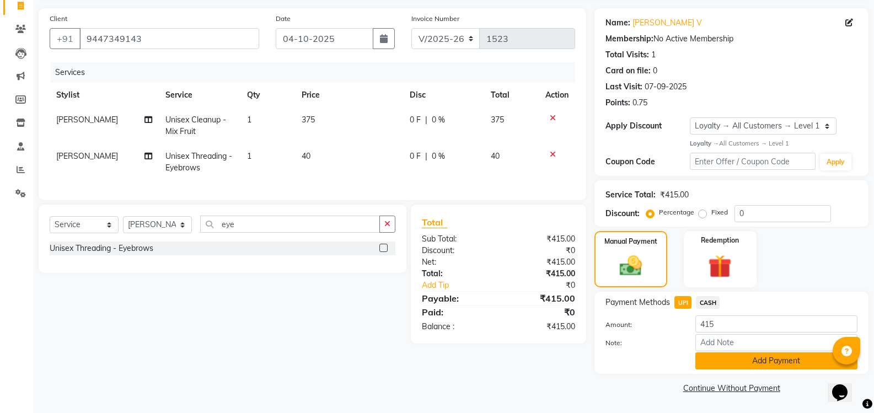
click at [754, 363] on button "Add Payment" at bounding box center [776, 360] width 162 height 17
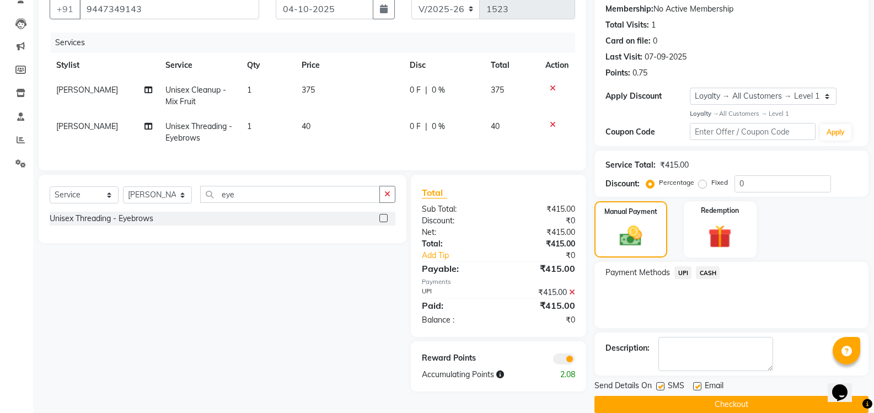
scroll to position [121, 0]
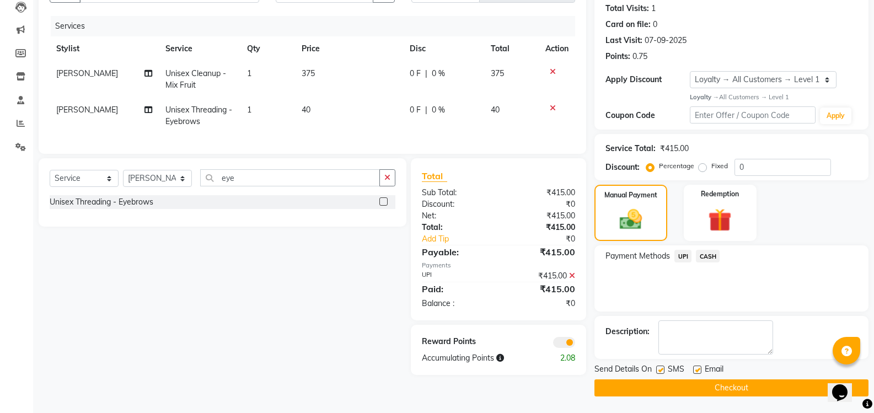
click at [714, 384] on button "Checkout" at bounding box center [731, 387] width 274 height 17
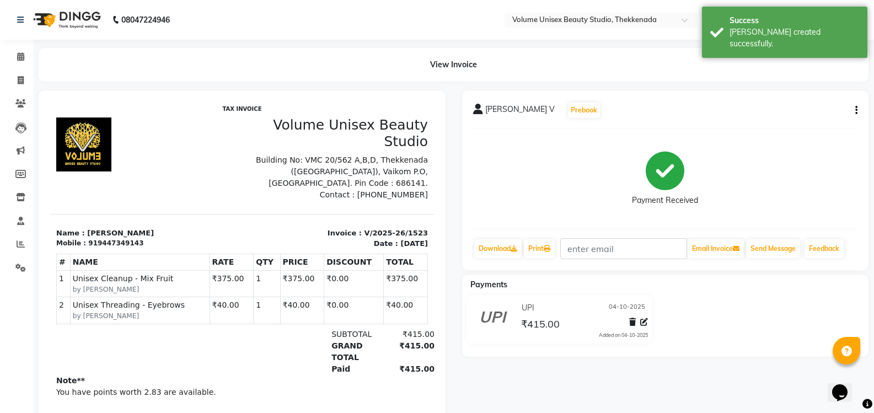
drag, startPoint x: 225, startPoint y: 326, endPoint x: 60, endPoint y: 185, distance: 217.1
click at [223, 326] on div "# NAME RATE QTY PRICE DISCOUNT TOTAL 1 2" at bounding box center [242, 288] width 372 height 79
click at [24, 82] on icon at bounding box center [21, 80] width 6 height 8
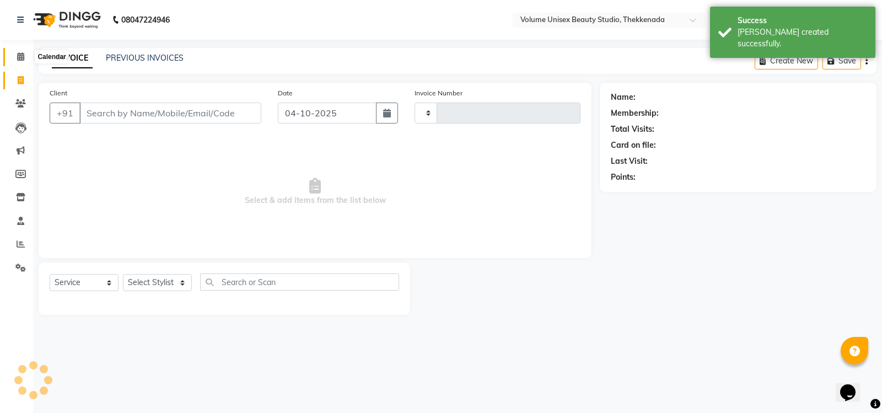
click at [20, 56] on icon at bounding box center [20, 56] width 7 height 8
click at [20, 78] on icon at bounding box center [21, 80] width 6 height 8
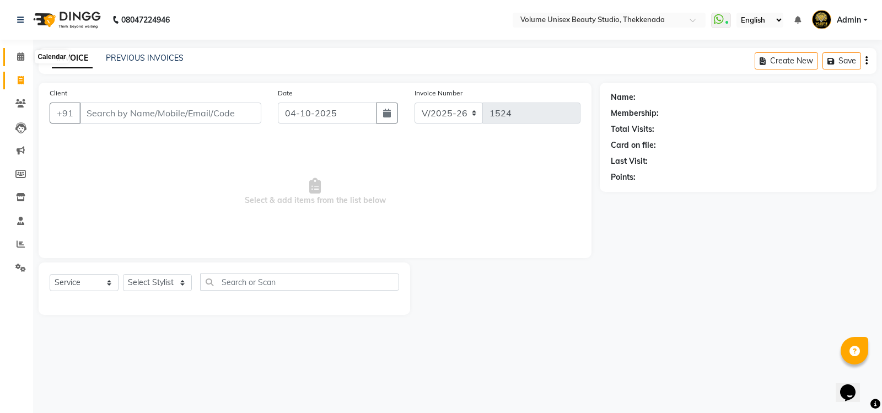
click at [22, 54] on icon at bounding box center [20, 56] width 7 height 8
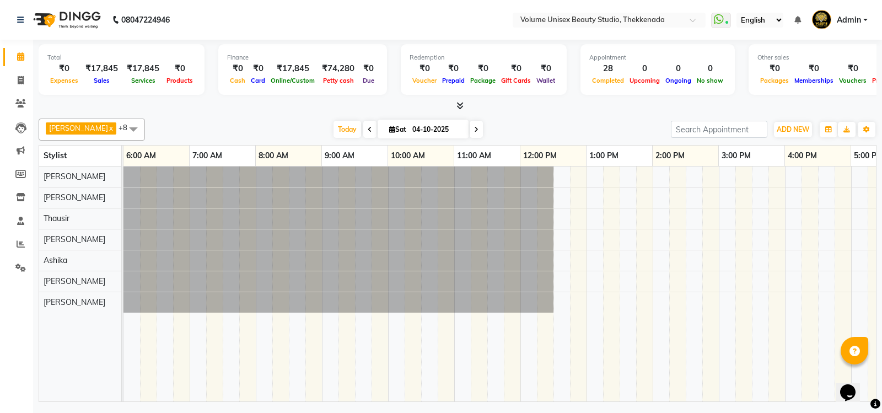
scroll to position [0, 199]
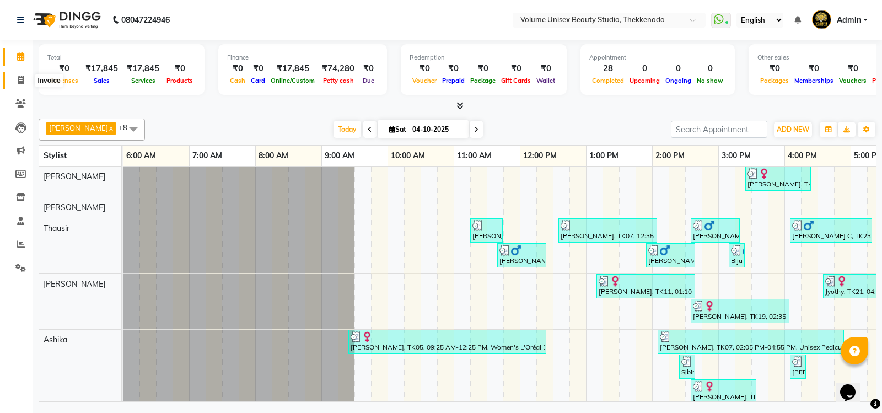
drag, startPoint x: 22, startPoint y: 79, endPoint x: 46, endPoint y: 78, distance: 24.3
click at [22, 79] on icon at bounding box center [21, 80] width 6 height 8
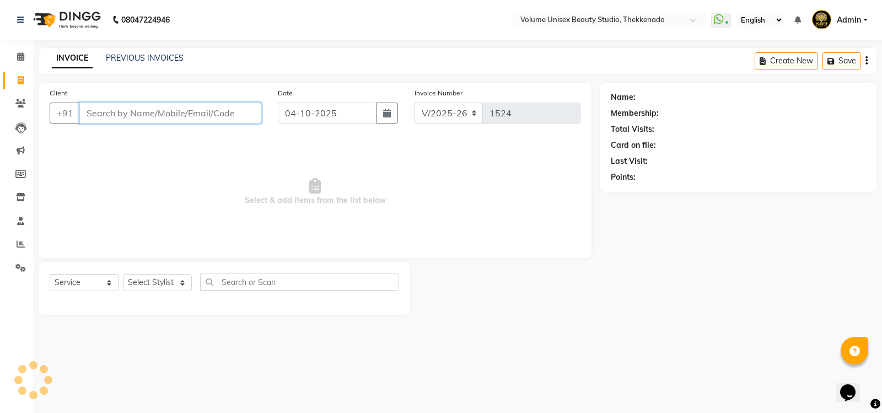
click at [155, 116] on input "Client" at bounding box center [170, 113] width 182 height 21
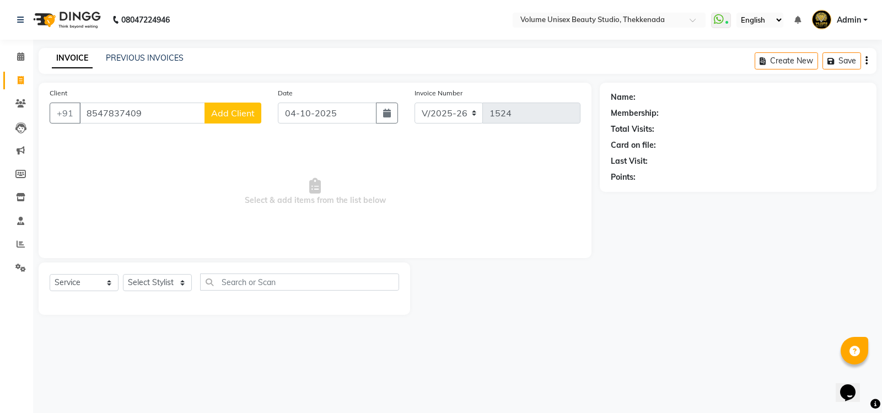
click at [240, 113] on span "Add Client" at bounding box center [233, 113] width 44 height 11
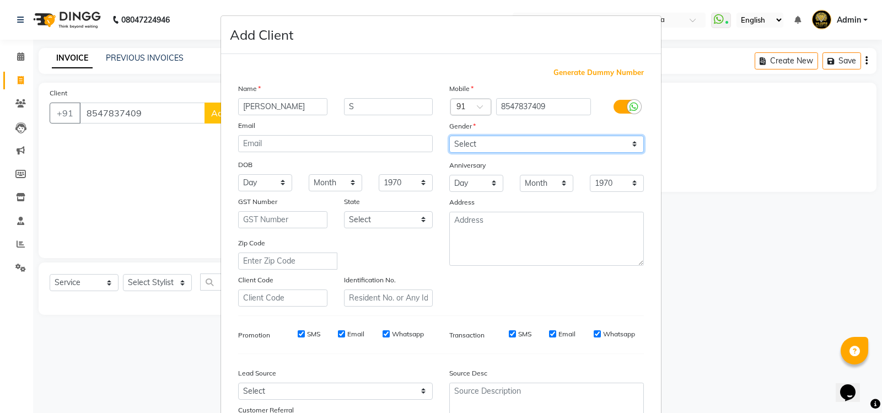
click at [470, 144] on select "Select Male Female Other Prefer Not To Say" at bounding box center [546, 144] width 195 height 17
click at [449, 136] on select "Select Male Female Other Prefer Not To Say" at bounding box center [546, 144] width 195 height 17
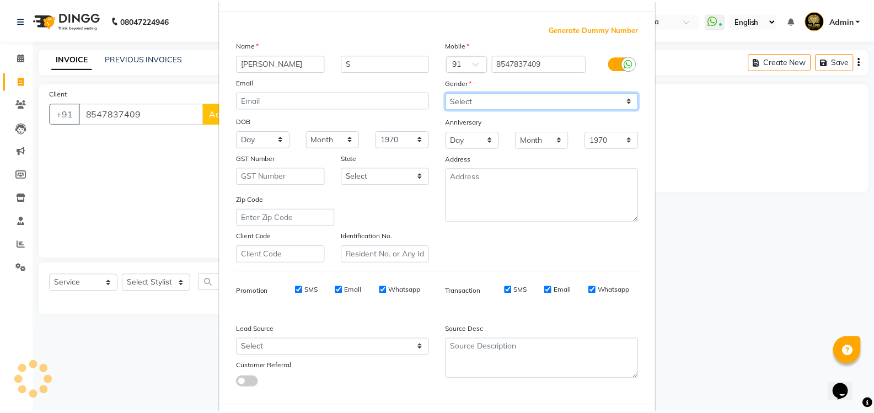
scroll to position [96, 0]
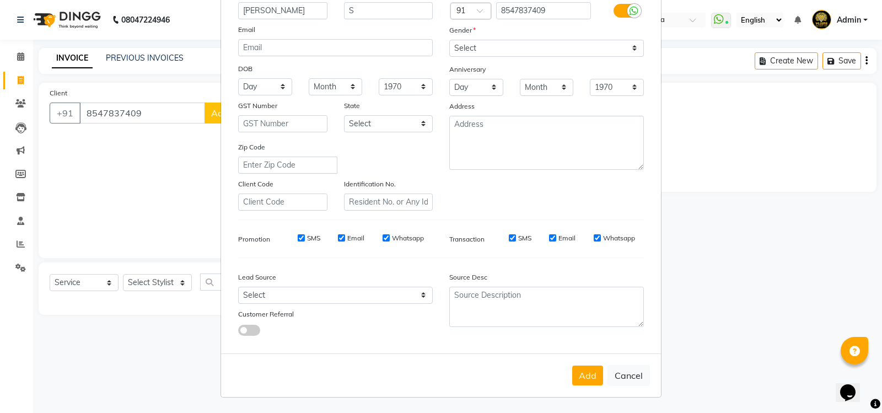
click at [586, 370] on button "Add" at bounding box center [587, 376] width 31 height 20
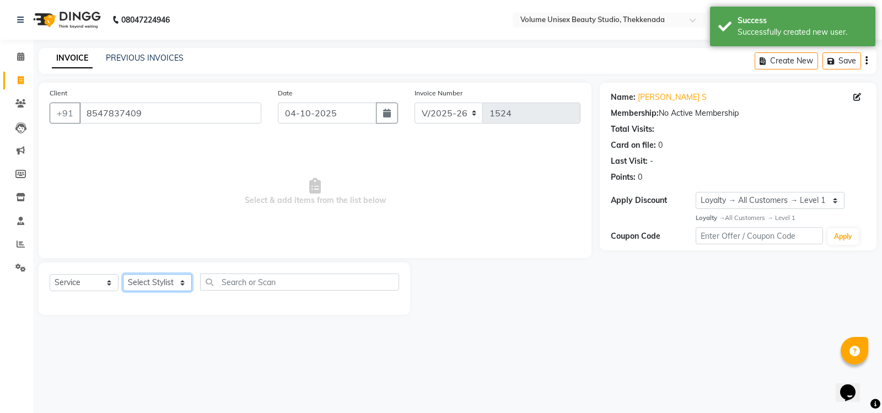
click at [167, 284] on select "Select Stylist Adarsh Ashika Ayaan Khan Bimal Krishnan Firoj Khan Neethu S Kuma…" at bounding box center [157, 282] width 69 height 17
click at [123, 274] on select "Select Stylist Adarsh Ashika Ayaan Khan Bimal Krishnan Firoj Khan Neethu S Kuma…" at bounding box center [157, 282] width 69 height 17
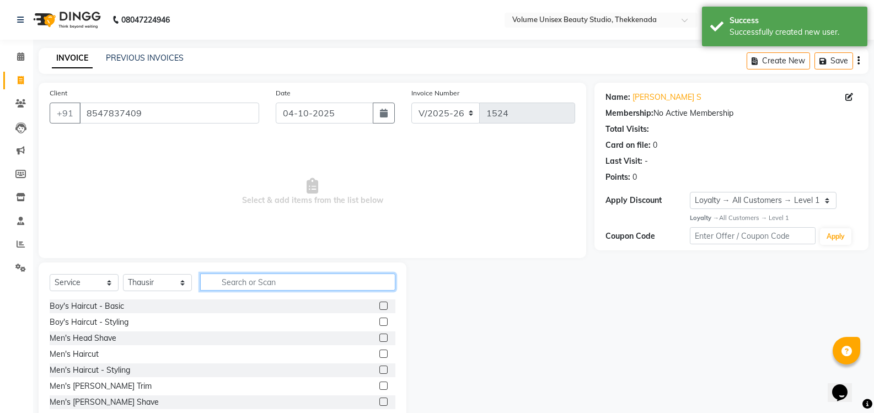
click at [227, 282] on input "text" at bounding box center [297, 282] width 195 height 17
click at [87, 353] on div "Men's Haircut" at bounding box center [74, 355] width 49 height 12
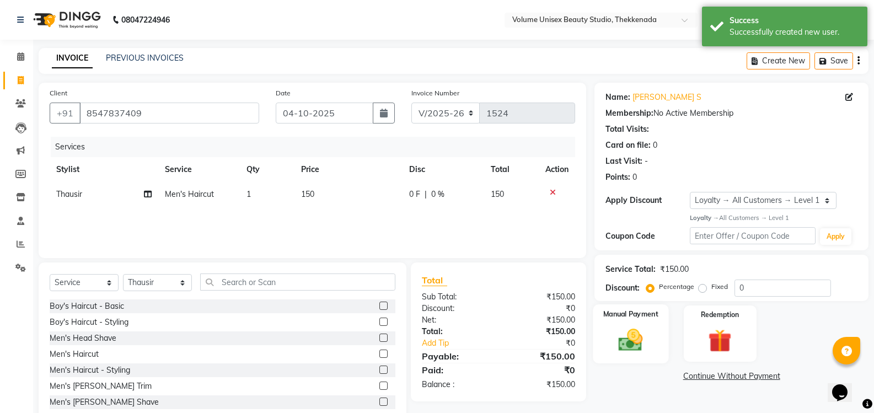
drag, startPoint x: 623, startPoint y: 345, endPoint x: 642, endPoint y: 345, distance: 19.3
click at [624, 345] on img at bounding box center [630, 340] width 39 height 28
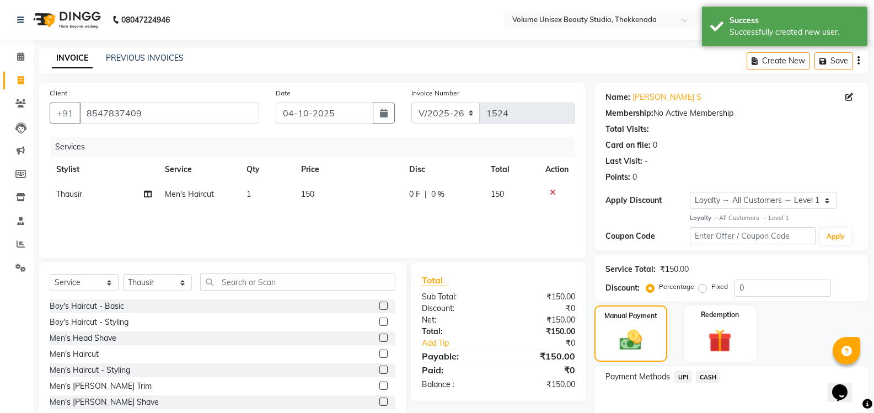
click at [684, 378] on span "UPI" at bounding box center [682, 377] width 17 height 13
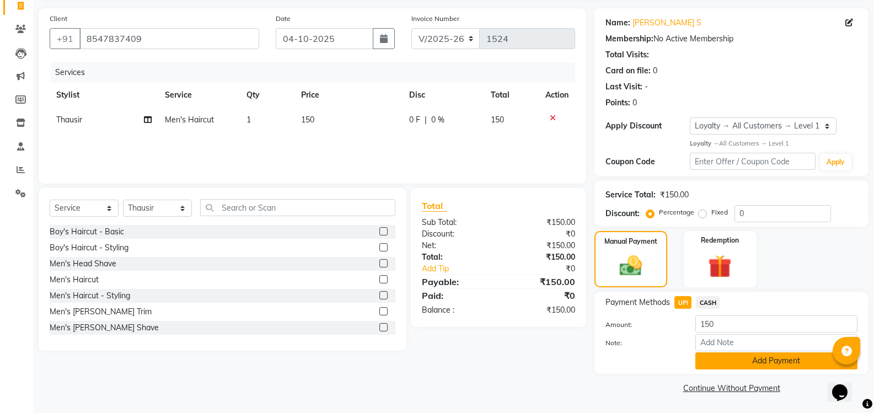
click at [738, 357] on button "Add Payment" at bounding box center [776, 360] width 162 height 17
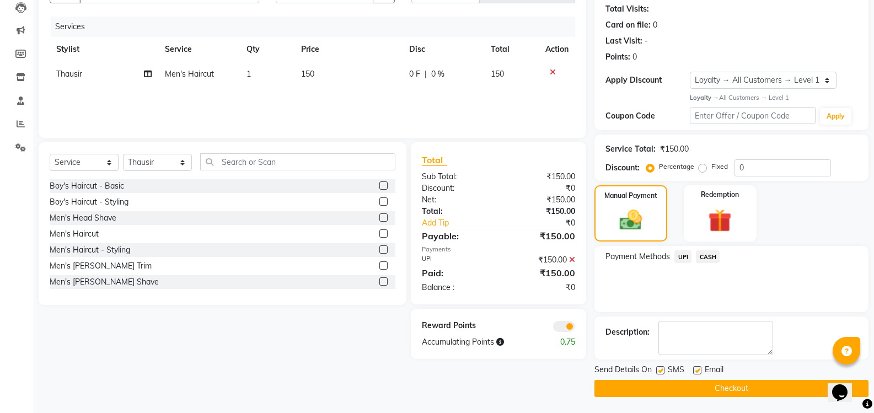
scroll to position [121, 0]
click at [732, 393] on button "Checkout" at bounding box center [731, 387] width 274 height 17
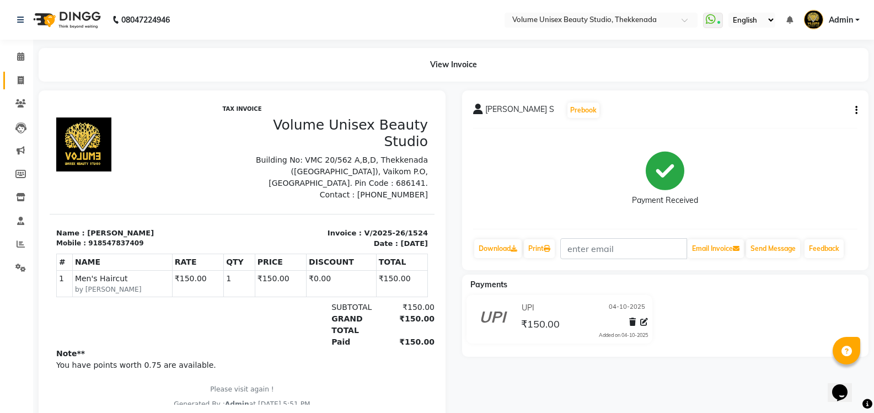
click at [22, 87] on link "Invoice" at bounding box center [16, 81] width 26 height 18
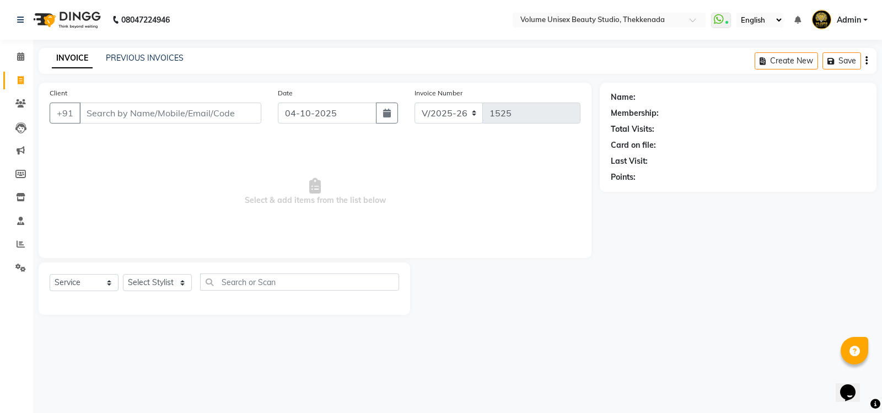
click at [113, 114] on input "Client" at bounding box center [170, 113] width 182 height 21
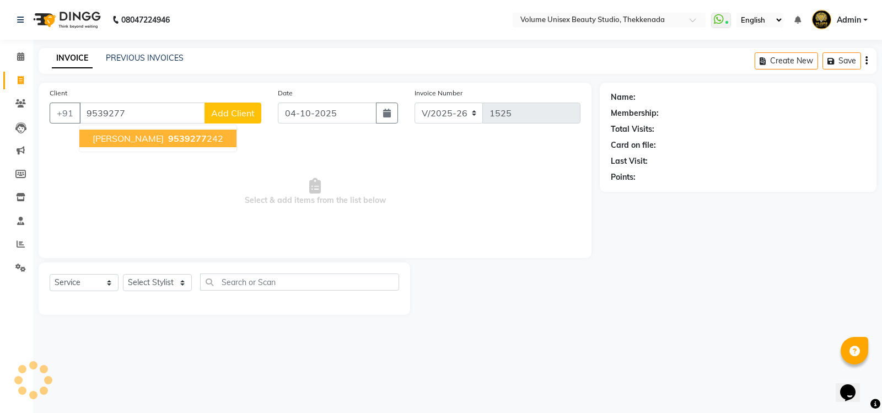
click at [138, 136] on span "Abhijeeth J Kartha" at bounding box center [128, 138] width 71 height 11
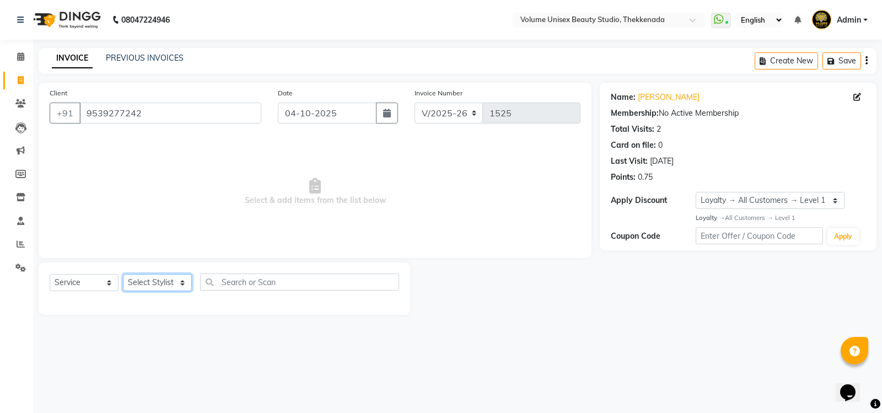
click at [141, 283] on select "Select Stylist Adarsh Ashika Ayaan Khan Bimal Krishnan Firoj Khan Neethu S Kuma…" at bounding box center [157, 282] width 69 height 17
click at [123, 274] on select "Select Stylist Adarsh Ashika Ayaan Khan Bimal Krishnan Firoj Khan Neethu S Kuma…" at bounding box center [157, 282] width 69 height 17
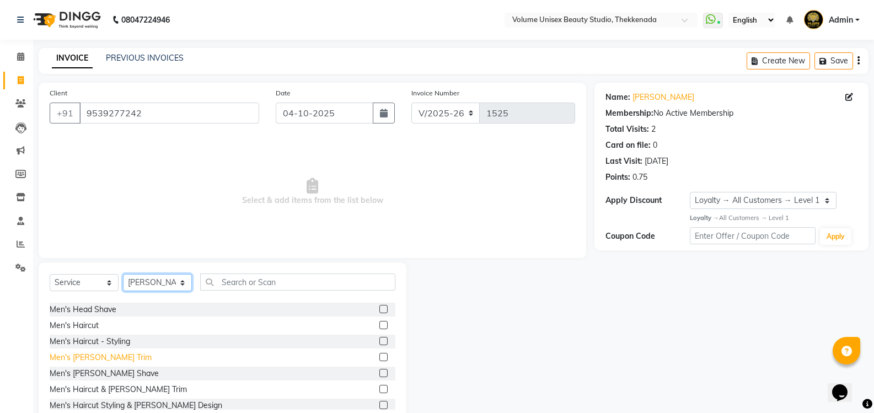
scroll to position [55, 0]
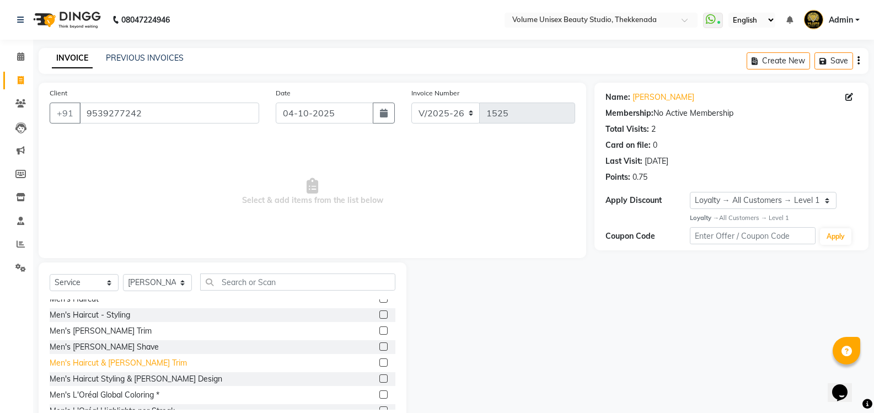
click at [100, 363] on div "Men's Haircut & Beard Trim" at bounding box center [118, 363] width 137 height 12
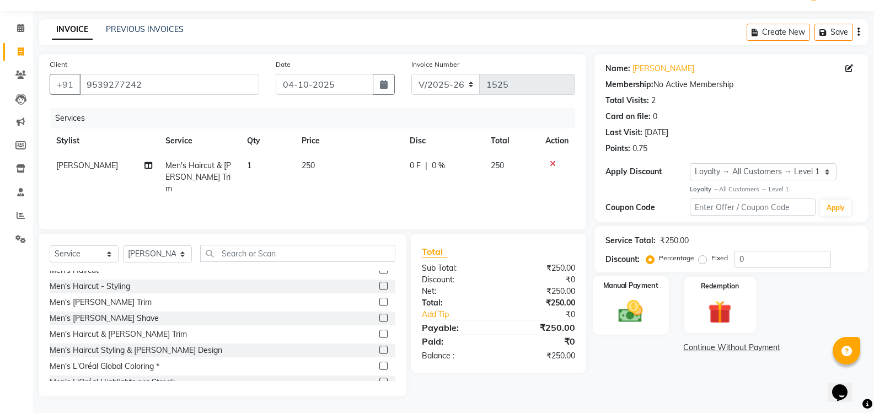
click at [630, 324] on img at bounding box center [630, 311] width 39 height 28
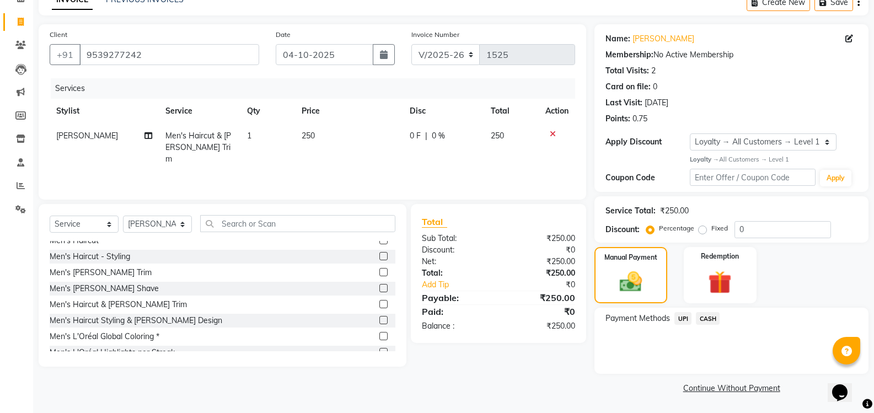
click at [684, 319] on span "UPI" at bounding box center [682, 318] width 17 height 13
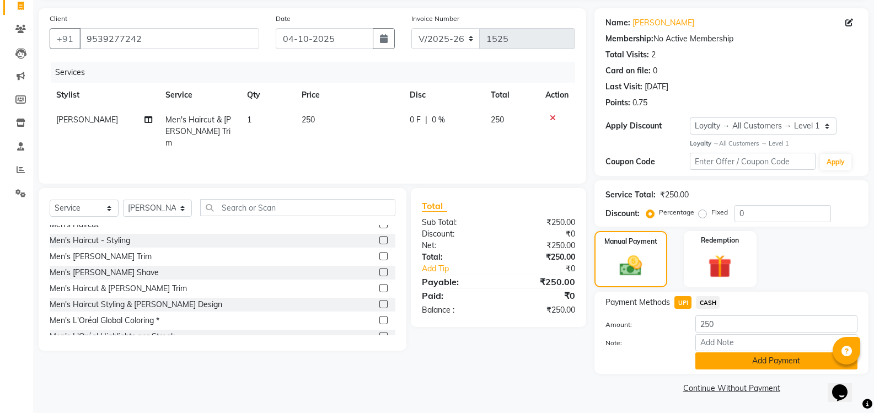
click at [735, 362] on button "Add Payment" at bounding box center [776, 360] width 162 height 17
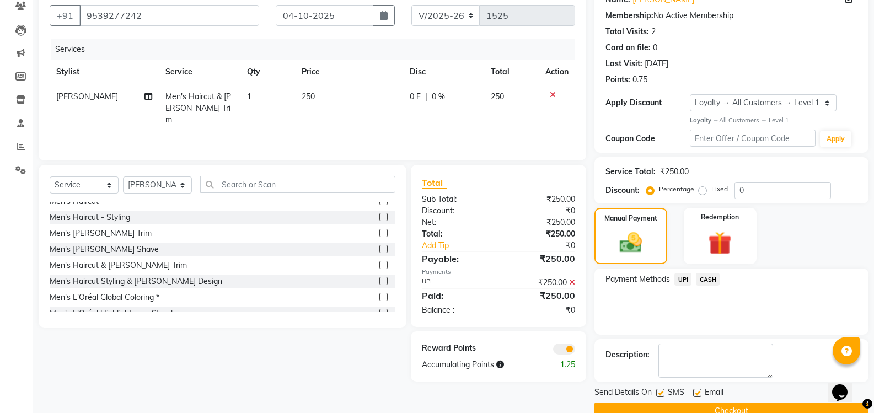
scroll to position [121, 0]
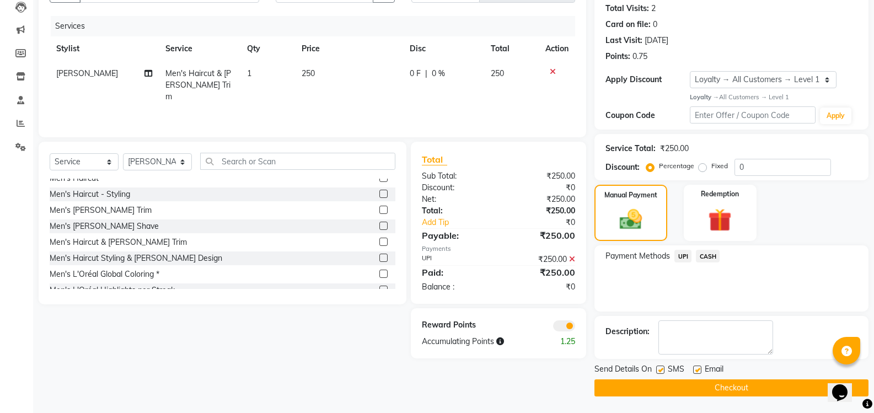
click at [715, 389] on button "Checkout" at bounding box center [731, 387] width 274 height 17
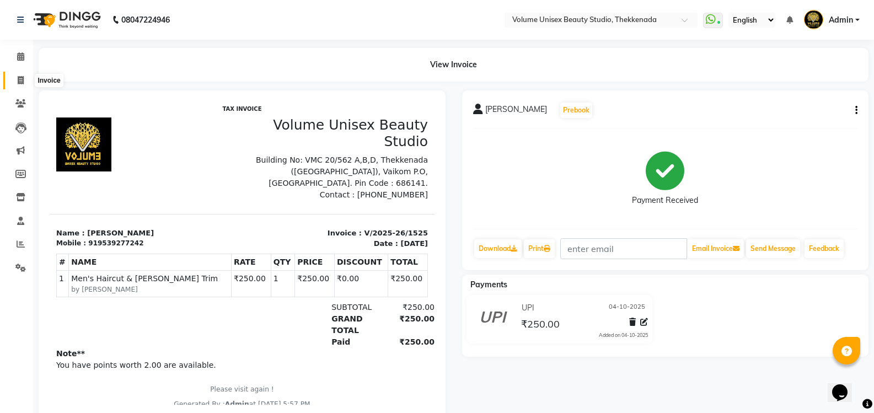
click at [22, 79] on icon at bounding box center [21, 80] width 6 height 8
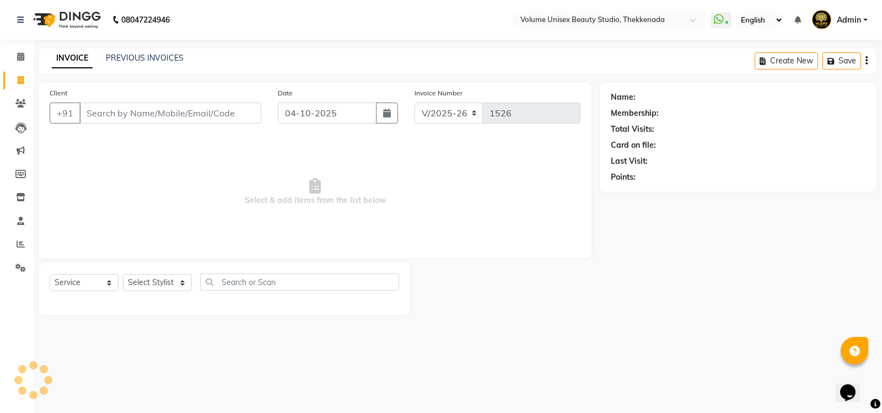
click at [111, 113] on input "Client" at bounding box center [170, 113] width 182 height 21
click at [242, 115] on span "Add Client" at bounding box center [233, 113] width 44 height 11
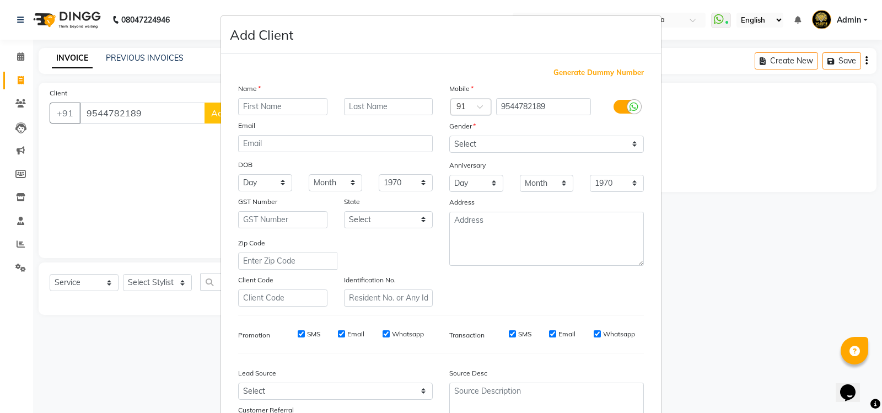
click at [256, 109] on input "text" at bounding box center [282, 106] width 89 height 17
click at [350, 108] on input "text" at bounding box center [388, 106] width 89 height 17
click at [472, 146] on select "Select Male Female Other Prefer Not To Say" at bounding box center [546, 144] width 195 height 17
click at [449, 136] on select "Select Male Female Other Prefer Not To Say" at bounding box center [546, 144] width 195 height 17
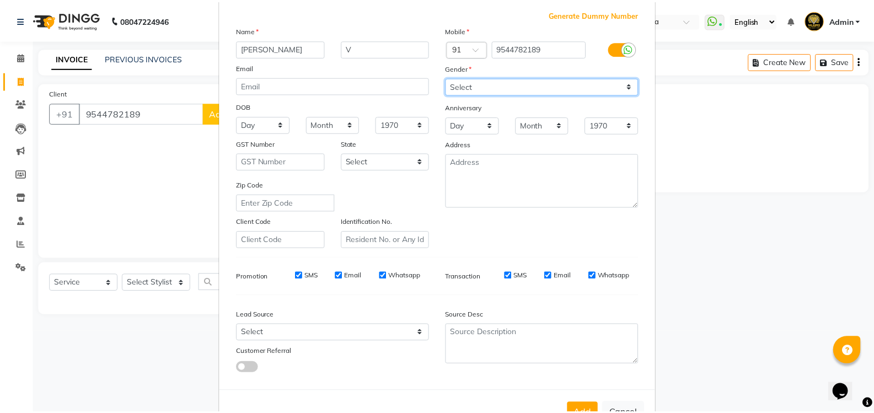
scroll to position [96, 0]
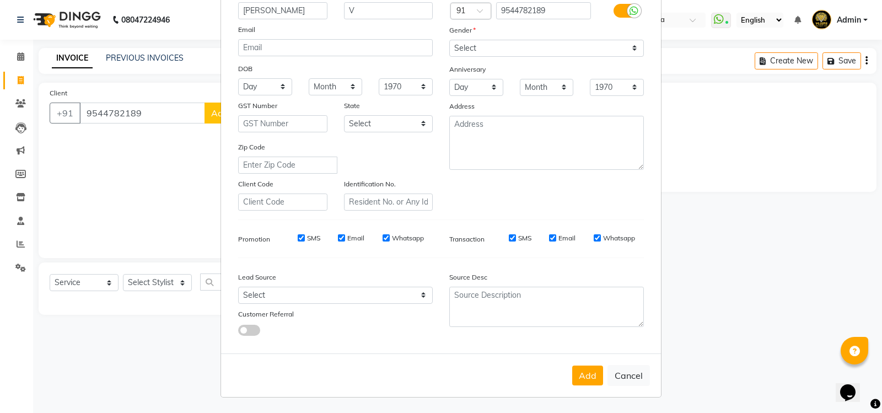
click at [576, 374] on button "Add" at bounding box center [587, 376] width 31 height 20
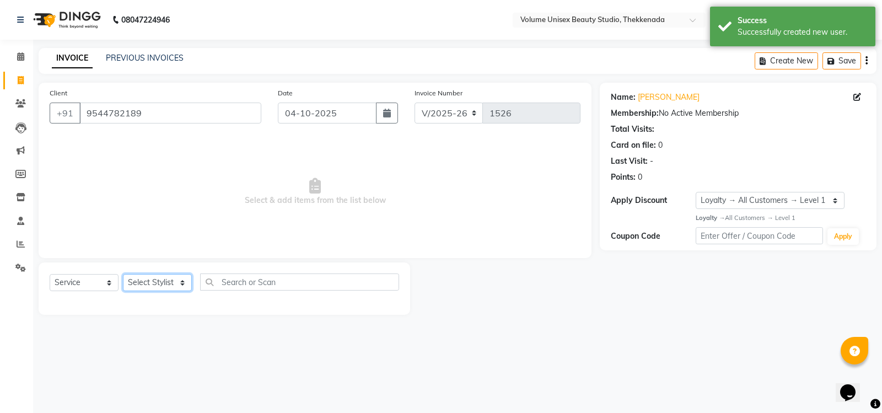
click at [147, 285] on select "Select Stylist Adarsh Ashika Ayaan Khan Bimal Krishnan Firoj Khan Neethu S Kuma…" at bounding box center [157, 282] width 69 height 17
click at [123, 274] on select "Select Stylist Adarsh Ashika Ayaan Khan Bimal Krishnan Firoj Khan Neethu S Kuma…" at bounding box center [157, 282] width 69 height 17
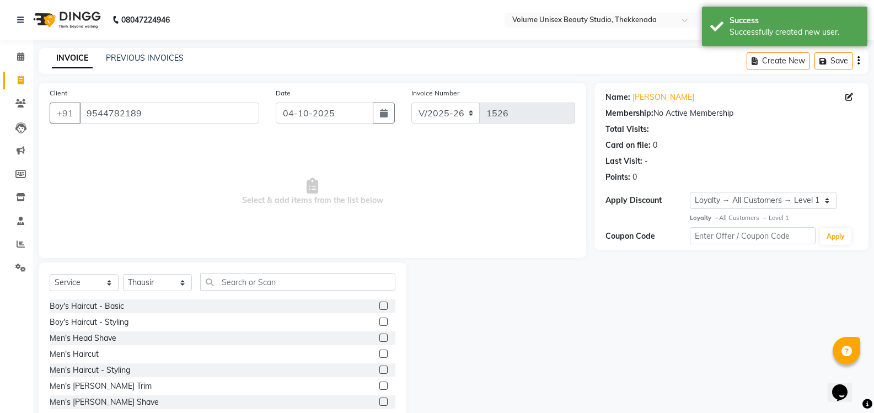
drag, startPoint x: 111, startPoint y: 307, endPoint x: 143, endPoint y: 307, distance: 32.0
click at [113, 307] on div "Boy's Haircut - Basic" at bounding box center [87, 307] width 74 height 12
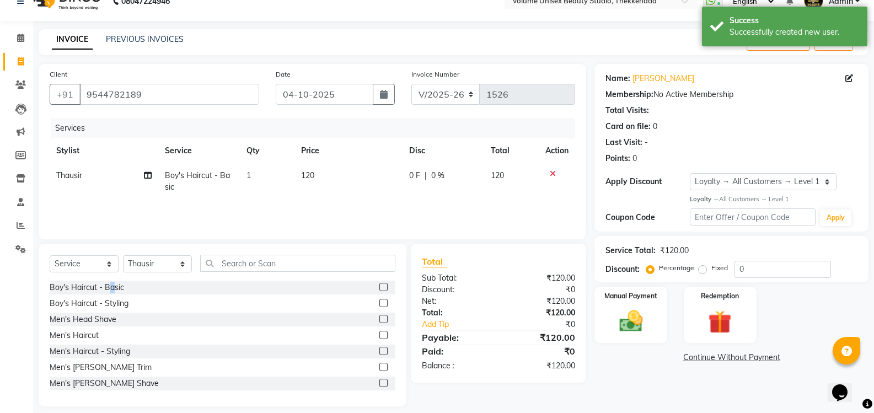
scroll to position [29, 0]
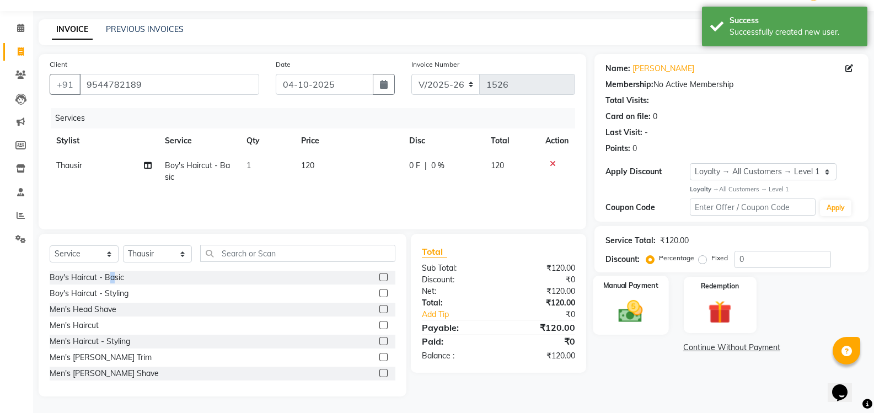
click at [640, 314] on img at bounding box center [630, 311] width 39 height 28
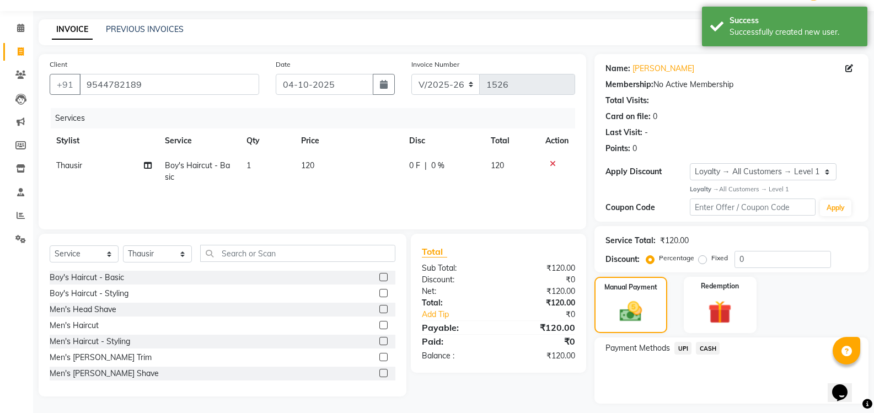
drag, startPoint x: 677, startPoint y: 349, endPoint x: 682, endPoint y: 355, distance: 7.5
click at [679, 351] on span "UPI" at bounding box center [682, 348] width 17 height 13
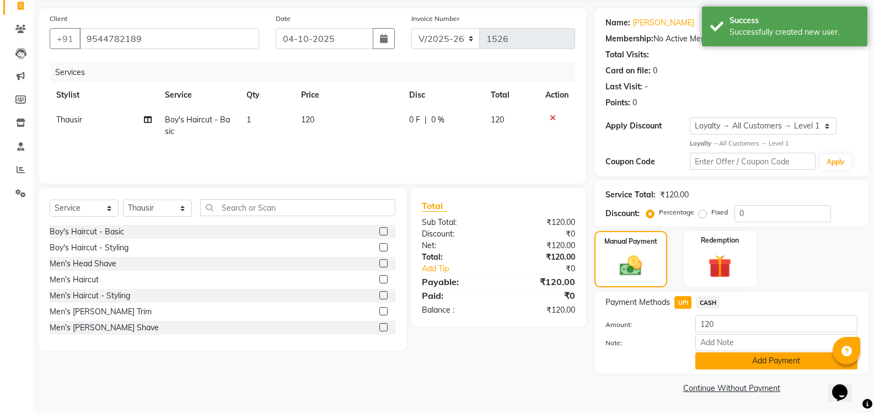
click at [757, 361] on button "Add Payment" at bounding box center [776, 360] width 162 height 17
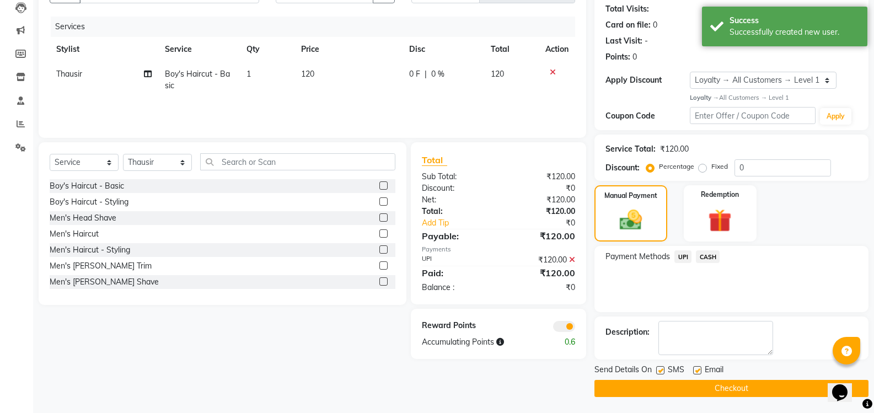
scroll to position [121, 0]
click at [762, 391] on button "Checkout" at bounding box center [731, 387] width 274 height 17
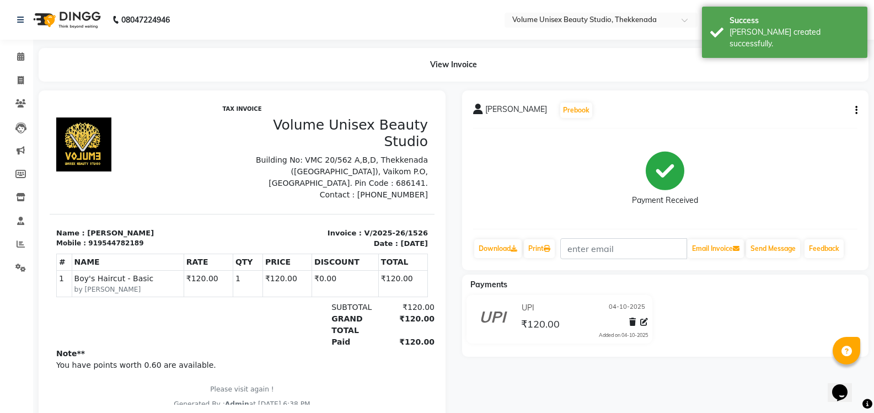
scroll to position [31, 0]
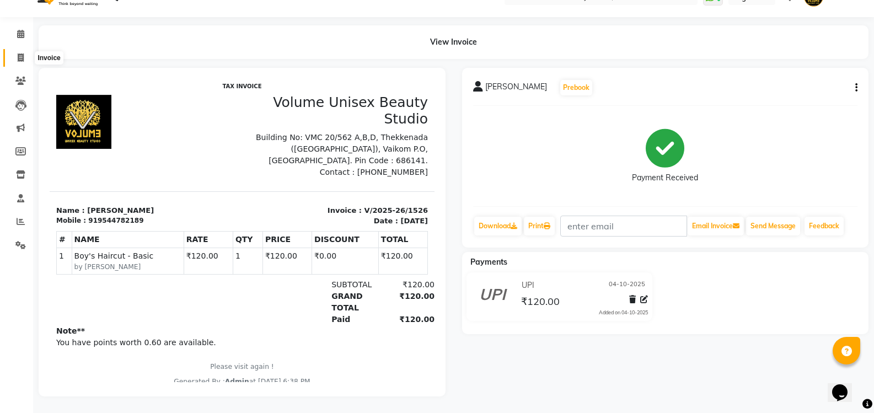
click at [20, 53] on icon at bounding box center [21, 57] width 6 height 8
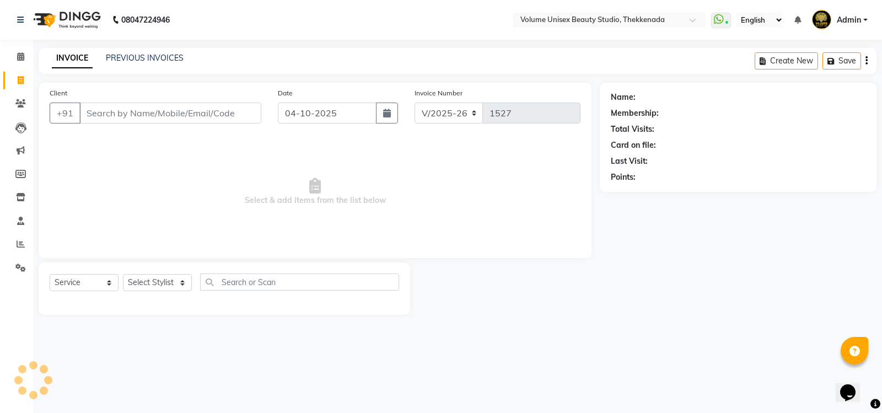
click at [100, 114] on input "Client" at bounding box center [170, 113] width 182 height 21
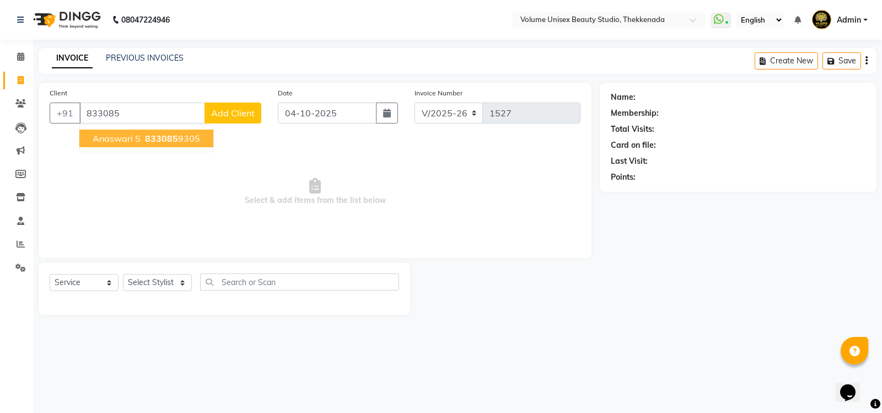
click at [130, 140] on span "Anaswari S" at bounding box center [117, 138] width 48 height 11
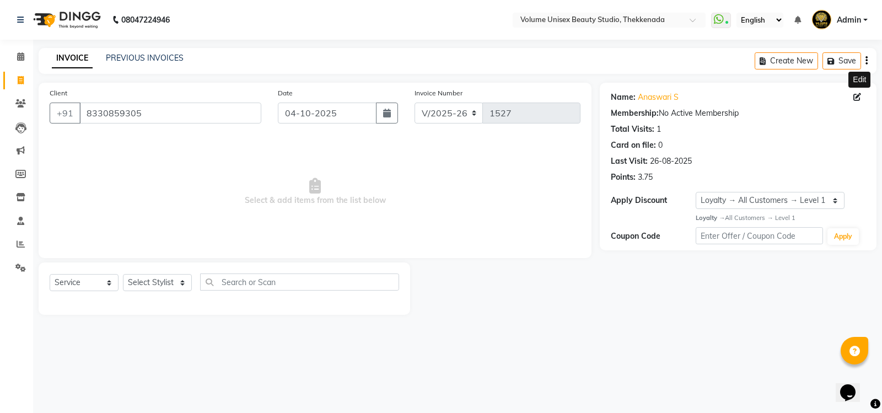
click at [859, 99] on icon at bounding box center [858, 97] width 8 height 8
click at [143, 174] on ngb-modal-window "Update Client Name Anaswari S Email DOB Day 01 02 03 04 05 06 07 08 09 10 11 12…" at bounding box center [441, 206] width 882 height 413
click at [148, 286] on select "Select Stylist Adarsh Ashika Ayaan Khan Bimal Krishnan Firoj Khan Neethu S Kuma…" at bounding box center [157, 282] width 69 height 17
click at [123, 274] on select "Select Stylist Adarsh Ashika Ayaan Khan Bimal Krishnan Firoj Khan Neethu S Kuma…" at bounding box center [157, 282] width 69 height 17
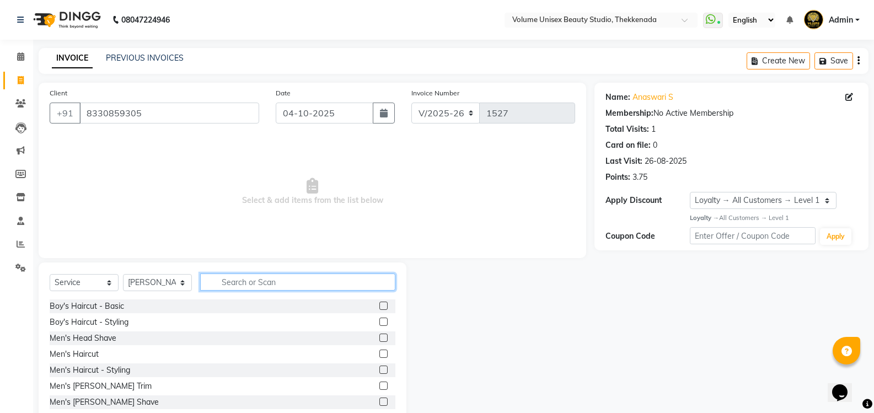
drag, startPoint x: 228, startPoint y: 283, endPoint x: 234, endPoint y: 285, distance: 6.5
click at [230, 283] on input "text" at bounding box center [297, 282] width 195 height 17
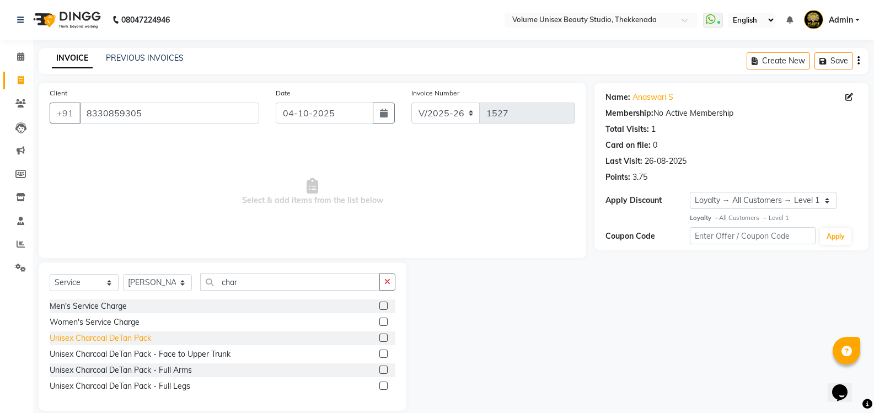
click at [125, 340] on div "Unisex Charcoal DeTan Pack" at bounding box center [100, 339] width 101 height 12
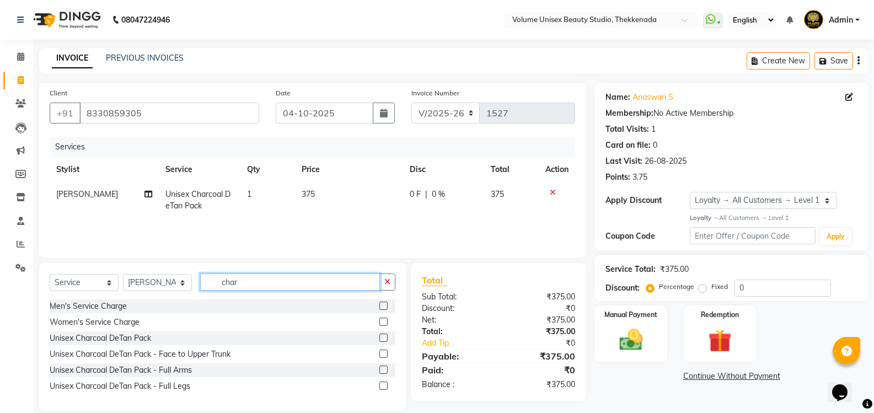
drag, startPoint x: 245, startPoint y: 286, endPoint x: 193, endPoint y: 279, distance: 52.9
click at [194, 280] on div "Select Service Product Membership Package Voucher Prepaid Gift Card Select Styl…" at bounding box center [223, 287] width 346 height 26
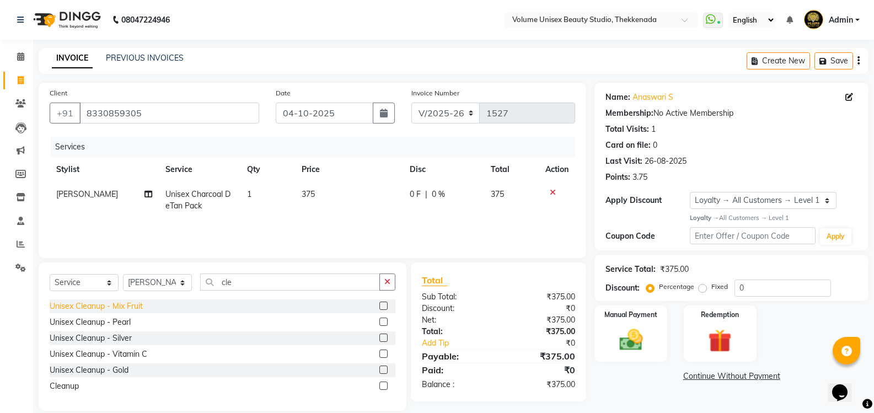
click at [121, 306] on div "Unisex Cleanup - Mix Fruit" at bounding box center [96, 307] width 93 height 12
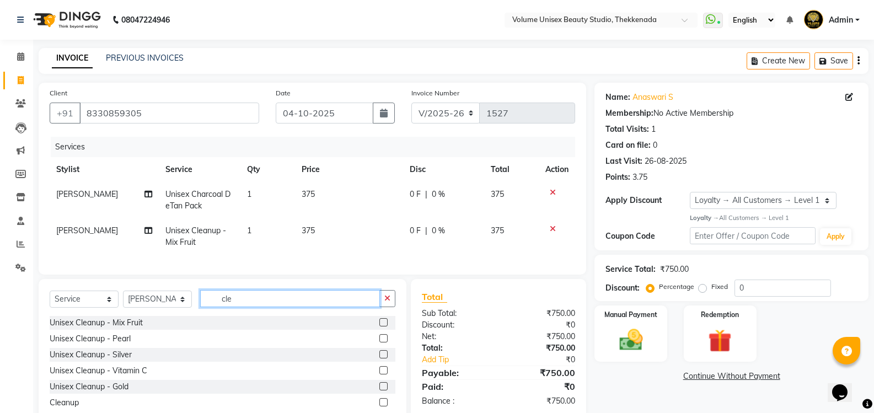
drag, startPoint x: 253, startPoint y: 303, endPoint x: 178, endPoint y: 302, distance: 75.0
click at [183, 302] on div "Select Service Product Membership Package Voucher Prepaid Gift Card Select Styl…" at bounding box center [223, 303] width 346 height 26
click at [248, 307] on input "text" at bounding box center [297, 298] width 195 height 17
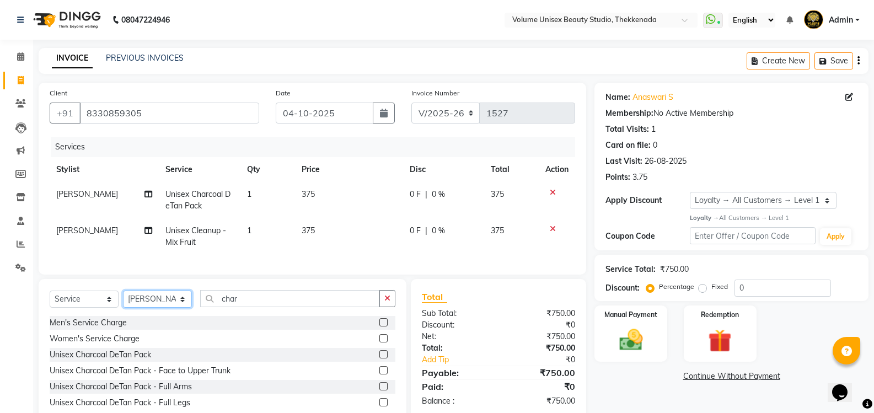
click at [148, 308] on select "Select Stylist Adarsh Ashika Ayaan Khan Bimal Krishnan Firoj Khan Neethu S Kuma…" at bounding box center [157, 299] width 69 height 17
click at [123, 299] on select "Select Stylist Adarsh Ashika Ayaan Khan Bimal Krishnan Firoj Khan Neethu S Kuma…" at bounding box center [157, 299] width 69 height 17
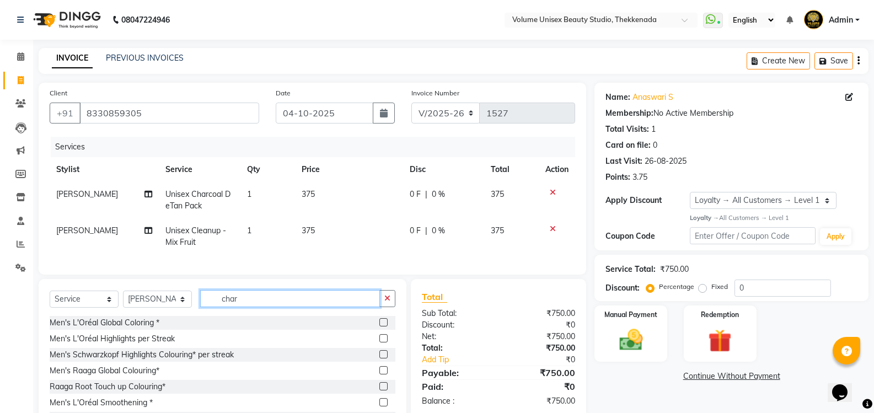
click at [255, 307] on input "char" at bounding box center [290, 298] width 180 height 17
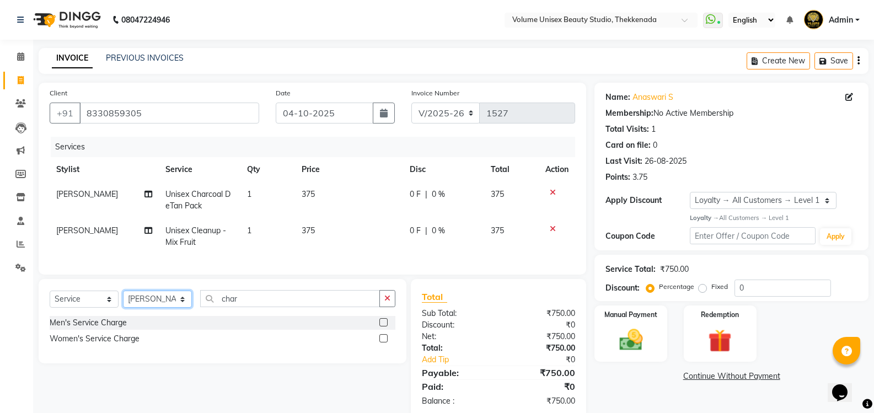
click at [159, 308] on select "Select Stylist Adarsh Ashika Ayaan Khan Bimal Krishnan Firoj Khan Neethu S Kuma…" at bounding box center [157, 299] width 69 height 17
click at [123, 299] on select "Select Stylist Adarsh Ashika Ayaan Khan Bimal Krishnan Firoj Khan Neethu S Kuma…" at bounding box center [157, 299] width 69 height 17
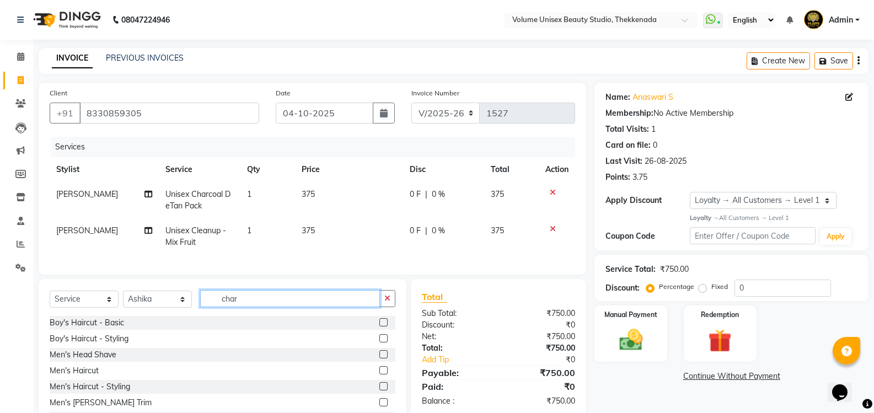
click at [247, 303] on input "char" at bounding box center [290, 298] width 180 height 17
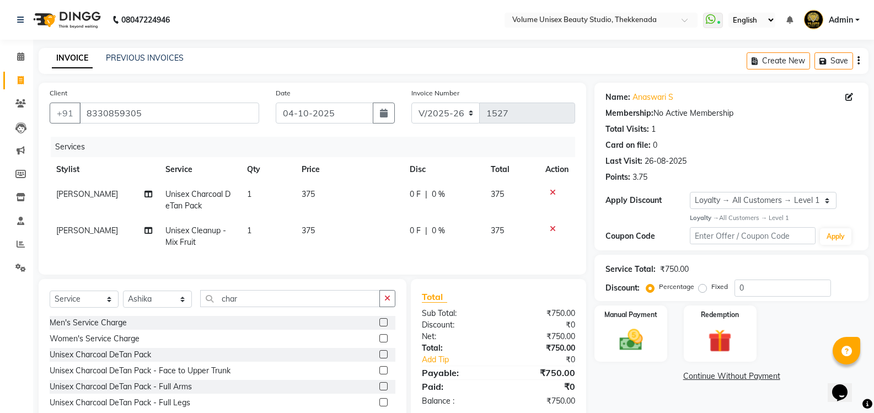
click at [123, 361] on div "Unisex Charcoal DeTan Pack" at bounding box center [100, 355] width 101 height 12
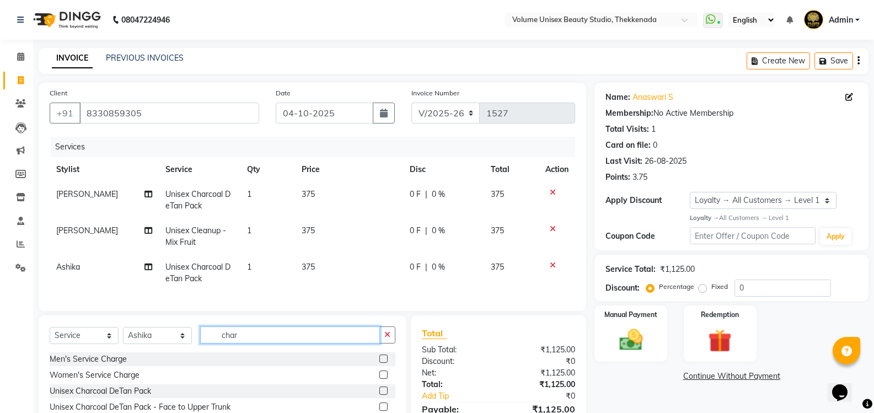
click at [152, 327] on div "Select Service Product Membership Package Voucher Prepaid Gift Card Select Styl…" at bounding box center [223, 389] width 368 height 148
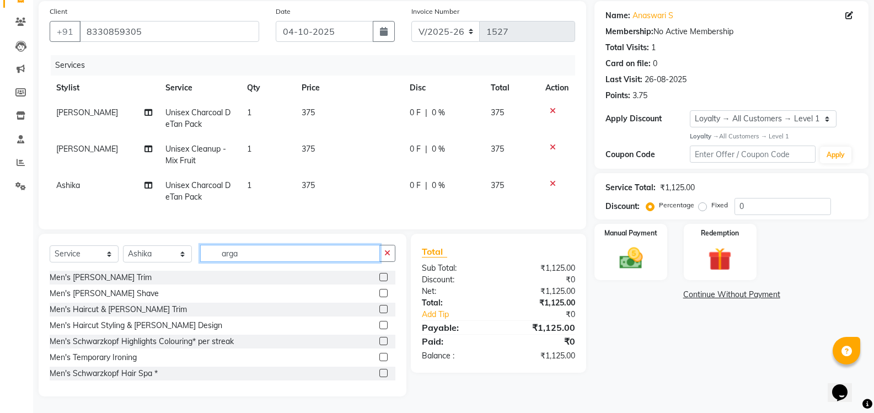
scroll to position [66, 0]
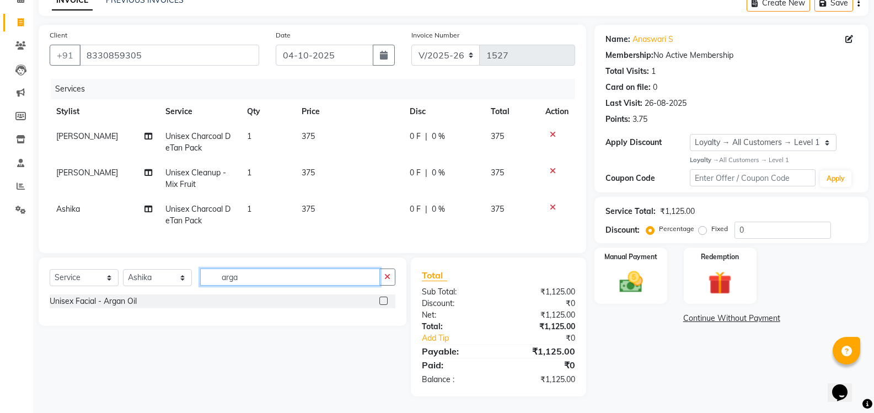
click at [260, 274] on input "arga" at bounding box center [290, 277] width 180 height 17
click at [74, 301] on div "Unisex Facial - Argan Oil" at bounding box center [93, 302] width 87 height 12
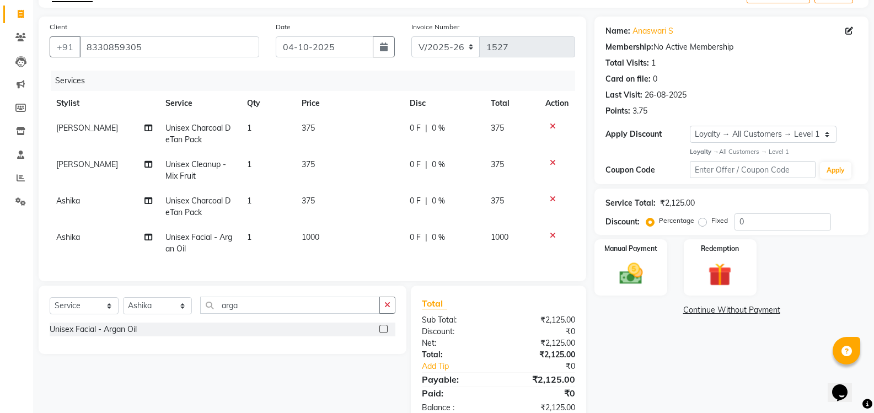
scroll to position [103, 0]
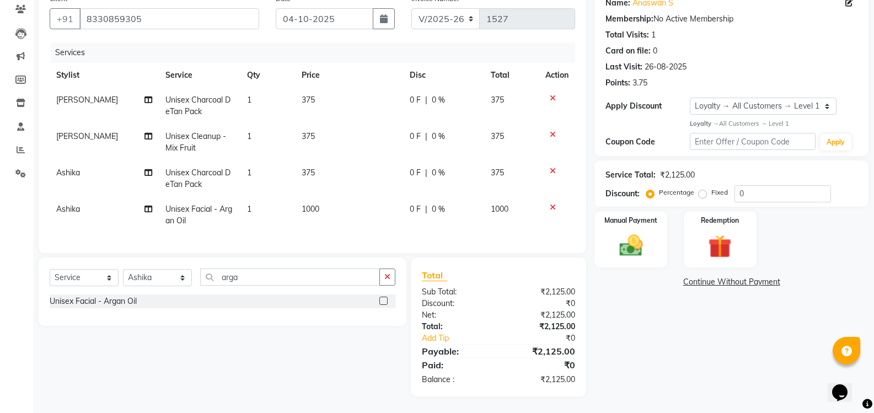
click at [414, 203] on span "0 F" at bounding box center [415, 209] width 11 height 12
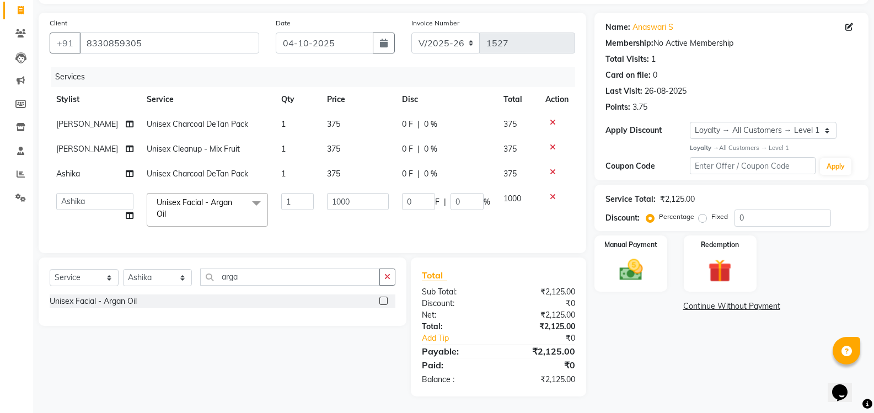
scroll to position [78, 0]
drag, startPoint x: 415, startPoint y: 194, endPoint x: 454, endPoint y: 195, distance: 39.2
click at [408, 194] on input "0" at bounding box center [418, 201] width 33 height 17
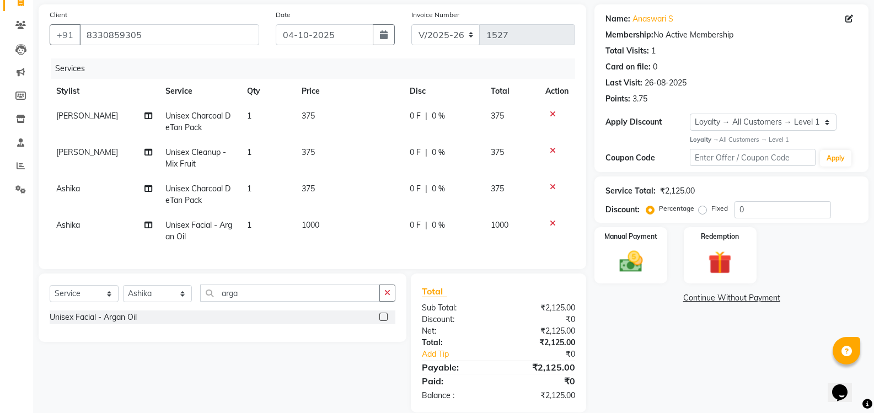
drag, startPoint x: 462, startPoint y: 195, endPoint x: 448, endPoint y: 195, distance: 13.8
drag, startPoint x: 427, startPoint y: 222, endPoint x: 447, endPoint y: 228, distance: 20.4
click at [434, 222] on div "0 F | 0 %" at bounding box center [444, 225] width 68 height 12
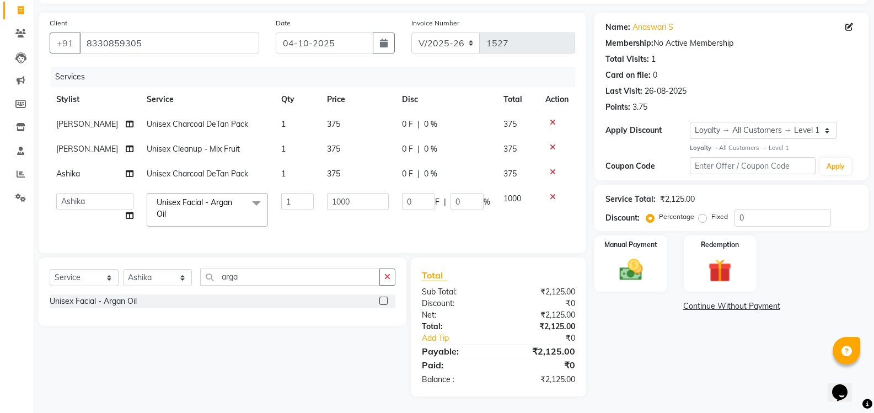
click at [456, 202] on td "0 F | 0 %" at bounding box center [445, 209] width 101 height 47
click at [463, 194] on input "0" at bounding box center [467, 201] width 33 height 17
drag, startPoint x: 456, startPoint y: 190, endPoint x: 428, endPoint y: 191, distance: 27.6
click at [430, 193] on div "0 F | 0 %" at bounding box center [446, 201] width 88 height 17
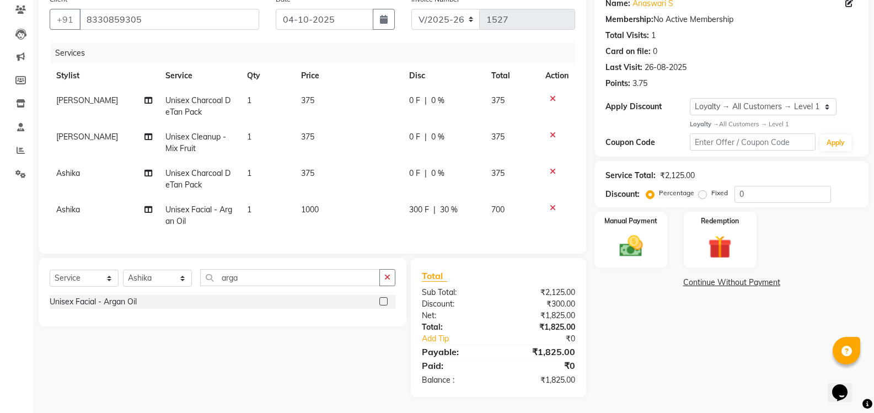
scroll to position [103, 0]
drag, startPoint x: 542, startPoint y: 290, endPoint x: 563, endPoint y: 289, distance: 21.5
click at [563, 289] on div "₹2,125.00" at bounding box center [541, 292] width 85 height 12
drag, startPoint x: 540, startPoint y: 355, endPoint x: 571, endPoint y: 341, distance: 33.6
click at [556, 352] on div "₹1,825.00" at bounding box center [541, 351] width 85 height 13
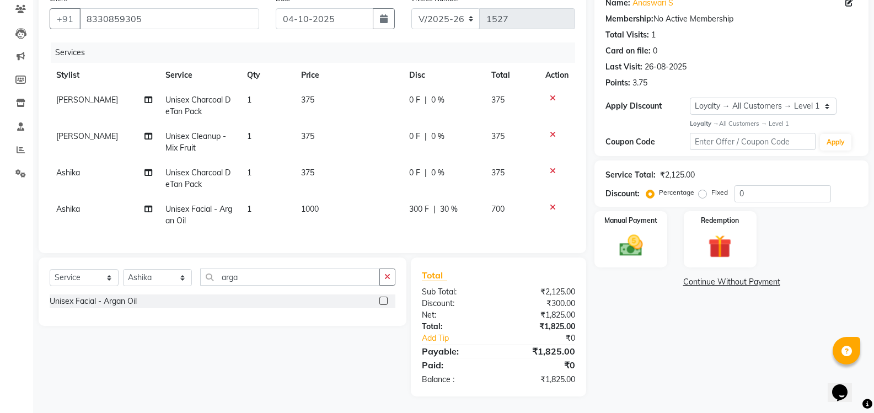
drag, startPoint x: 614, startPoint y: 298, endPoint x: 633, endPoint y: 269, distance: 34.3
click at [618, 293] on div "Name: Anaswari S Membership: No Active Membership Total Visits: 1 Card on file:…" at bounding box center [735, 192] width 282 height 408
click at [633, 233] on img at bounding box center [630, 246] width 39 height 28
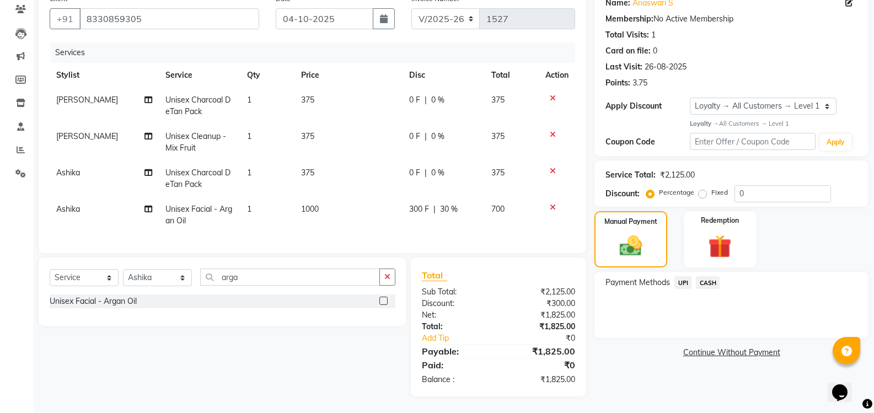
click at [685, 276] on span "UPI" at bounding box center [682, 282] width 17 height 13
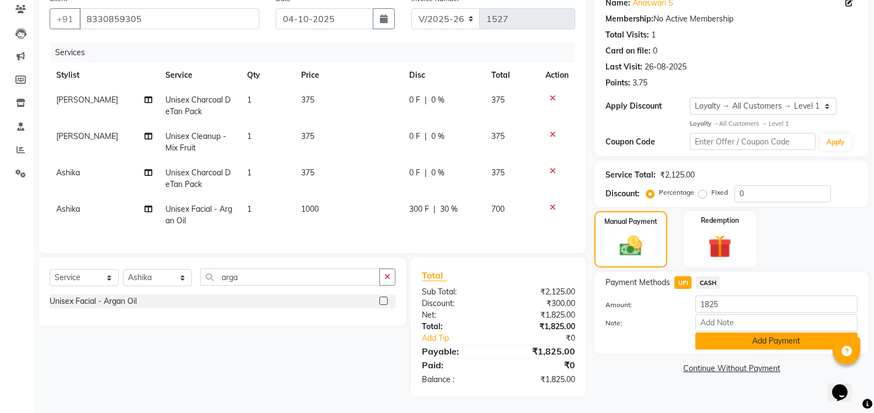
click at [754, 336] on button "Add Payment" at bounding box center [776, 341] width 162 height 17
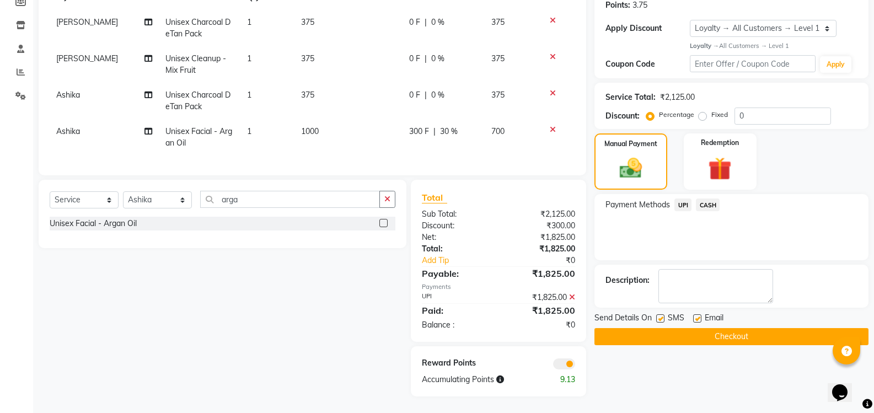
scroll to position [180, 0]
click at [724, 330] on button "Checkout" at bounding box center [731, 336] width 274 height 17
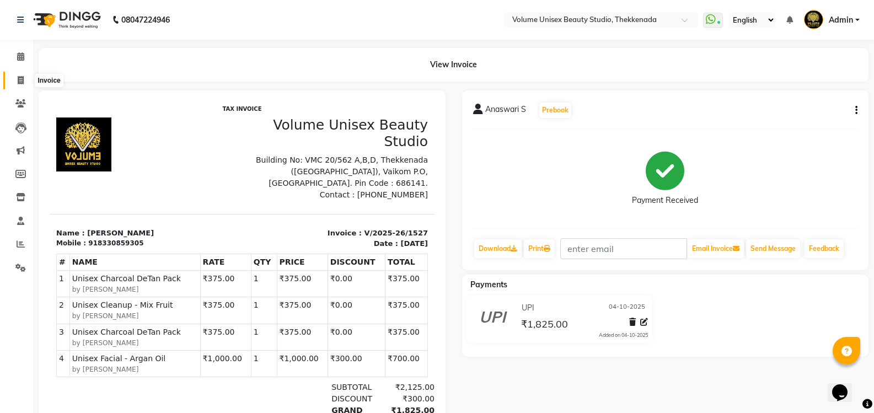
click at [20, 78] on icon at bounding box center [21, 80] width 6 height 8
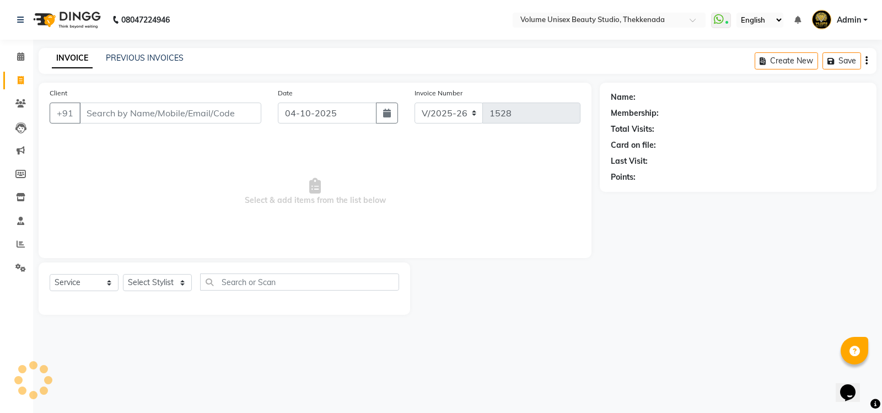
drag, startPoint x: 102, startPoint y: 109, endPoint x: 111, endPoint y: 101, distance: 12.5
click at [108, 106] on input "Client" at bounding box center [170, 113] width 182 height 21
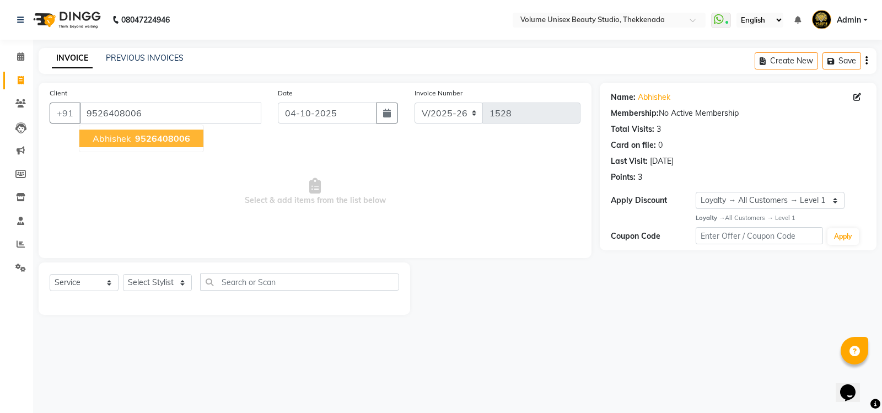
drag, startPoint x: 118, startPoint y: 133, endPoint x: 112, endPoint y: 146, distance: 14.6
click at [115, 135] on span "Abhishek" at bounding box center [112, 138] width 38 height 11
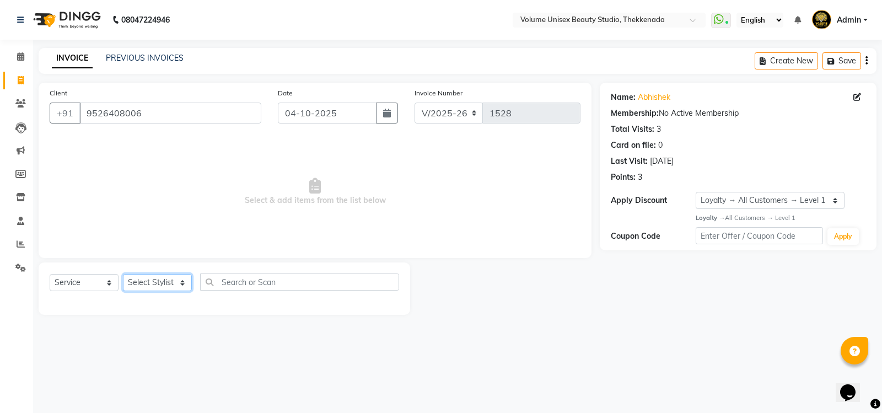
drag, startPoint x: 153, startPoint y: 279, endPoint x: 149, endPoint y: 275, distance: 5.9
click at [150, 278] on select "Select Stylist Adarsh Ashika Ayaan Khan Bimal Krishnan Firoj Khan Neethu S Kuma…" at bounding box center [157, 282] width 69 height 17
click at [123, 274] on select "Select Stylist Adarsh Ashika Ayaan Khan Bimal Krishnan Firoj Khan Neethu S Kuma…" at bounding box center [157, 282] width 69 height 17
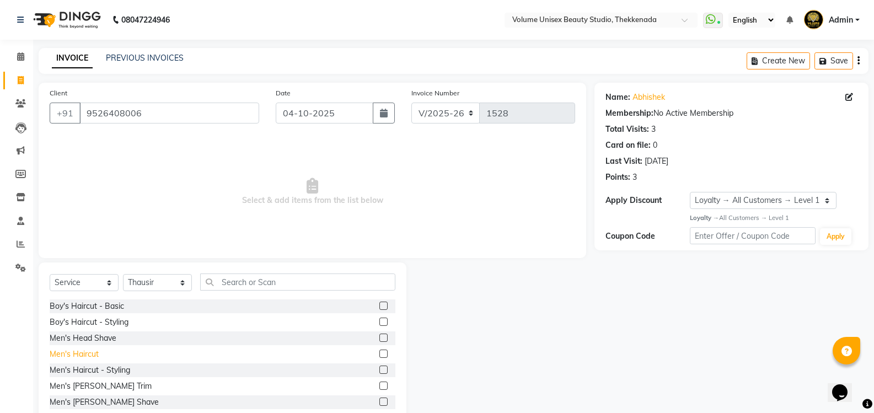
click at [89, 353] on div "Men's Haircut" at bounding box center [74, 355] width 49 height 12
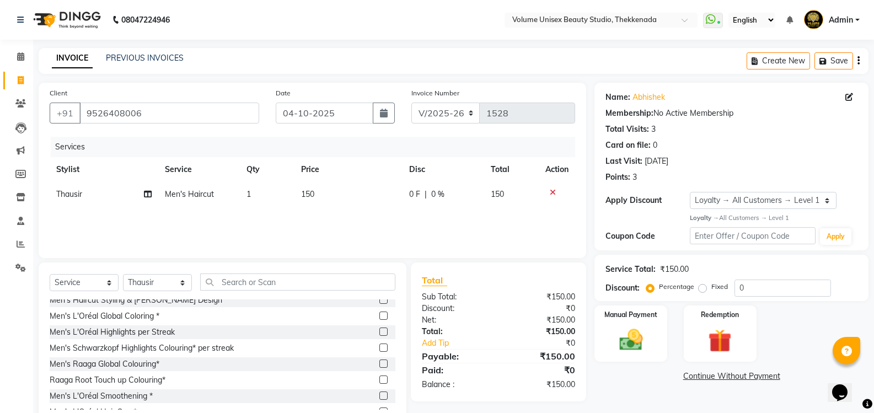
scroll to position [165, 0]
click at [645, 337] on img at bounding box center [630, 340] width 39 height 28
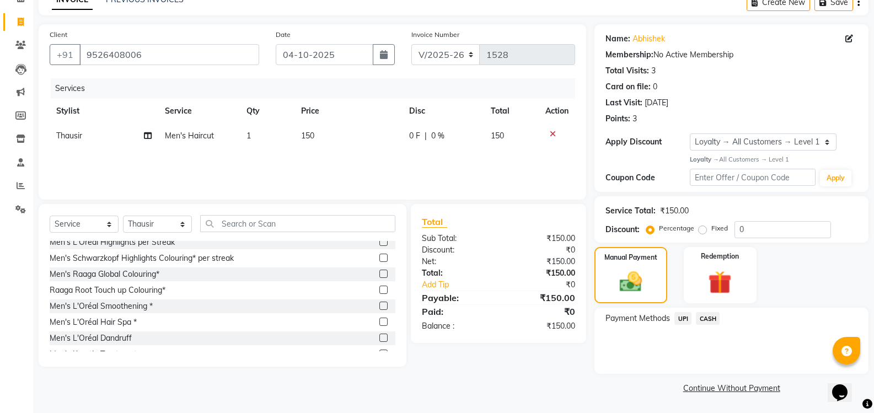
click at [687, 319] on span "UPI" at bounding box center [682, 318] width 17 height 13
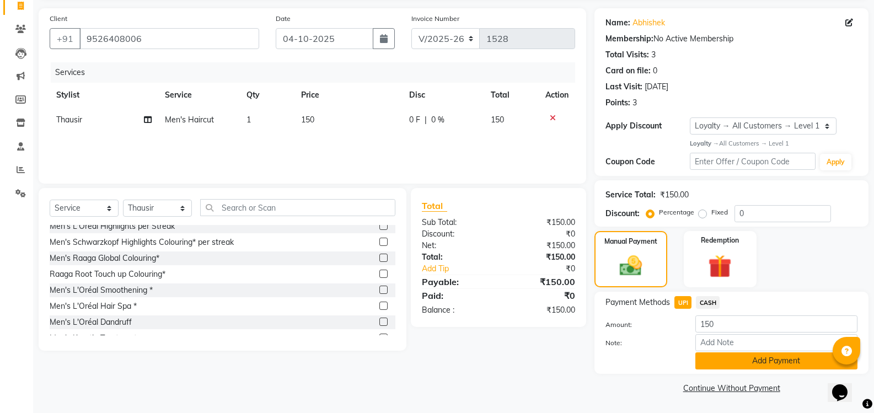
click at [731, 362] on button "Add Payment" at bounding box center [776, 360] width 162 height 17
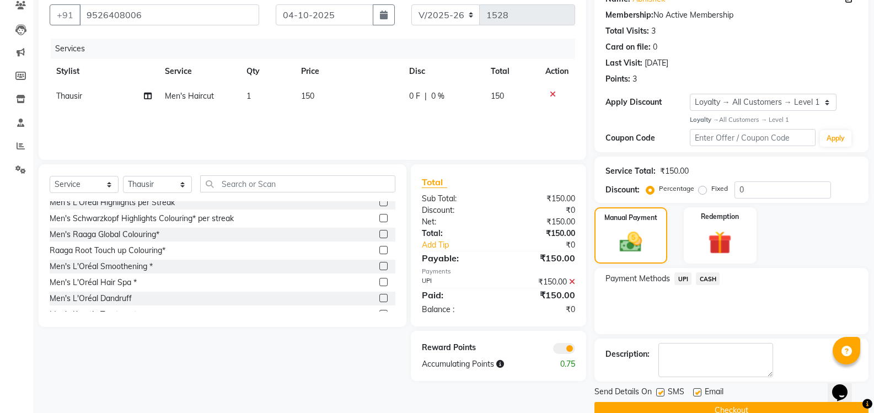
scroll to position [121, 0]
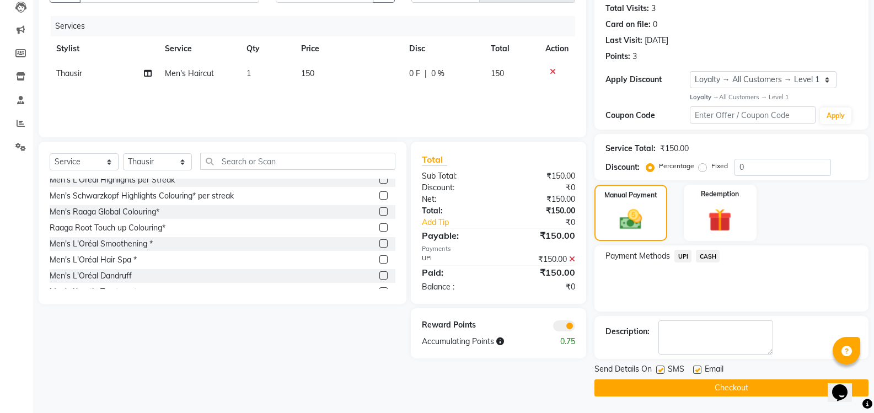
click at [736, 387] on button "Checkout" at bounding box center [731, 387] width 274 height 17
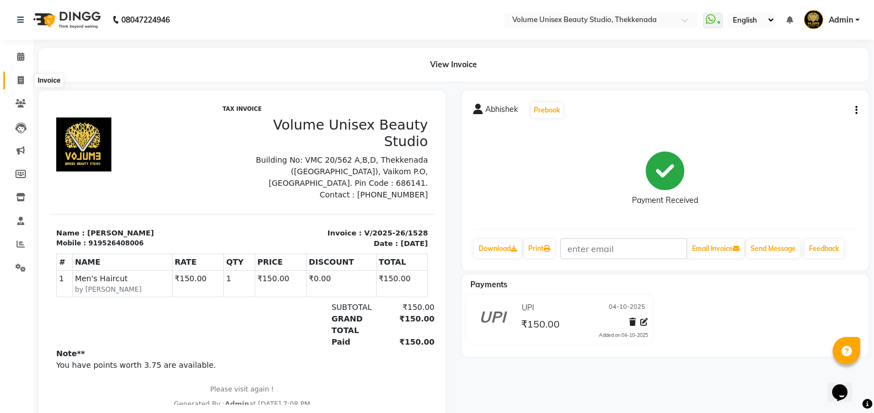
click at [20, 85] on span at bounding box center [20, 80] width 19 height 13
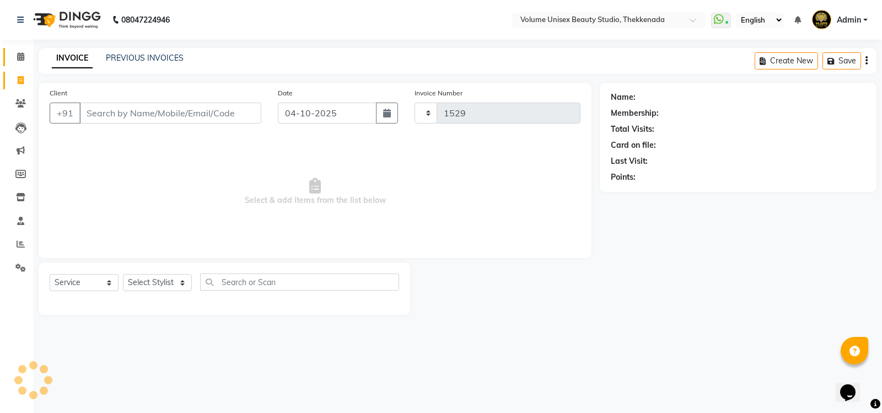
click at [20, 55] on icon at bounding box center [20, 56] width 7 height 8
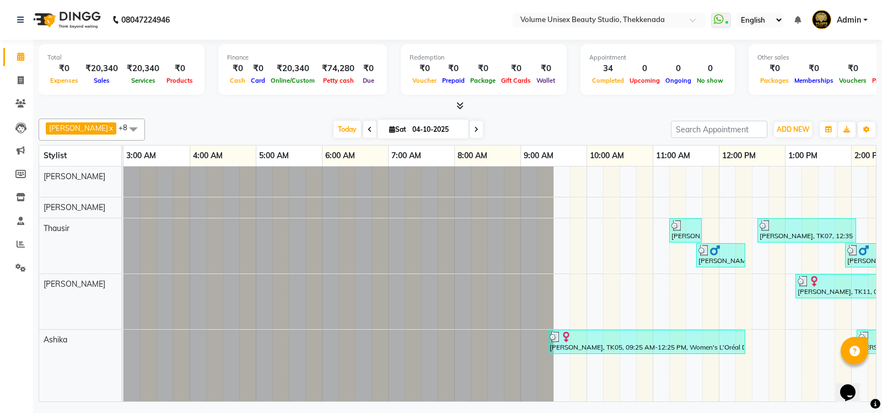
scroll to position [0, 199]
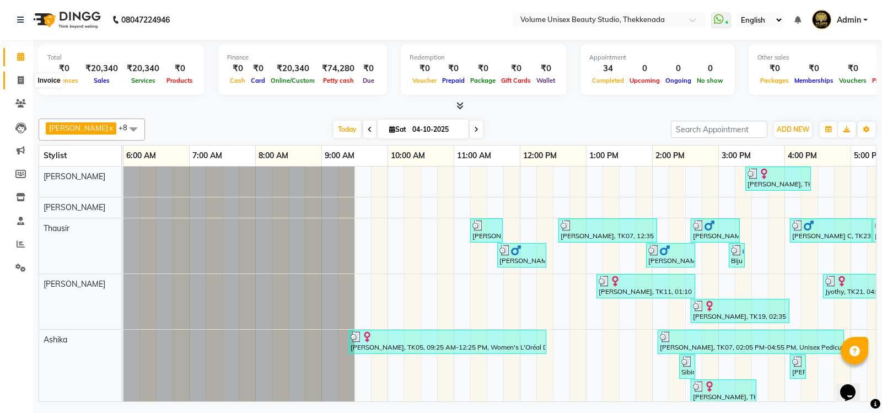
click at [23, 85] on span at bounding box center [20, 80] width 19 height 13
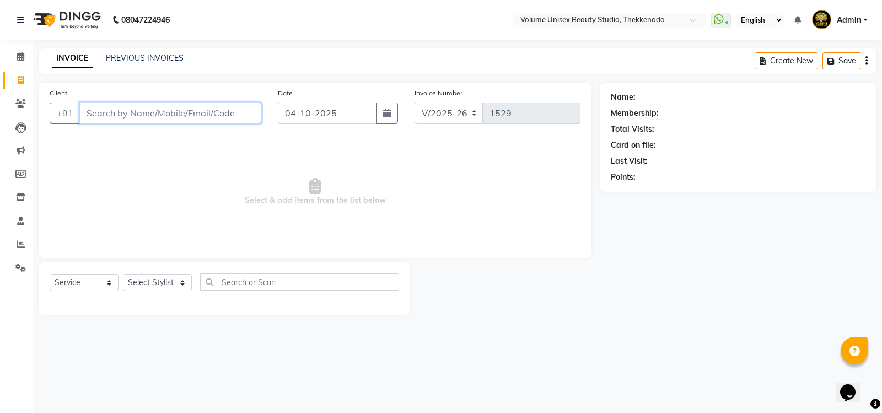
click at [115, 118] on input "Client" at bounding box center [170, 113] width 182 height 21
drag, startPoint x: 242, startPoint y: 112, endPoint x: 235, endPoint y: 114, distance: 6.8
click at [235, 114] on span "Add Client" at bounding box center [233, 113] width 44 height 11
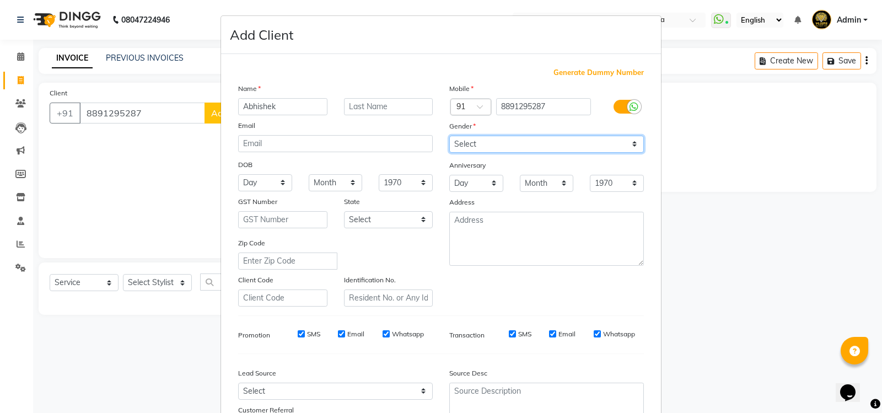
drag, startPoint x: 518, startPoint y: 145, endPoint x: 504, endPoint y: 151, distance: 14.8
click at [517, 145] on select "Select Male Female Other Prefer Not To Say" at bounding box center [546, 144] width 195 height 17
click at [449, 136] on select "Select Male Female Other Prefer Not To Say" at bounding box center [546, 144] width 195 height 17
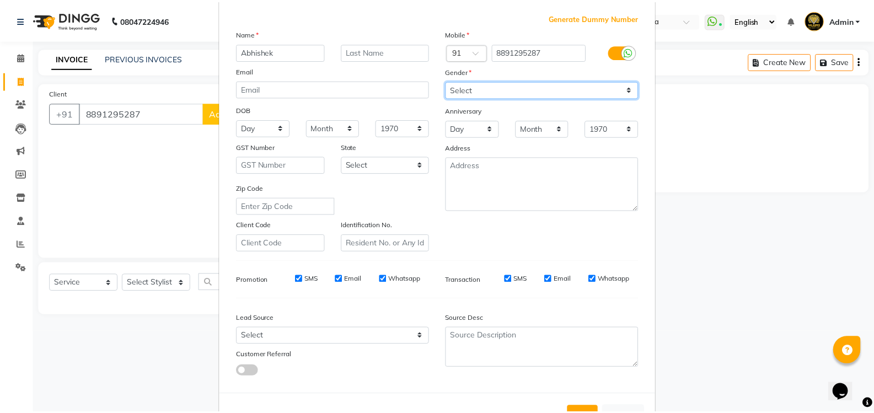
scroll to position [96, 0]
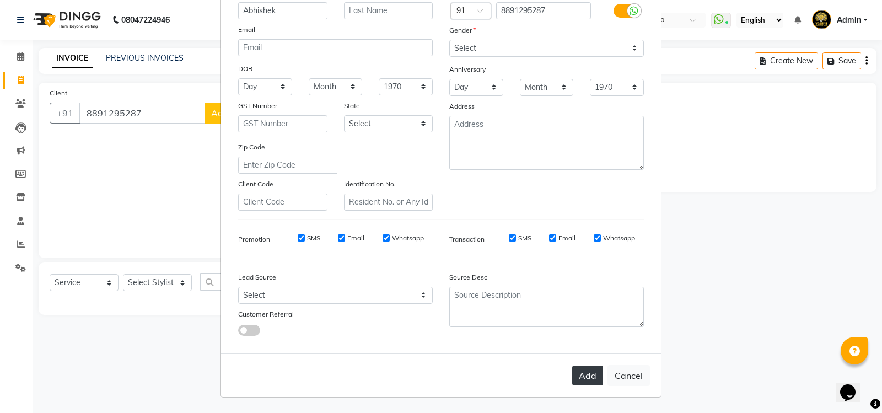
click at [577, 372] on button "Add" at bounding box center [587, 376] width 31 height 20
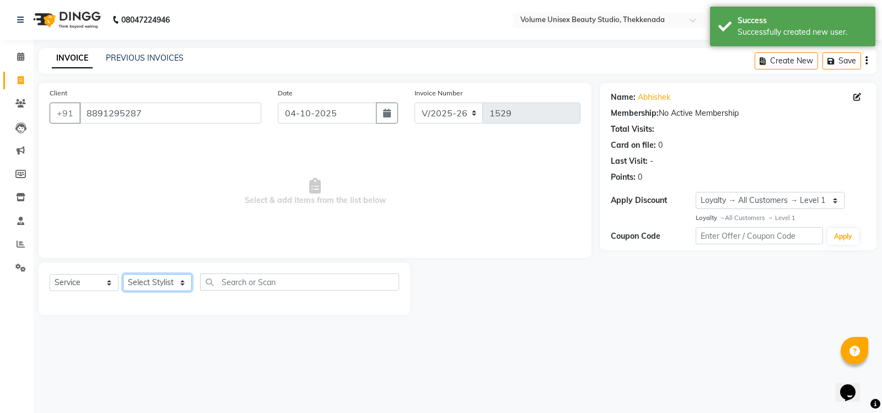
click at [150, 290] on select "Select Stylist Adarsh Ashika Ayaan Khan Bimal Krishnan Firoj Khan Neethu S Kuma…" at bounding box center [157, 282] width 69 height 17
click at [123, 274] on select "Select Stylist Adarsh Ashika Ayaan Khan Bimal Krishnan Firoj Khan Neethu S Kuma…" at bounding box center [157, 282] width 69 height 17
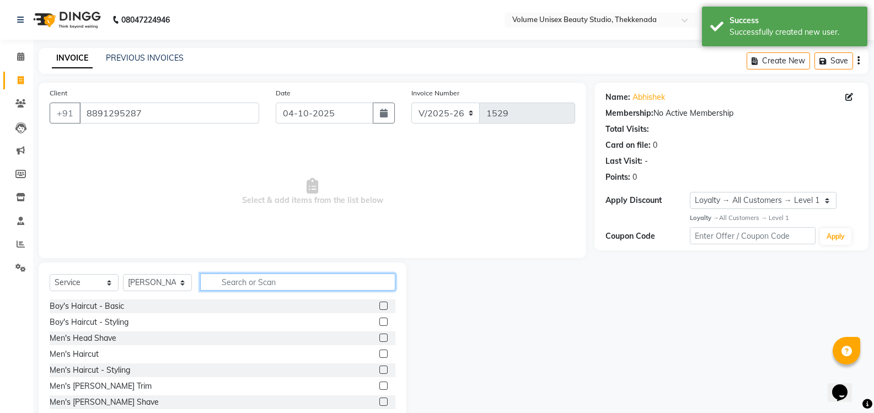
click at [232, 280] on input "text" at bounding box center [297, 282] width 195 height 17
click at [83, 351] on div "Men's Haircut" at bounding box center [74, 355] width 49 height 12
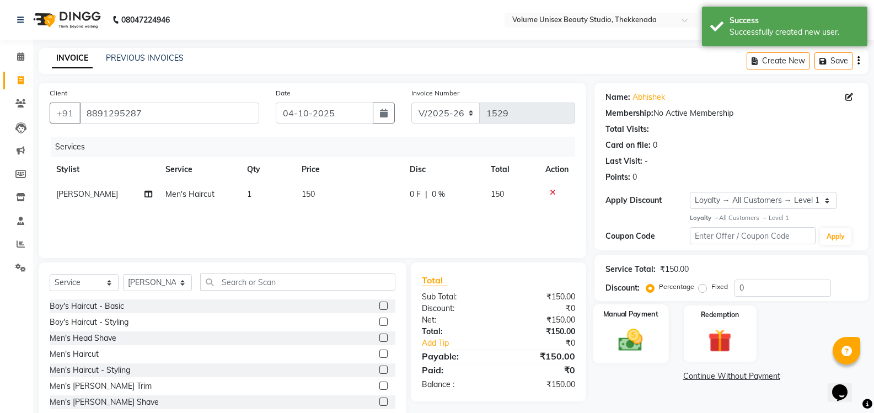
click at [633, 349] on img at bounding box center [630, 340] width 39 height 28
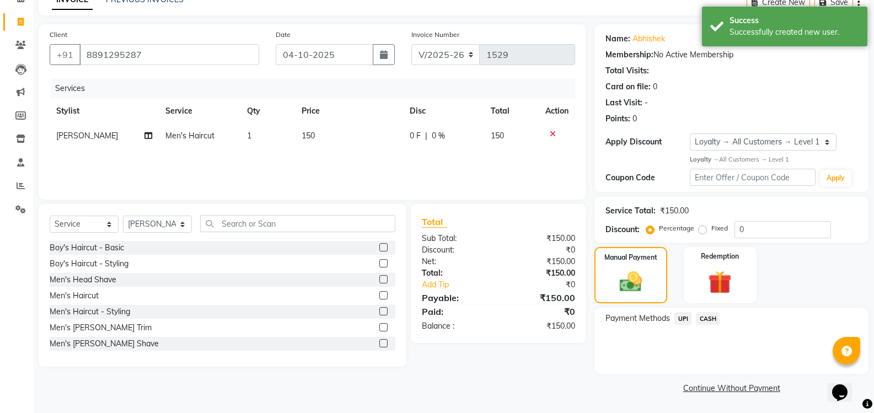
click at [687, 315] on span "UPI" at bounding box center [682, 318] width 17 height 13
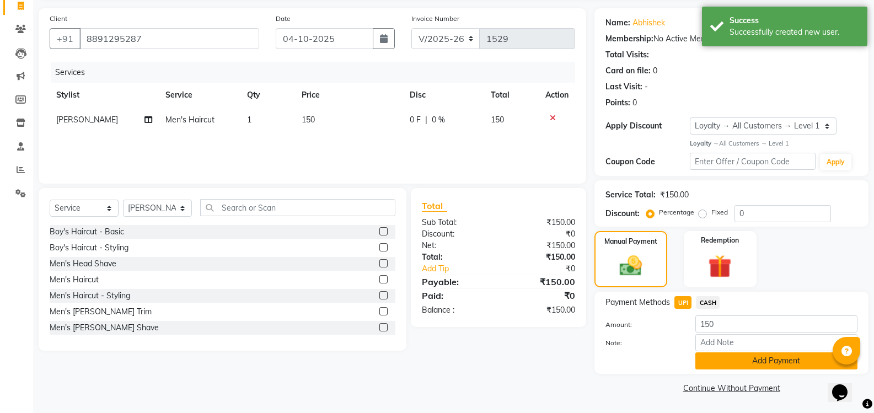
click at [742, 360] on button "Add Payment" at bounding box center [776, 360] width 162 height 17
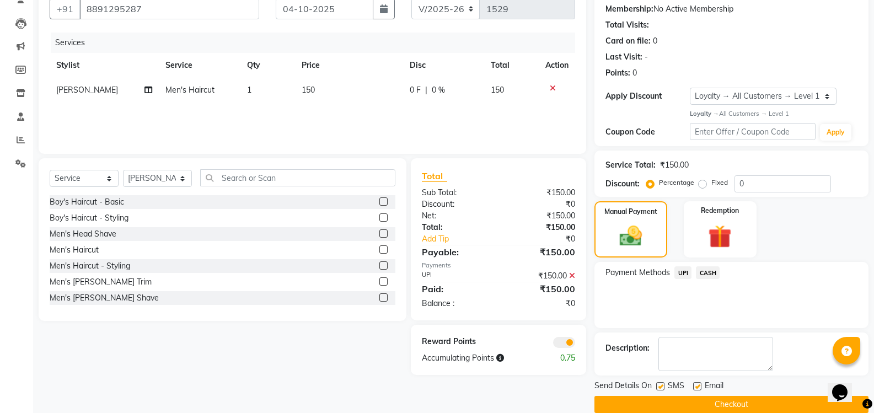
scroll to position [121, 0]
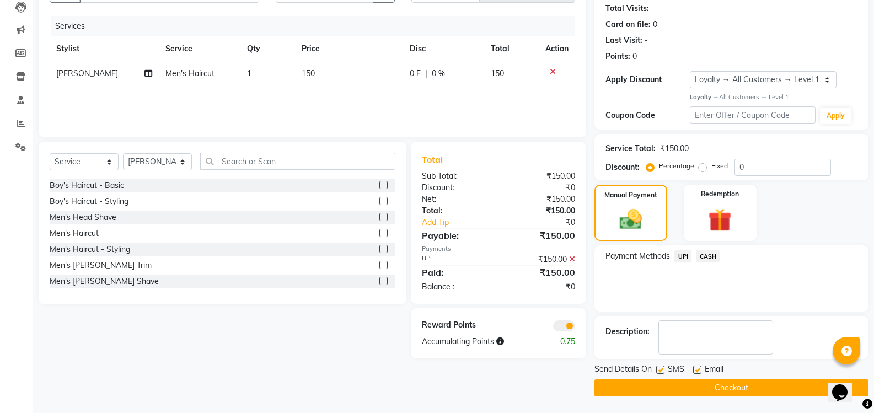
click at [735, 391] on button "Checkout" at bounding box center [731, 387] width 274 height 17
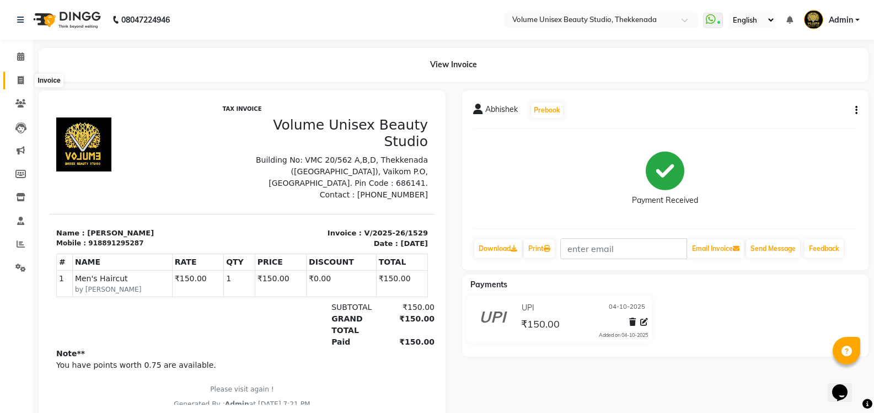
click at [21, 80] on icon at bounding box center [21, 80] width 6 height 8
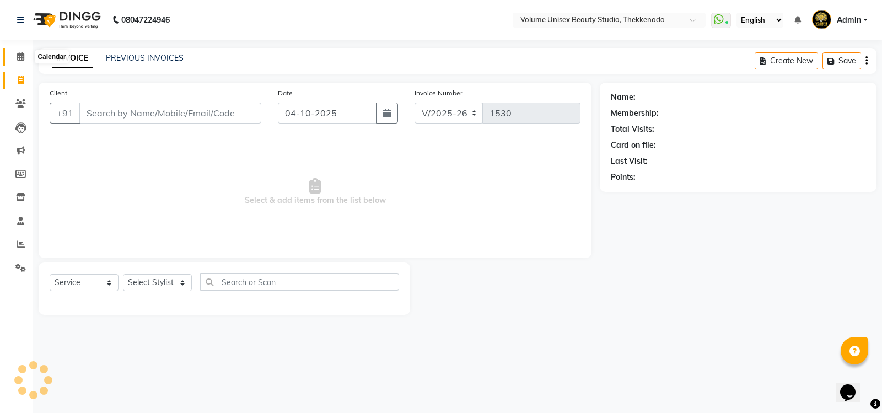
click at [22, 61] on span at bounding box center [20, 57] width 19 height 13
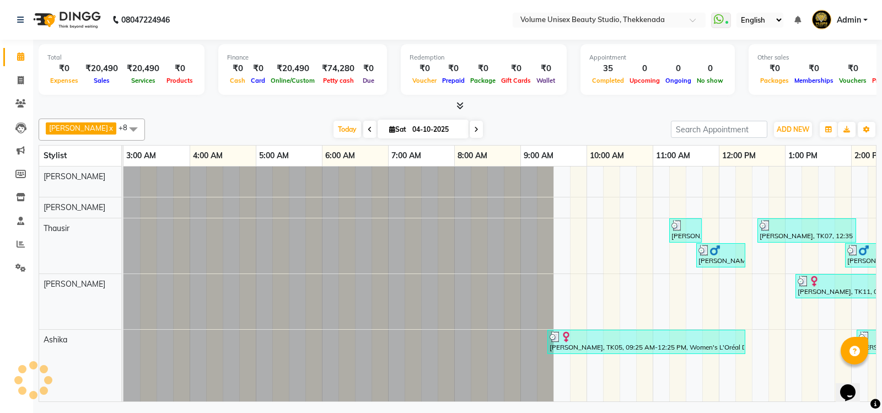
scroll to position [0, 199]
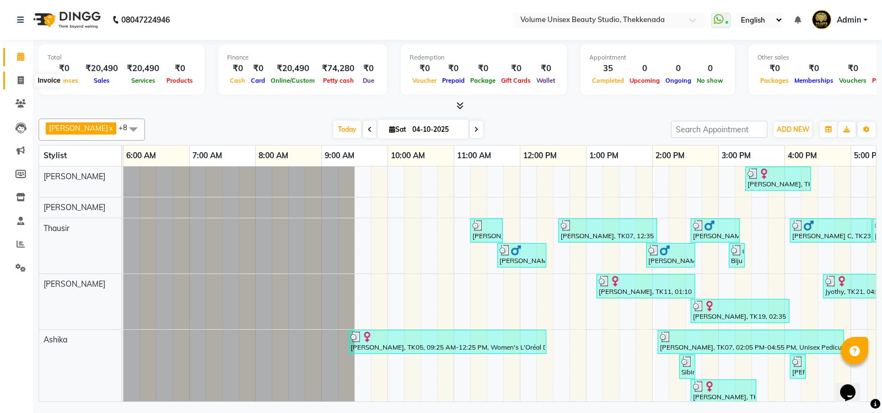
click at [22, 82] on icon at bounding box center [21, 80] width 6 height 8
click at [24, 54] on icon at bounding box center [20, 56] width 7 height 8
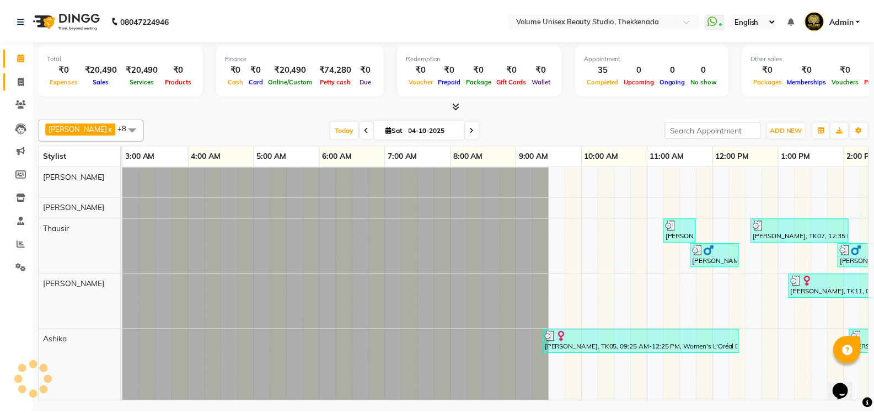
scroll to position [0, 199]
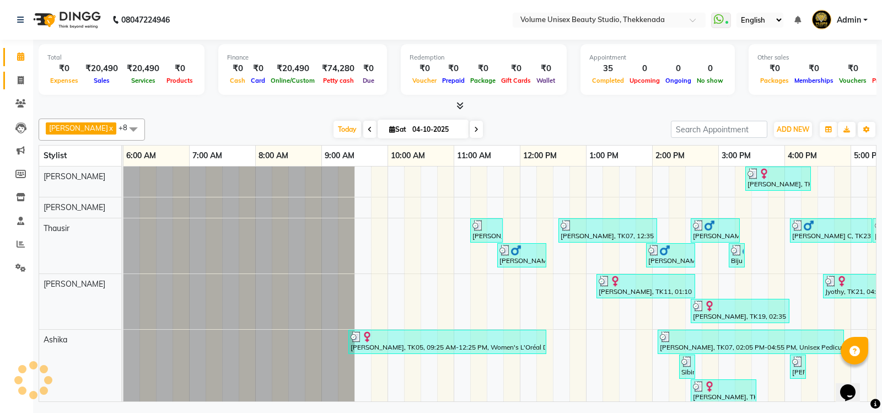
click at [17, 87] on link "Invoice" at bounding box center [16, 81] width 26 height 18
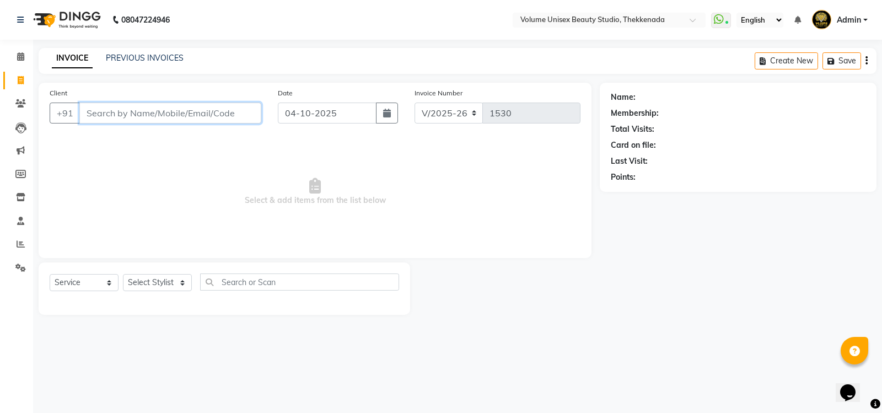
click at [97, 116] on input "Client" at bounding box center [170, 113] width 182 height 21
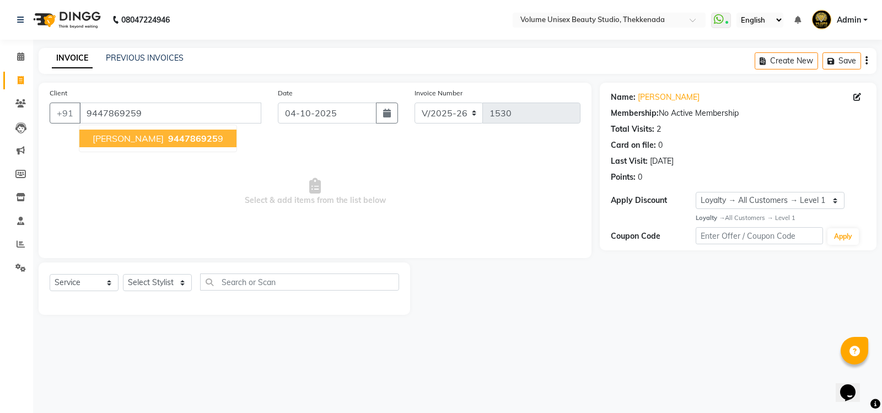
click at [123, 141] on span "Kailasnath B" at bounding box center [128, 138] width 71 height 11
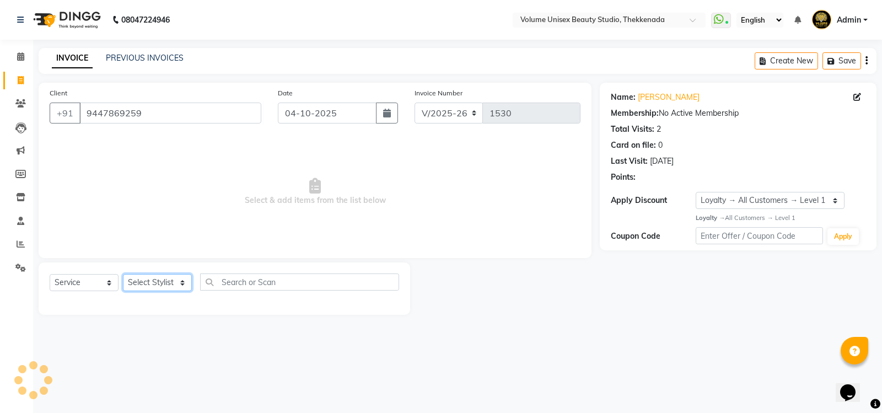
click at [159, 283] on select "Select Stylist Adarsh Ashika Ayaan Khan Bimal Krishnan Firoj Khan Neethu S Kuma…" at bounding box center [157, 282] width 69 height 17
click at [123, 274] on select "Select Stylist Adarsh Ashika Ayaan Khan Bimal Krishnan Firoj Khan Neethu S Kuma…" at bounding box center [157, 282] width 69 height 17
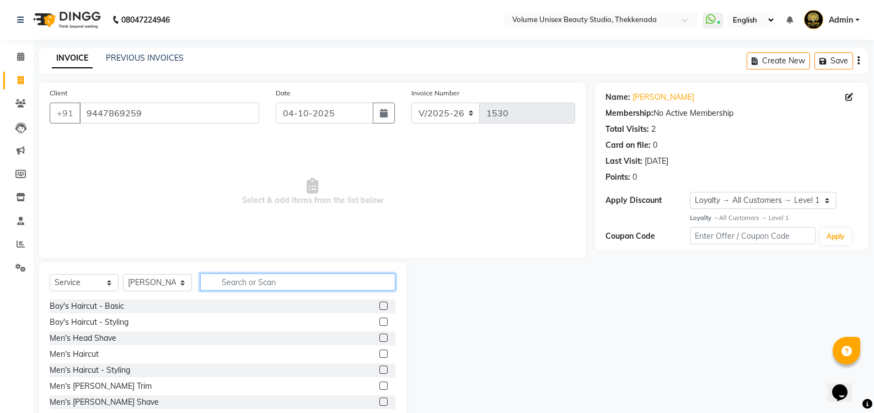
click at [225, 278] on input "text" at bounding box center [297, 282] width 195 height 17
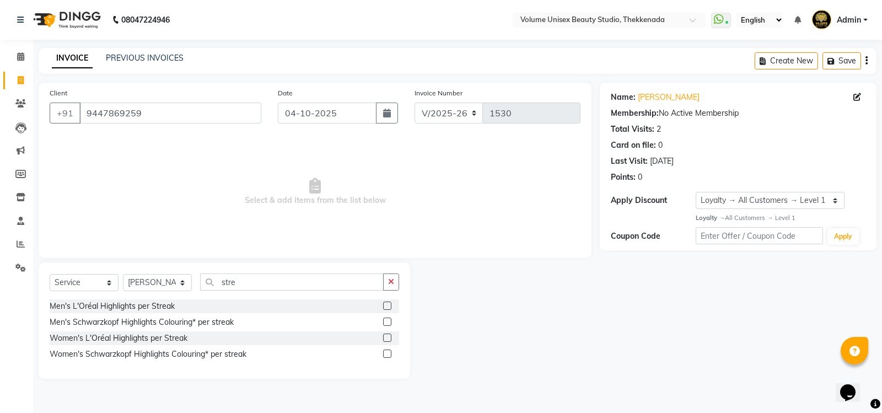
click at [136, 313] on div "Men's L'Oréal Highlights per Streak" at bounding box center [225, 306] width 350 height 14
click at [141, 307] on div "Men's L'Oréal Highlights per Streak" at bounding box center [112, 307] width 125 height 12
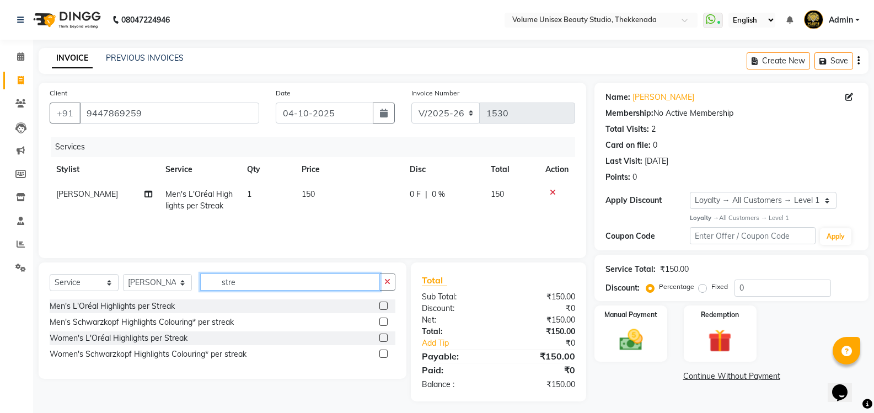
drag, startPoint x: 177, startPoint y: 277, endPoint x: 148, endPoint y: 273, distance: 29.6
click at [150, 275] on div "Select Service Product Membership Package Voucher Prepaid Gift Card Select Styl…" at bounding box center [223, 287] width 346 height 26
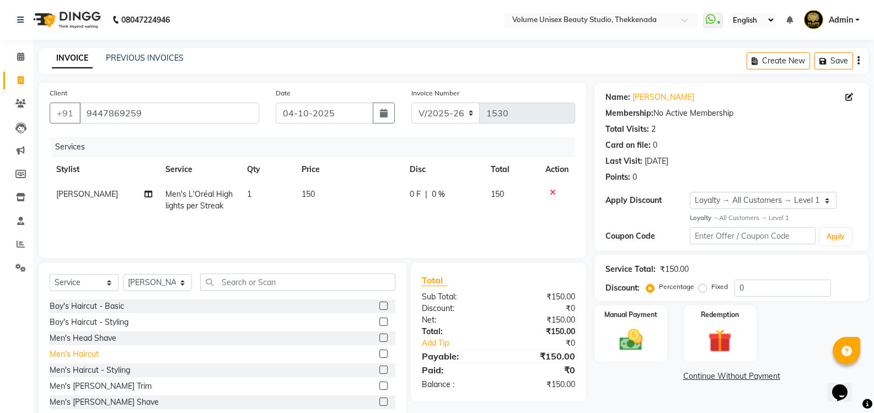
click at [71, 355] on div "Men's Haircut" at bounding box center [74, 355] width 49 height 12
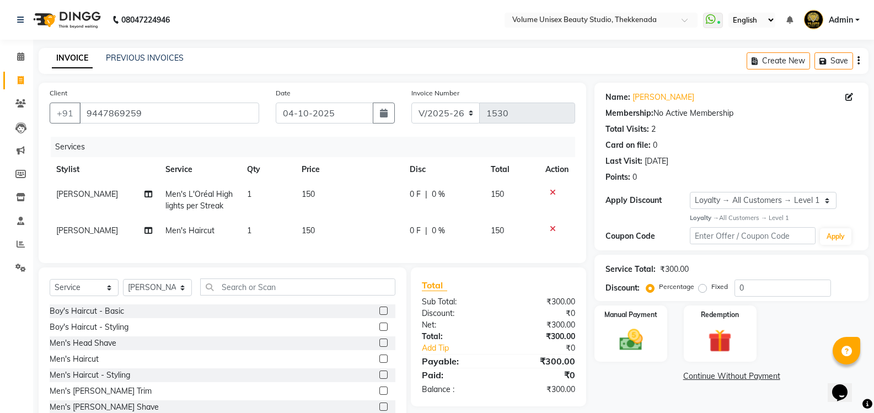
click at [415, 190] on span "0 F" at bounding box center [415, 195] width 11 height 12
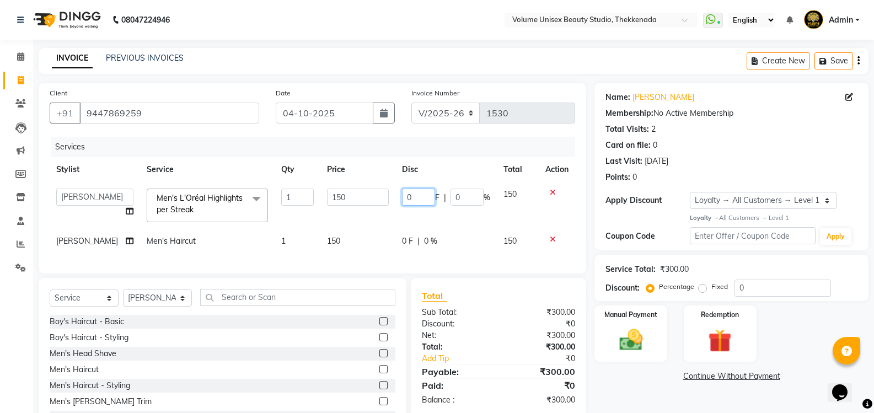
drag, startPoint x: 411, startPoint y: 196, endPoint x: 366, endPoint y: 198, distance: 45.8
click at [366, 198] on tr "Adarsh Ashika Ayaan Khan Bimal Krishnan Firoj Khan Neethu S Kumar Pramita Lama …" at bounding box center [313, 205] width 526 height 47
drag, startPoint x: 277, startPoint y: 199, endPoint x: 286, endPoint y: 197, distance: 9.5
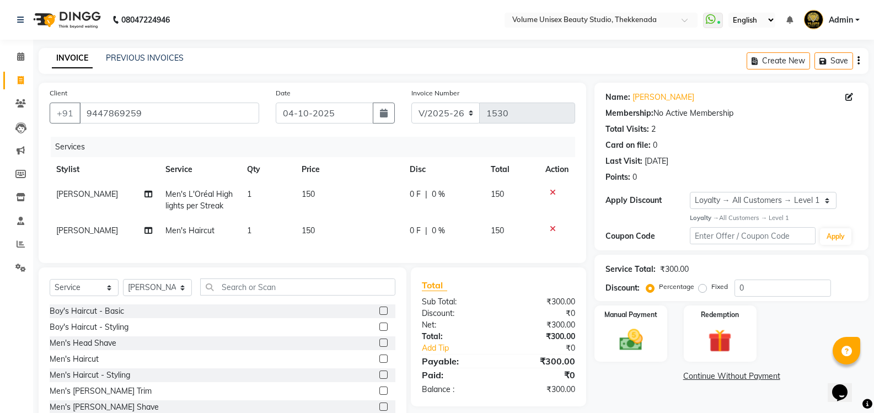
click at [260, 192] on td "1" at bounding box center [267, 200] width 55 height 36
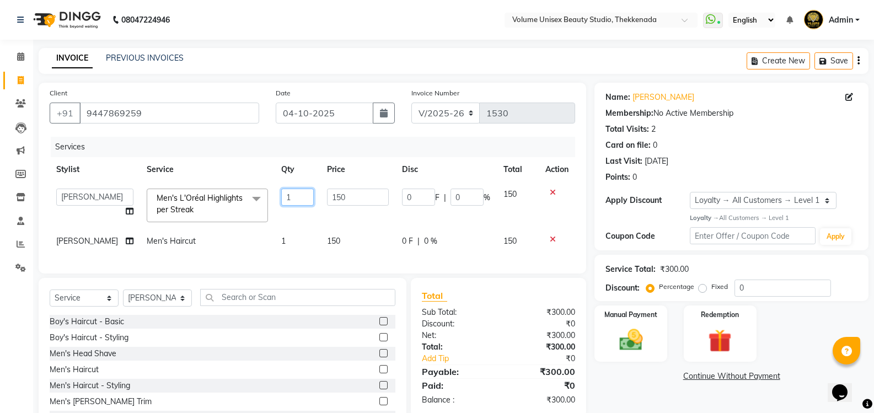
drag, startPoint x: 280, startPoint y: 194, endPoint x: 258, endPoint y: 197, distance: 22.3
click at [258, 197] on tr "Adarsh Ashika Ayaan Khan Bimal Krishnan Firoj Khan Neethu S Kumar Pramita Lama …" at bounding box center [313, 205] width 526 height 47
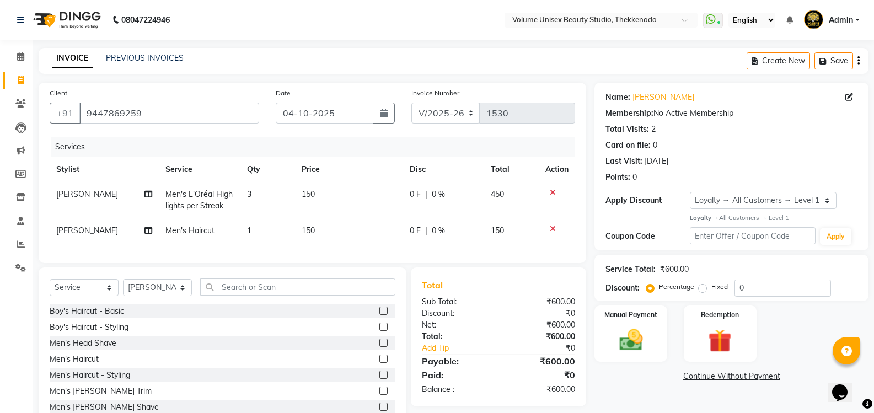
click at [330, 195] on td "150" at bounding box center [349, 200] width 108 height 36
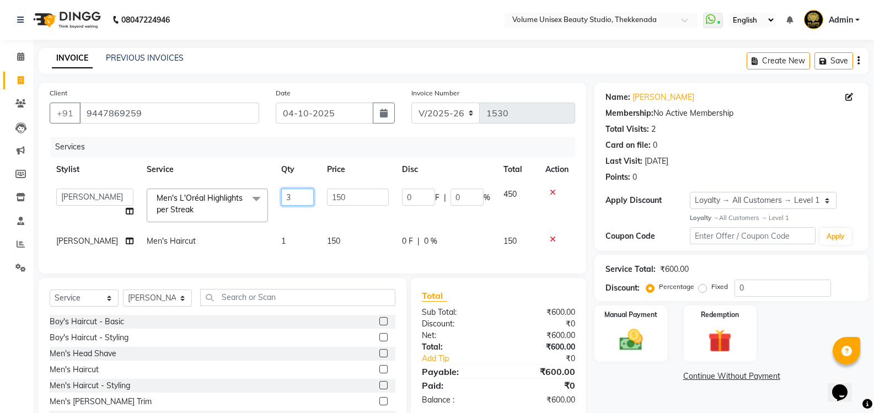
click at [246, 194] on tr "Adarsh Ashika Ayaan Khan Bimal Krishnan Firoj Khan Neethu S Kumar Pramita Lama …" at bounding box center [313, 205] width 526 height 47
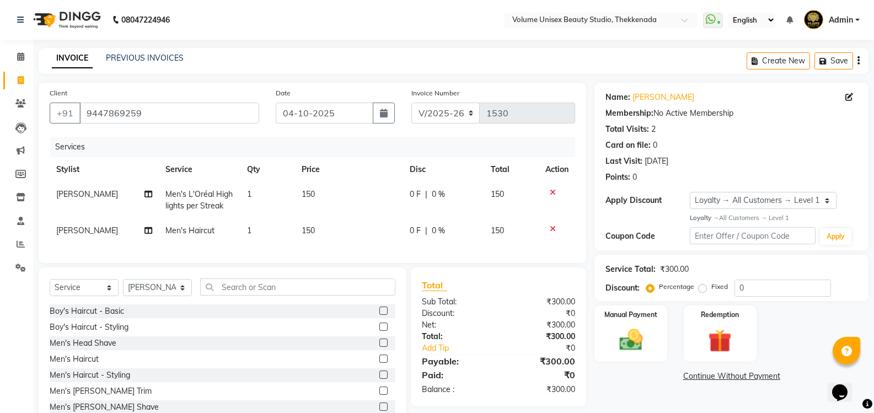
click at [320, 195] on td "150" at bounding box center [349, 200] width 108 height 36
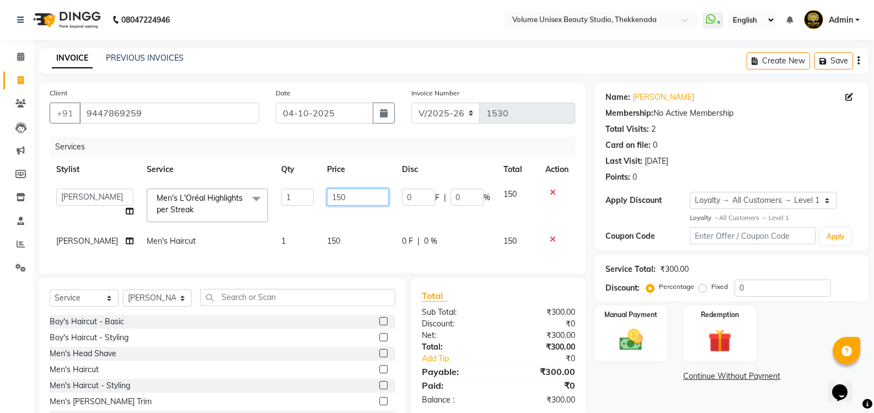
drag, startPoint x: 339, startPoint y: 201, endPoint x: 282, endPoint y: 197, distance: 56.4
click at [285, 198] on tr "Adarsh Ashika Ayaan Khan Bimal Krishnan Firoj Khan Neethu S Kumar Pramita Lama …" at bounding box center [313, 205] width 526 height 47
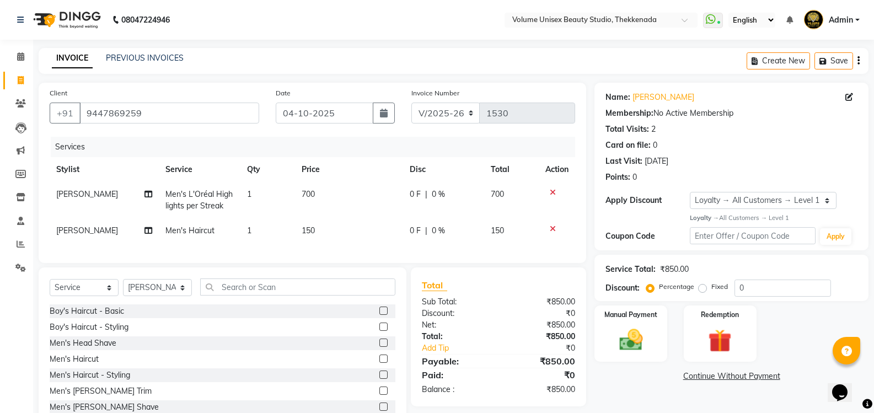
click at [323, 192] on td "700" at bounding box center [349, 200] width 108 height 36
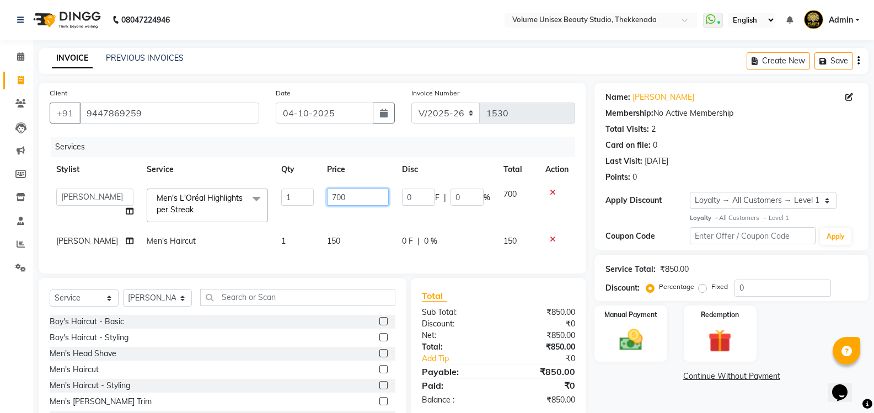
click at [339, 194] on input "700" at bounding box center [358, 197] width 62 height 17
drag, startPoint x: 339, startPoint y: 194, endPoint x: 313, endPoint y: 196, distance: 26.0
click at [320, 196] on td "700" at bounding box center [357, 205] width 75 height 47
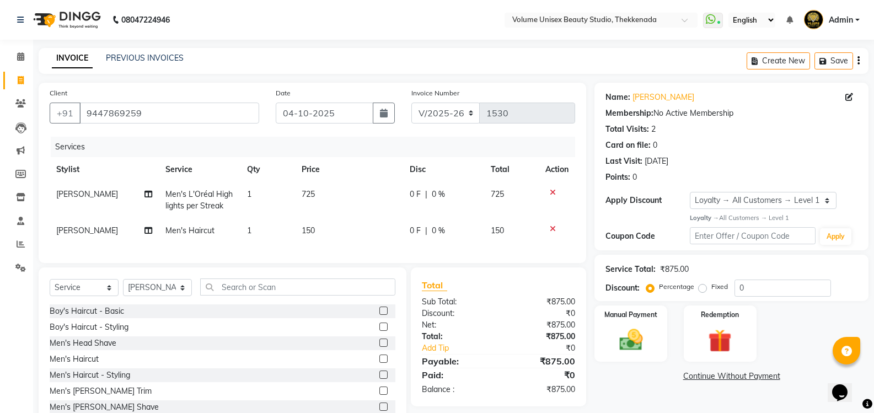
click at [327, 191] on td "725" at bounding box center [349, 200] width 108 height 36
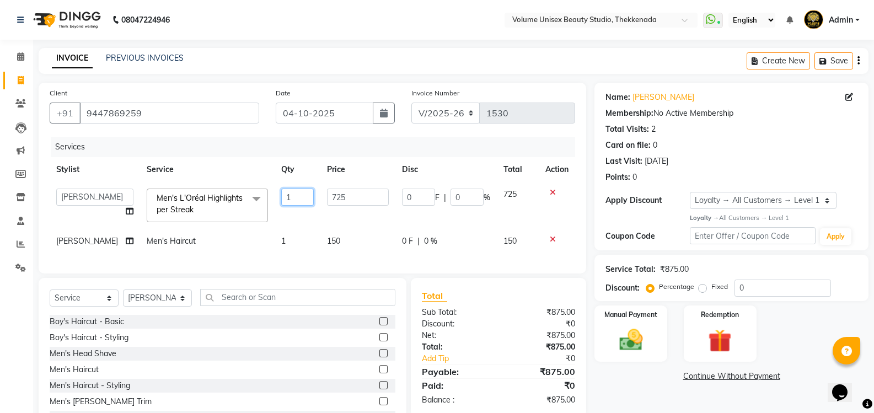
click at [290, 198] on input "1" at bounding box center [297, 197] width 33 height 17
drag, startPoint x: 289, startPoint y: 198, endPoint x: 227, endPoint y: 199, distance: 62.3
click at [227, 199] on tr "Adarsh Ashika Ayaan Khan Bimal Krishnan Firoj Khan Neethu S Kumar Pramita Lama …" at bounding box center [313, 205] width 526 height 47
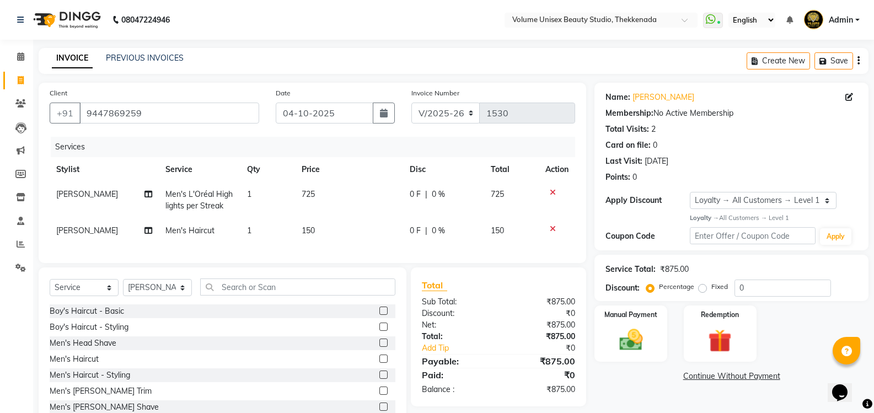
drag, startPoint x: 351, startPoint y: 192, endPoint x: 347, endPoint y: 197, distance: 6.3
drag, startPoint x: 326, startPoint y: 192, endPoint x: 270, endPoint y: 192, distance: 56.3
click at [270, 192] on tr "Firoj Khan Men's L'Oréal Highlights per Streak 1 725 0 F | 0 % 725" at bounding box center [313, 200] width 526 height 36
click at [324, 204] on td "725" at bounding box center [349, 200] width 108 height 36
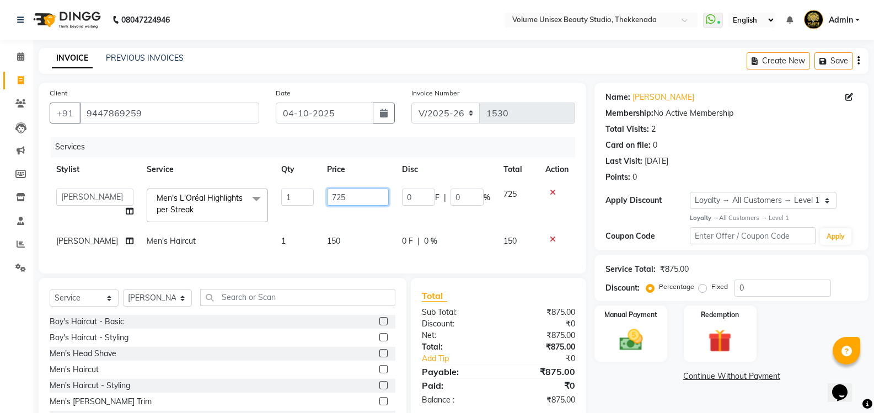
drag, startPoint x: 342, startPoint y: 196, endPoint x: 304, endPoint y: 196, distance: 37.5
click at [304, 196] on tr "Adarsh Ashika Ayaan Khan Bimal Krishnan Firoj Khan Neethu S Kumar Pramita Lama …" at bounding box center [313, 205] width 526 height 47
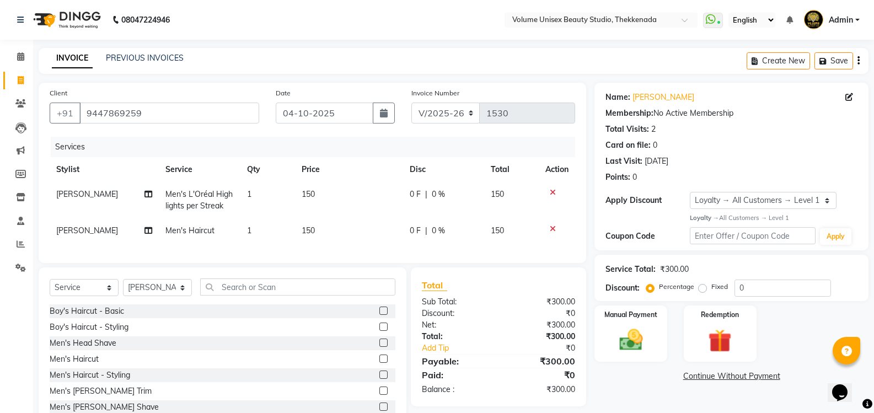
click at [259, 195] on td "1" at bounding box center [267, 200] width 55 height 36
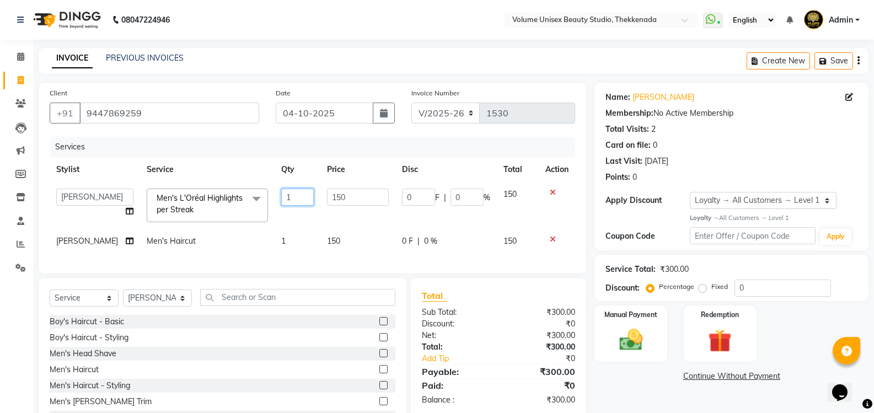
drag, startPoint x: 288, startPoint y: 196, endPoint x: 263, endPoint y: 196, distance: 25.9
click at [275, 197] on td "1" at bounding box center [298, 205] width 46 height 47
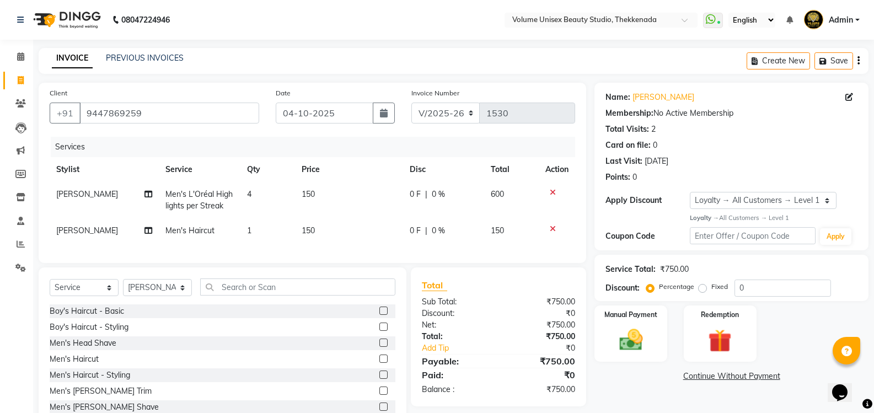
click at [278, 192] on td "4" at bounding box center [267, 200] width 55 height 36
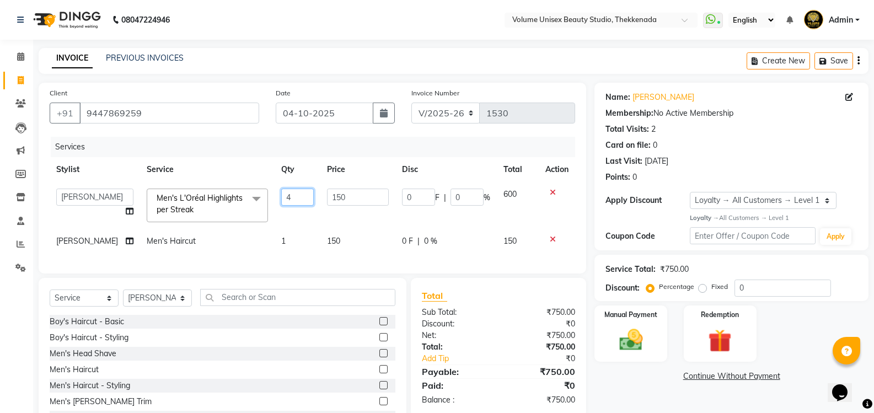
drag, startPoint x: 286, startPoint y: 196, endPoint x: 258, endPoint y: 196, distance: 28.1
click at [260, 196] on tr "Adarsh Ashika Ayaan Khan Bimal Krishnan Firoj Khan Neethu S Kumar Pramita Lama …" at bounding box center [313, 205] width 526 height 47
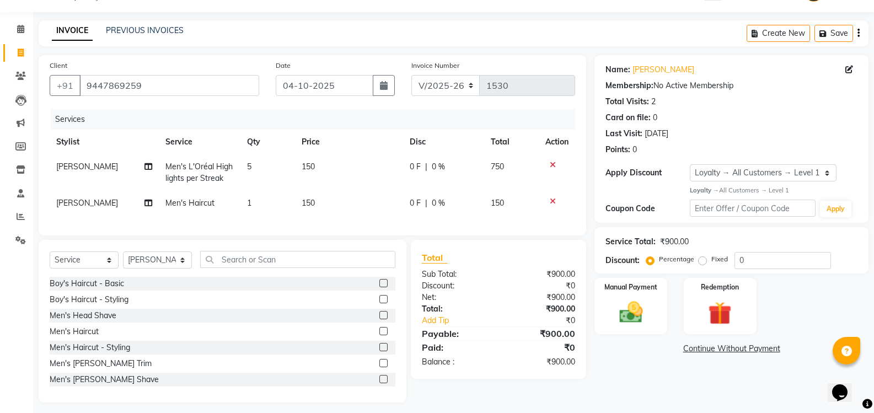
scroll to position [42, 0]
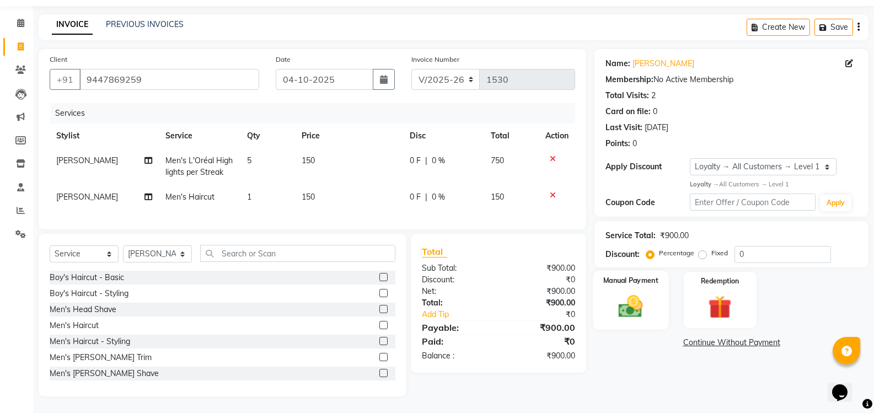
click at [634, 292] on img at bounding box center [630, 306] width 39 height 28
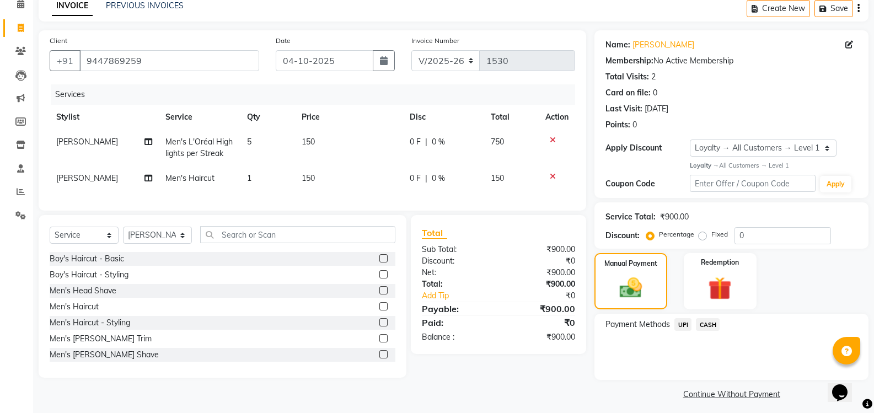
scroll to position [58, 0]
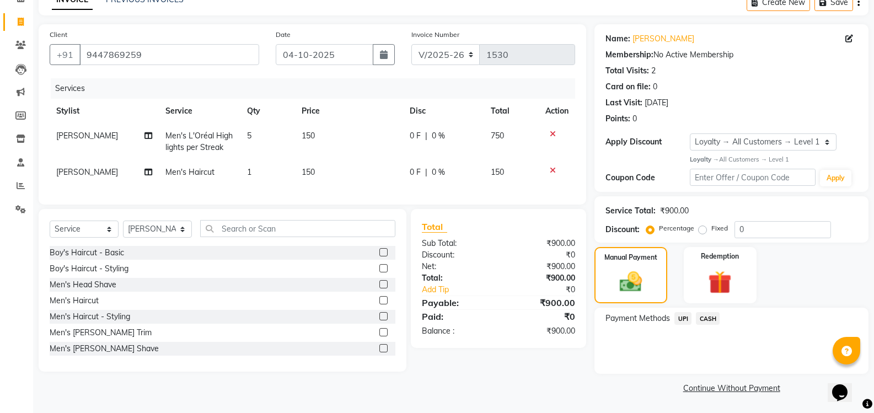
click at [682, 317] on span "UPI" at bounding box center [682, 318] width 17 height 13
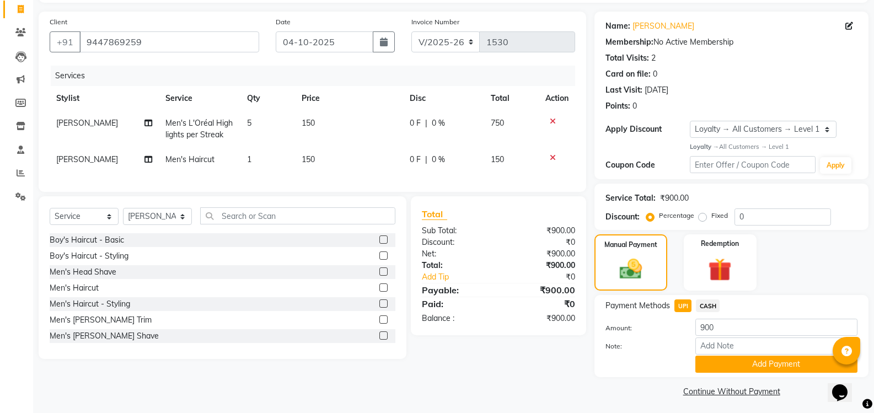
scroll to position [74, 0]
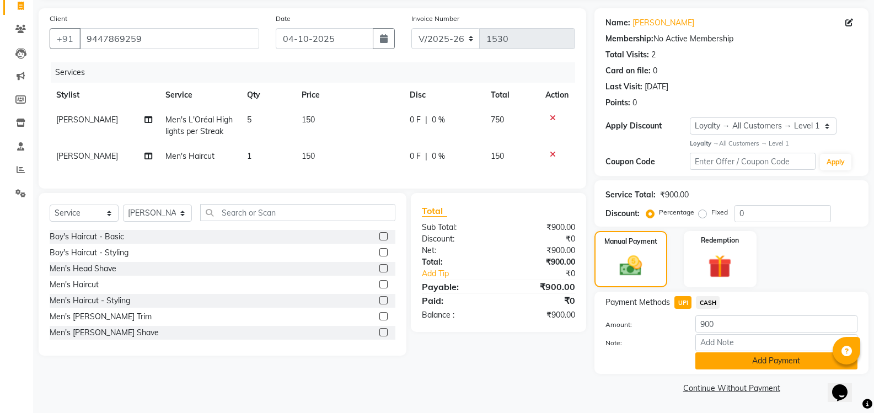
click at [770, 363] on button "Add Payment" at bounding box center [776, 360] width 162 height 17
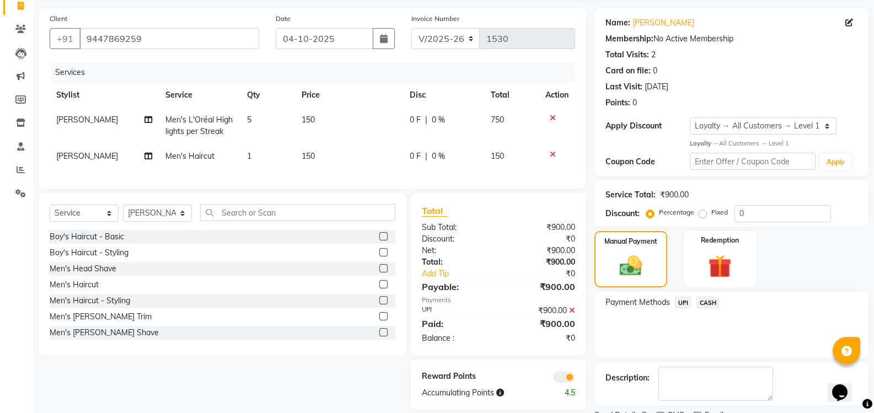
scroll to position [121, 0]
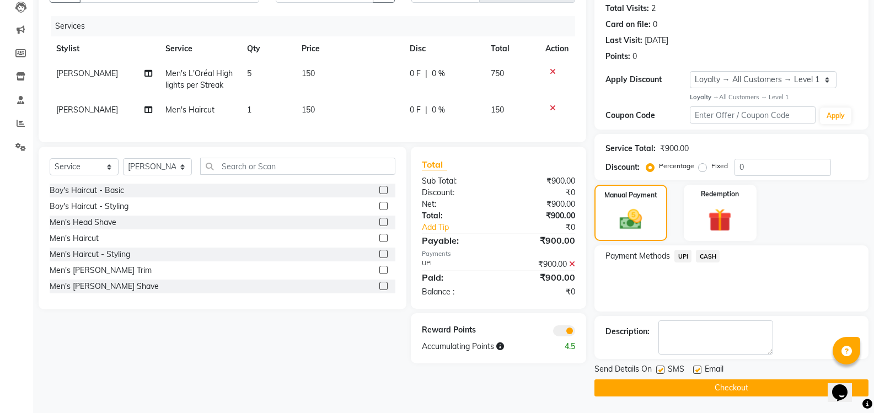
click at [722, 384] on button "Checkout" at bounding box center [731, 387] width 274 height 17
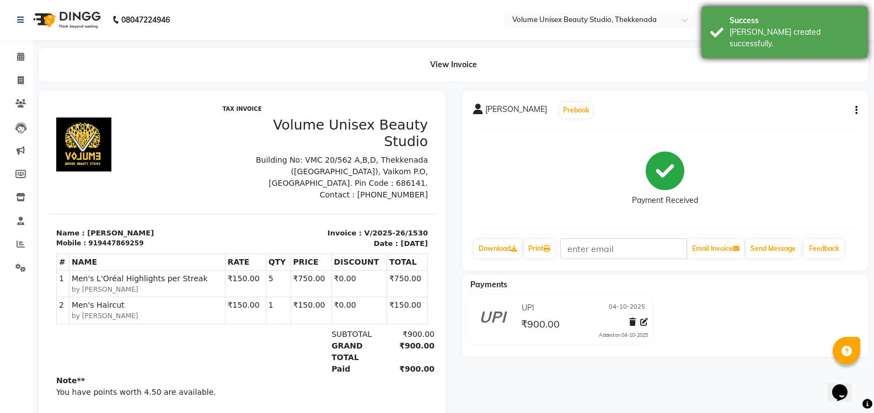
click at [794, 28] on div "Bill created successfully." at bounding box center [795, 37] width 130 height 23
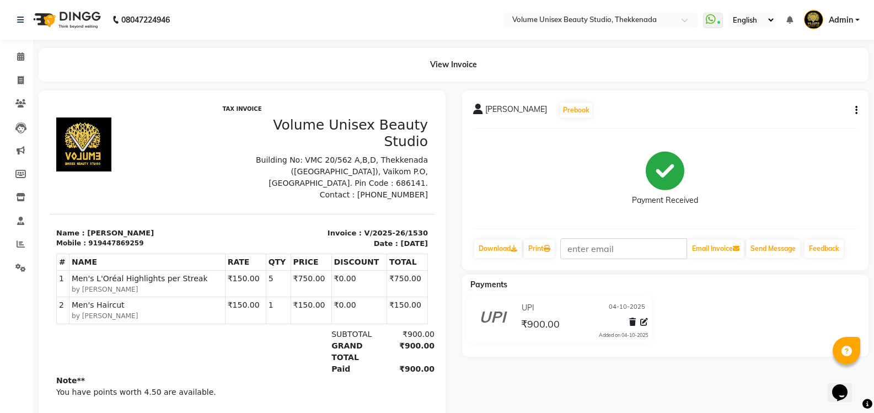
drag, startPoint x: 753, startPoint y: 99, endPoint x: 660, endPoint y: 100, distance: 93.8
click at [751, 99] on div "Kailasnath B Prebook Payment Received Download Print Email Invoice Send Message…" at bounding box center [665, 180] width 407 height 180
click at [18, 84] on span at bounding box center [20, 80] width 19 height 13
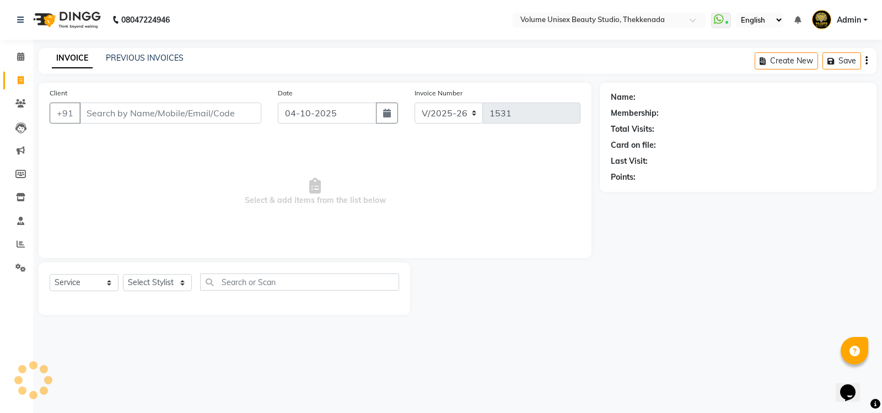
click at [92, 114] on input "Client" at bounding box center [170, 113] width 182 height 21
click at [234, 113] on span "Add Client" at bounding box center [233, 113] width 44 height 11
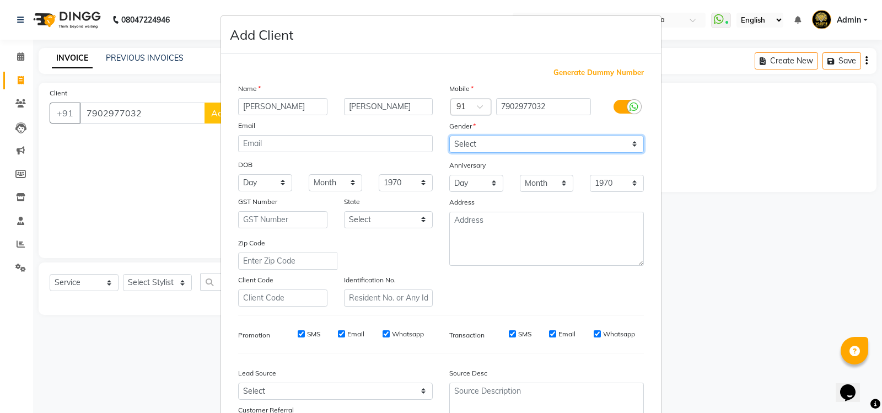
click at [486, 146] on select "Select Male Female Other Prefer Not To Say" at bounding box center [546, 144] width 195 height 17
click at [449, 136] on select "Select Male Female Other Prefer Not To Say" at bounding box center [546, 144] width 195 height 17
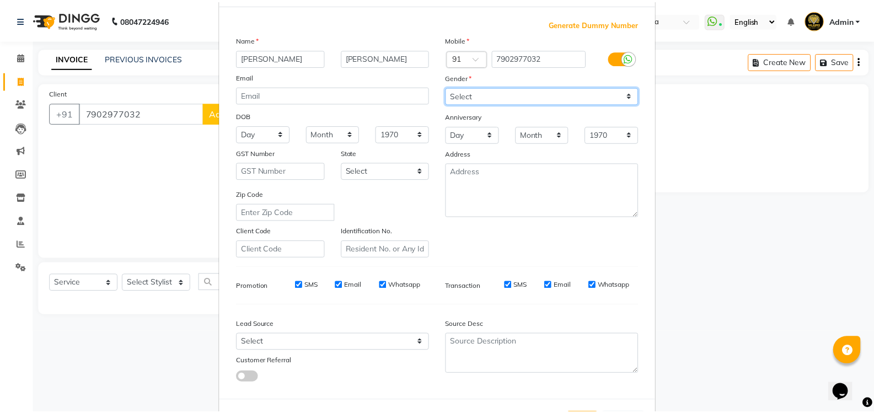
scroll to position [96, 0]
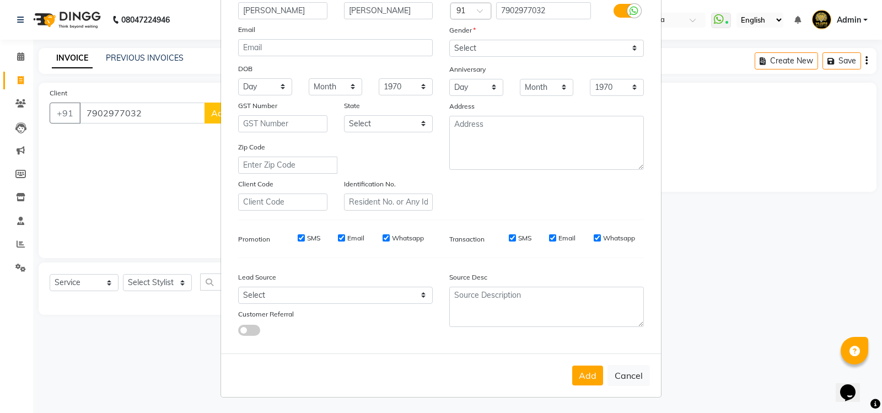
click at [580, 376] on button "Add" at bounding box center [587, 376] width 31 height 20
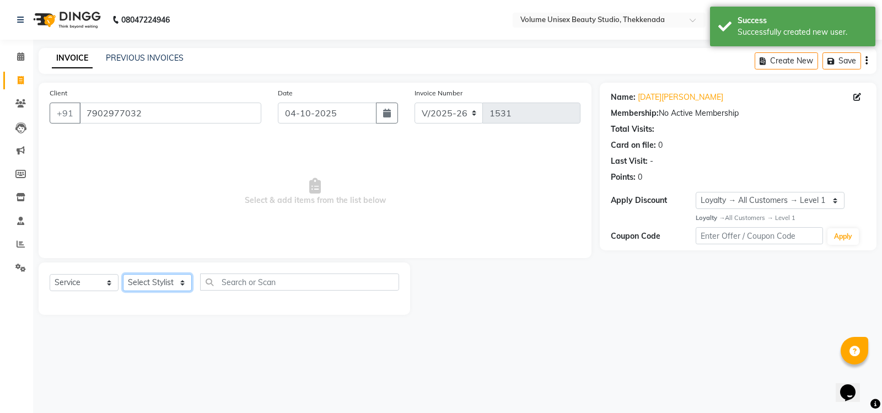
click at [162, 277] on select "Select Stylist Adarsh Ashika Ayaan Khan Bimal Krishnan Firoj Khan Neethu S Kuma…" at bounding box center [157, 282] width 69 height 17
click at [123, 274] on select "Select Stylist Adarsh Ashika Ayaan Khan Bimal Krishnan Firoj Khan Neethu S Kuma…" at bounding box center [157, 282] width 69 height 17
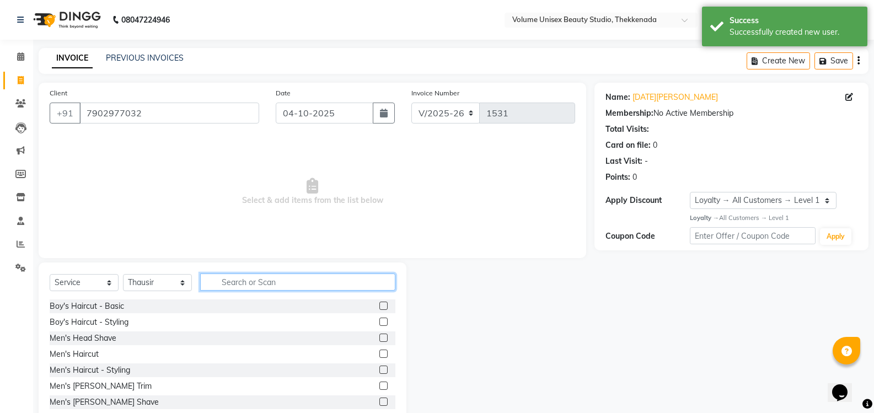
click at [236, 288] on input "text" at bounding box center [297, 282] width 195 height 17
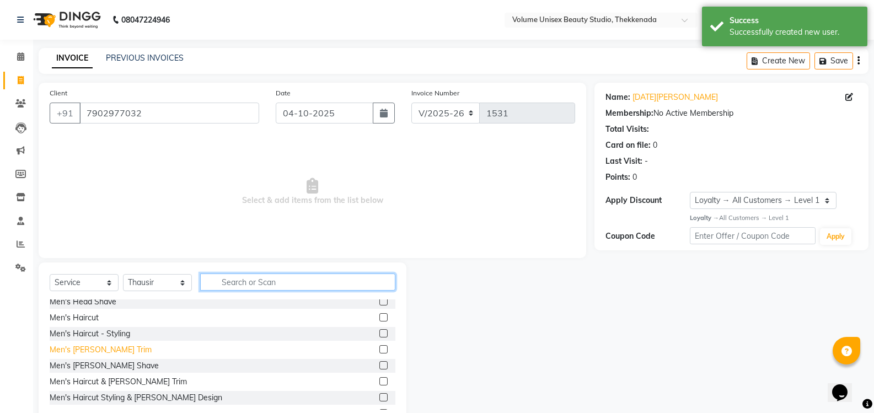
scroll to position [110, 0]
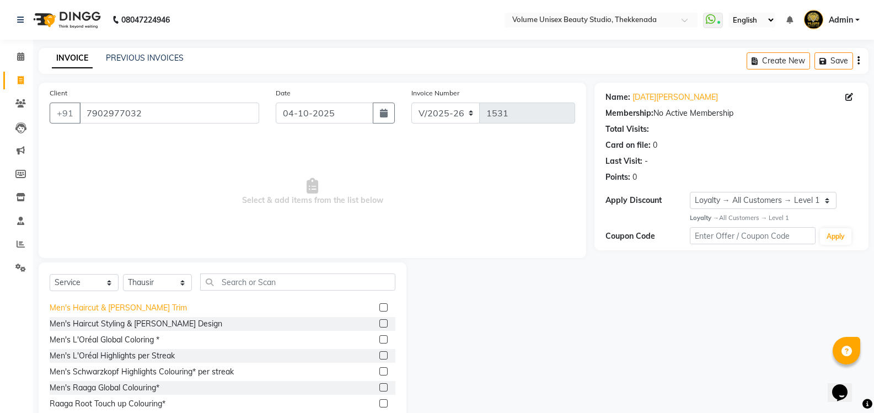
click at [117, 306] on div "Men's Haircut & Beard Trim" at bounding box center [118, 308] width 137 height 12
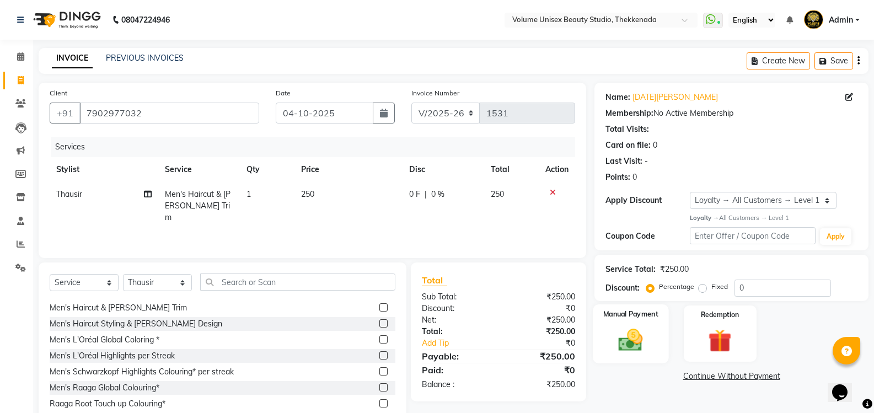
click at [637, 342] on img at bounding box center [630, 340] width 39 height 28
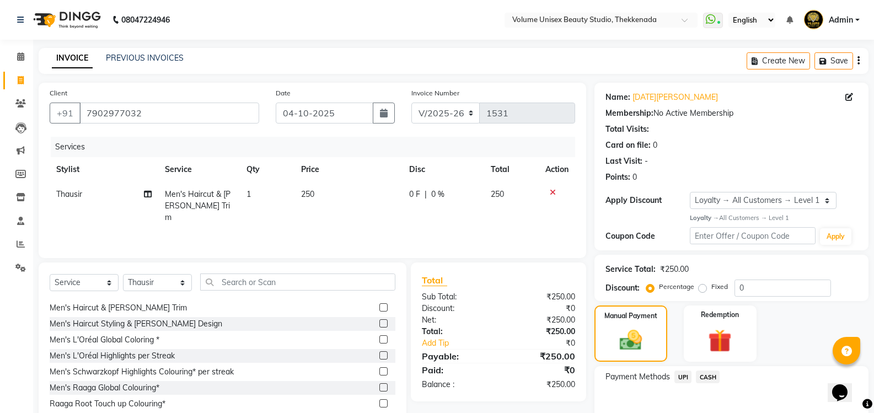
click at [682, 381] on span "UPI" at bounding box center [682, 377] width 17 height 13
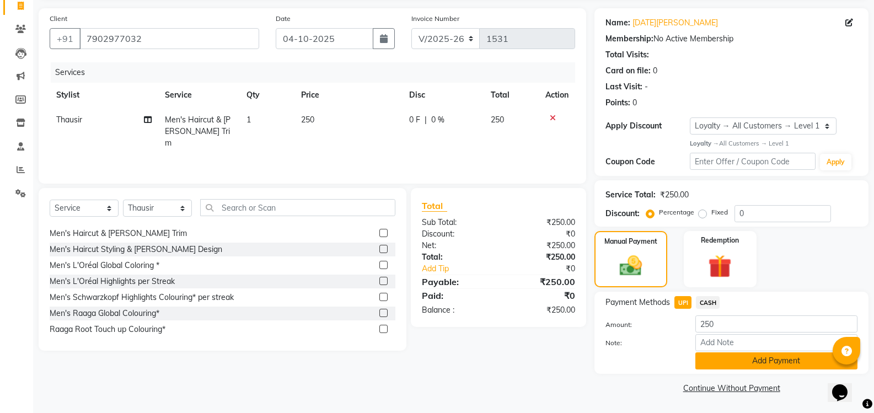
click at [734, 361] on button "Add Payment" at bounding box center [776, 360] width 162 height 17
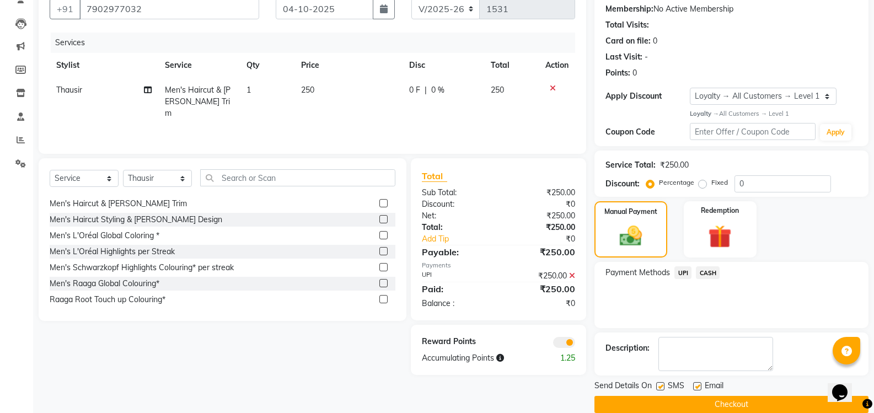
scroll to position [121, 0]
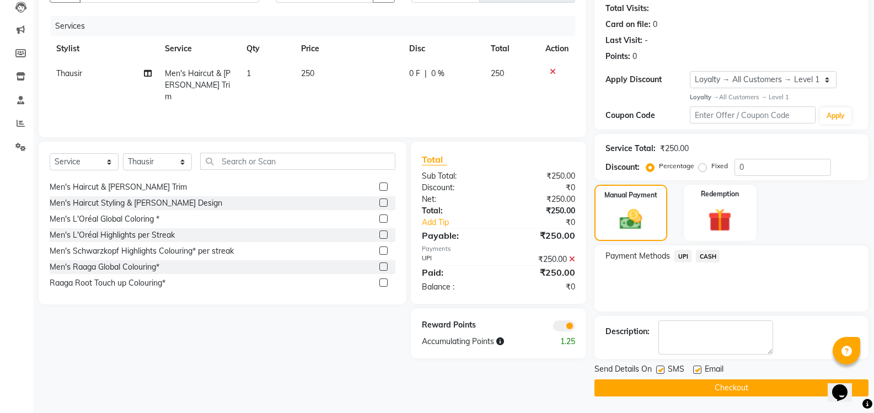
click at [744, 387] on button "Checkout" at bounding box center [731, 387] width 274 height 17
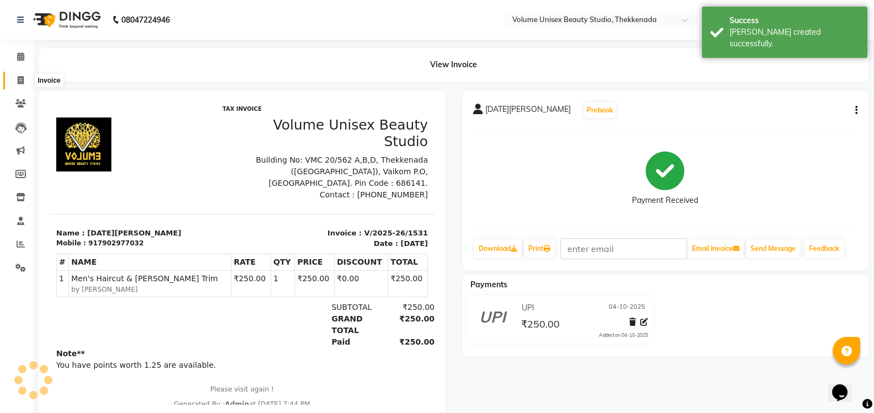
click at [24, 82] on span at bounding box center [20, 80] width 19 height 13
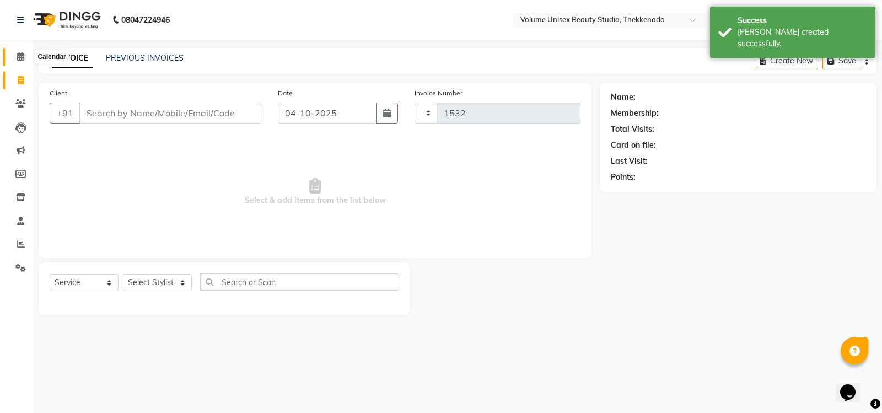
click at [24, 54] on icon at bounding box center [20, 56] width 7 height 8
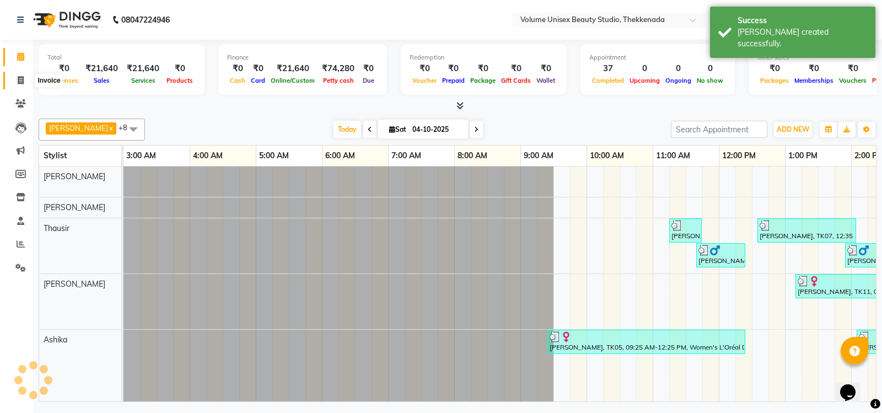
scroll to position [0, 199]
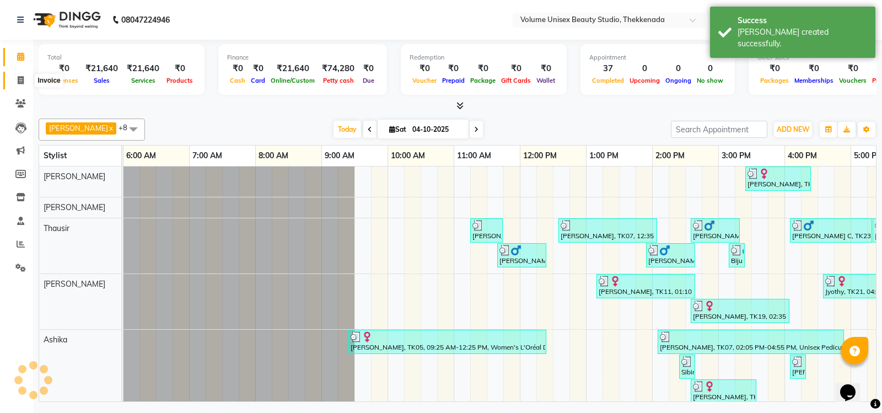
click at [19, 80] on icon at bounding box center [21, 80] width 6 height 8
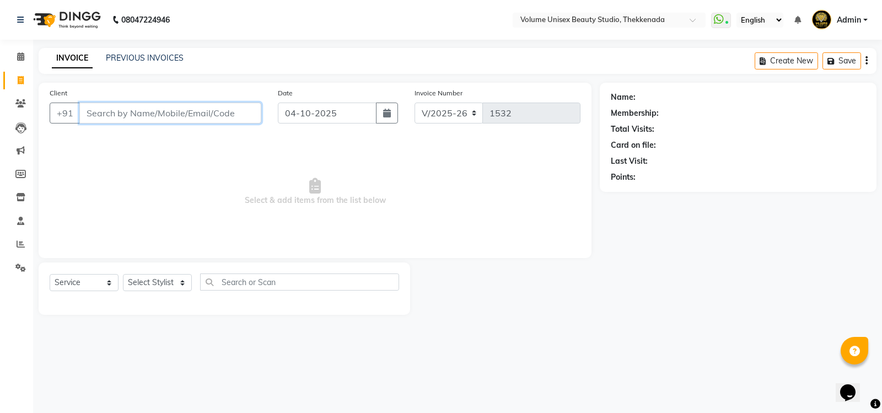
click at [114, 111] on input "Client" at bounding box center [170, 113] width 182 height 21
click at [235, 108] on span "Add Client" at bounding box center [233, 113] width 44 height 11
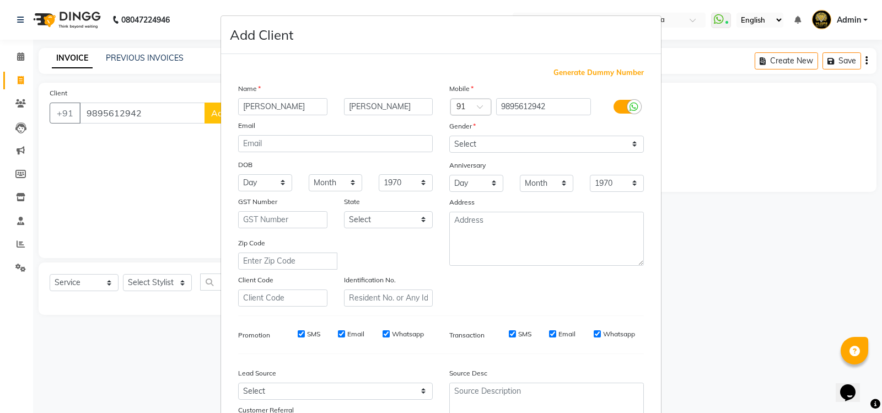
click at [464, 134] on div "Gender" at bounding box center [458, 127] width 35 height 15
click at [467, 147] on select "Select Male Female Other Prefer Not To Say" at bounding box center [546, 144] width 195 height 17
click at [449, 136] on select "Select Male Female Other Prefer Not To Say" at bounding box center [546, 144] width 195 height 17
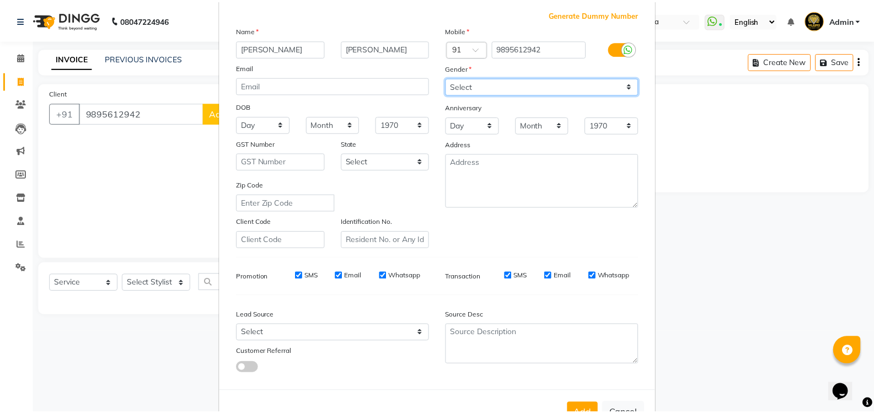
scroll to position [96, 0]
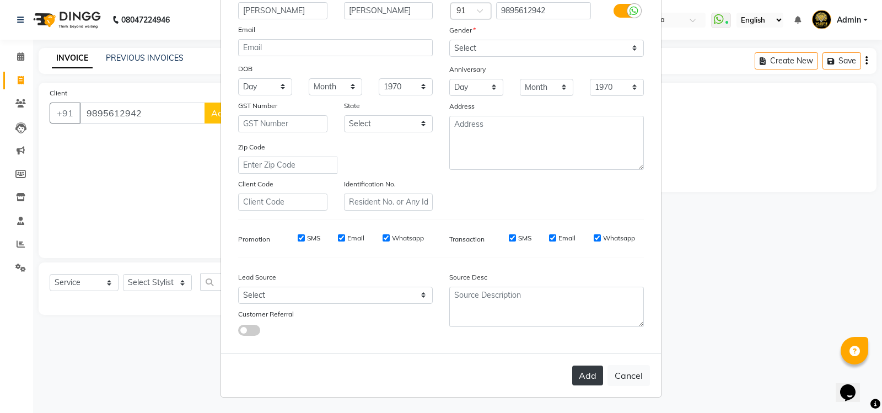
click at [586, 373] on button "Add" at bounding box center [587, 376] width 31 height 20
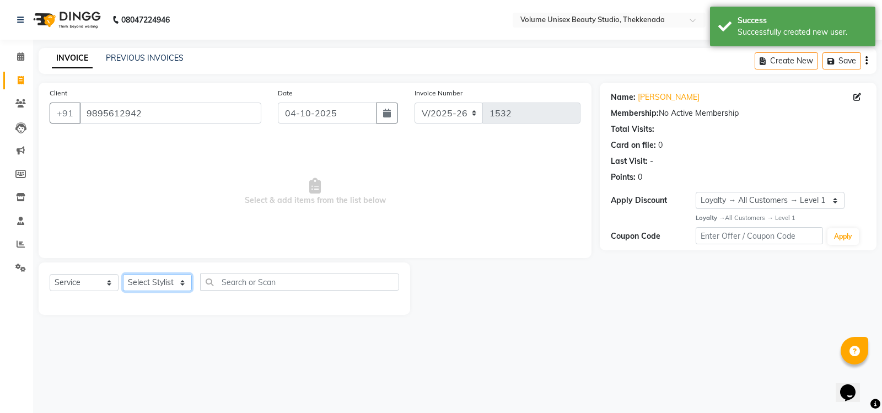
click at [140, 281] on select "Select Stylist Adarsh Ashika Ayaan Khan Bimal Krishnan Firoj Khan Neethu S Kuma…" at bounding box center [157, 282] width 69 height 17
click at [123, 274] on select "Select Stylist Adarsh Ashika Ayaan Khan Bimal Krishnan Firoj Khan Neethu S Kuma…" at bounding box center [157, 282] width 69 height 17
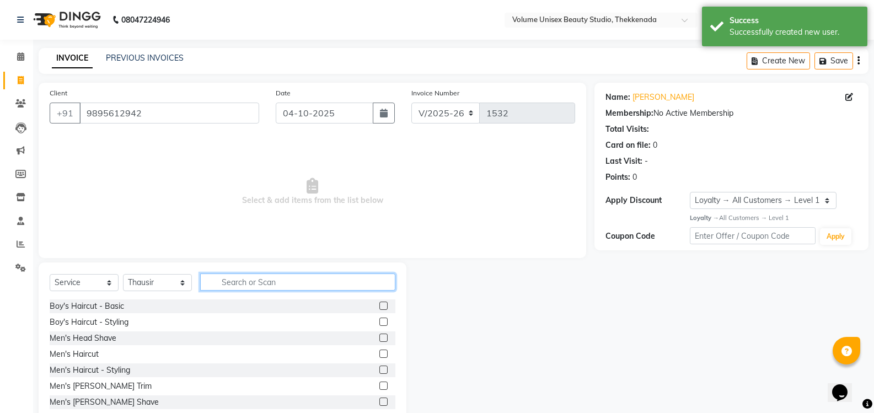
click at [228, 285] on input "text" at bounding box center [297, 282] width 195 height 17
drag, startPoint x: 78, startPoint y: 354, endPoint x: 103, endPoint y: 352, distance: 24.3
click at [78, 354] on div "Men's Haircut" at bounding box center [74, 355] width 49 height 12
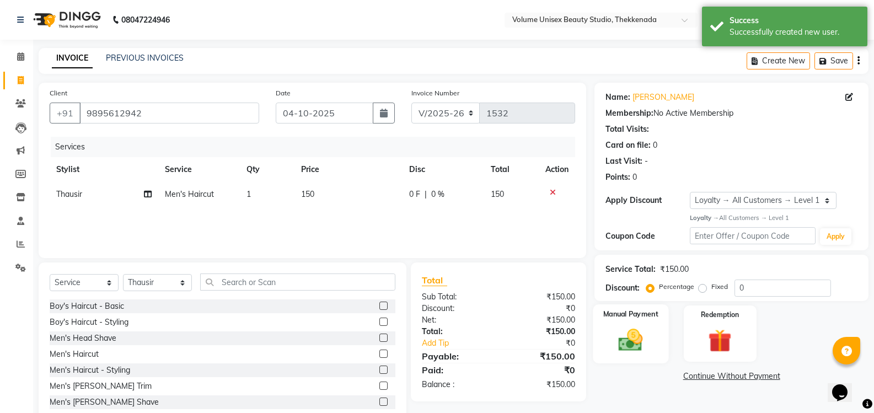
click at [622, 341] on img at bounding box center [630, 340] width 39 height 28
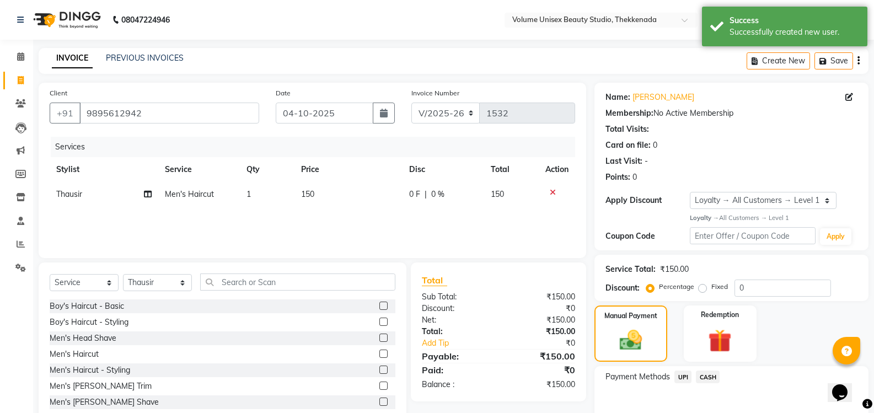
click at [683, 376] on span "UPI" at bounding box center [682, 377] width 17 height 13
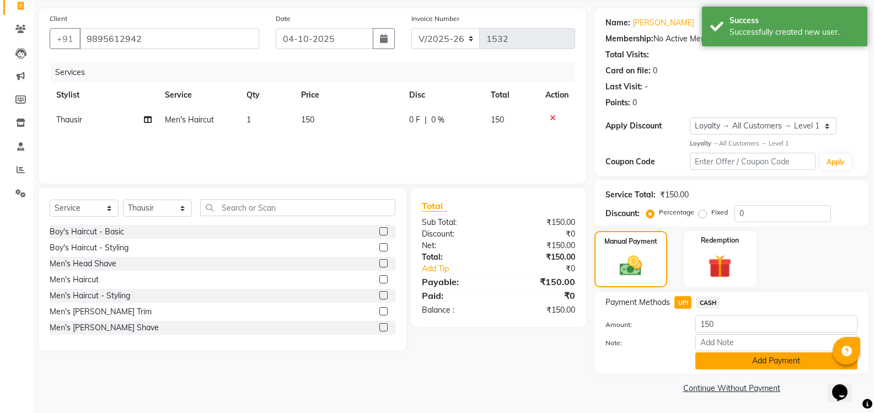
click at [757, 355] on button "Add Payment" at bounding box center [776, 360] width 162 height 17
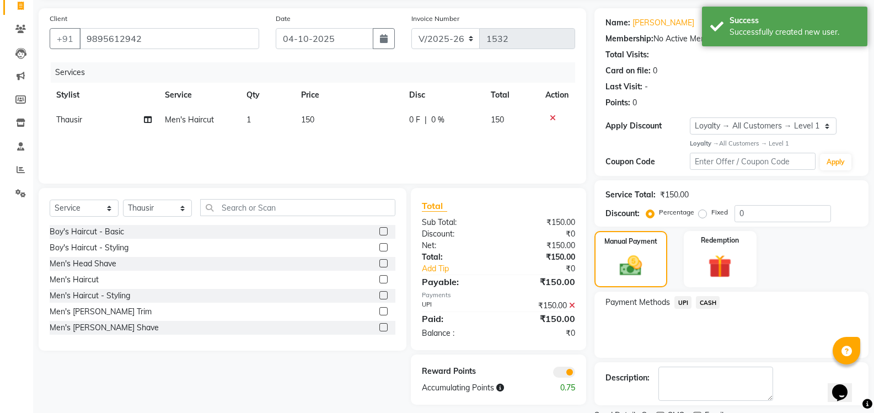
scroll to position [121, 0]
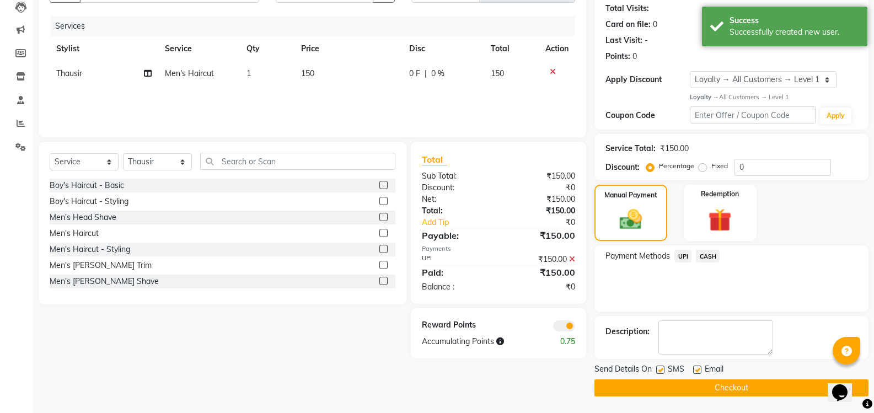
click at [730, 391] on button "Checkout" at bounding box center [731, 387] width 274 height 17
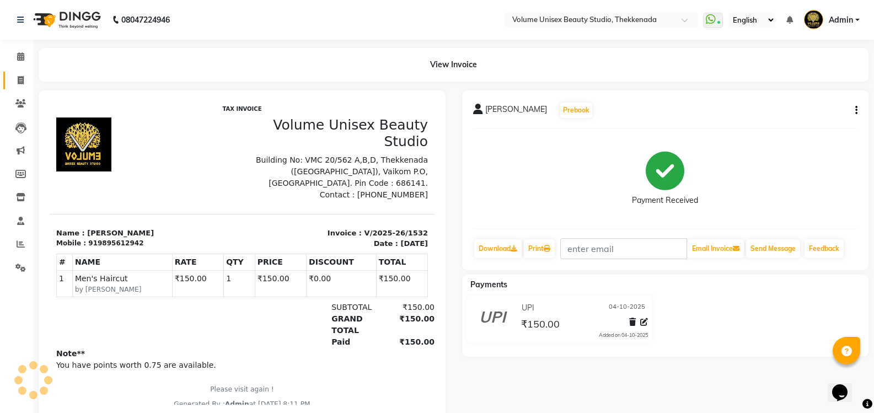
click at [24, 84] on span at bounding box center [20, 80] width 19 height 13
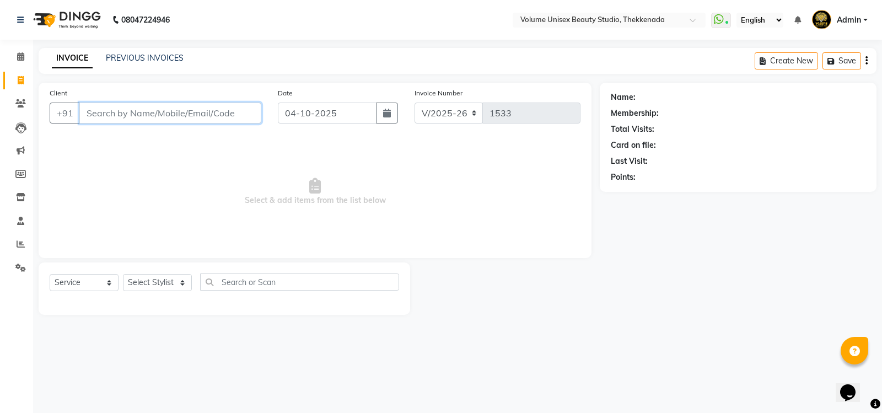
click at [114, 108] on input "Client" at bounding box center [170, 113] width 182 height 21
click at [102, 114] on input "Client" at bounding box center [170, 113] width 182 height 21
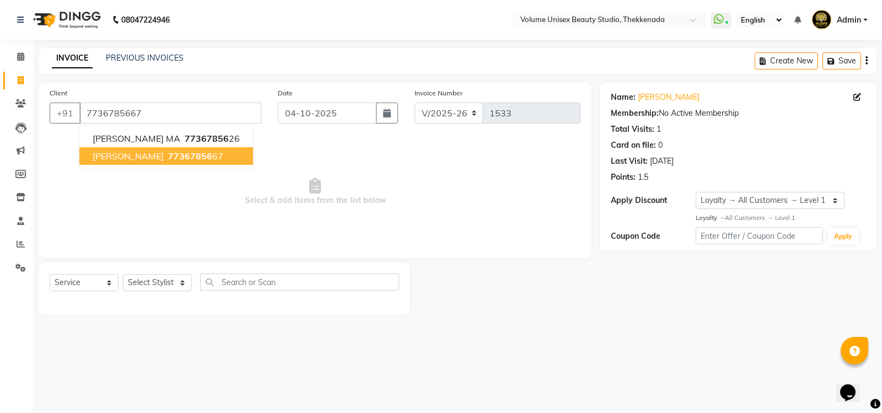
click at [194, 160] on span "77367856" at bounding box center [190, 156] width 44 height 11
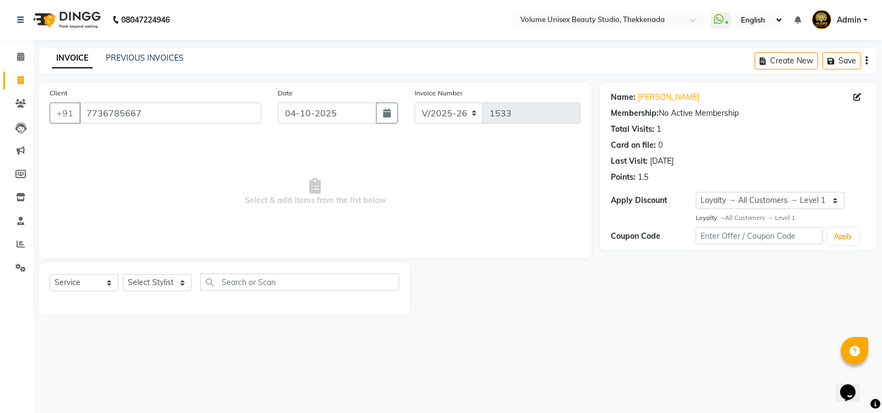
click at [182, 200] on span "Select & add items from the list below" at bounding box center [315, 192] width 531 height 110
click at [156, 280] on select "Select Stylist Adarsh Ashika Ayaan Khan Bimal Krishnan Firoj Khan Neethu S Kuma…" at bounding box center [157, 282] width 69 height 17
click at [123, 274] on select "Select Stylist Adarsh Ashika Ayaan Khan Bimal Krishnan Firoj Khan Neethu S Kuma…" at bounding box center [157, 282] width 69 height 17
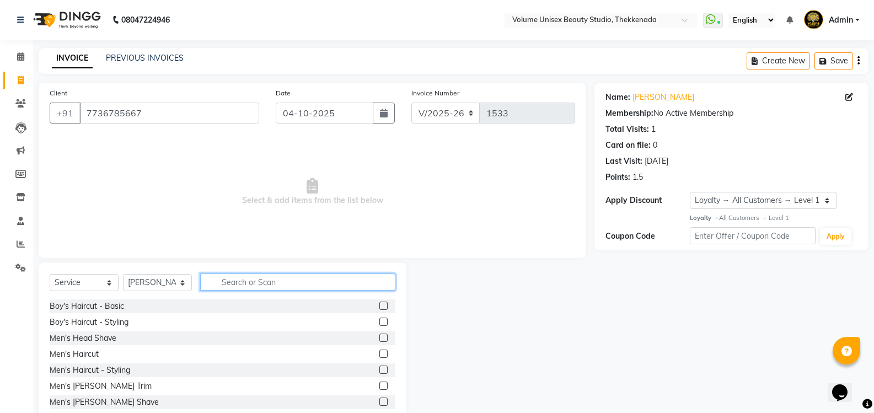
click at [224, 283] on input "text" at bounding box center [297, 282] width 195 height 17
click at [89, 354] on div "Men's Haircut" at bounding box center [74, 355] width 49 height 12
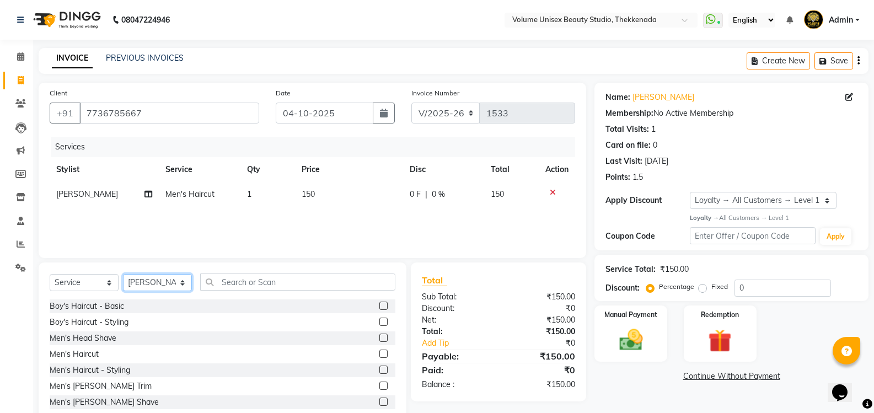
click at [163, 283] on select "Select Stylist Adarsh Ashika Ayaan Khan Bimal Krishnan Firoj Khan Neethu S Kuma…" at bounding box center [157, 282] width 69 height 17
click at [123, 274] on select "Select Stylist Adarsh Ashika Ayaan Khan Bimal Krishnan Firoj Khan Neethu S Kuma…" at bounding box center [157, 282] width 69 height 17
click at [89, 354] on div "Men's Haircut" at bounding box center [74, 355] width 49 height 12
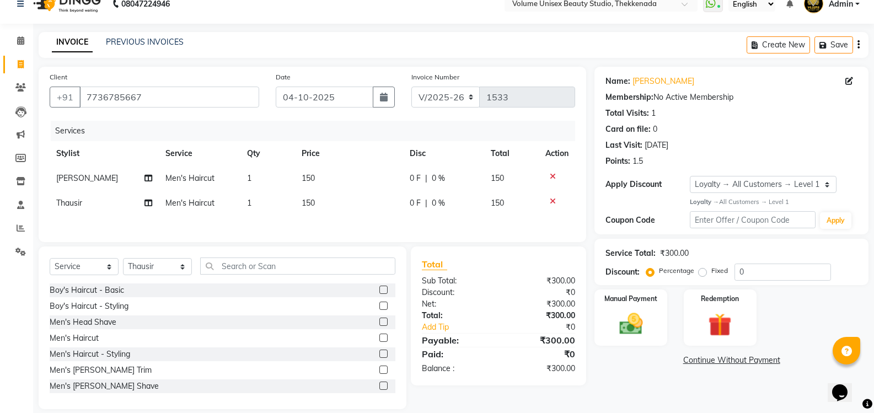
scroll to position [30, 0]
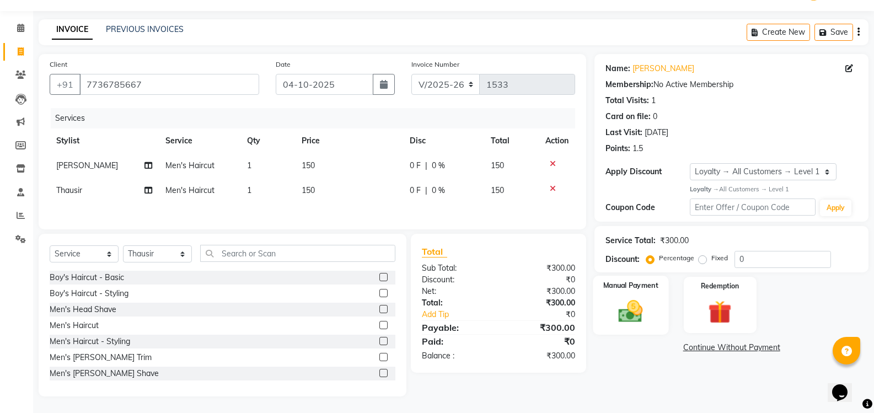
click at [630, 315] on img at bounding box center [630, 311] width 39 height 28
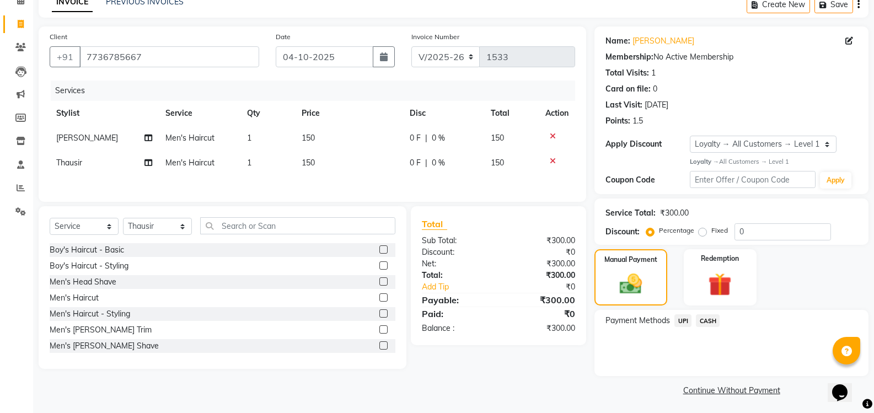
scroll to position [58, 0]
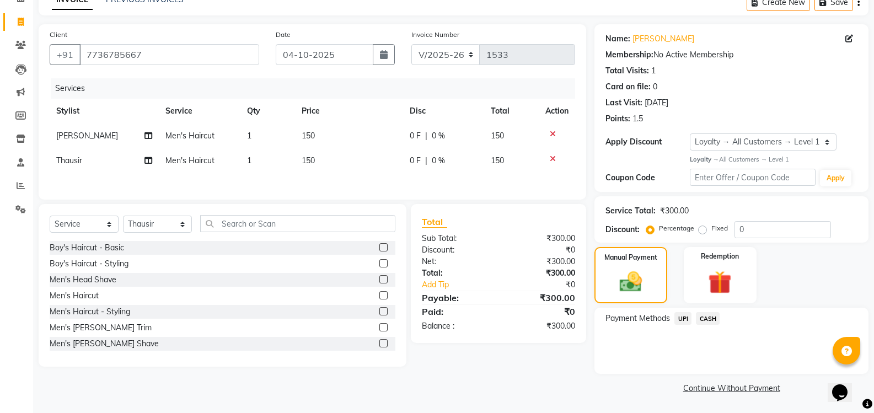
click at [685, 317] on span "UPI" at bounding box center [682, 318] width 17 height 13
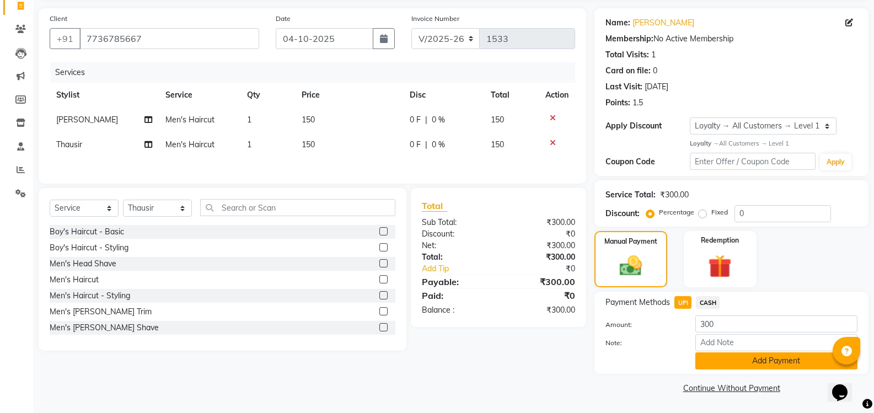
click at [753, 359] on button "Add Payment" at bounding box center [776, 360] width 162 height 17
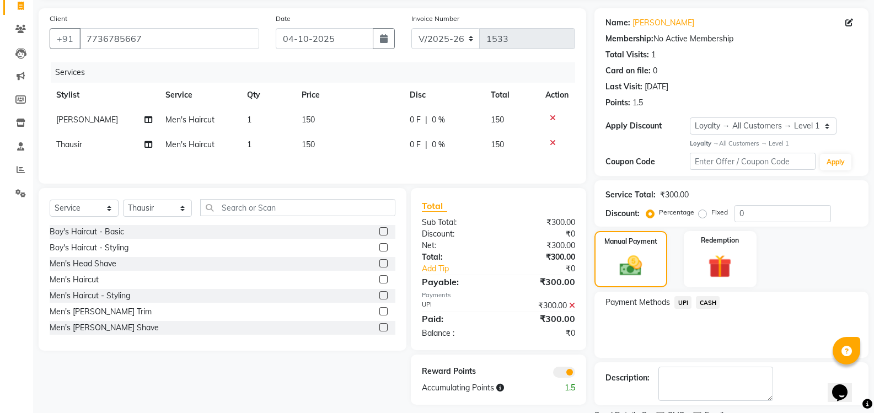
scroll to position [121, 0]
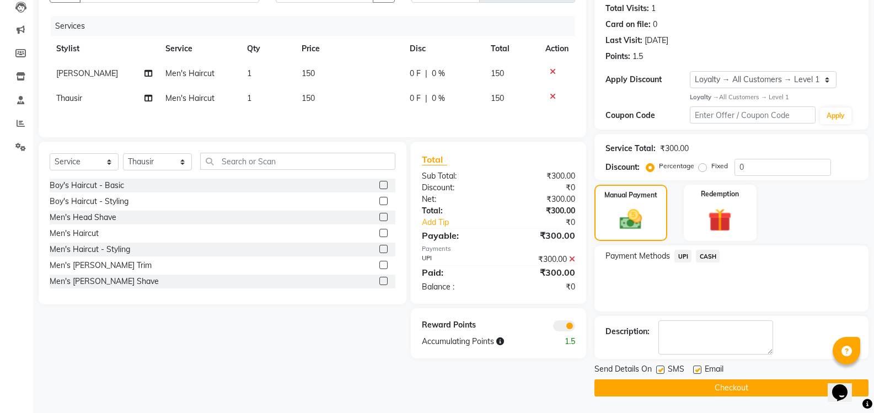
click at [736, 391] on button "Checkout" at bounding box center [731, 387] width 274 height 17
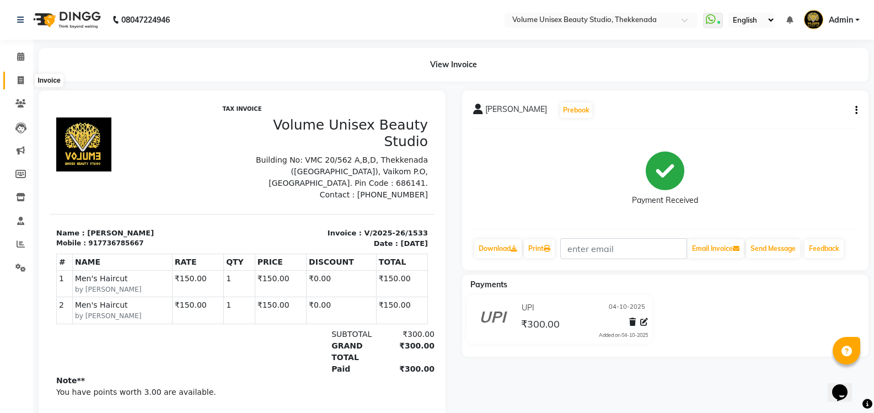
click at [25, 81] on span at bounding box center [20, 80] width 19 height 13
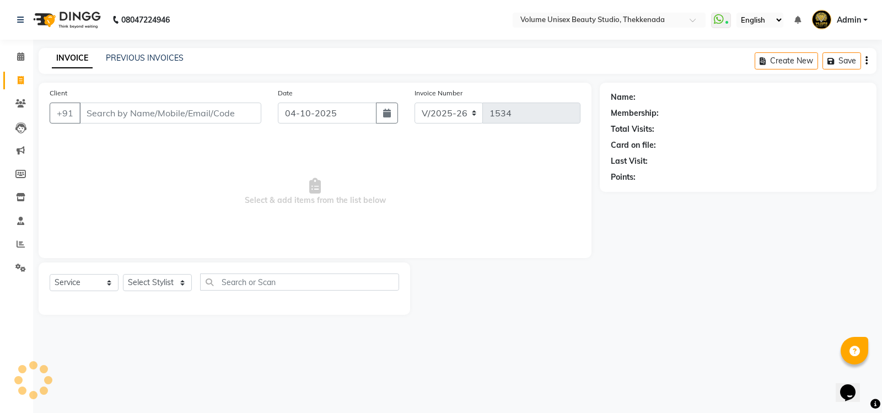
click at [95, 111] on input "Client" at bounding box center [170, 113] width 182 height 21
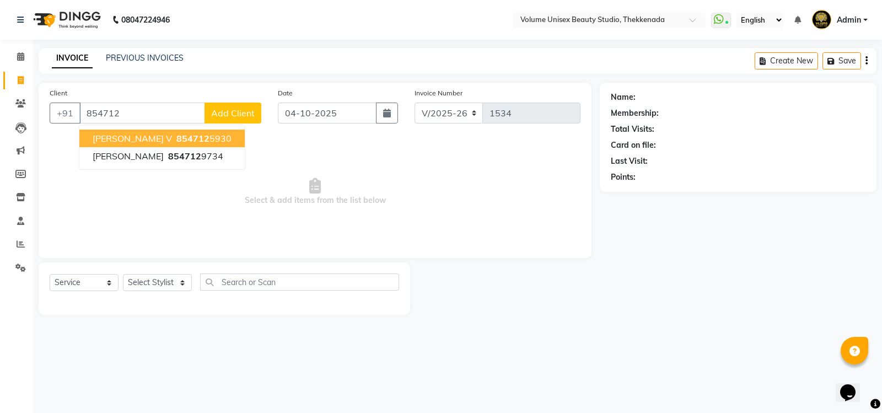
click at [133, 144] on button "Sambhu V 854712 5930" at bounding box center [161, 139] width 165 height 18
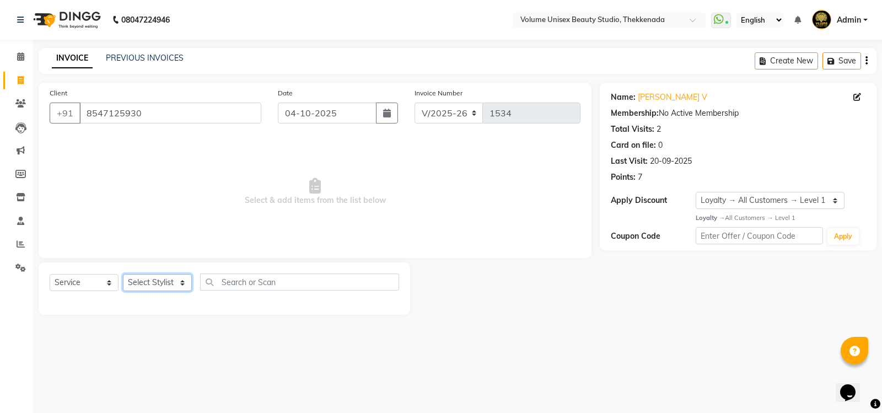
click at [143, 280] on select "Select Stylist Adarsh Ashika Ayaan Khan Bimal Krishnan Firoj Khan Neethu S Kuma…" at bounding box center [157, 282] width 69 height 17
click at [123, 274] on select "Select Stylist Adarsh Ashika Ayaan Khan Bimal Krishnan Firoj Khan Neethu S Kuma…" at bounding box center [157, 282] width 69 height 17
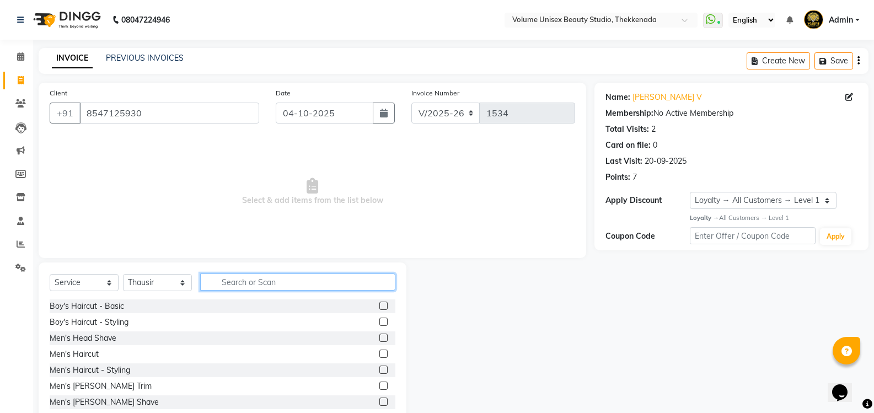
click at [224, 287] on input "text" at bounding box center [297, 282] width 195 height 17
drag, startPoint x: 92, startPoint y: 386, endPoint x: 119, endPoint y: 383, distance: 27.7
click at [92, 387] on div "Men's Beard Trim" at bounding box center [101, 387] width 102 height 12
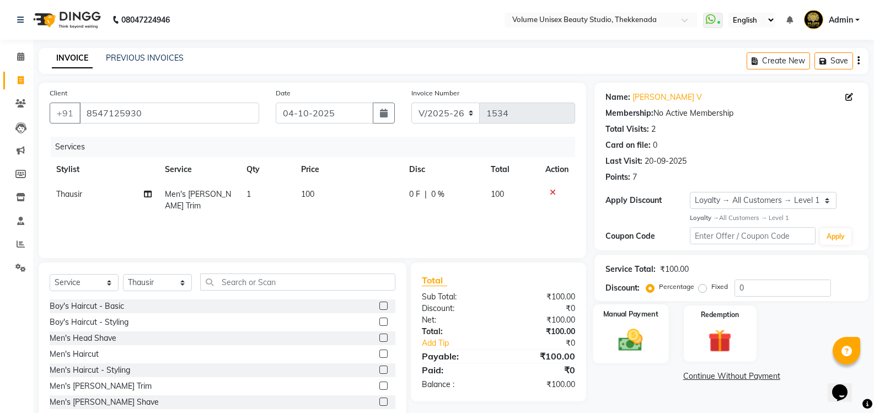
drag, startPoint x: 628, startPoint y: 344, endPoint x: 633, endPoint y: 341, distance: 5.7
click at [630, 342] on img at bounding box center [630, 340] width 39 height 28
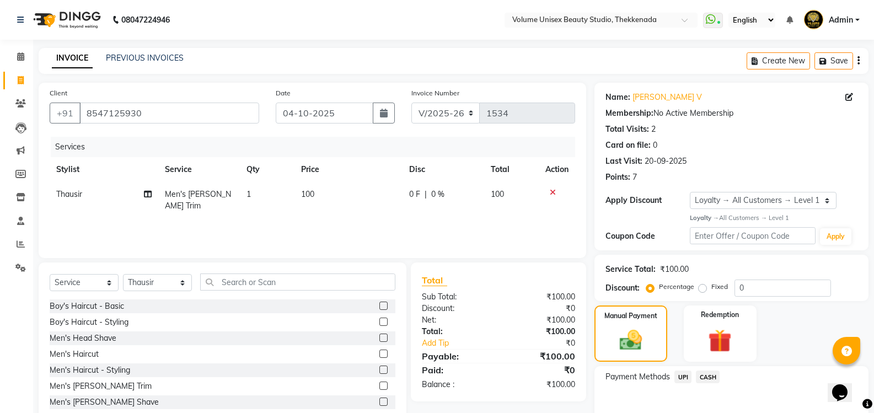
click at [683, 376] on span "UPI" at bounding box center [682, 377] width 17 height 13
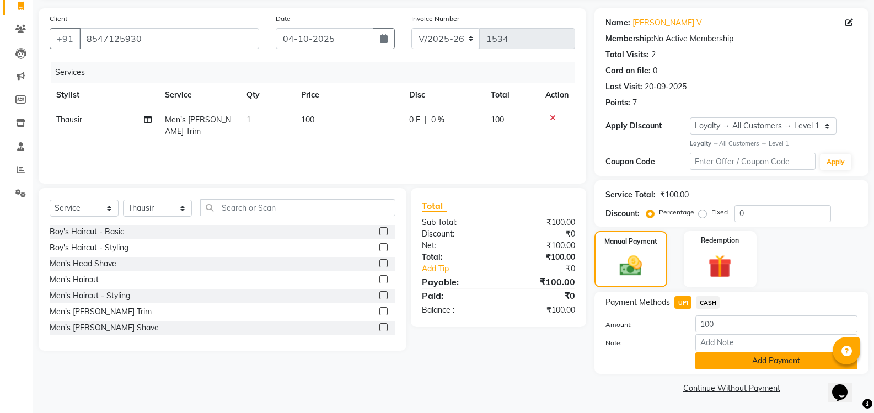
click at [737, 359] on button "Add Payment" at bounding box center [776, 360] width 162 height 17
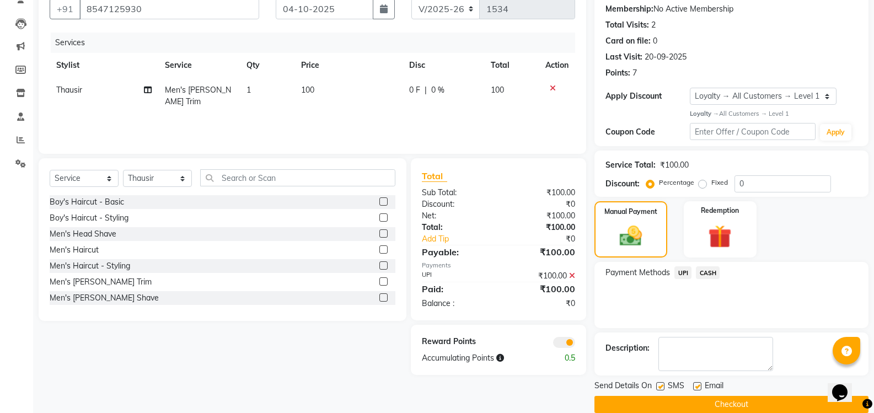
scroll to position [121, 0]
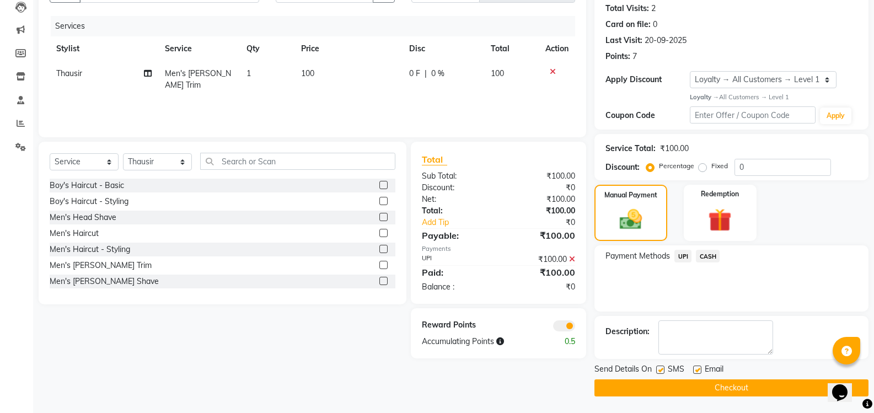
drag, startPoint x: 691, startPoint y: 378, endPoint x: 689, endPoint y: 383, distance: 5.9
click at [690, 378] on div "Send Details On SMS Email Checkout" at bounding box center [731, 379] width 274 height 33
click at [688, 385] on button "Checkout" at bounding box center [731, 387] width 274 height 17
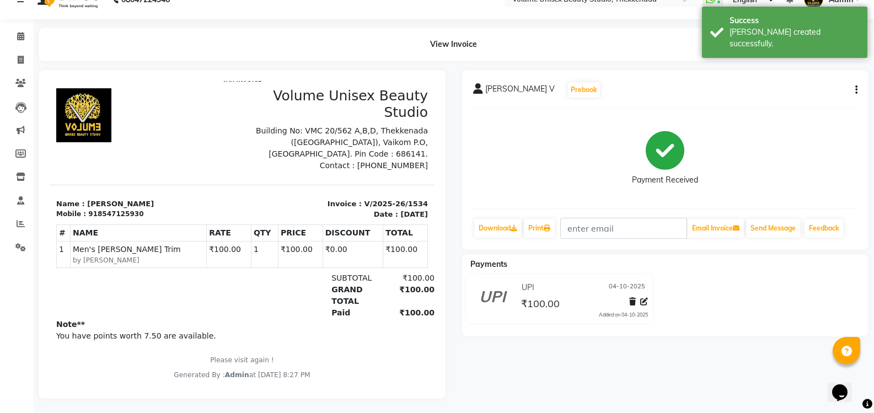
scroll to position [31, 0]
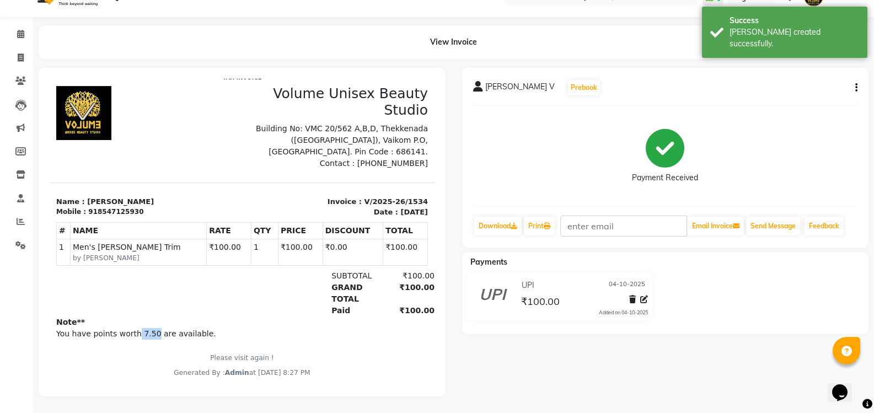
drag, startPoint x: 147, startPoint y: 334, endPoint x: 131, endPoint y: 329, distance: 17.3
click at [131, 329] on p "You have points worth 7.50 are available." at bounding box center [242, 334] width 372 height 12
drag, startPoint x: 206, startPoint y: 330, endPoint x: 199, endPoint y: 333, distance: 8.4
click at [207, 330] on p "You have points worth 7.50 are available." at bounding box center [242, 334] width 372 height 12
drag, startPoint x: 146, startPoint y: 335, endPoint x: 131, endPoint y: 333, distance: 14.4
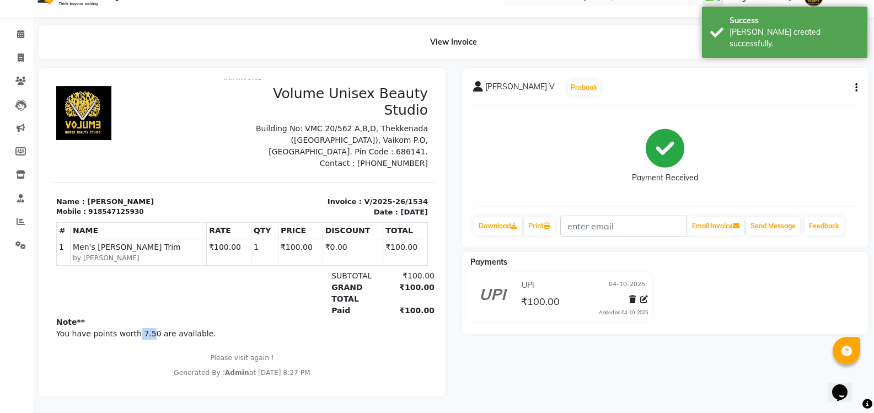
click at [131, 333] on p "You have points worth 7.50 are available." at bounding box center [242, 334] width 372 height 12
click at [157, 334] on p "You have points worth 7.50 are available." at bounding box center [242, 334] width 372 height 12
drag, startPoint x: 148, startPoint y: 335, endPoint x: 160, endPoint y: 335, distance: 12.1
click at [132, 335] on p "You have points worth 7.50 are available." at bounding box center [242, 334] width 372 height 12
click at [160, 335] on p "You have points worth 7.50 are available." at bounding box center [242, 334] width 372 height 12
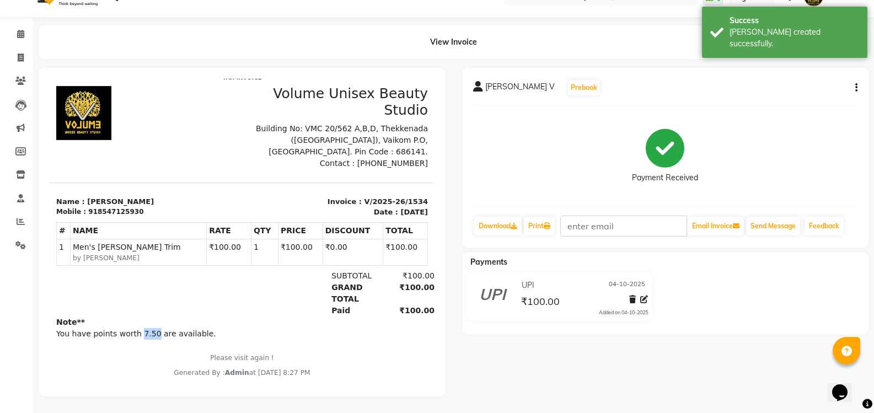
drag, startPoint x: 148, startPoint y: 334, endPoint x: 167, endPoint y: 331, distance: 19.0
click at [136, 335] on p "You have points worth 7.50 are available." at bounding box center [242, 334] width 372 height 12
click at [179, 328] on div "Note** You have points worth 7.50 are available. Please visit again ! Generated…" at bounding box center [242, 347] width 372 height 61
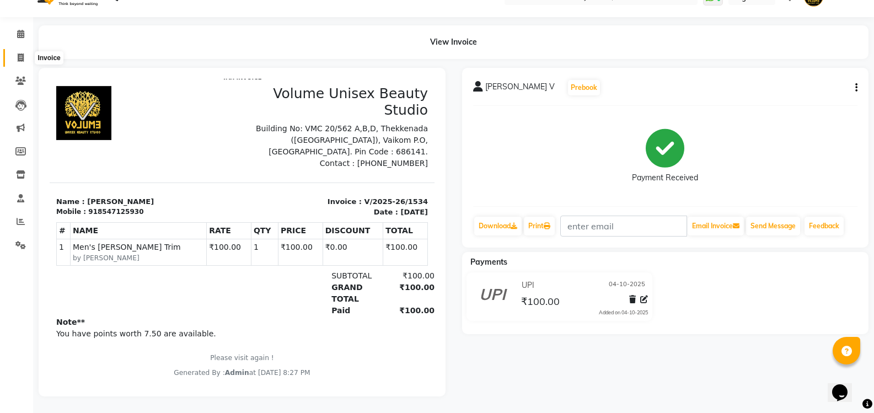
click at [24, 53] on icon at bounding box center [21, 57] width 6 height 8
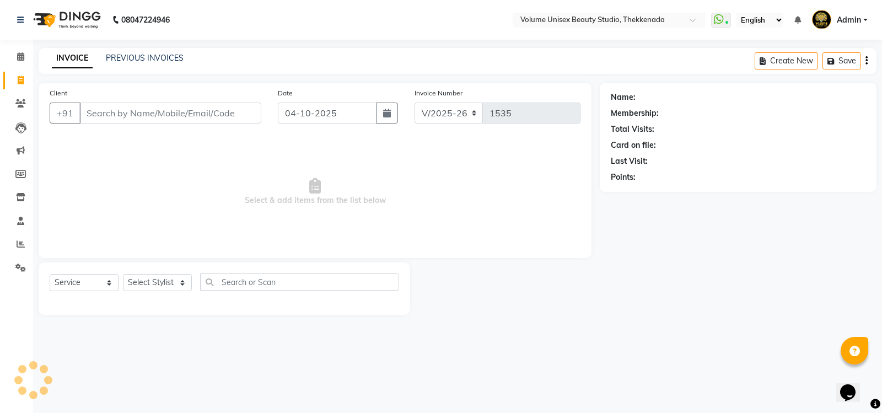
click at [24, 76] on icon at bounding box center [21, 80] width 6 height 8
click at [21, 62] on span at bounding box center [20, 57] width 19 height 13
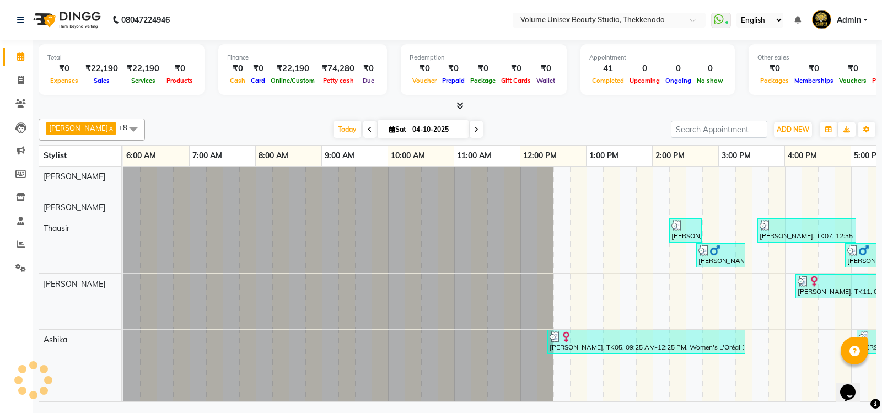
scroll to position [0, 199]
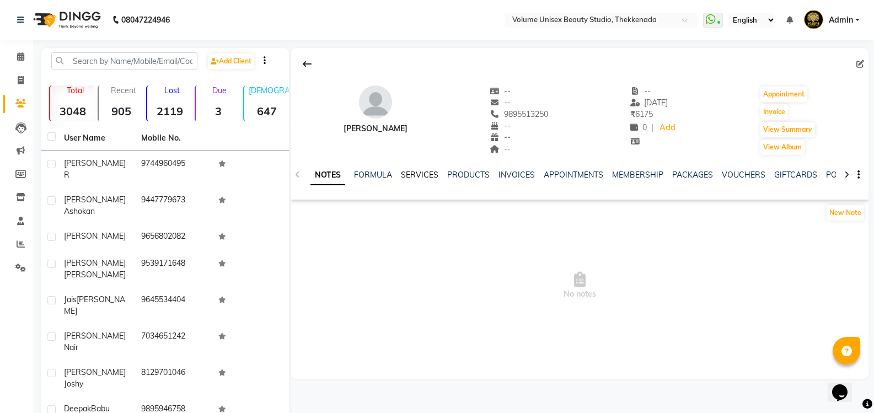
click at [415, 173] on link "SERVICES" at bounding box center [420, 175] width 38 height 10
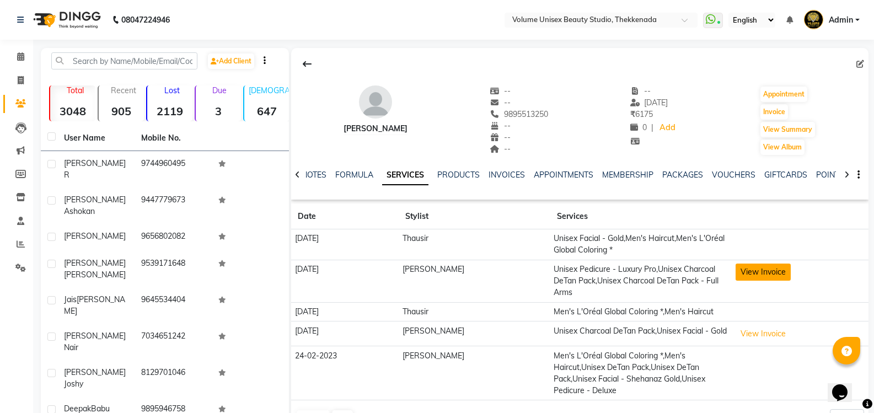
click at [767, 272] on button "View Invoice" at bounding box center [763, 272] width 55 height 17
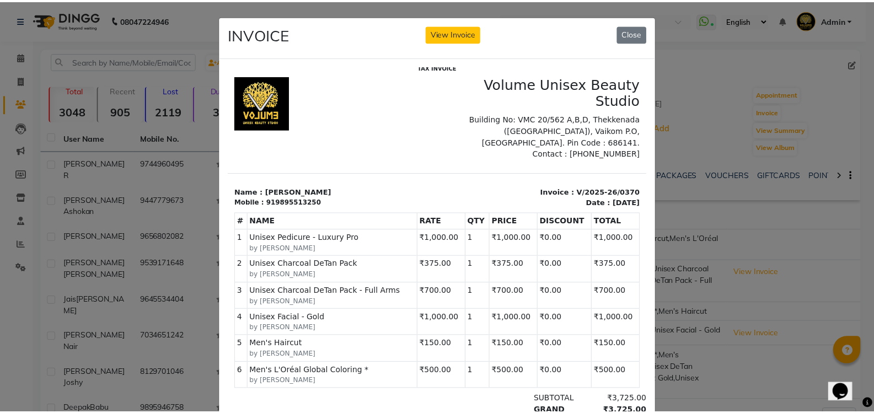
scroll to position [9, 0]
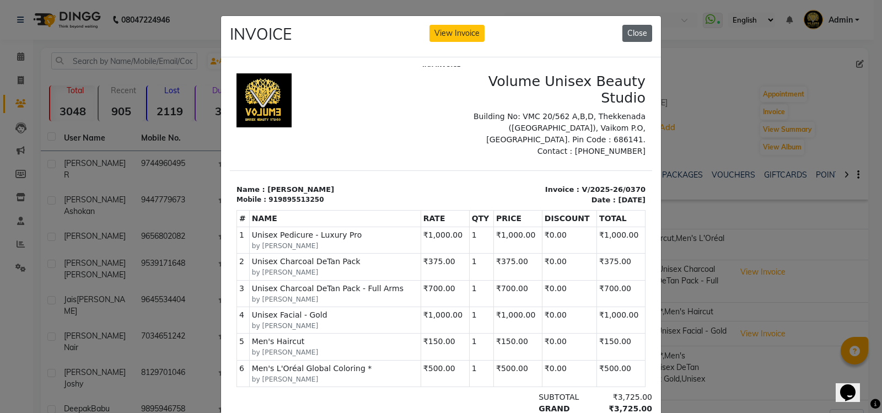
click at [627, 34] on button "Close" at bounding box center [638, 33] width 30 height 17
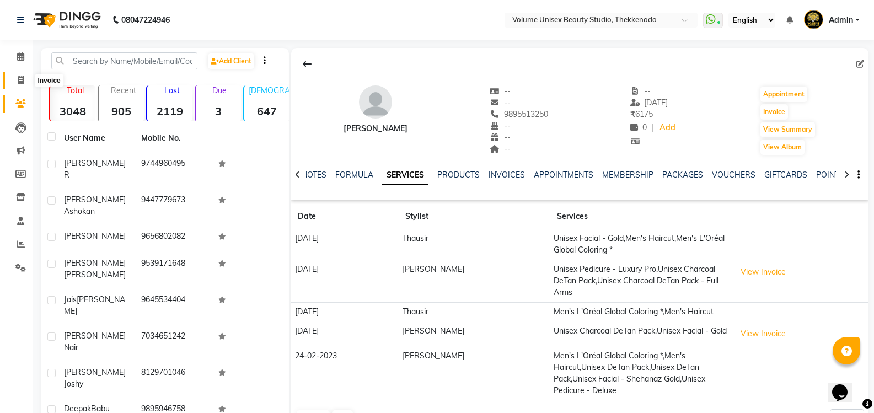
click at [19, 83] on icon at bounding box center [21, 80] width 6 height 8
select select "7432"
select select "service"
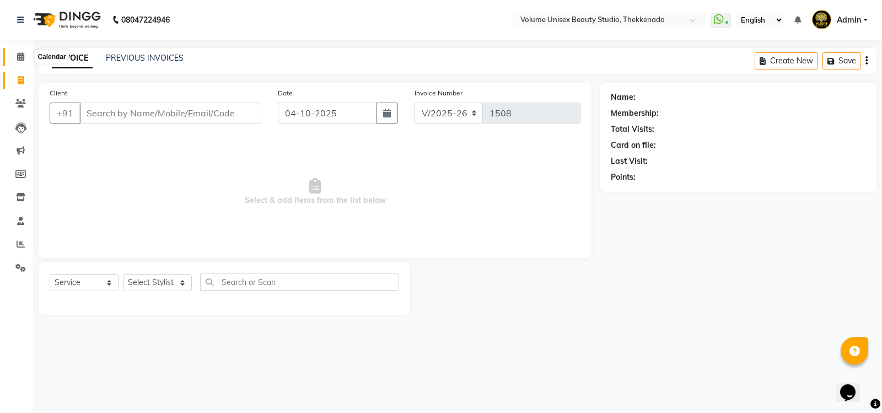
click at [20, 55] on icon at bounding box center [20, 56] width 7 height 8
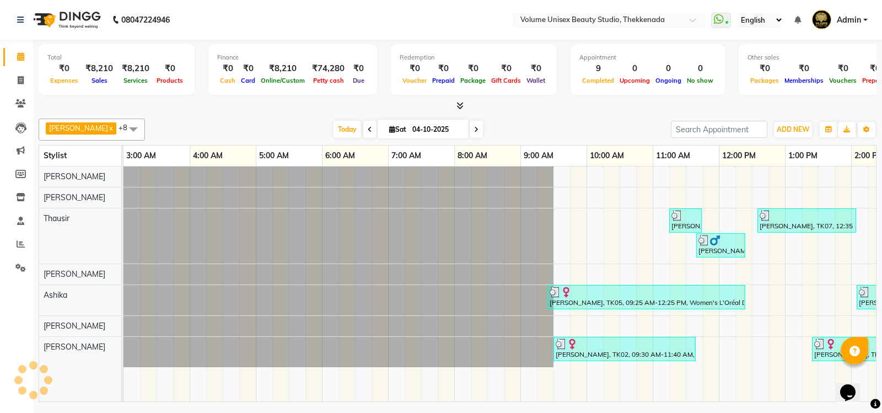
scroll to position [0, 199]
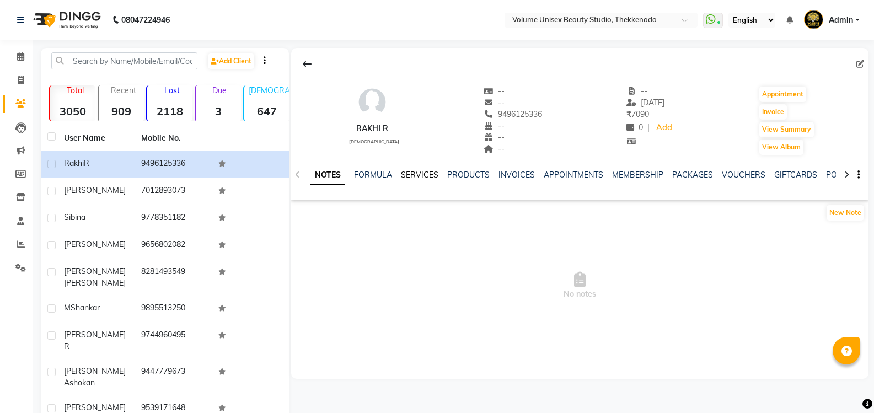
click at [420, 172] on link "SERVICES" at bounding box center [420, 175] width 38 height 10
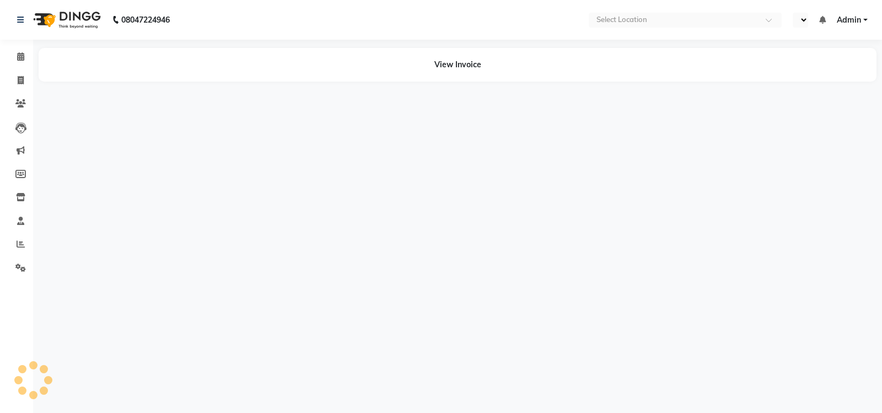
select select "en"
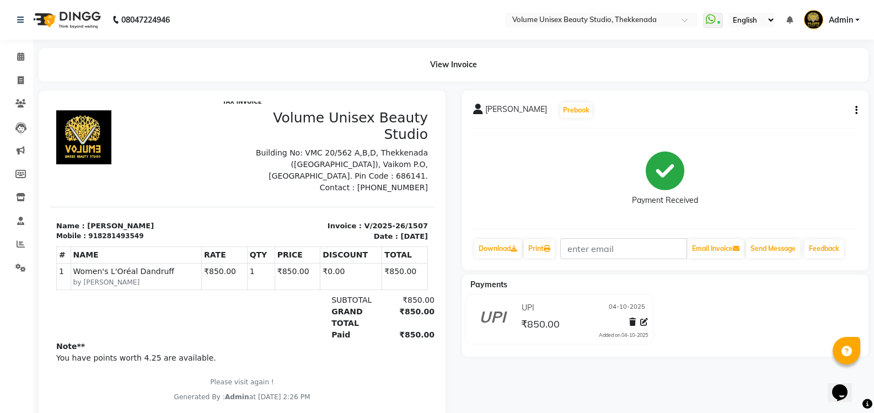
scroll to position [9, 0]
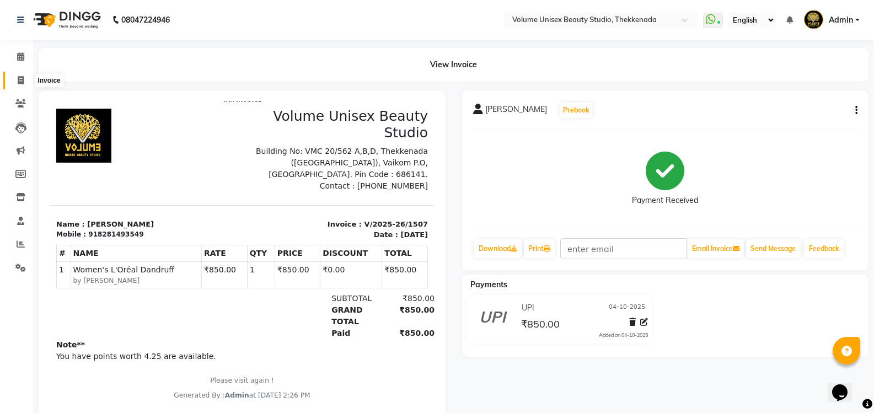
click at [20, 81] on icon at bounding box center [21, 80] width 6 height 8
select select "service"
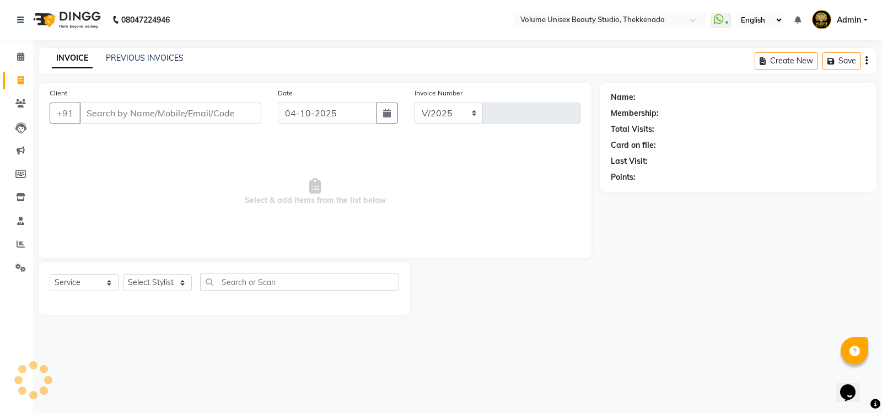
select select "7432"
type input "1515"
click at [125, 57] on link "PREVIOUS INVOICES" at bounding box center [145, 58] width 78 height 10
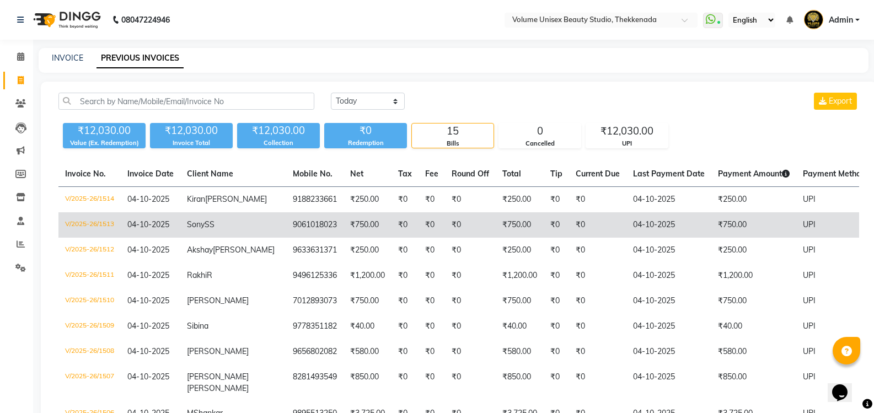
click at [198, 229] on span "Sony" at bounding box center [196, 224] width 18 height 10
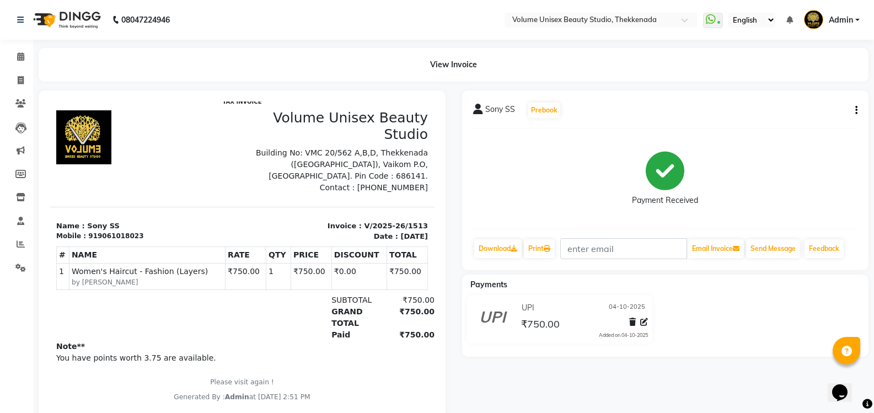
scroll to position [9, 0]
